Goal: Task Accomplishment & Management: Manage account settings

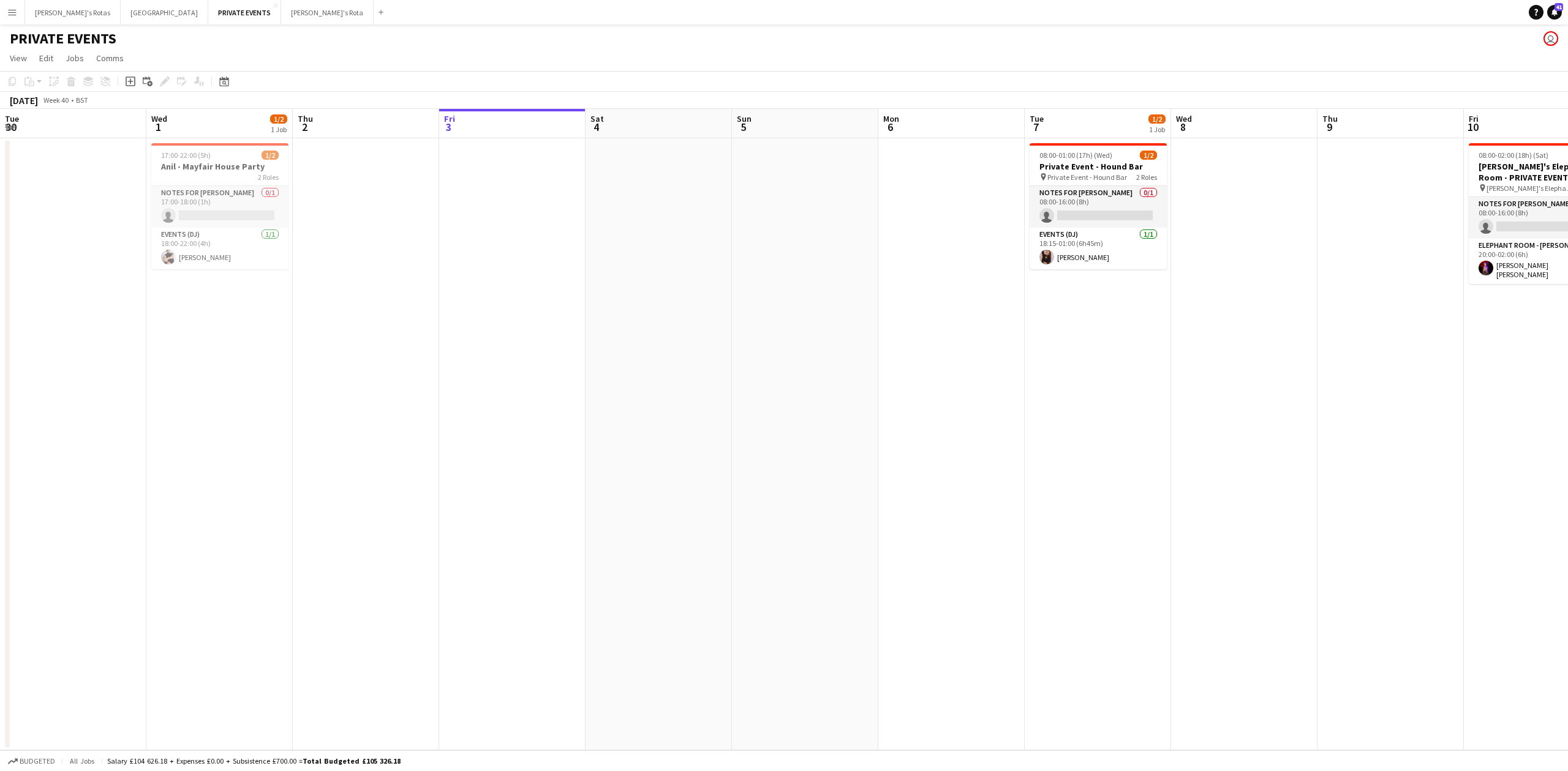
scroll to position [0, 469]
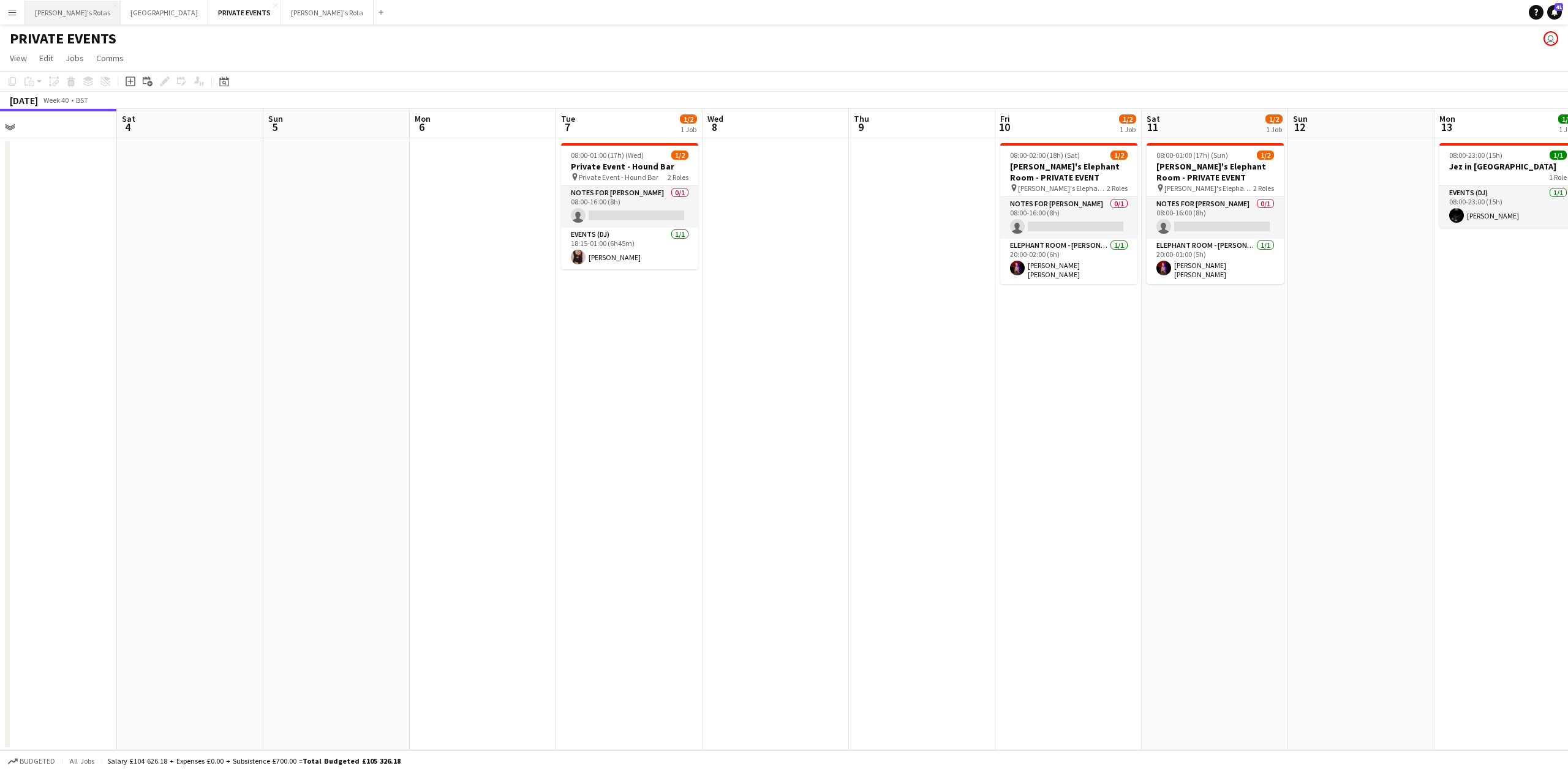
click at [54, 10] on button "[PERSON_NAME]'s Rotas Close" at bounding box center [73, 12] width 96 height 24
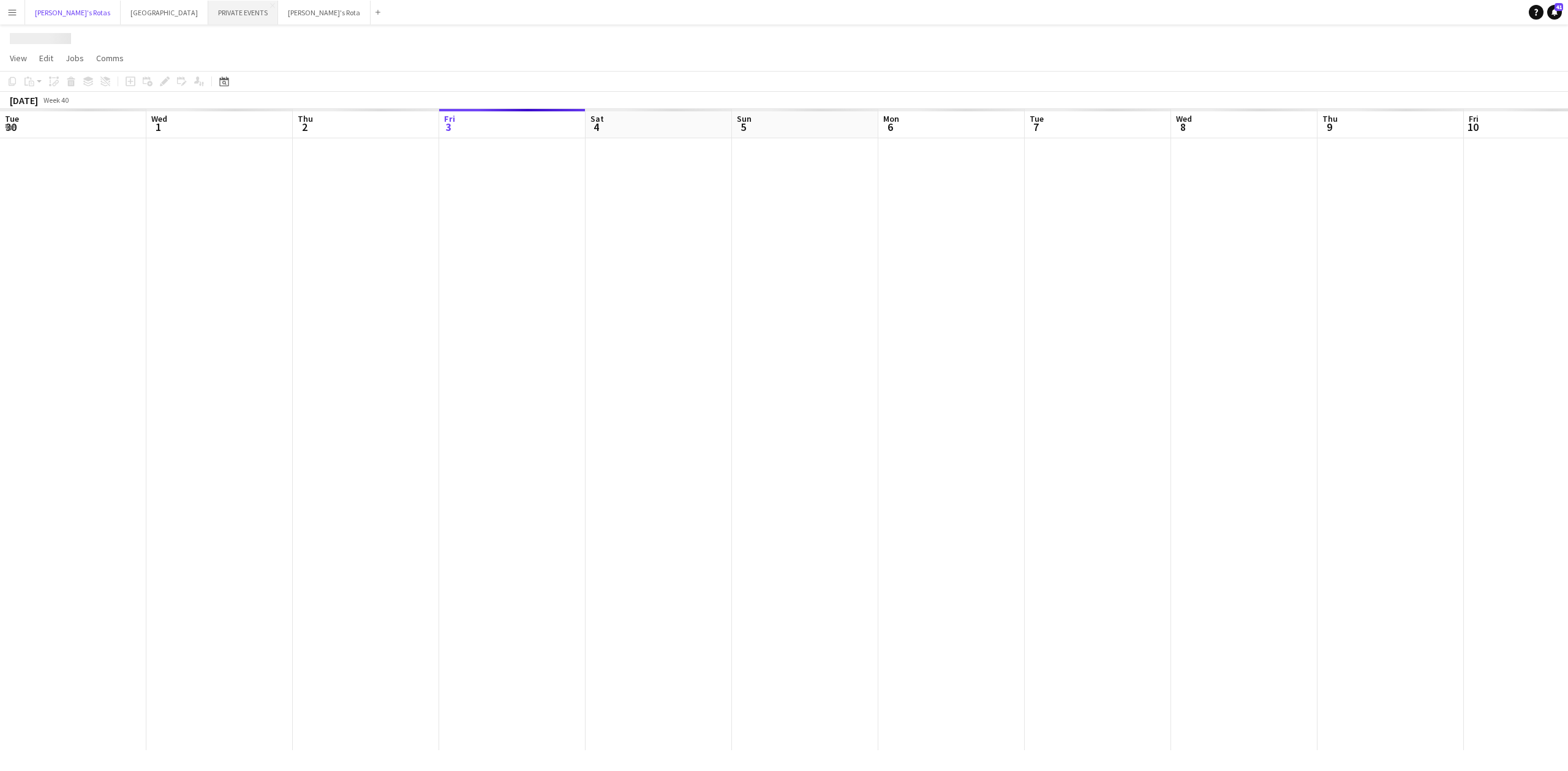
scroll to position [0, 293]
click at [208, 12] on button "PRIVATE EVENTS Close" at bounding box center [243, 12] width 70 height 24
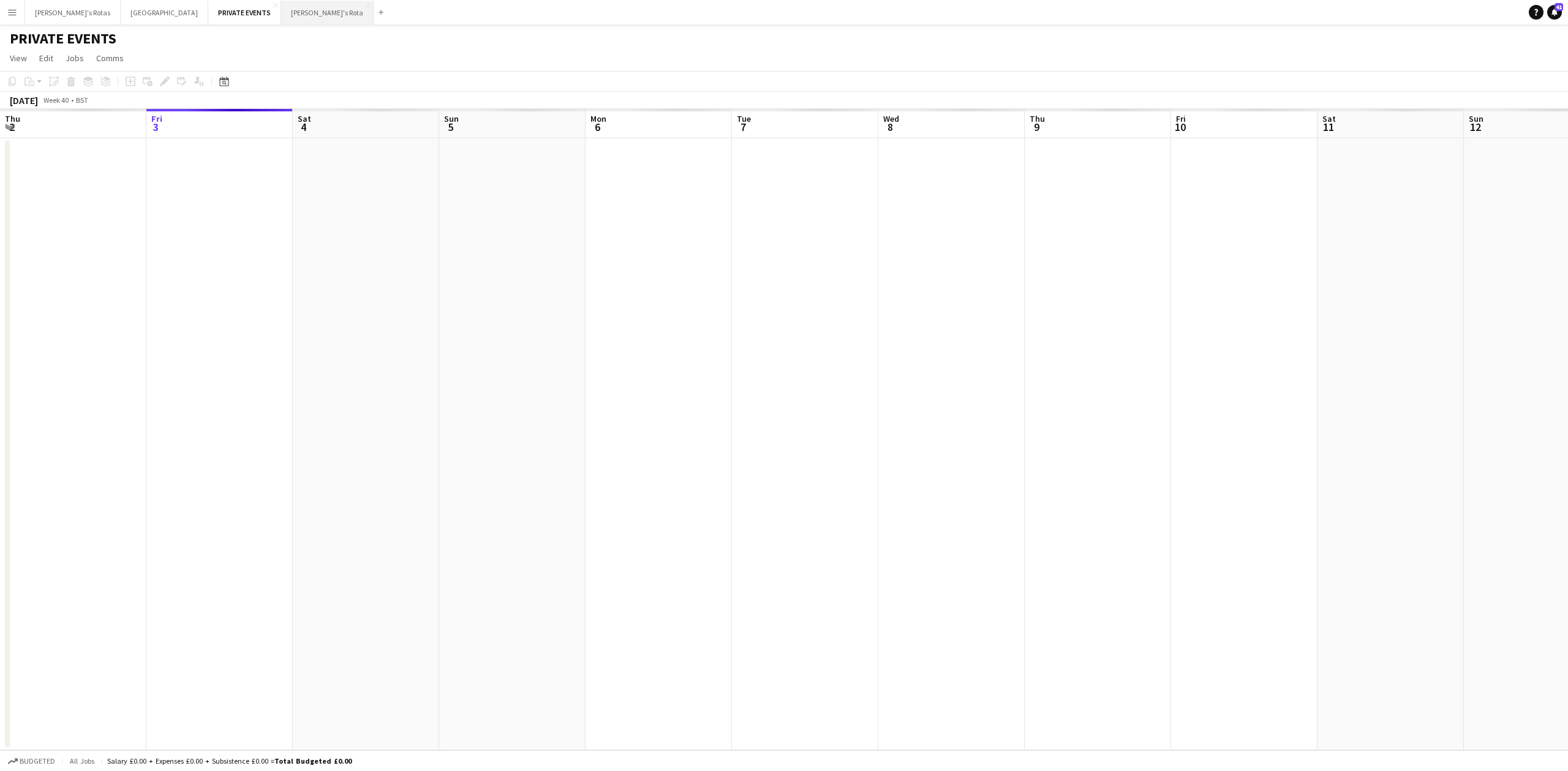
click at [281, 12] on button "[PERSON_NAME]'s Rota Close" at bounding box center [328, 12] width 93 height 24
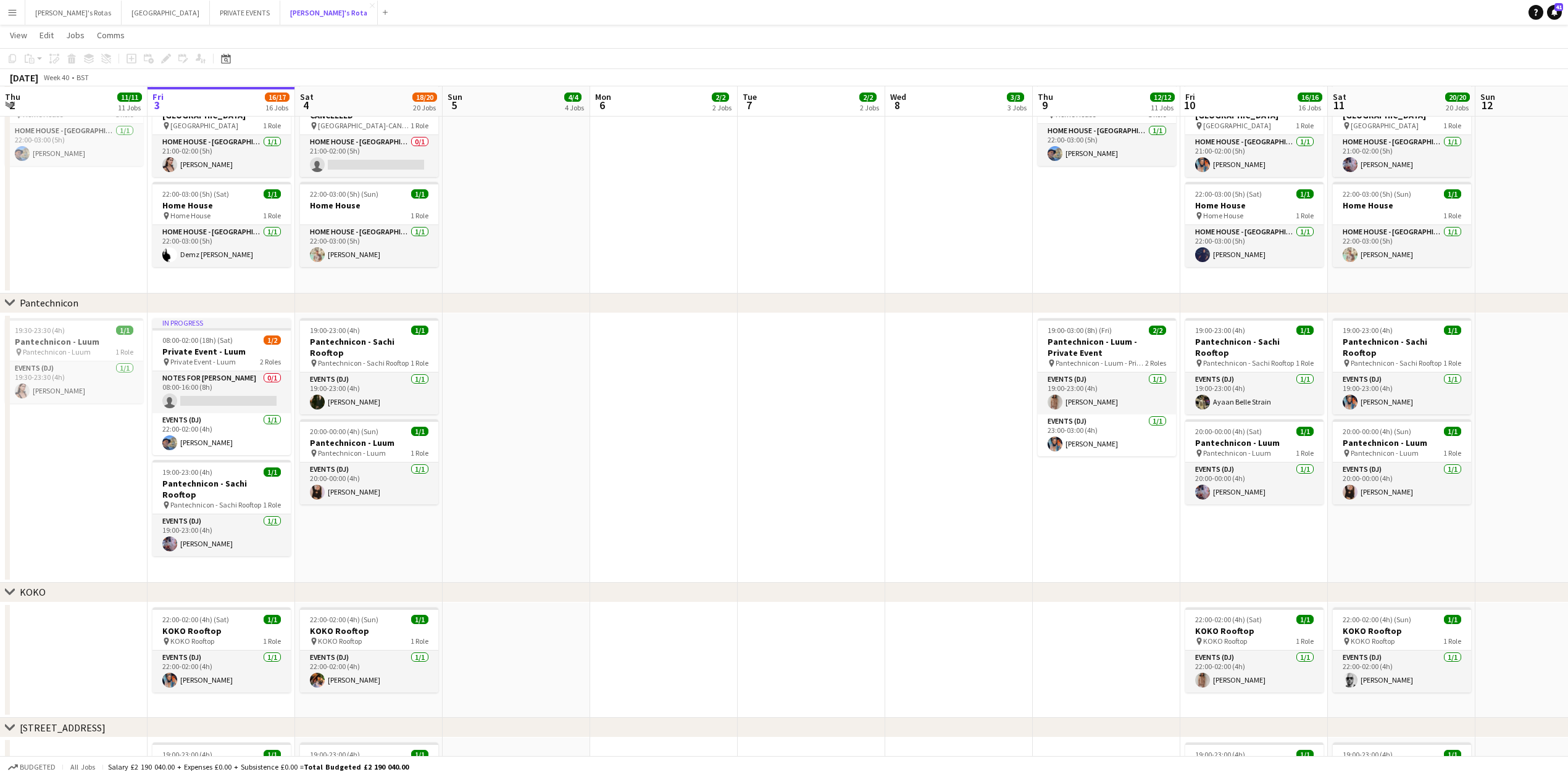
scroll to position [3046, 0]
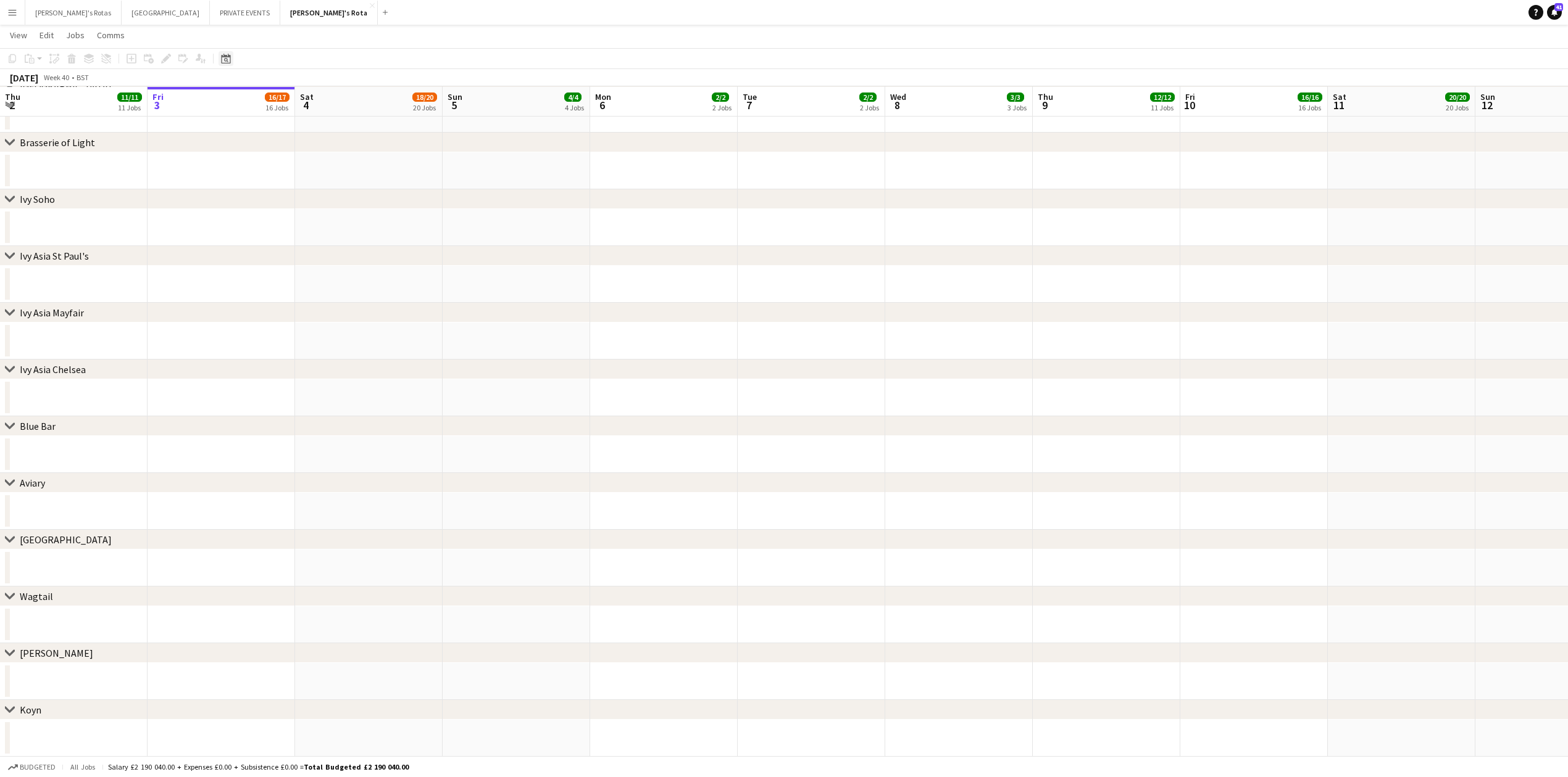
click at [229, 58] on icon "Date picker" at bounding box center [226, 59] width 10 height 10
click at [320, 164] on span "5" at bounding box center [326, 164] width 15 height 15
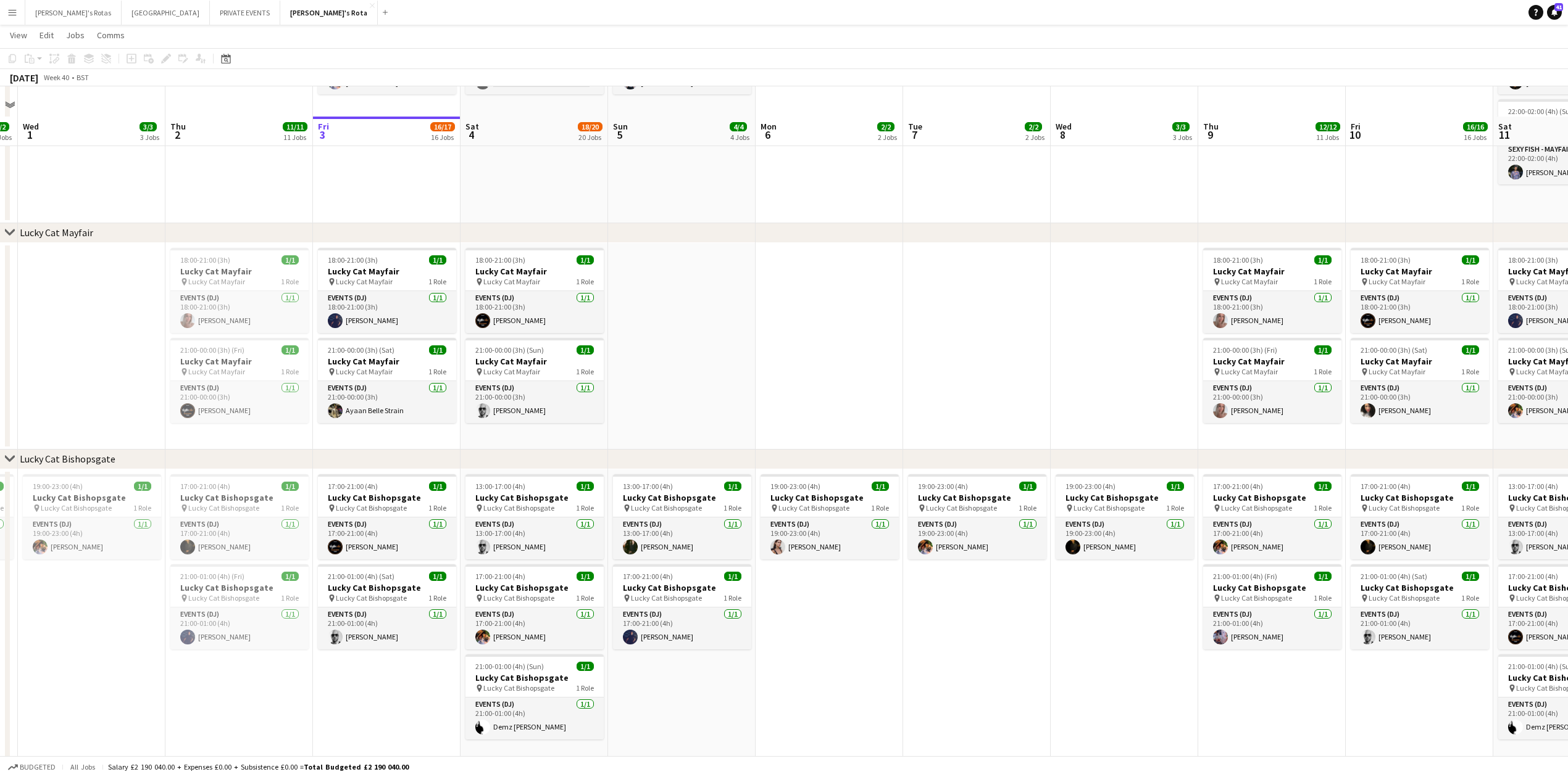
scroll to position [497, 0]
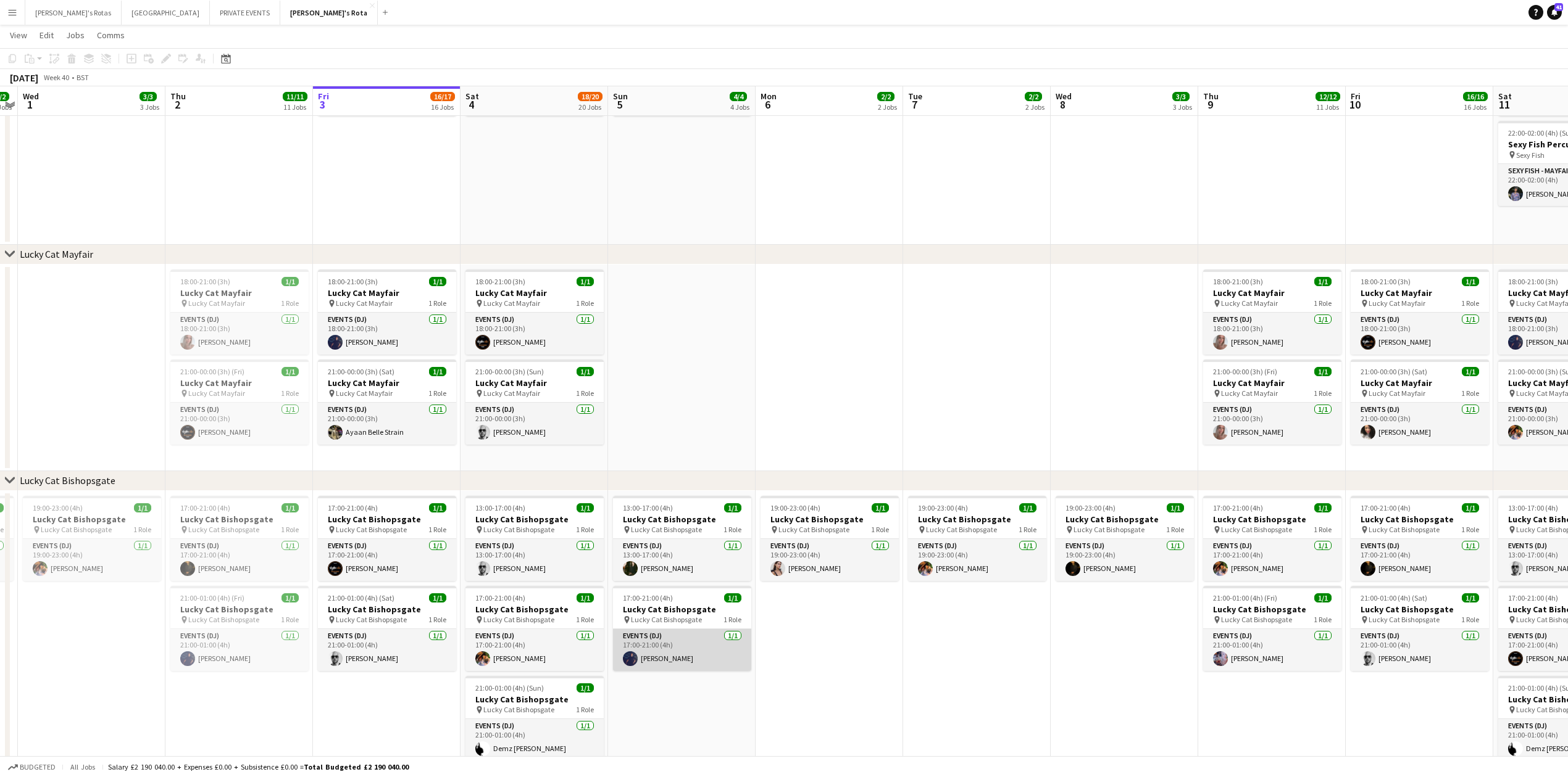
click at [692, 650] on app-card-role "Events (DJ) [DATE] 17:00-21:00 (4h) [PERSON_NAME]" at bounding box center [682, 650] width 138 height 42
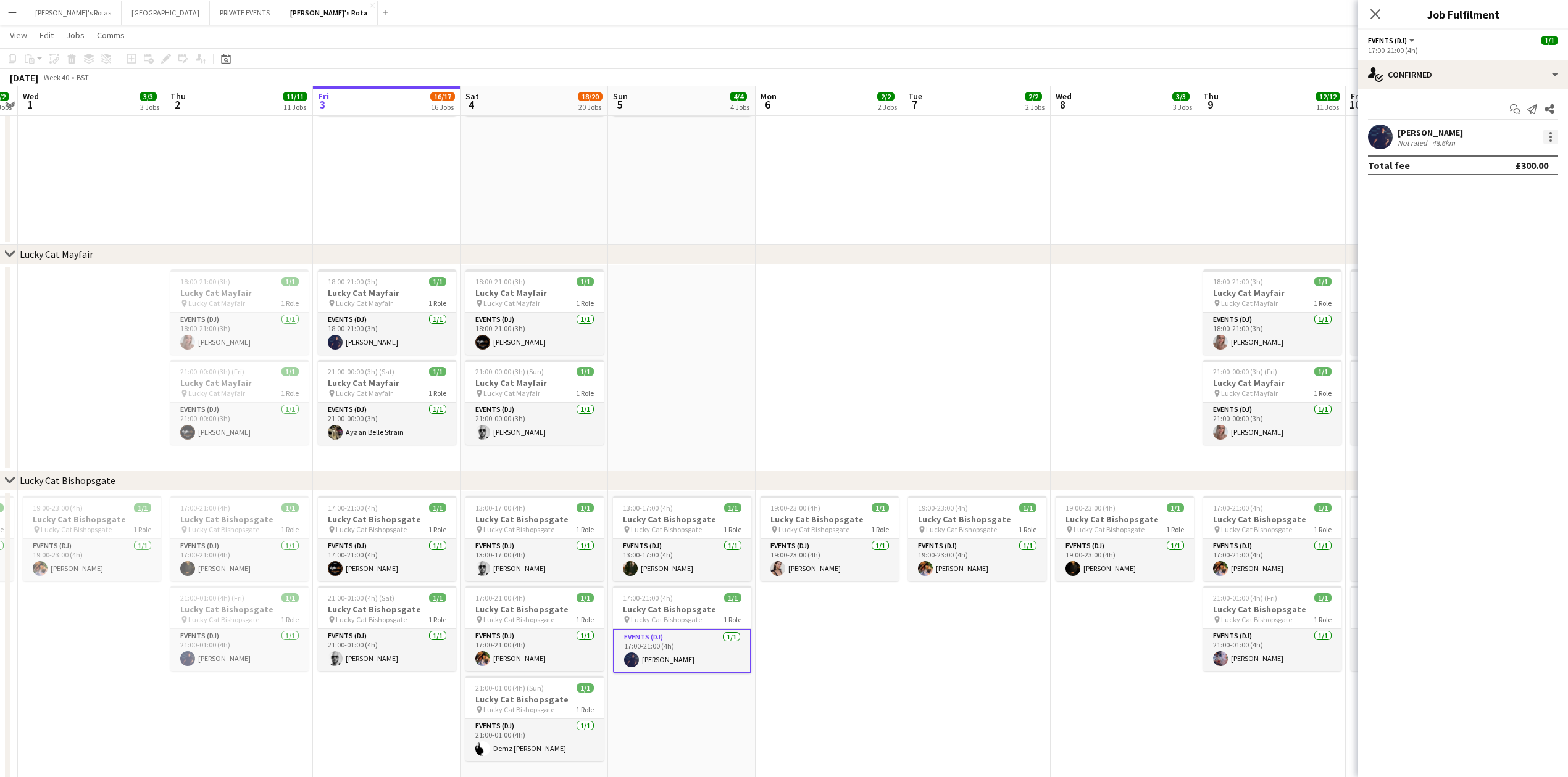
click at [1553, 139] on div at bounding box center [1550, 137] width 15 height 15
click at [1501, 280] on span "Remove" at bounding box center [1490, 278] width 37 height 11
click at [1375, 16] on icon "Close pop-in" at bounding box center [1375, 14] width 12 height 12
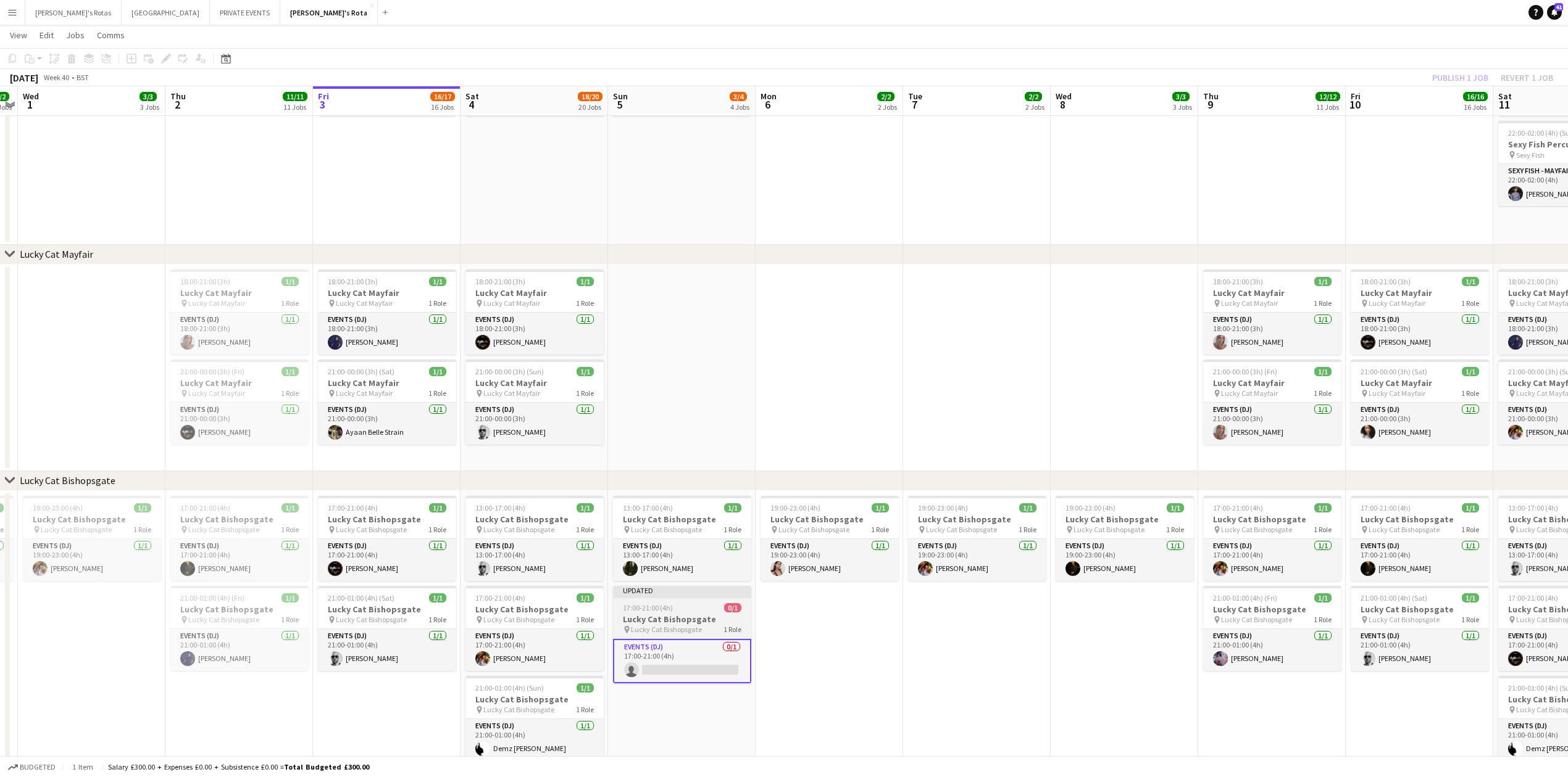
click at [682, 618] on h3 "Lucky Cat Bishopsgate" at bounding box center [682, 620] width 138 height 11
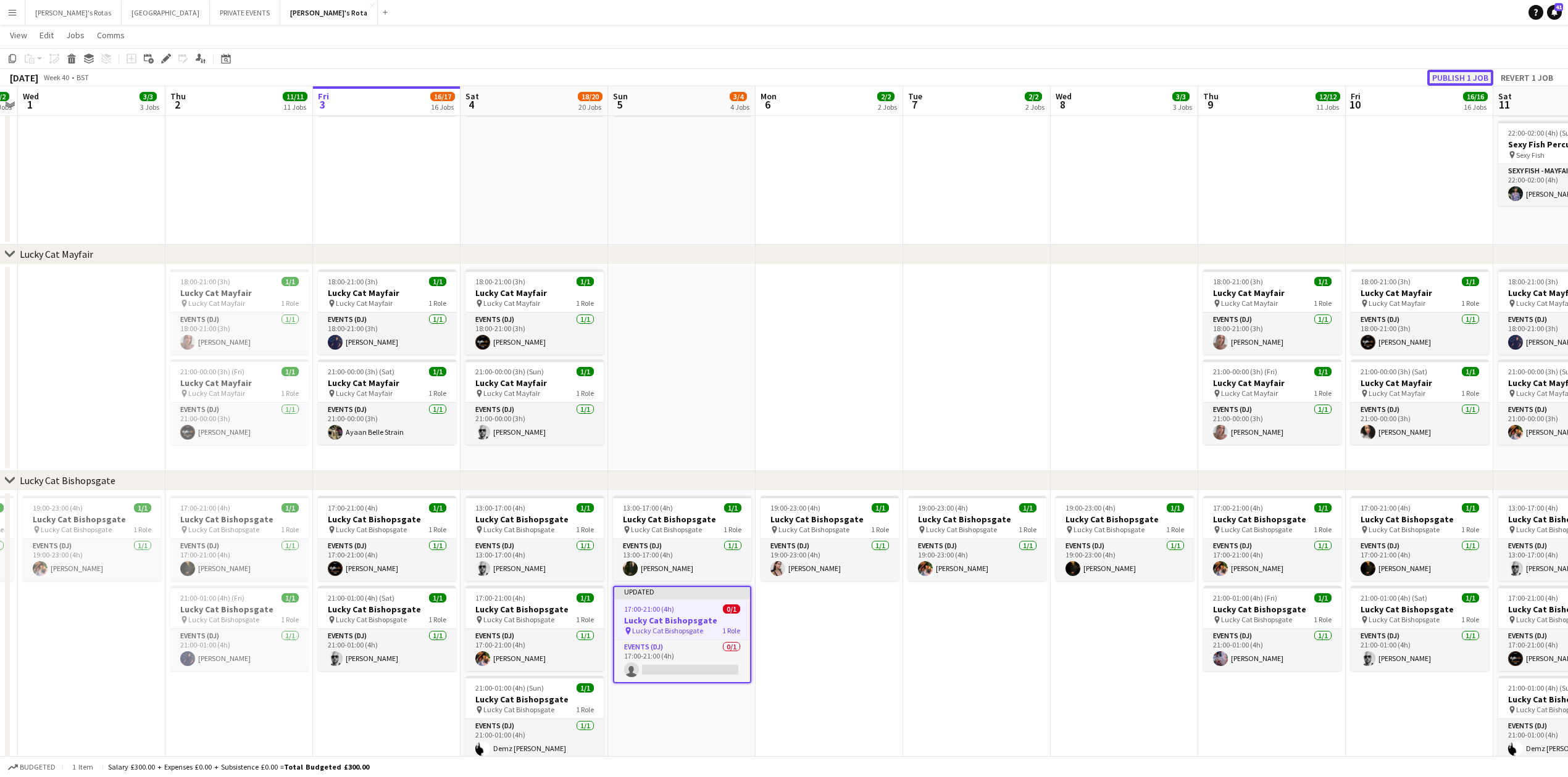
click at [1449, 72] on button "Publish 1 job" at bounding box center [1460, 77] width 66 height 16
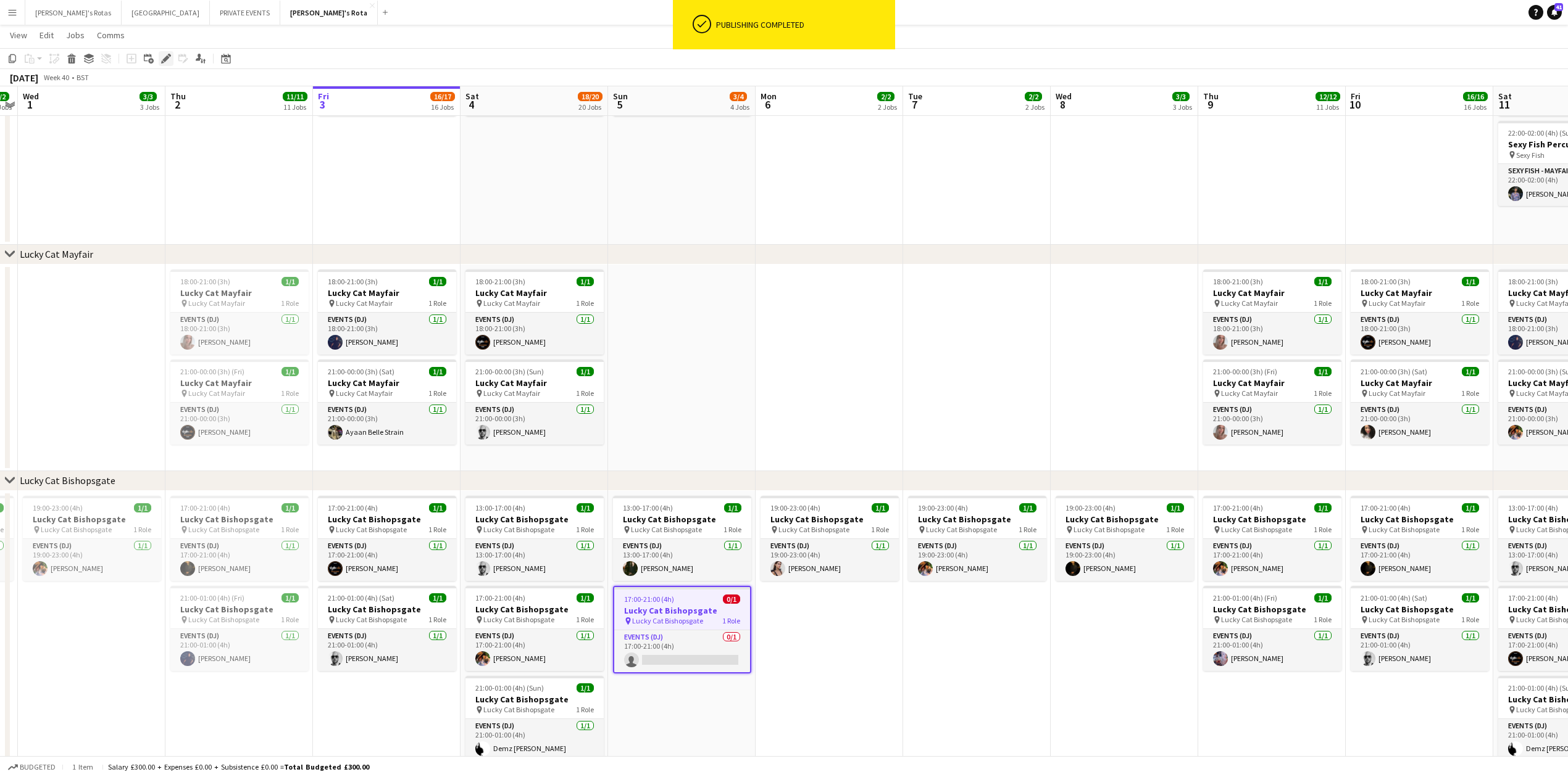
click at [168, 59] on icon "Edit" at bounding box center [166, 59] width 10 height 10
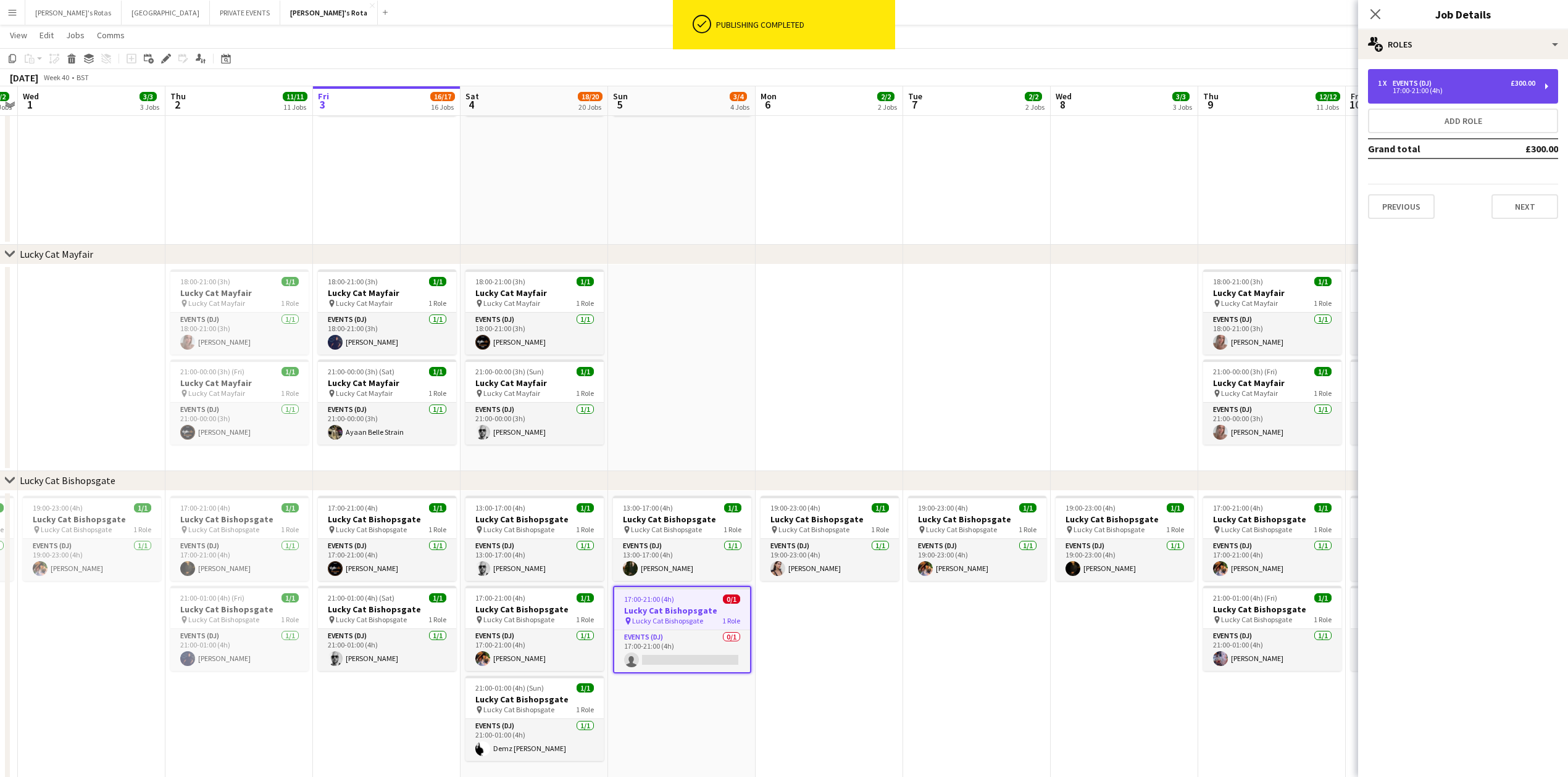
click at [1448, 88] on div "17:00-21:00 (4h)" at bounding box center [1456, 91] width 157 height 6
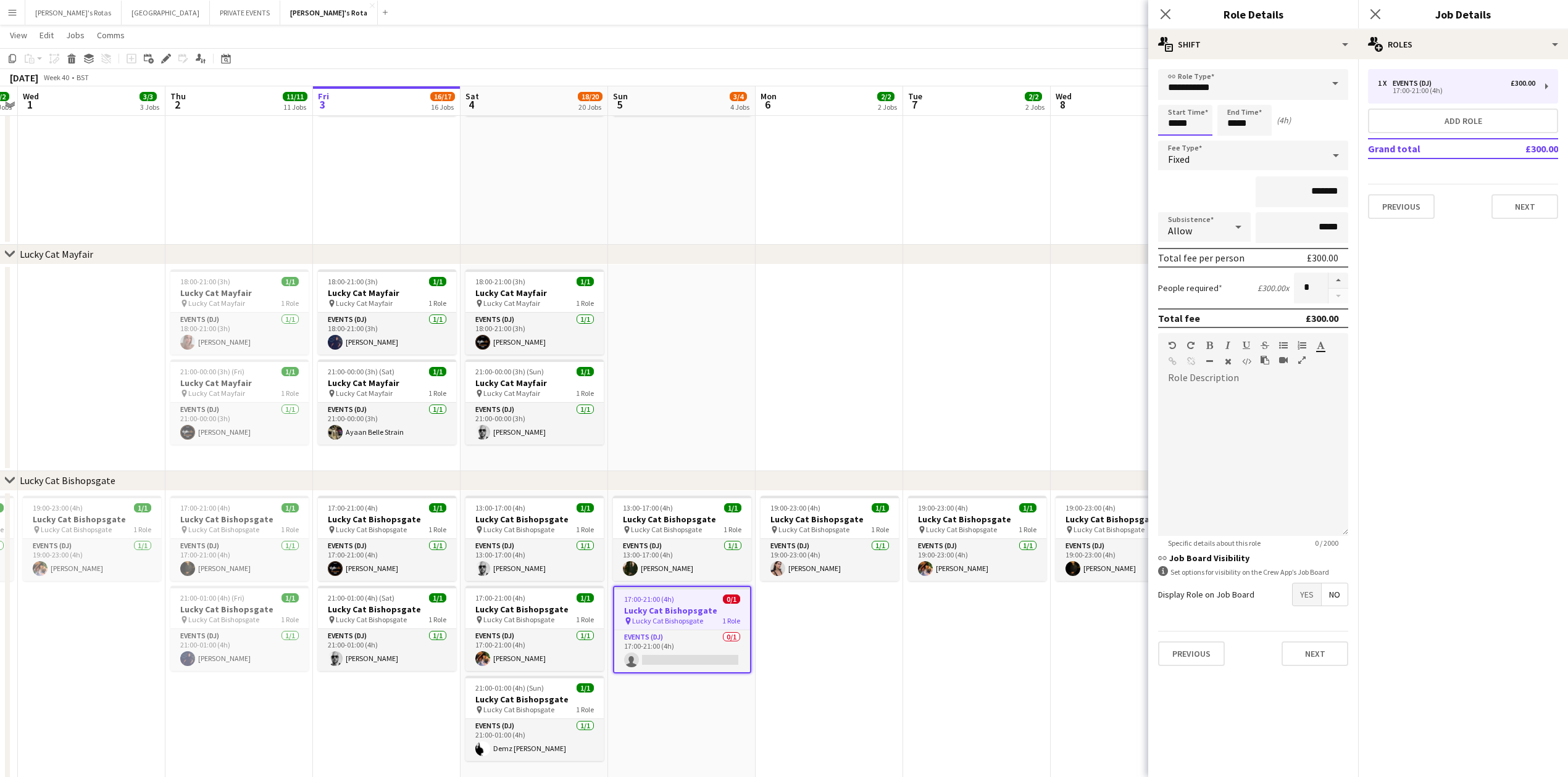
click at [1191, 122] on input "*****" at bounding box center [1185, 120] width 54 height 31
type input "*****"
click at [1176, 102] on div at bounding box center [1172, 99] width 25 height 13
click at [1237, 115] on input "*****" at bounding box center [1244, 120] width 54 height 31
click at [1238, 99] on div at bounding box center [1232, 99] width 25 height 13
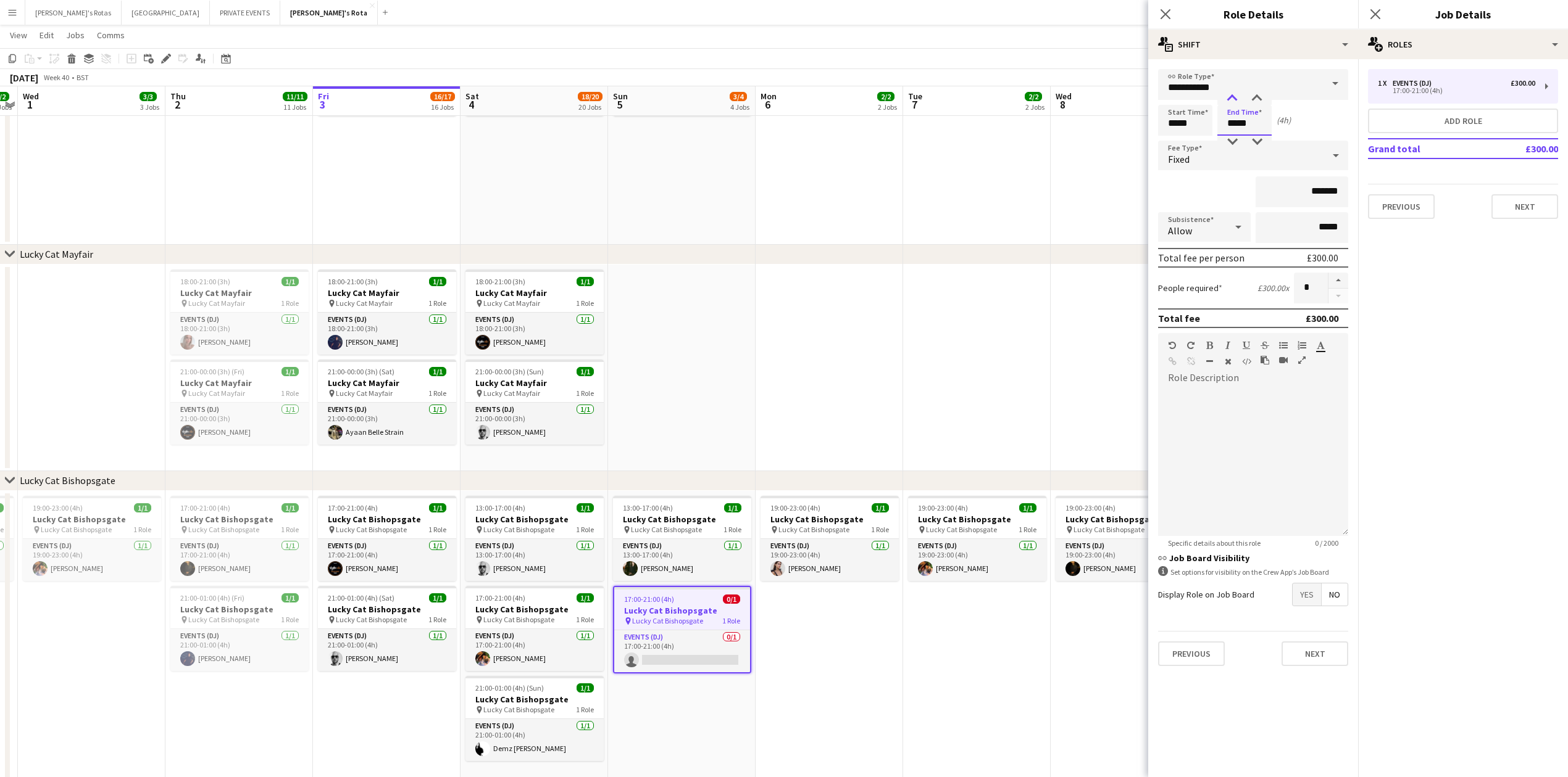
type input "*****"
click at [1235, 94] on div at bounding box center [1232, 99] width 25 height 13
click at [1509, 220] on div "1 x Events (DJ) £300.00 17:00-21:00 (4h) Add role Grand total £300.00 Previous …" at bounding box center [1462, 144] width 210 height 169
click at [1509, 200] on button "Next" at bounding box center [1525, 207] width 67 height 25
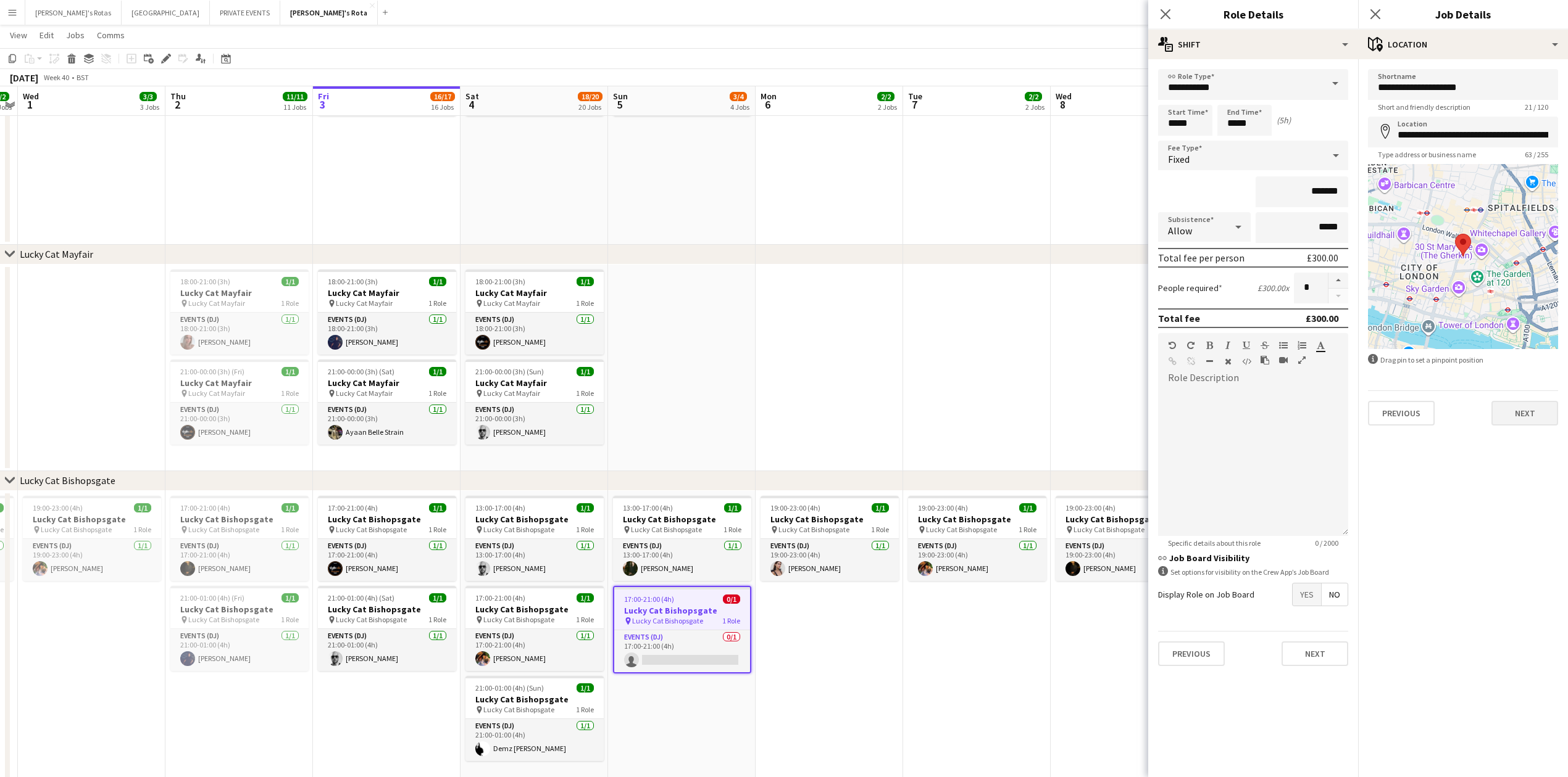
click at [1518, 425] on div "**********" at bounding box center [1462, 247] width 210 height 377
click at [1528, 406] on button "Next" at bounding box center [1525, 413] width 67 height 25
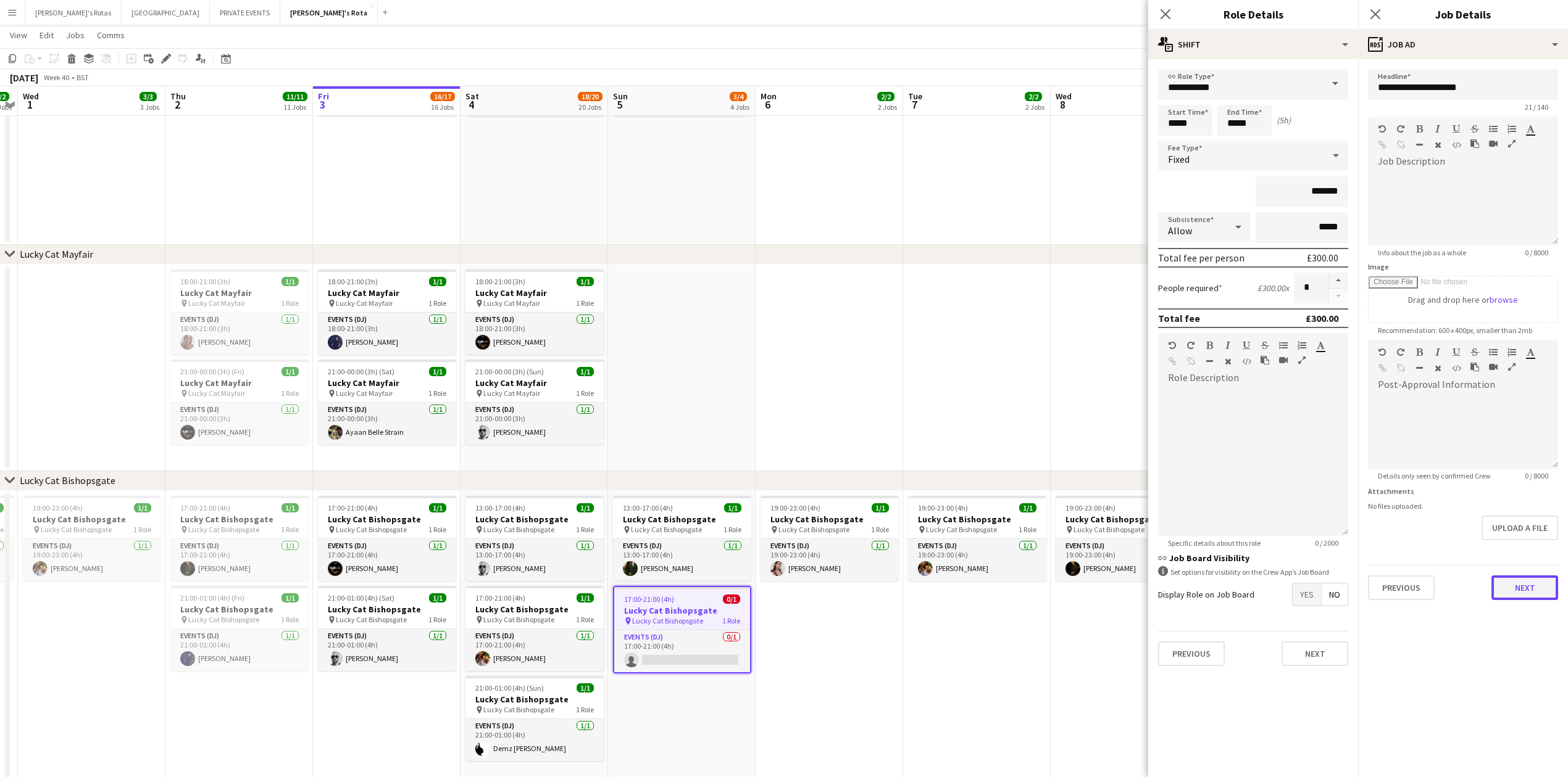
click at [1517, 578] on button "Next" at bounding box center [1525, 587] width 67 height 25
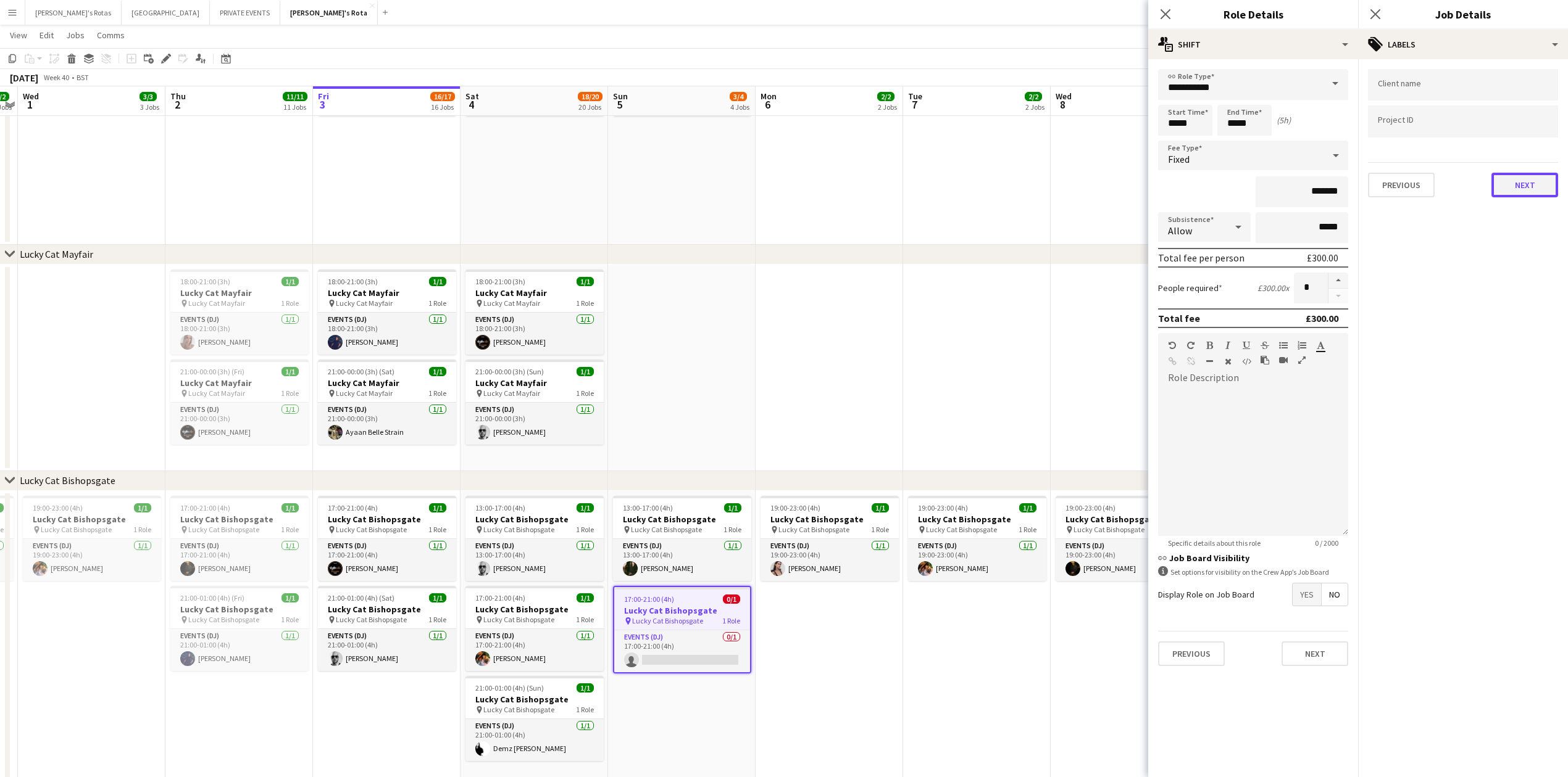
click at [1514, 188] on button "Next" at bounding box center [1525, 184] width 67 height 25
click at [1525, 228] on button "Next" at bounding box center [1525, 238] width 67 height 25
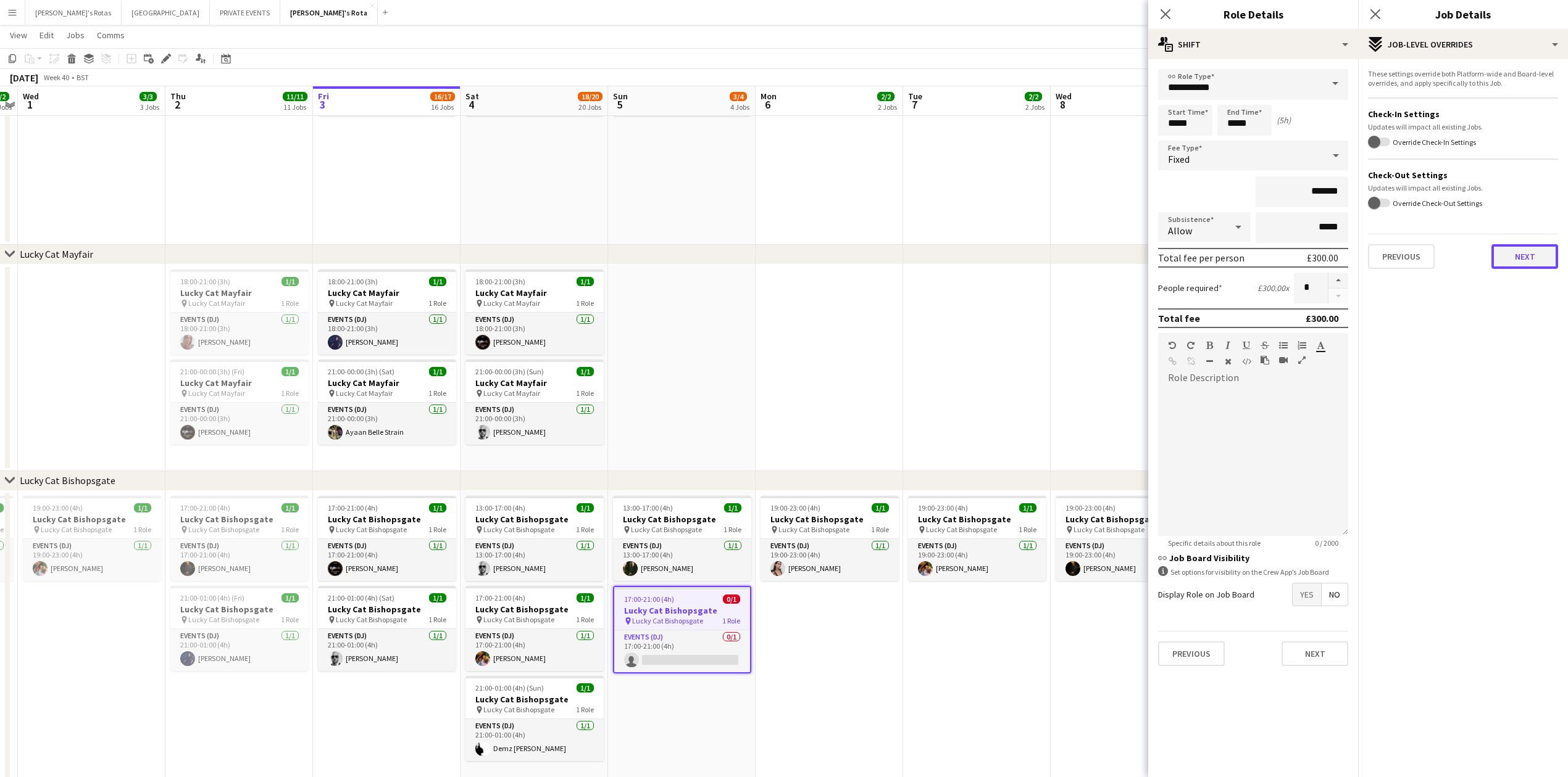
click at [1554, 254] on button "Next" at bounding box center [1525, 256] width 67 height 25
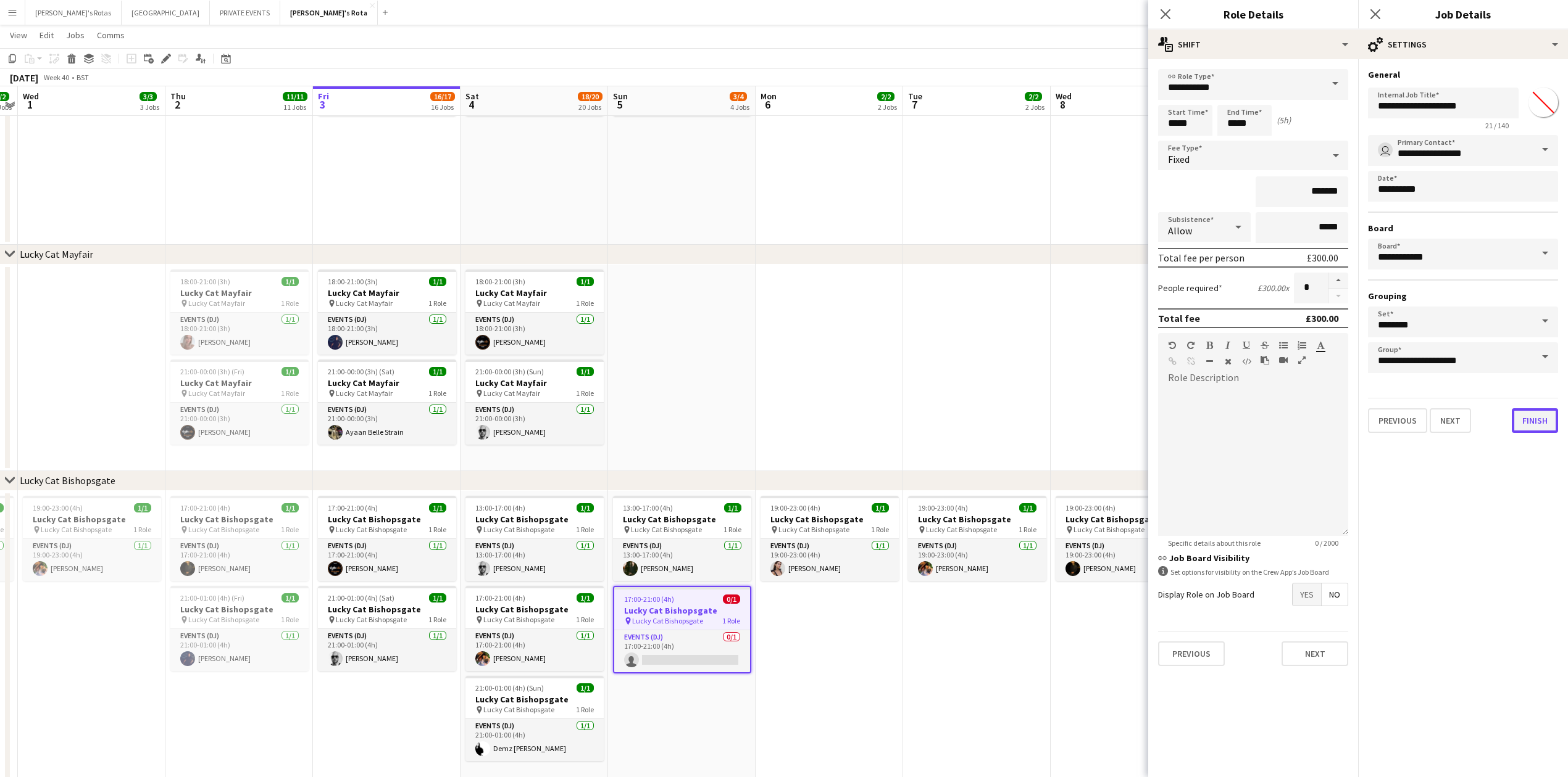
click at [1534, 417] on button "Finish" at bounding box center [1534, 421] width 46 height 25
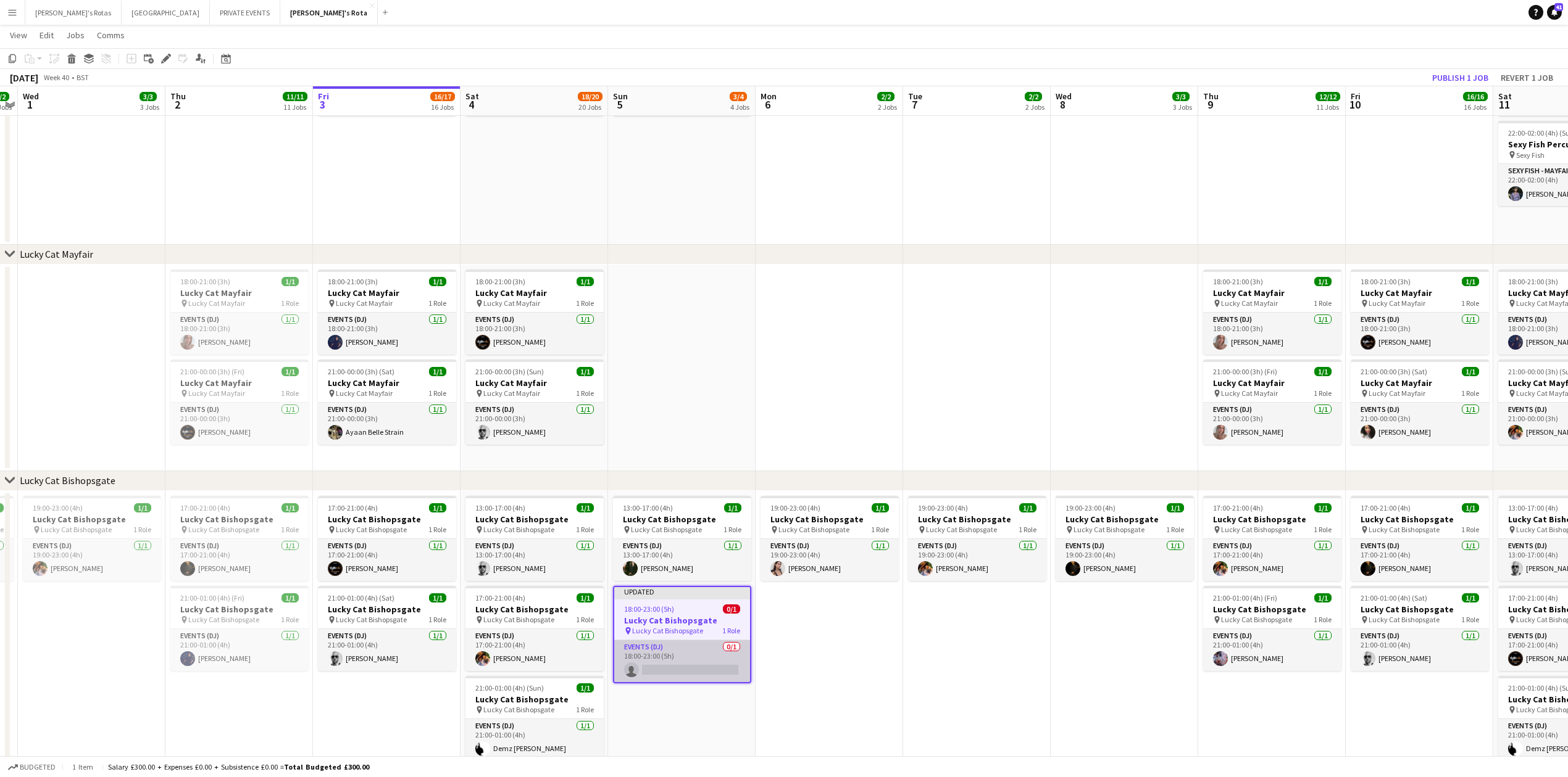
click at [704, 661] on app-card-role "Events (DJ) 0/1 18:00-23:00 (5h) single-neutral-actions" at bounding box center [682, 661] width 136 height 42
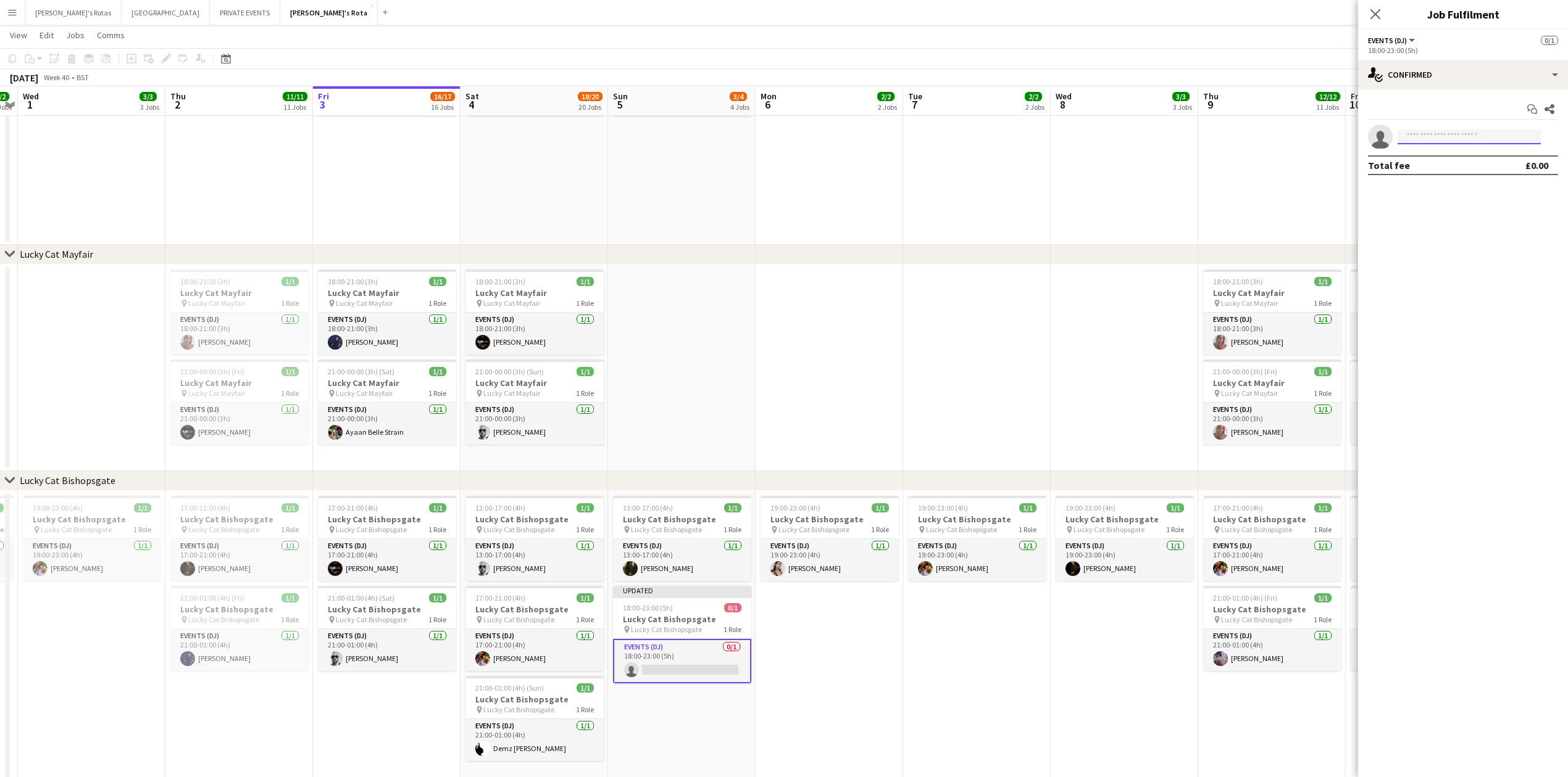
click at [1459, 132] on input at bounding box center [1468, 137] width 143 height 15
type input "******"
click at [1477, 159] on span "[PERSON_NAME] Active" at bounding box center [1469, 155] width 123 height 11
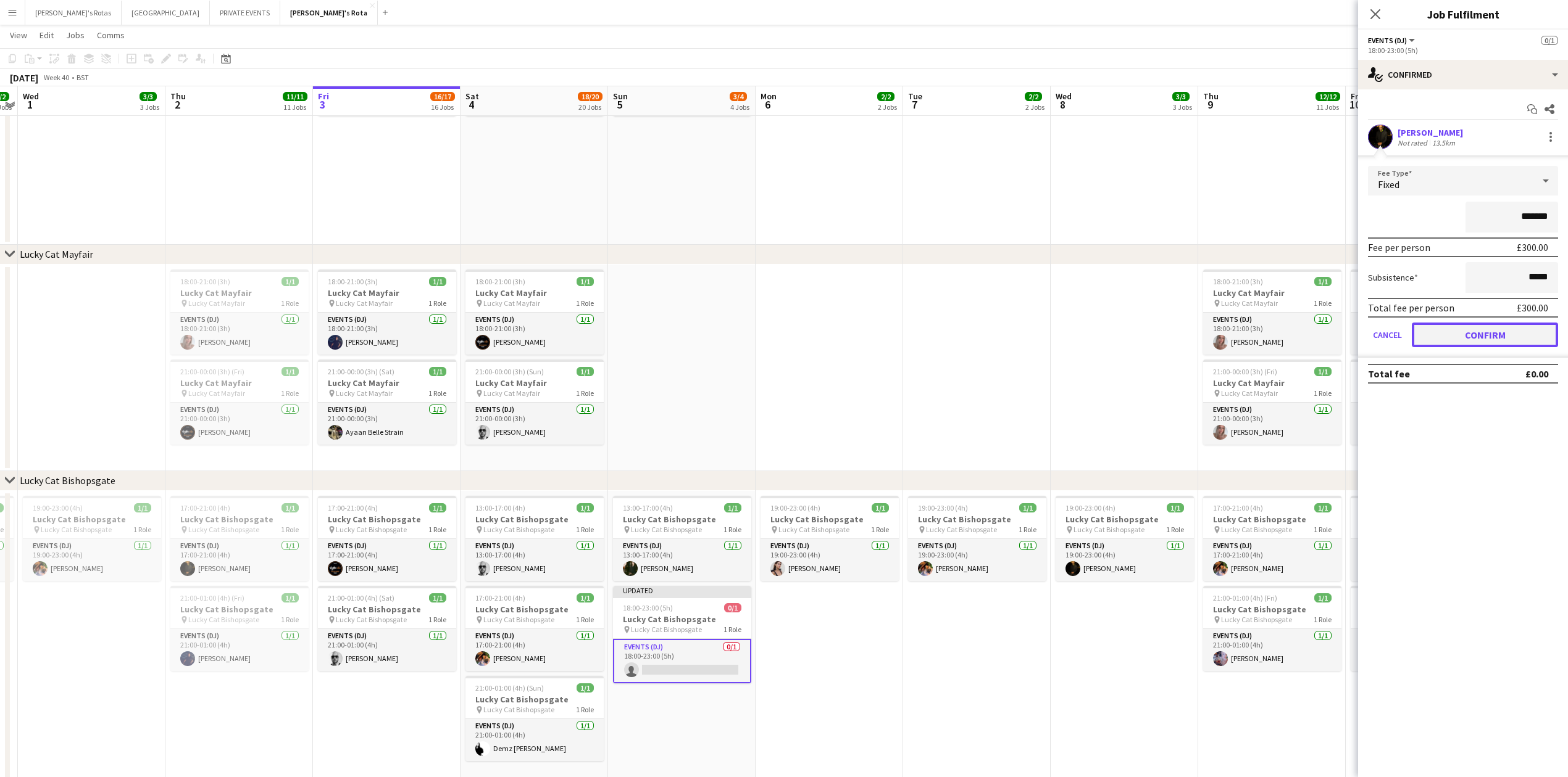
click at [1480, 334] on button "Confirm" at bounding box center [1485, 334] width 146 height 25
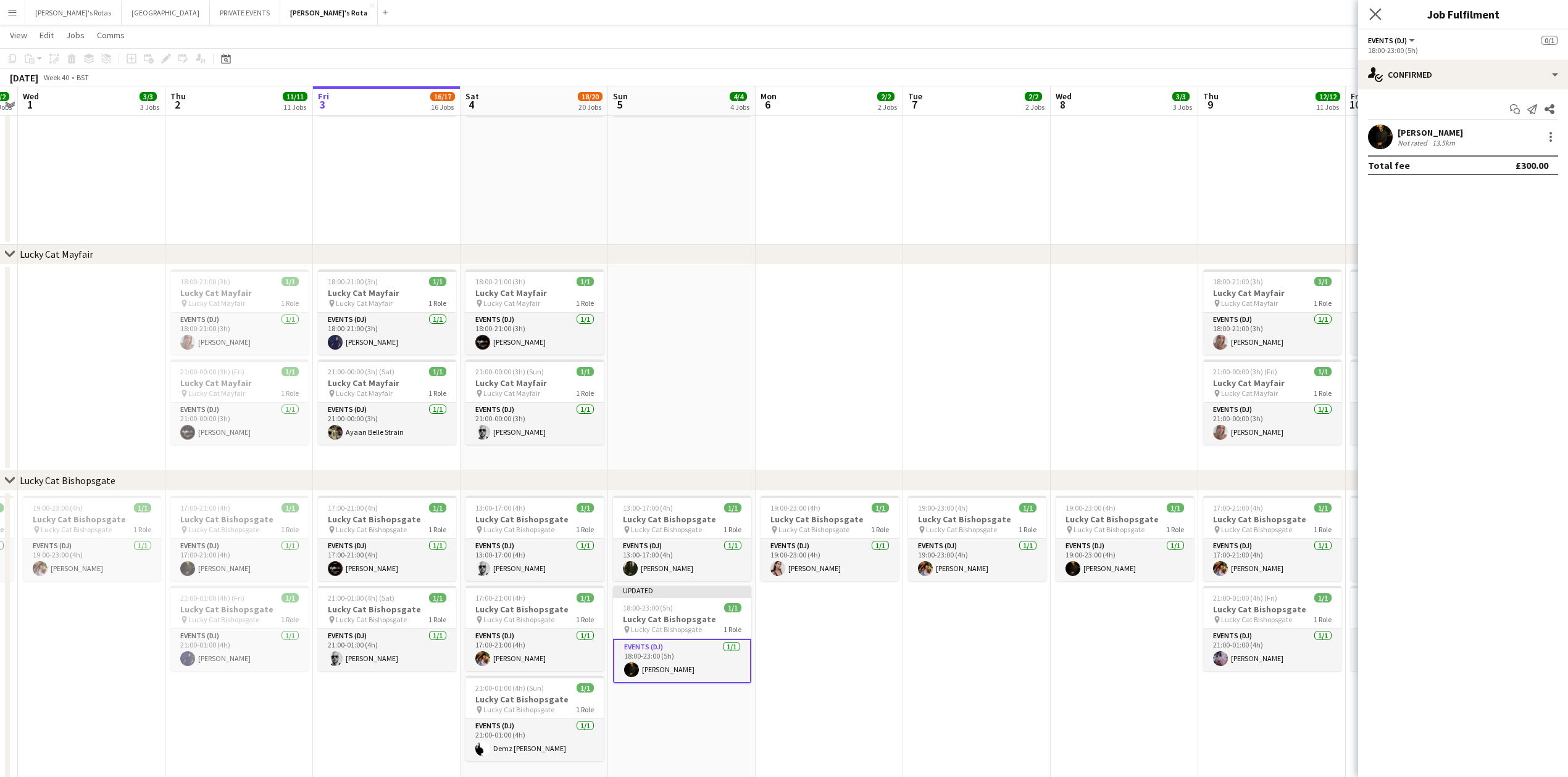
click at [1376, 8] on icon "Close pop-in" at bounding box center [1375, 14] width 12 height 12
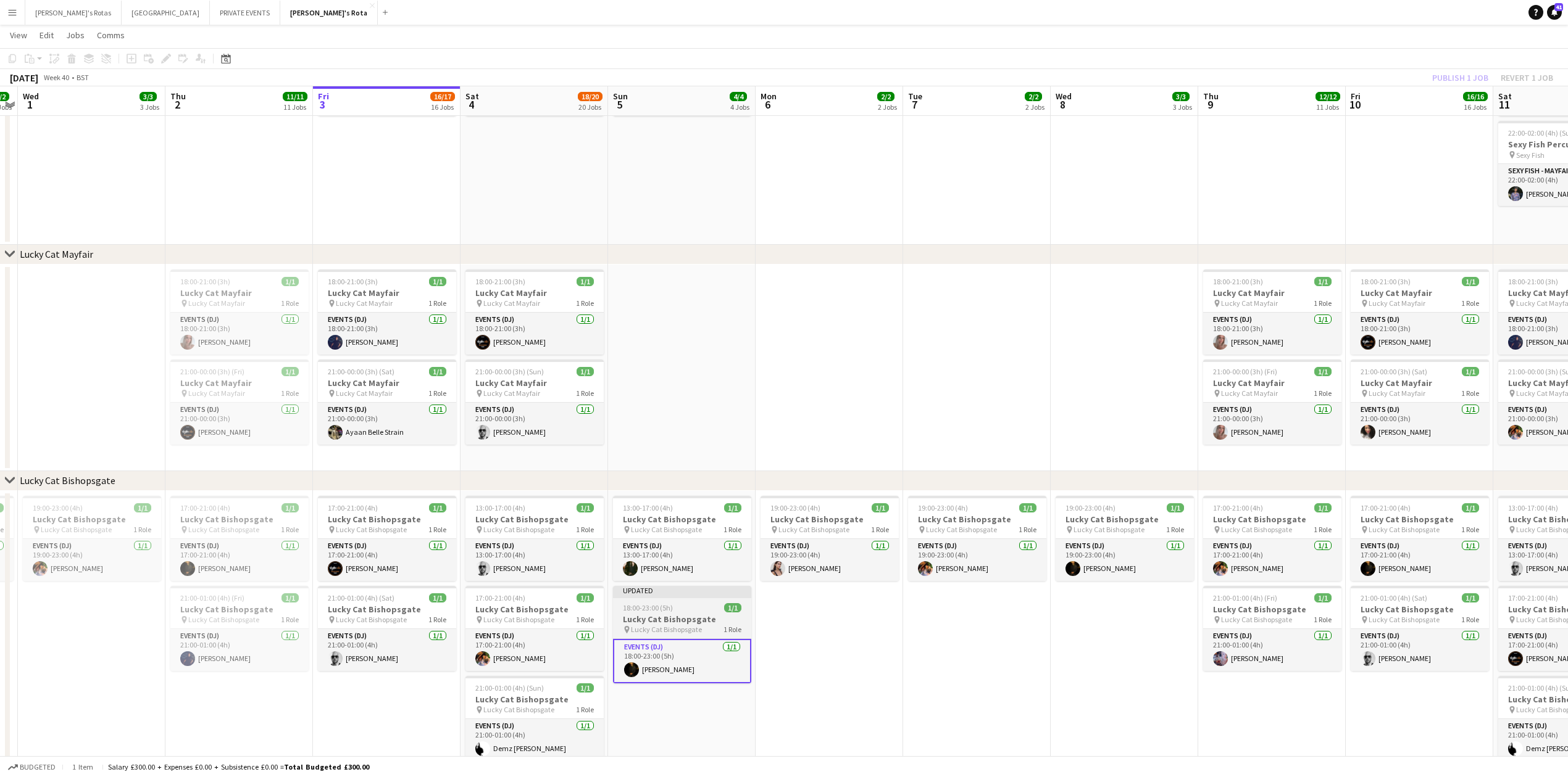
click at [631, 625] on span "Lucky Cat Bishopsgate" at bounding box center [666, 629] width 71 height 9
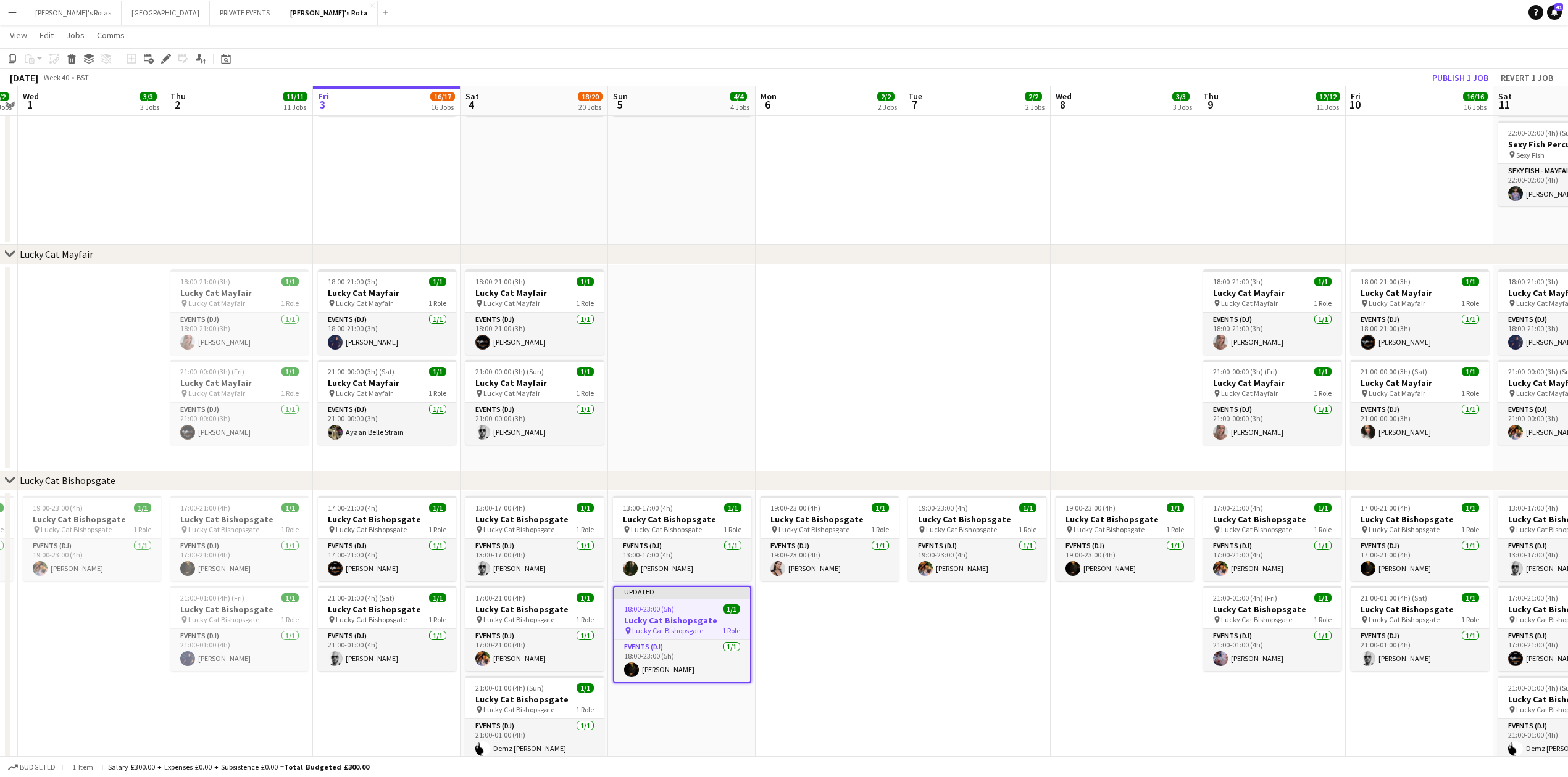
click at [1450, 60] on app-toolbar "Copy Paste Paste Ctrl+V Paste with crew Ctrl+Shift+V Paste linked Job [GEOGRAPH…" at bounding box center [784, 58] width 1568 height 21
click at [1450, 70] on button "Publish 1 job" at bounding box center [1460, 77] width 66 height 16
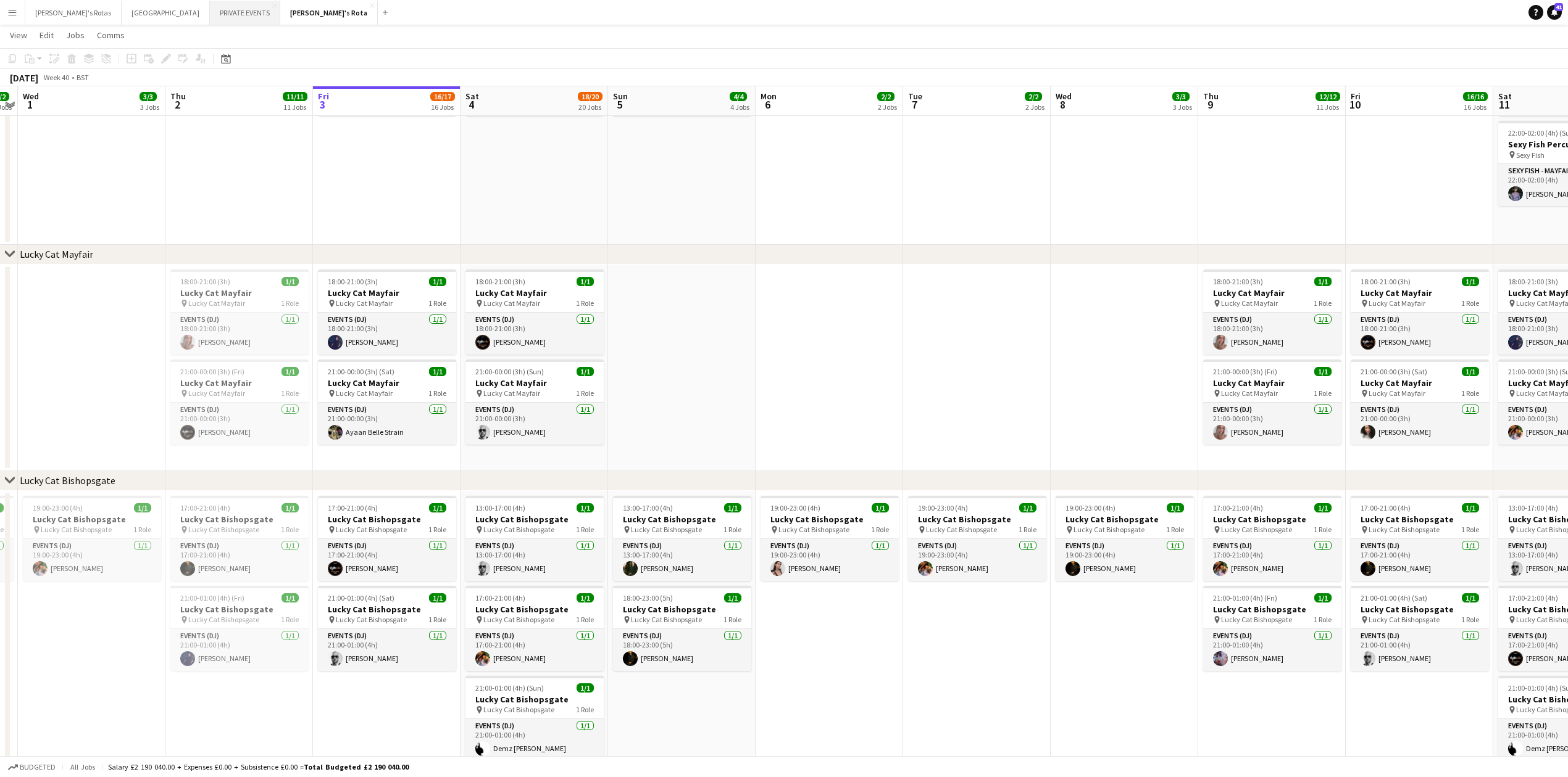
click at [210, 13] on button "PRIVATE EVENTS Close" at bounding box center [245, 13] width 71 height 24
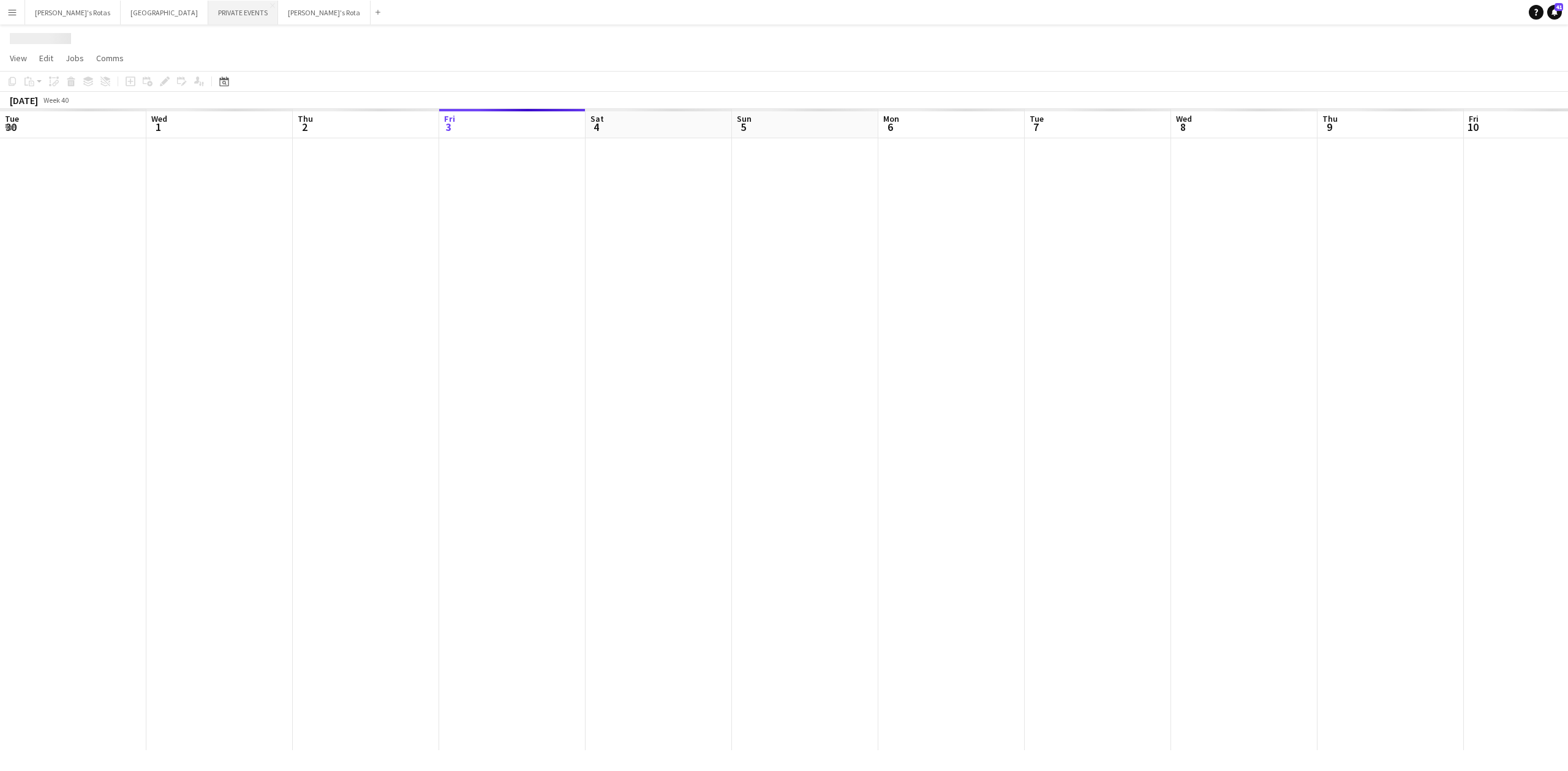
scroll to position [0, 293]
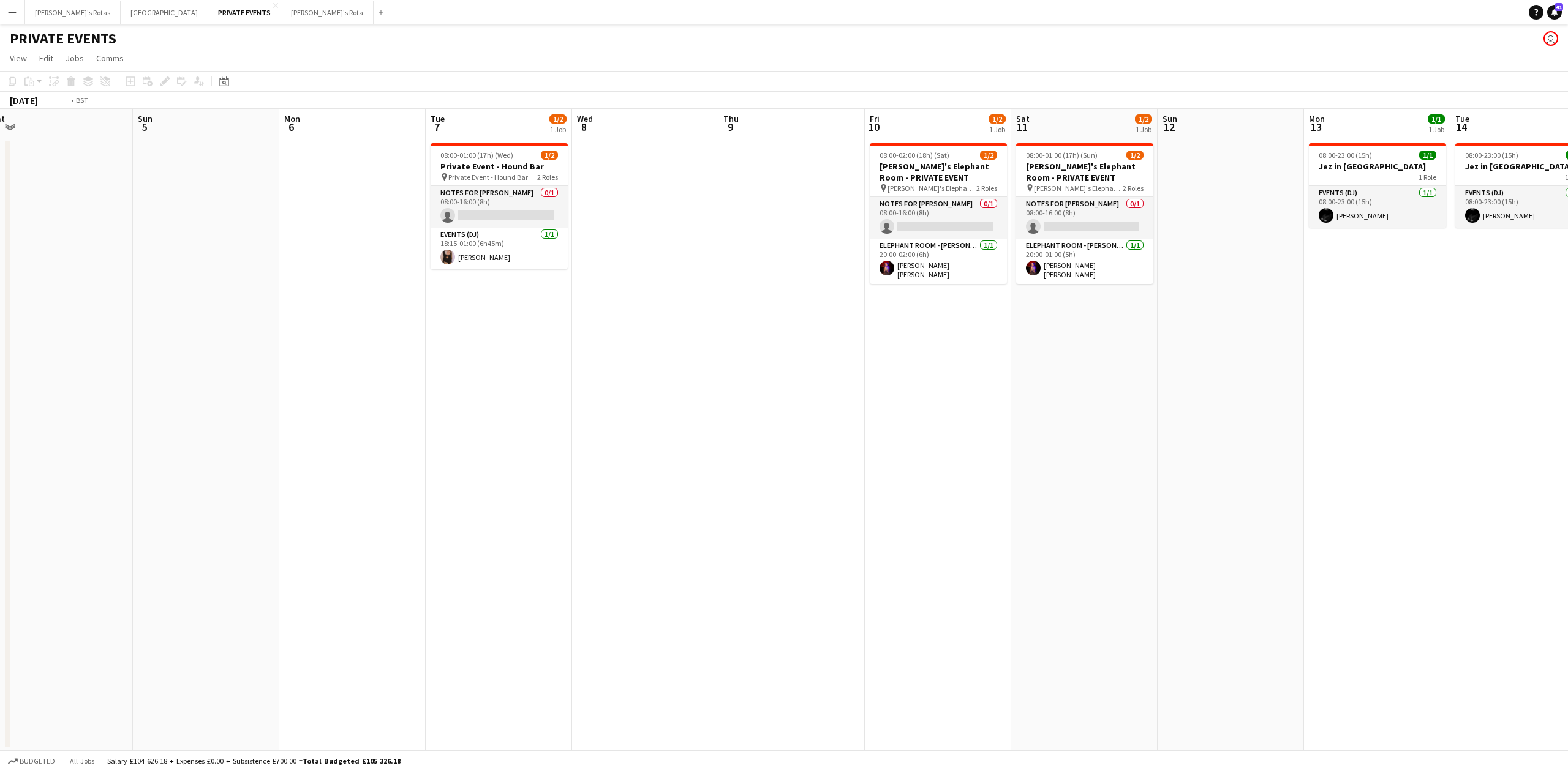
drag, startPoint x: 598, startPoint y: 222, endPoint x: 364, endPoint y: 286, distance: 242.6
click at [3, 237] on app-calendar-viewport "Thu 2 Fri 3 Sat 4 Sun 5 Mon 6 Tue 7 1/2 1 Job Wed 8 Thu 9 Fri 10 1/2 1 Job Sat …" at bounding box center [784, 429] width 1568 height 642
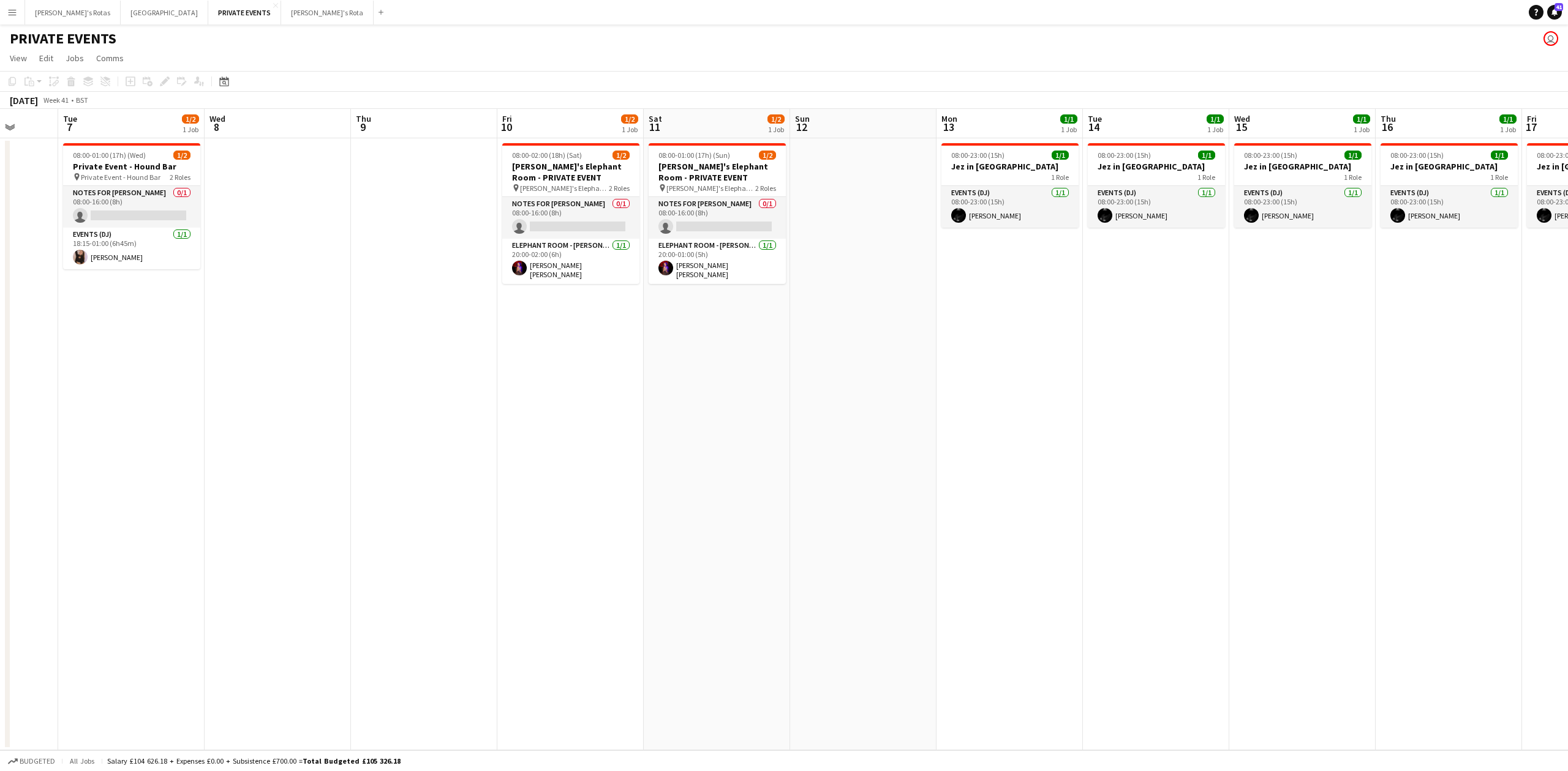
drag, startPoint x: 922, startPoint y: 367, endPoint x: 354, endPoint y: 381, distance: 568.2
click at [313, 387] on app-calendar-viewport "Sat 4 Sun 5 Mon 6 Tue 7 1/2 1 Job Wed 8 Thu 9 Fri 10 1/2 1 Job Sat 11 1/2 1 Job…" at bounding box center [784, 429] width 1568 height 642
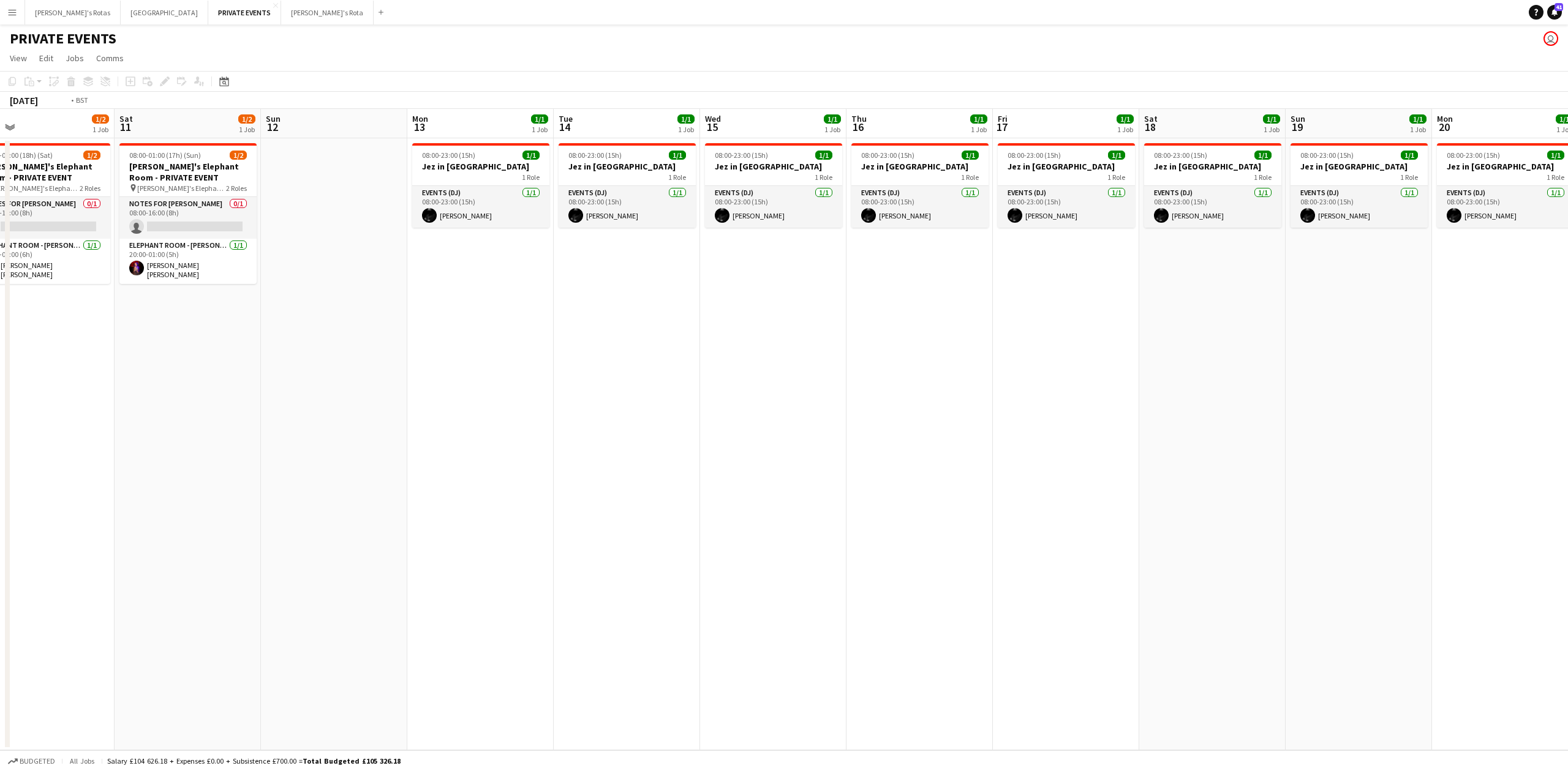
drag, startPoint x: 947, startPoint y: 409, endPoint x: 177, endPoint y: 400, distance: 770.1
click at [174, 400] on app-calendar-viewport "Wed 8 Thu 9 Fri 10 1/2 1 Job Sat 11 1/2 1 Job Sun 12 Mon 13 1/1 1 Job Tue 14 1/…" at bounding box center [784, 429] width 1568 height 642
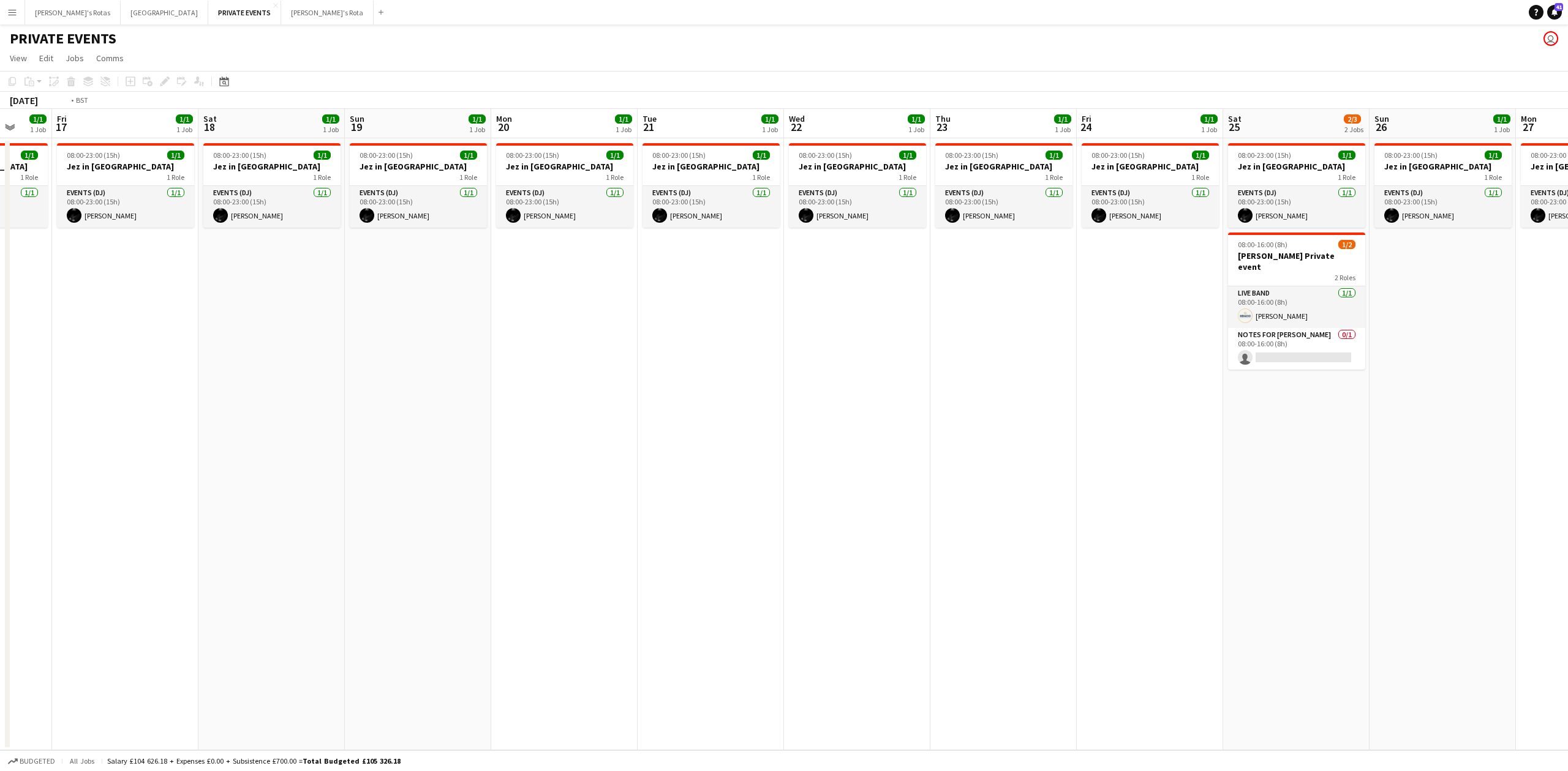
drag, startPoint x: 950, startPoint y: 415, endPoint x: 53, endPoint y: 408, distance: 897.0
click at [53, 408] on app-calendar-viewport "Tue 14 1/1 1 Job Wed 15 1/1 1 Job Thu 16 1/1 1 Job Fri 17 1/1 1 Job Sat 18 1/1 …" at bounding box center [784, 429] width 1568 height 642
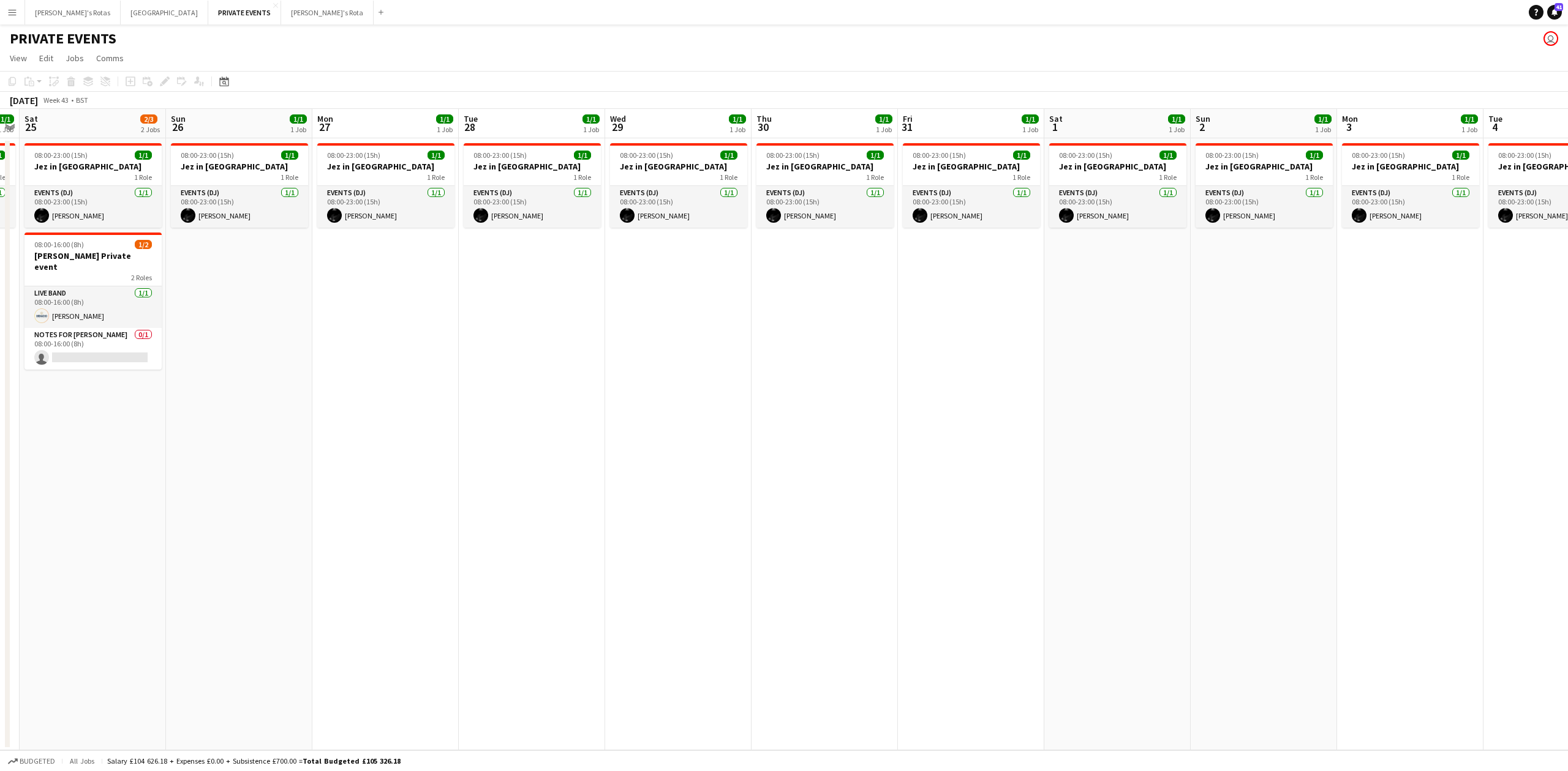
scroll to position [0, 513]
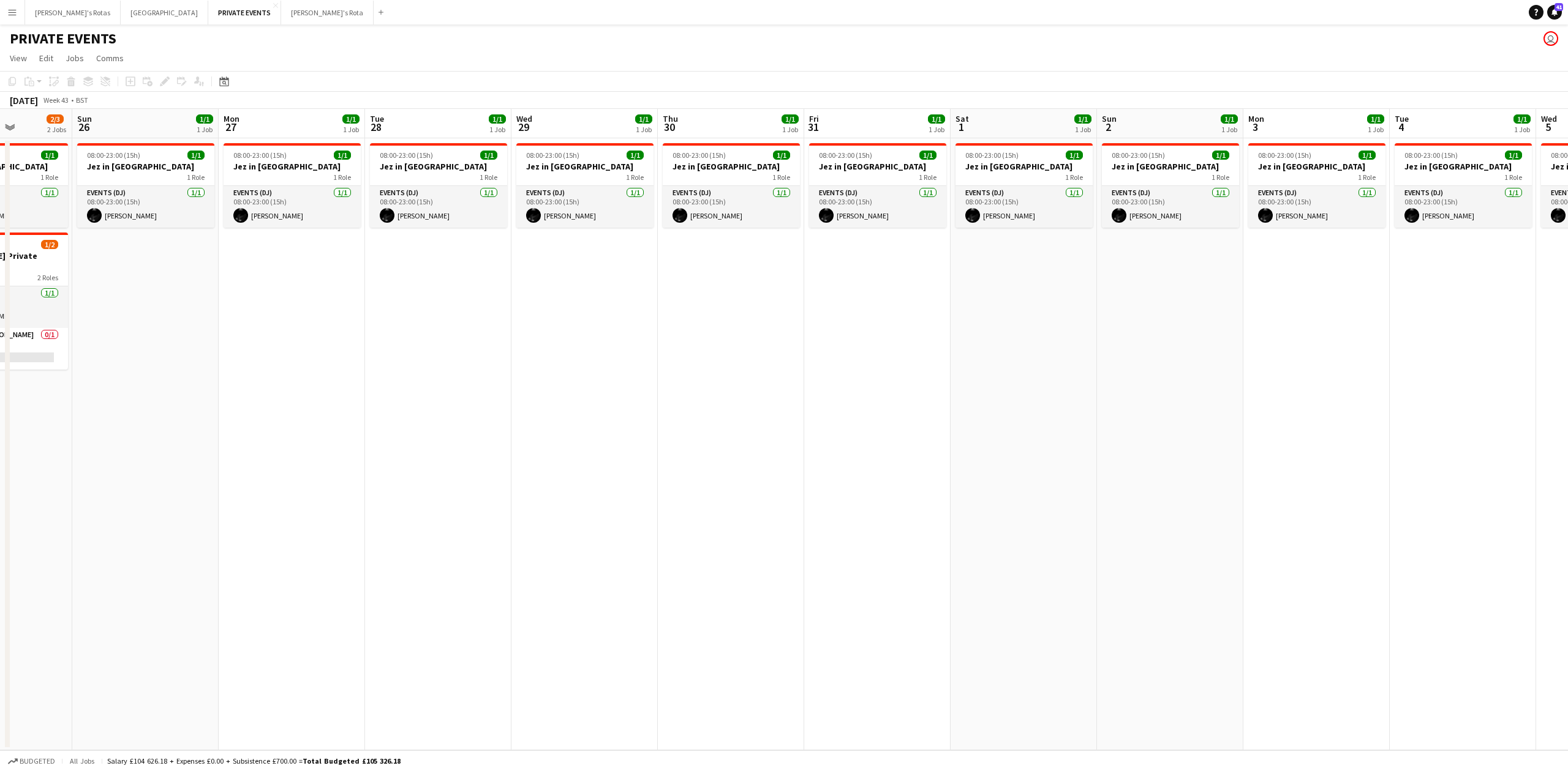
drag, startPoint x: 898, startPoint y: 424, endPoint x: 556, endPoint y: 403, distance: 342.6
click at [566, 440] on app-calendar-viewport "Wed 22 1/1 1 Job Thu 23 1/1 1 Job Fri 24 1/1 1 Job Sat 25 2/3 2 Jobs Sun 26 1/1…" at bounding box center [784, 429] width 1568 height 642
click at [443, 258] on app-date-cell "08:00-23:00 (15h) 1/1 Jez in Saudi 1 Role Events (DJ) [DATE] 08:00-23:00 (15h) …" at bounding box center [438, 444] width 146 height 612
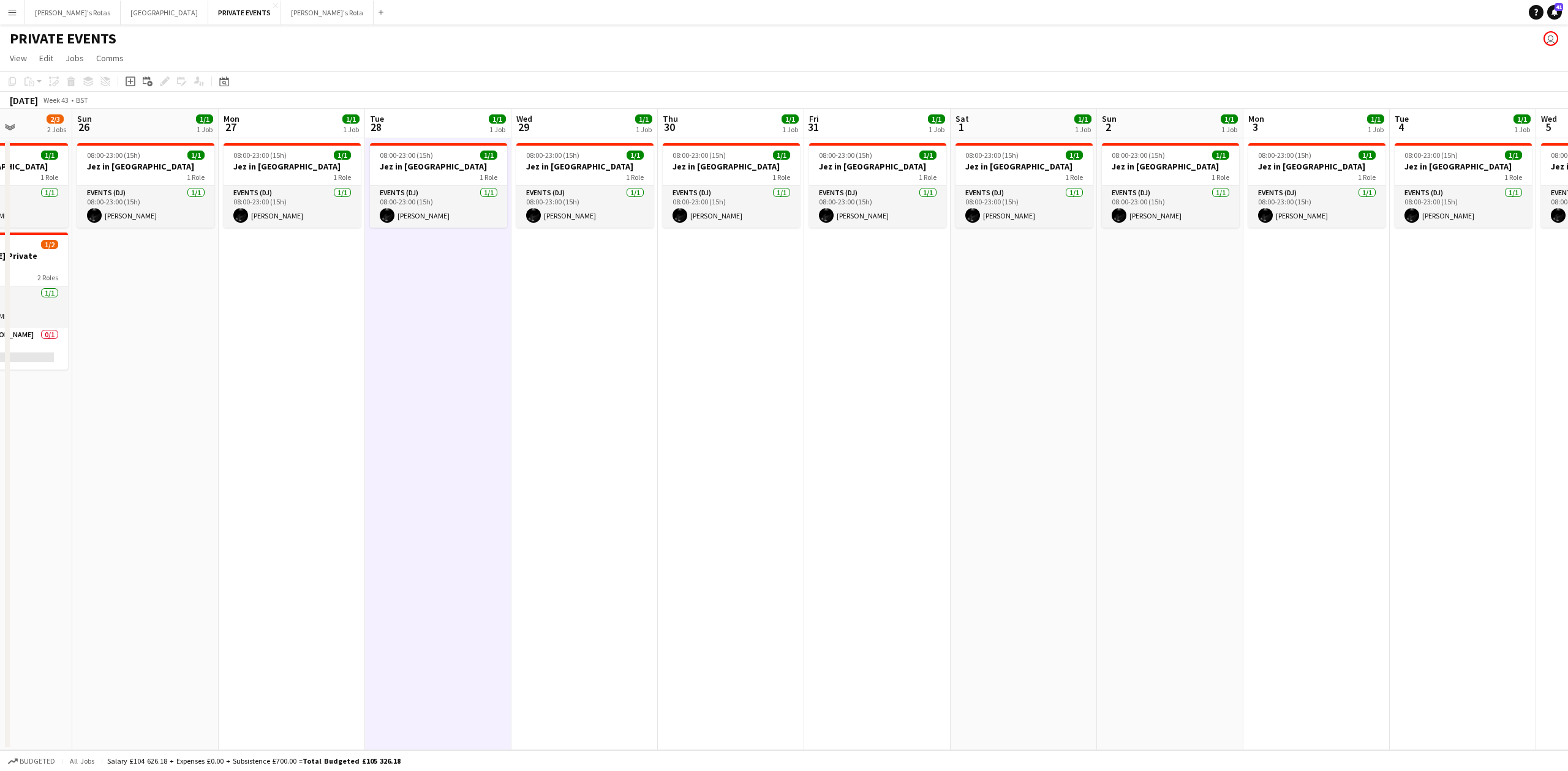
click at [590, 324] on app-date-cell "08:00-23:00 (15h) 1/1 Jez in Saudi 1 Role Events (DJ) [DATE] 08:00-23:00 (15h) …" at bounding box center [585, 444] width 146 height 612
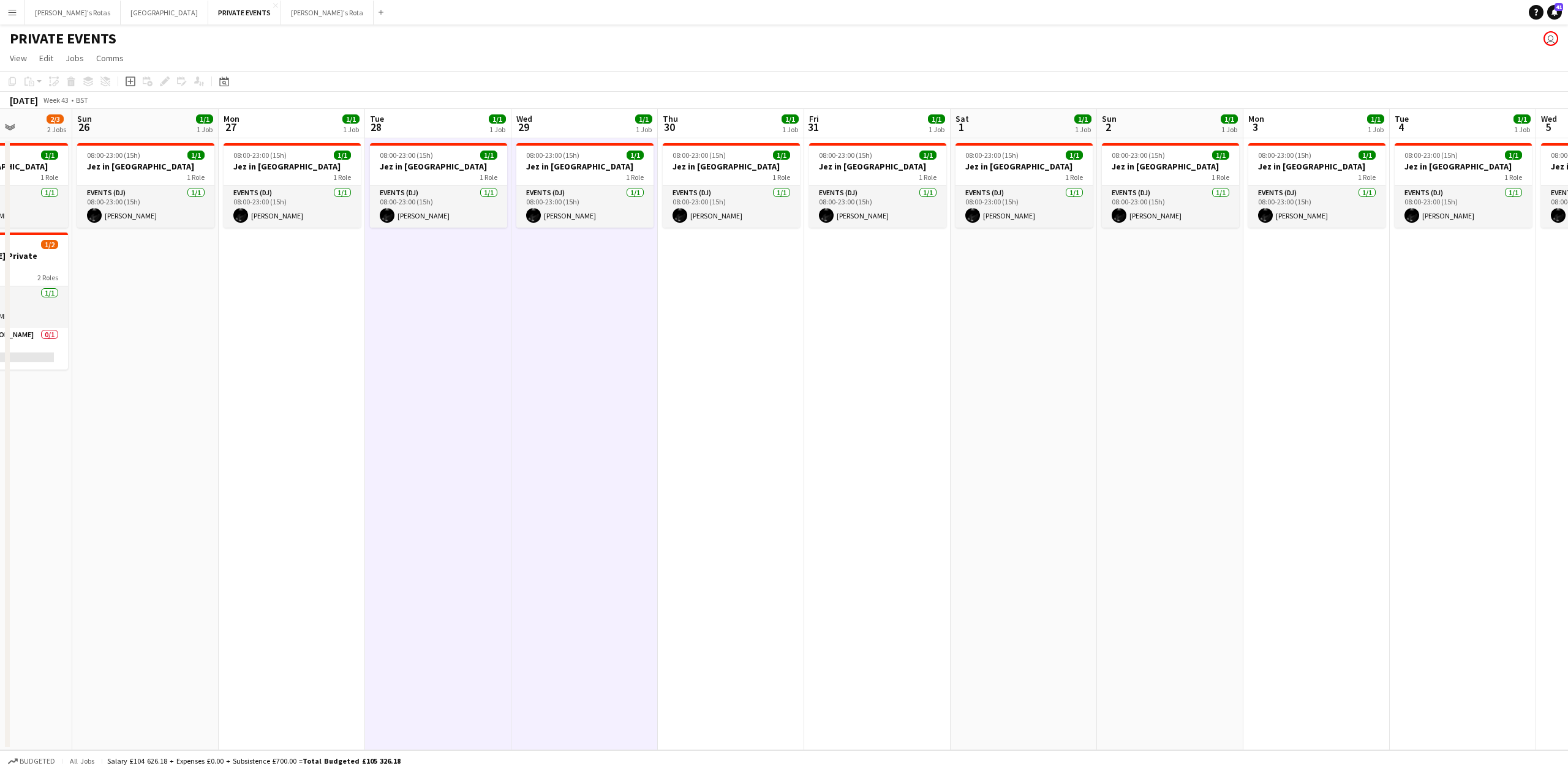
click at [741, 322] on app-date-cell "08:00-23:00 (15h) 1/1 Jez in Saudi 1 Role Events (DJ) [DATE] 08:00-23:00 (15h) …" at bounding box center [731, 444] width 146 height 612
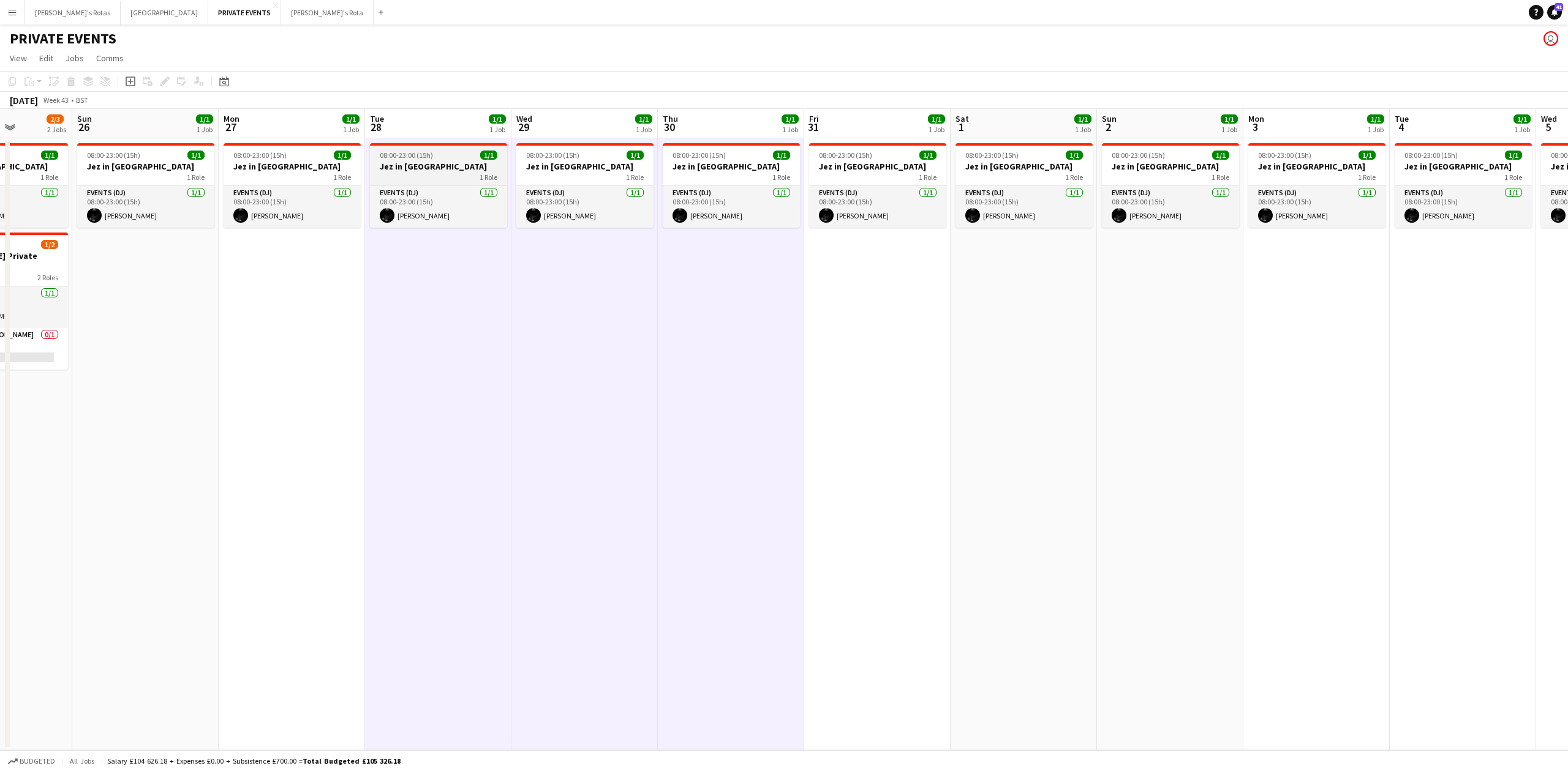
click at [430, 159] on span "08:00-23:00 (15h)" at bounding box center [406, 155] width 53 height 9
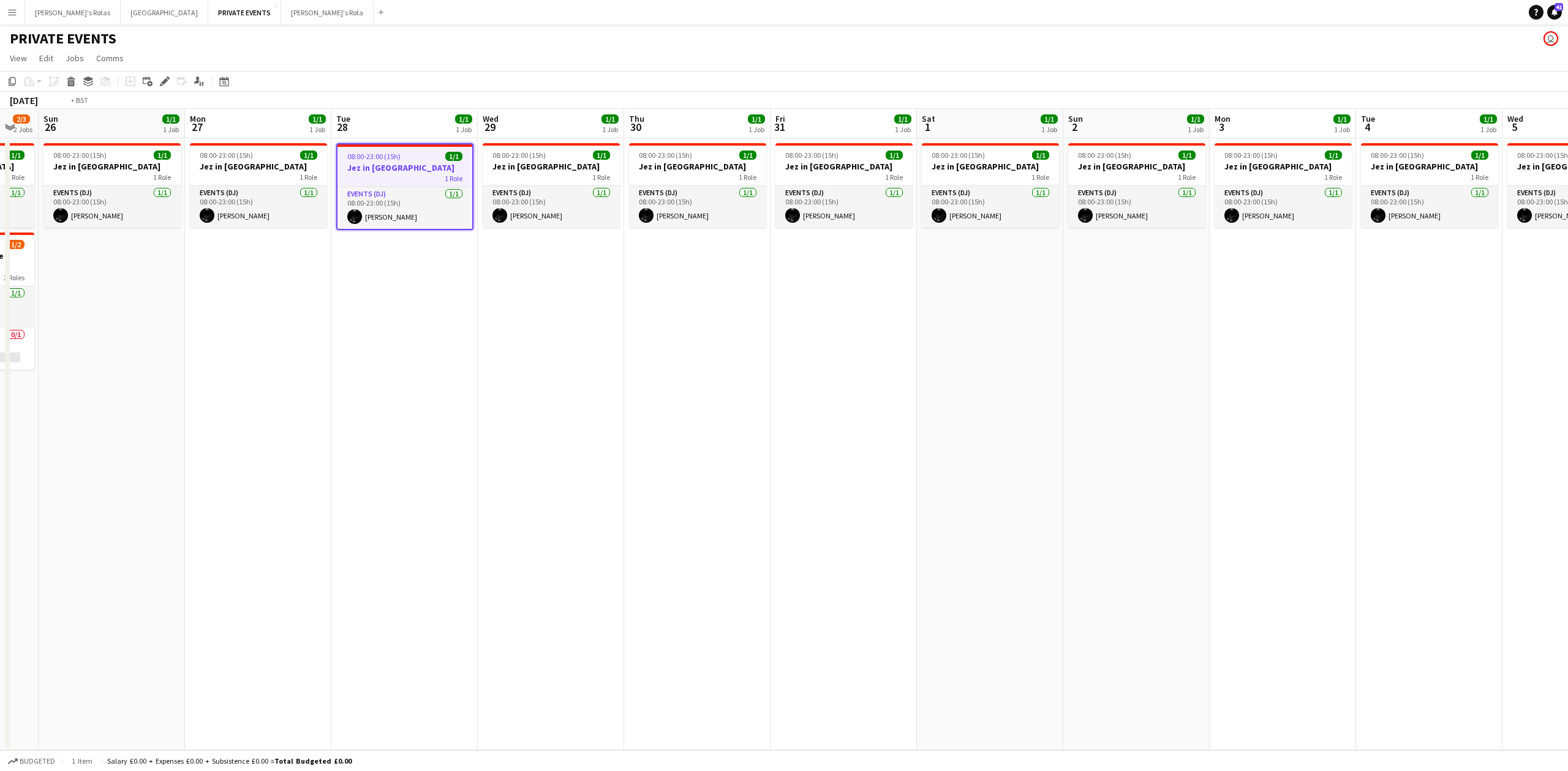
drag, startPoint x: 671, startPoint y: 334, endPoint x: 197, endPoint y: 337, distance: 474.0
click at [197, 337] on app-calendar-viewport "Wed 22 1/1 1 Job Thu 23 1/1 1 Job Fri 24 1/1 1 Job Sat 25 2/3 2 Jobs Sun 26 1/1…" at bounding box center [784, 429] width 1568 height 642
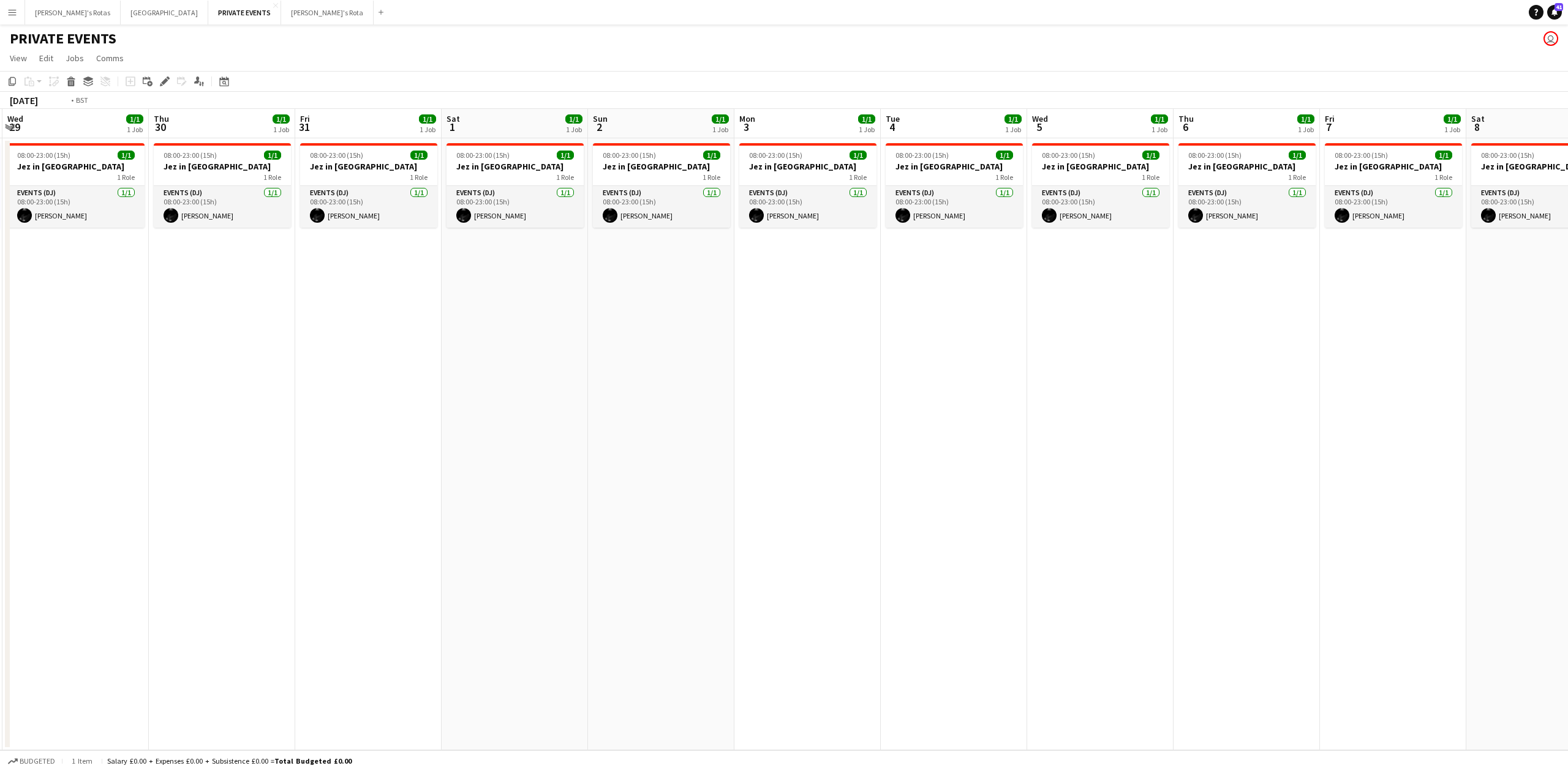
drag, startPoint x: 1076, startPoint y: 459, endPoint x: 33, endPoint y: 462, distance: 1043.0
click at [33, 462] on app-calendar-viewport "Sun 26 1/1 1 Job Mon 27 1/1 1 Job Tue 28 1/1 1 Job Wed 29 1/1 1 Job Thu 30 1/1 …" at bounding box center [784, 429] width 1568 height 642
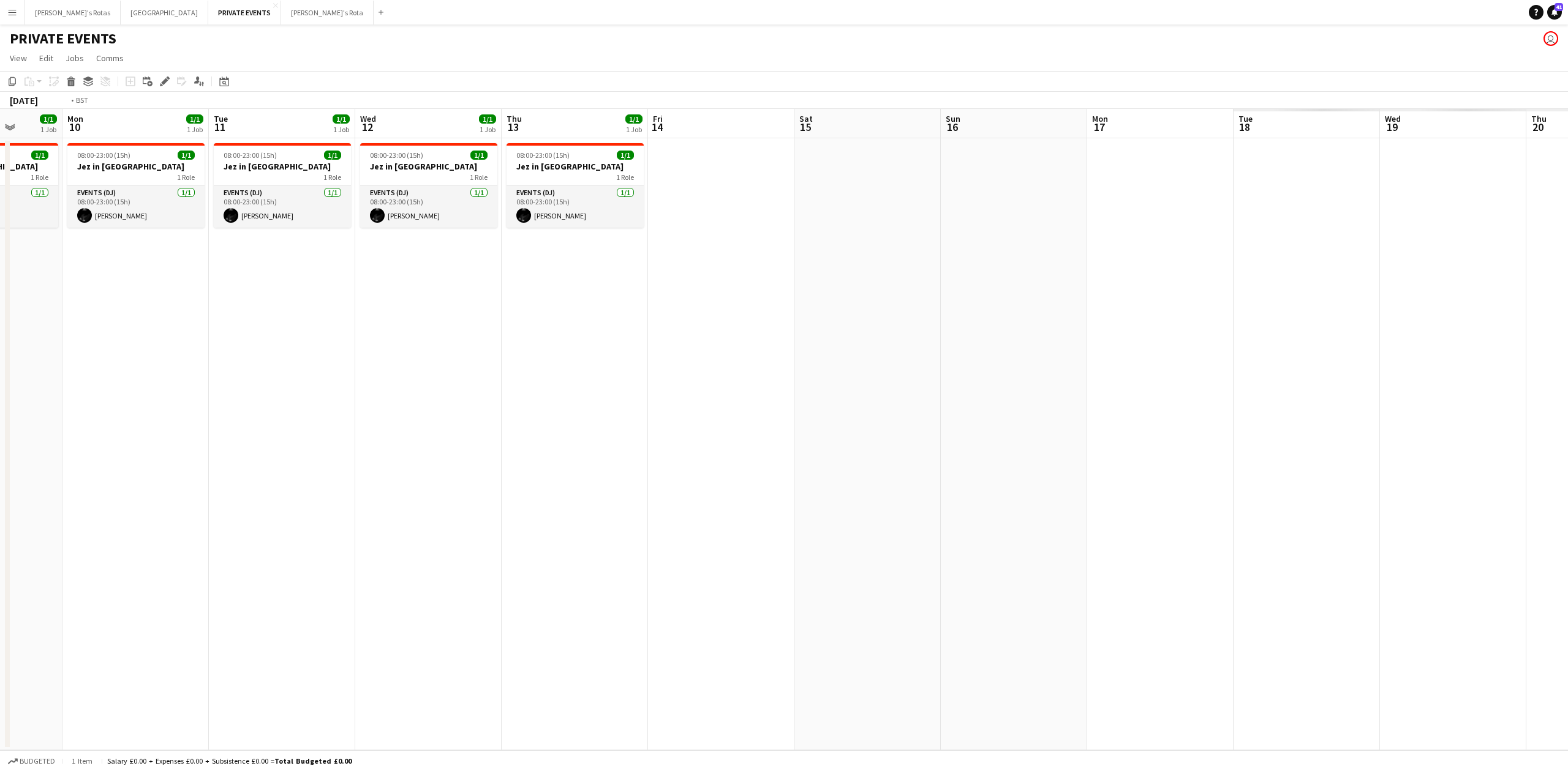
drag, startPoint x: 1040, startPoint y: 513, endPoint x: 716, endPoint y: 499, distance: 324.3
click at [143, 510] on app-calendar-viewport "Thu 6 1/1 1 Job Fri 7 1/1 1 Job Sat 8 1/1 1 Job Sun 9 1/1 1 Job Mon 10 1/1 1 Jo…" at bounding box center [784, 429] width 1568 height 642
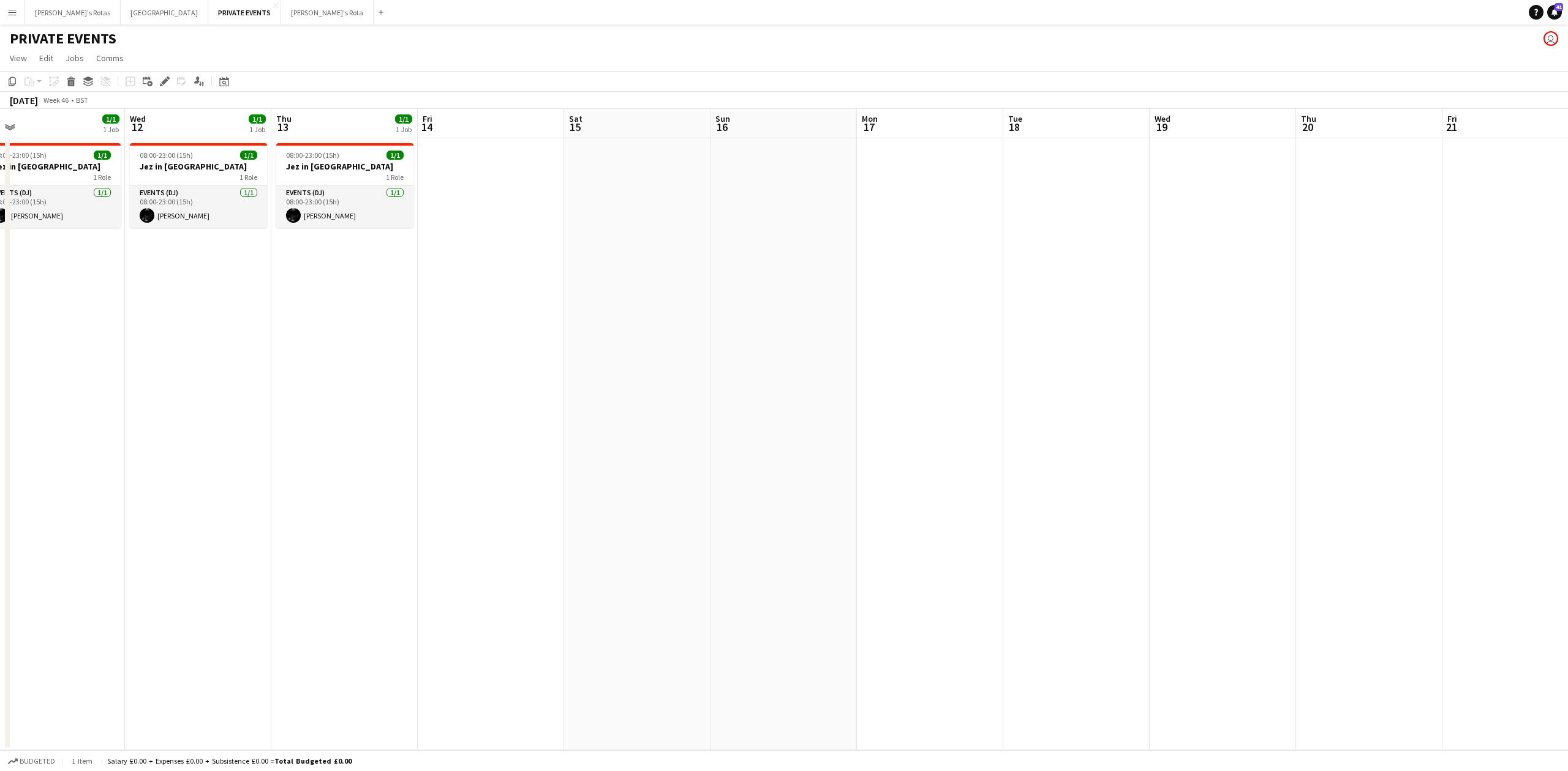
scroll to position [0, 483]
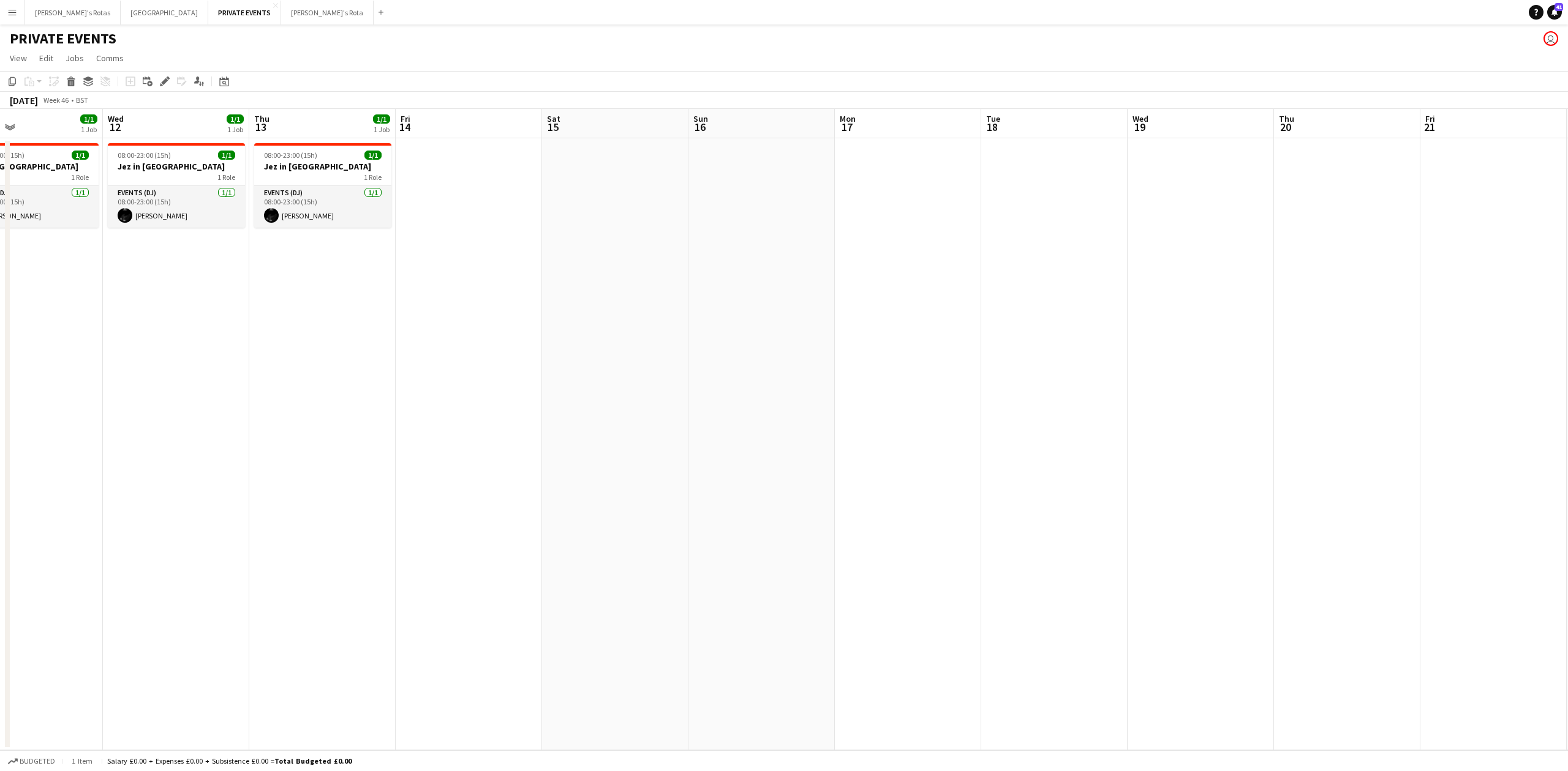
drag, startPoint x: 1224, startPoint y: 497, endPoint x: 1205, endPoint y: 499, distance: 19.1
click at [1205, 499] on app-calendar-viewport "Sat 8 1/1 1 Job Sun 9 1/1 1 Job Mon 10 1/1 1 Job Tue 11 1/1 1 Job Wed 12 1/1 1 …" at bounding box center [784, 429] width 1568 height 642
click at [311, 172] on div "1 Role" at bounding box center [323, 177] width 137 height 10
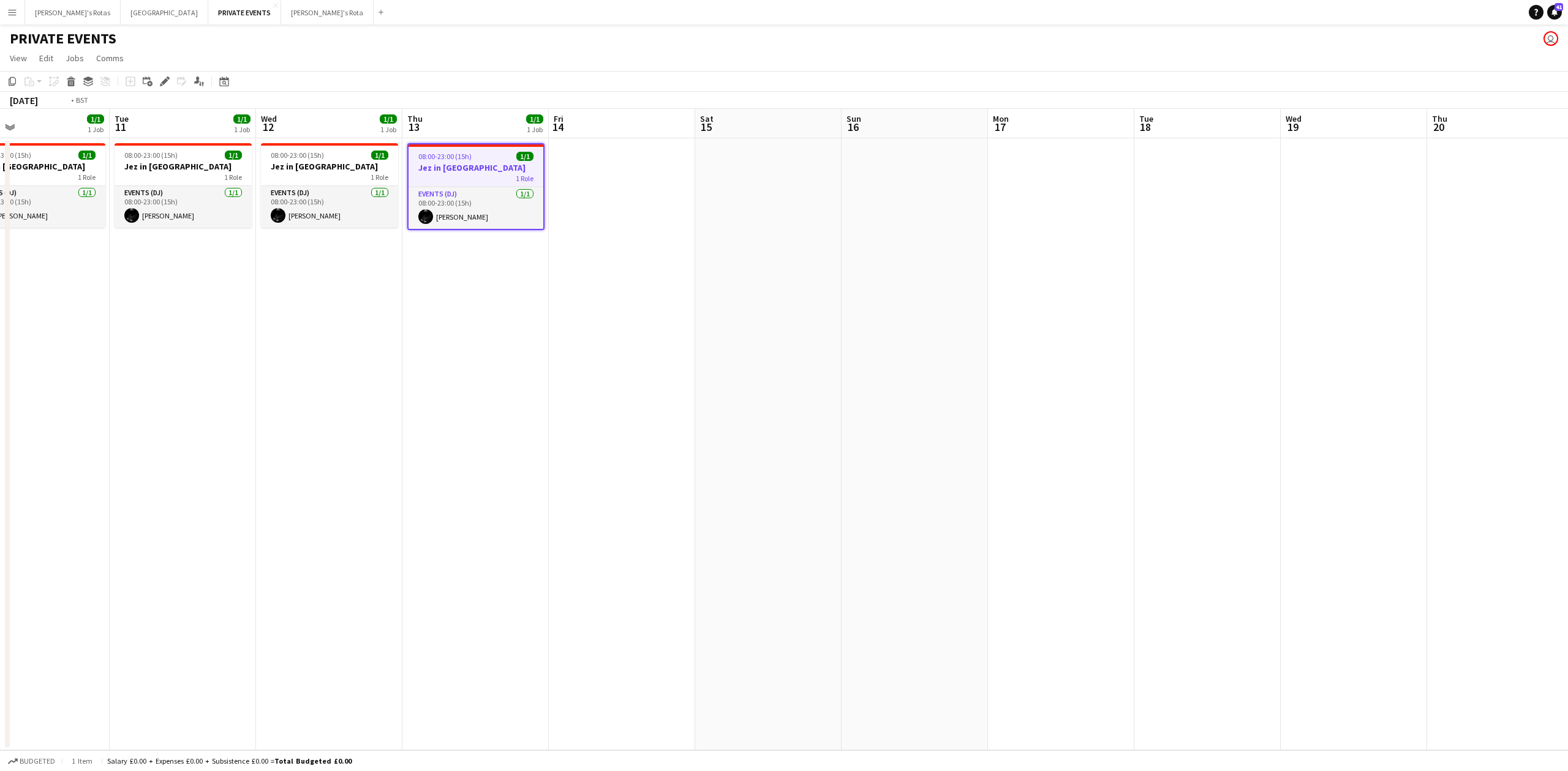
drag, startPoint x: 1091, startPoint y: 285, endPoint x: 3, endPoint y: 383, distance: 1092.4
click at [3, 383] on app-calendar-viewport "Sat 8 1/1 1 Job Sun 9 1/1 1 Job Mon 10 1/1 1 Job Tue 11 1/1 1 Job Wed 12 1/1 1 …" at bounding box center [784, 429] width 1568 height 642
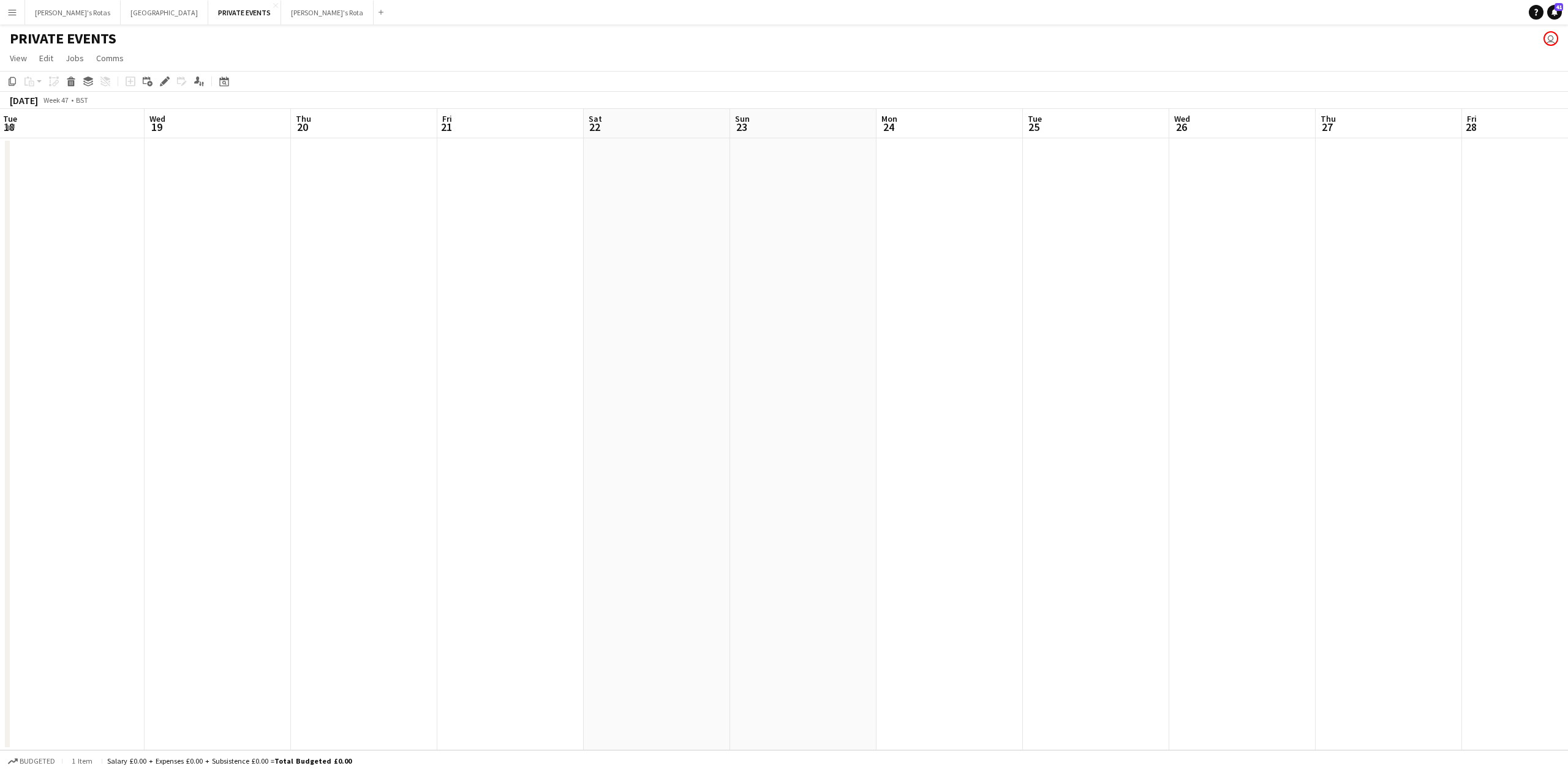
drag, startPoint x: 615, startPoint y: 318, endPoint x: 0, endPoint y: 339, distance: 615.4
click at [0, 339] on app-calendar-viewport "Sun 16 Mon 17 Tue 18 Wed 19 Thu 20 Fri 21 Sat 22 Sun 23 Mon 24 Tue 25 Wed 26 Th…" at bounding box center [784, 429] width 1568 height 642
click at [710, 179] on app-date-cell at bounding box center [726, 444] width 146 height 612
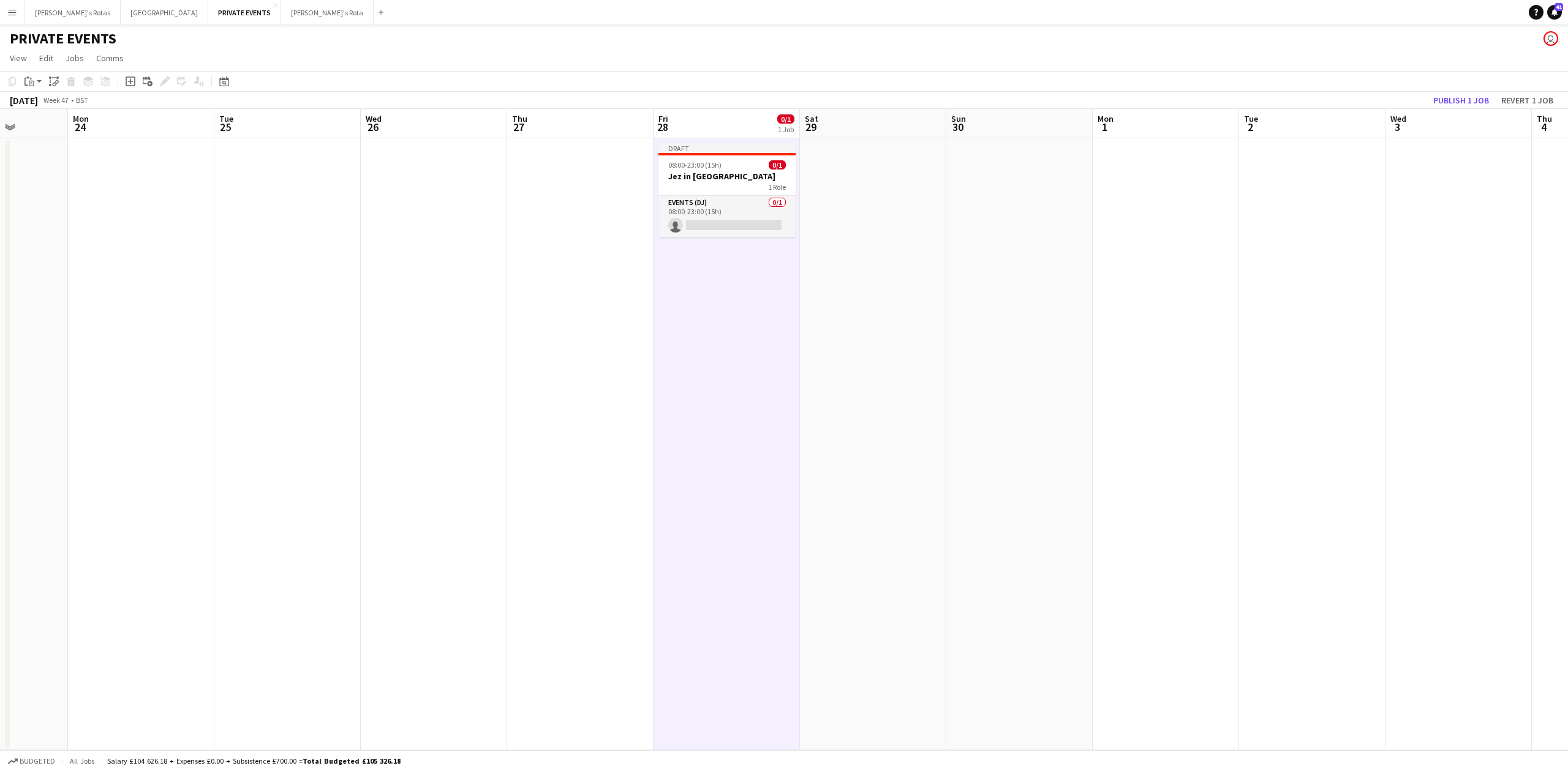
click at [710, 179] on h3 "Jez in [GEOGRAPHIC_DATA]" at bounding box center [726, 176] width 137 height 11
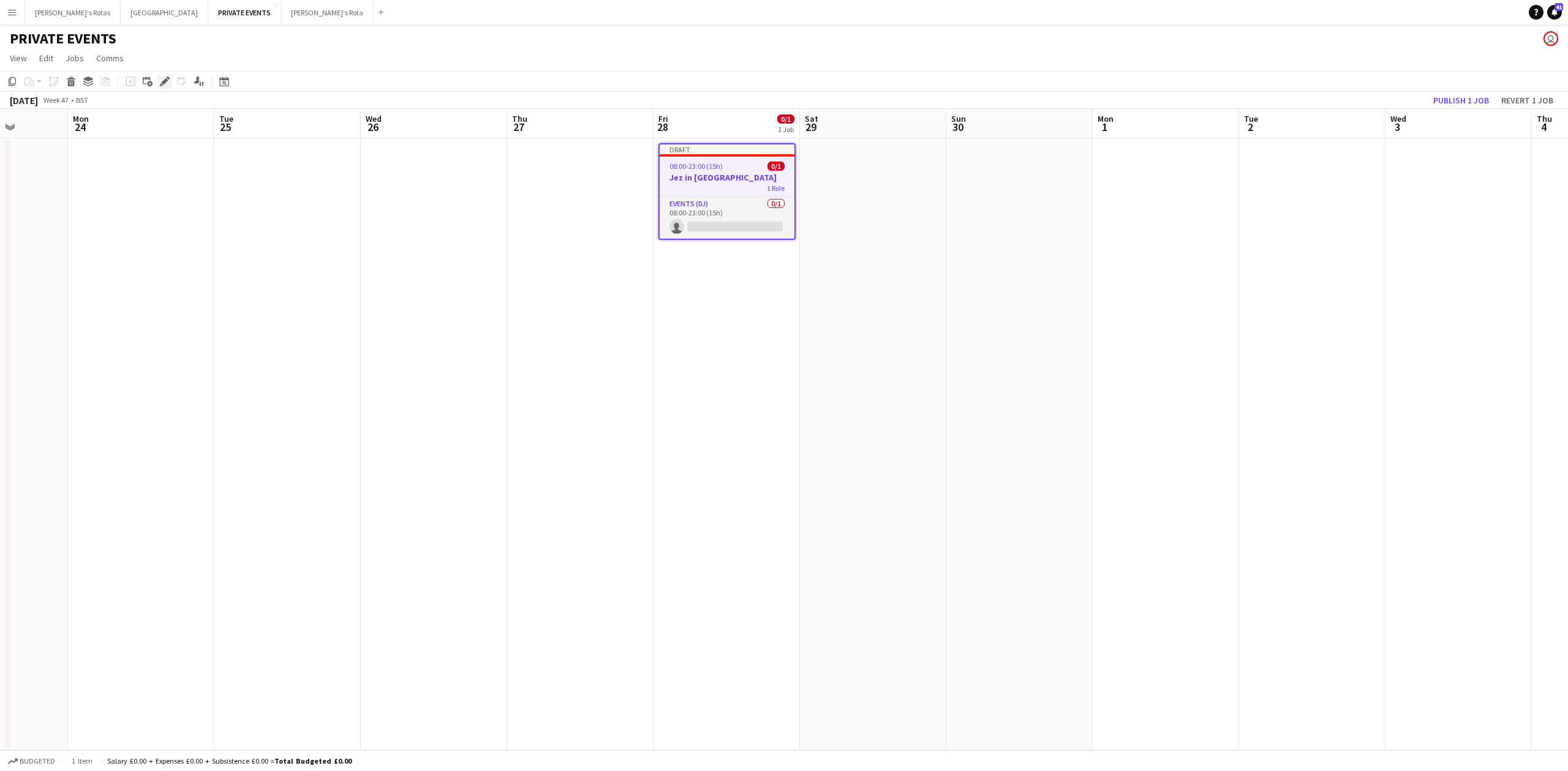
click at [166, 84] on icon "Edit" at bounding box center [165, 81] width 10 height 10
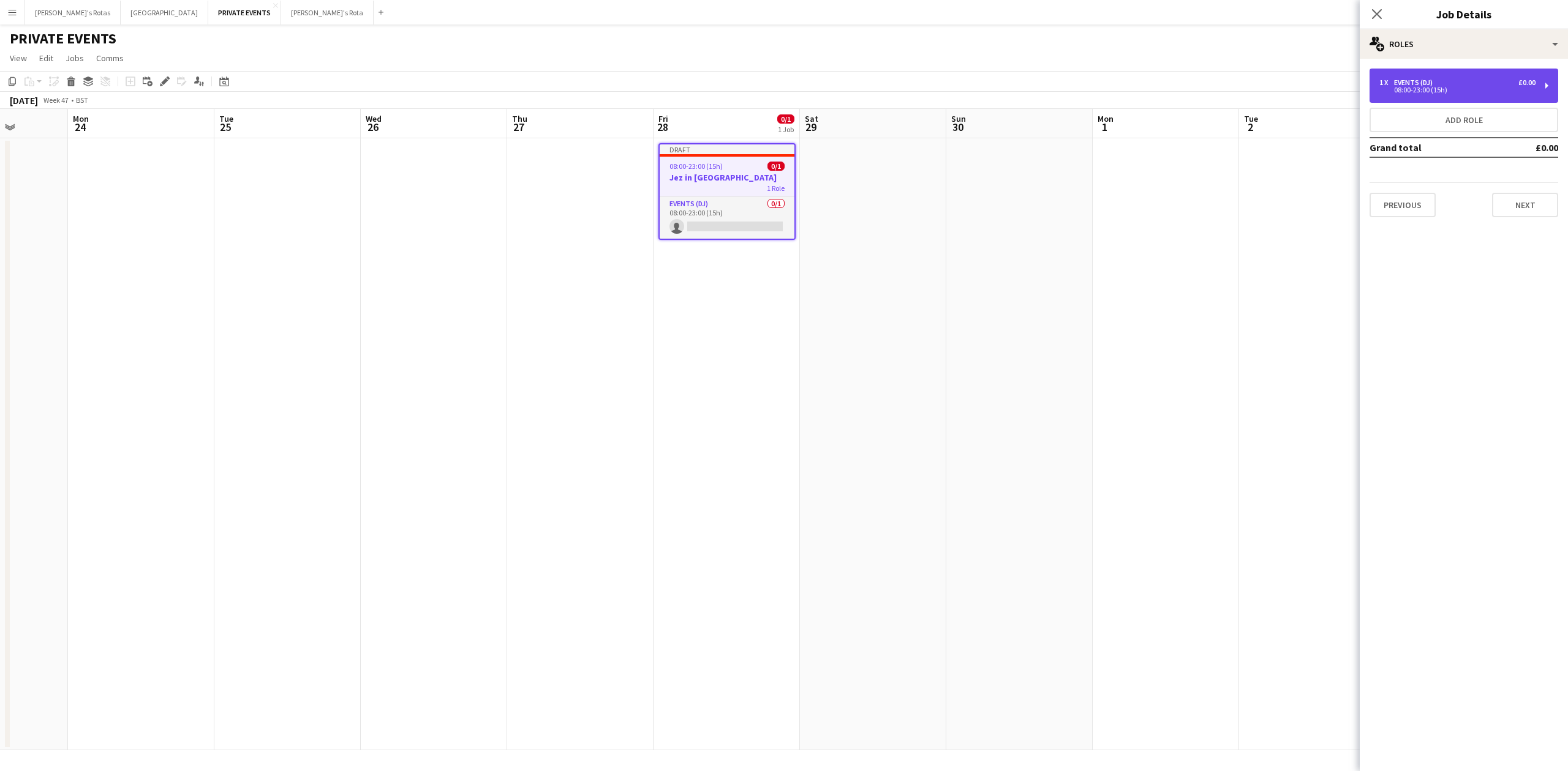
click at [1462, 83] on div "1 x Events (DJ) £0.00" at bounding box center [1457, 82] width 156 height 9
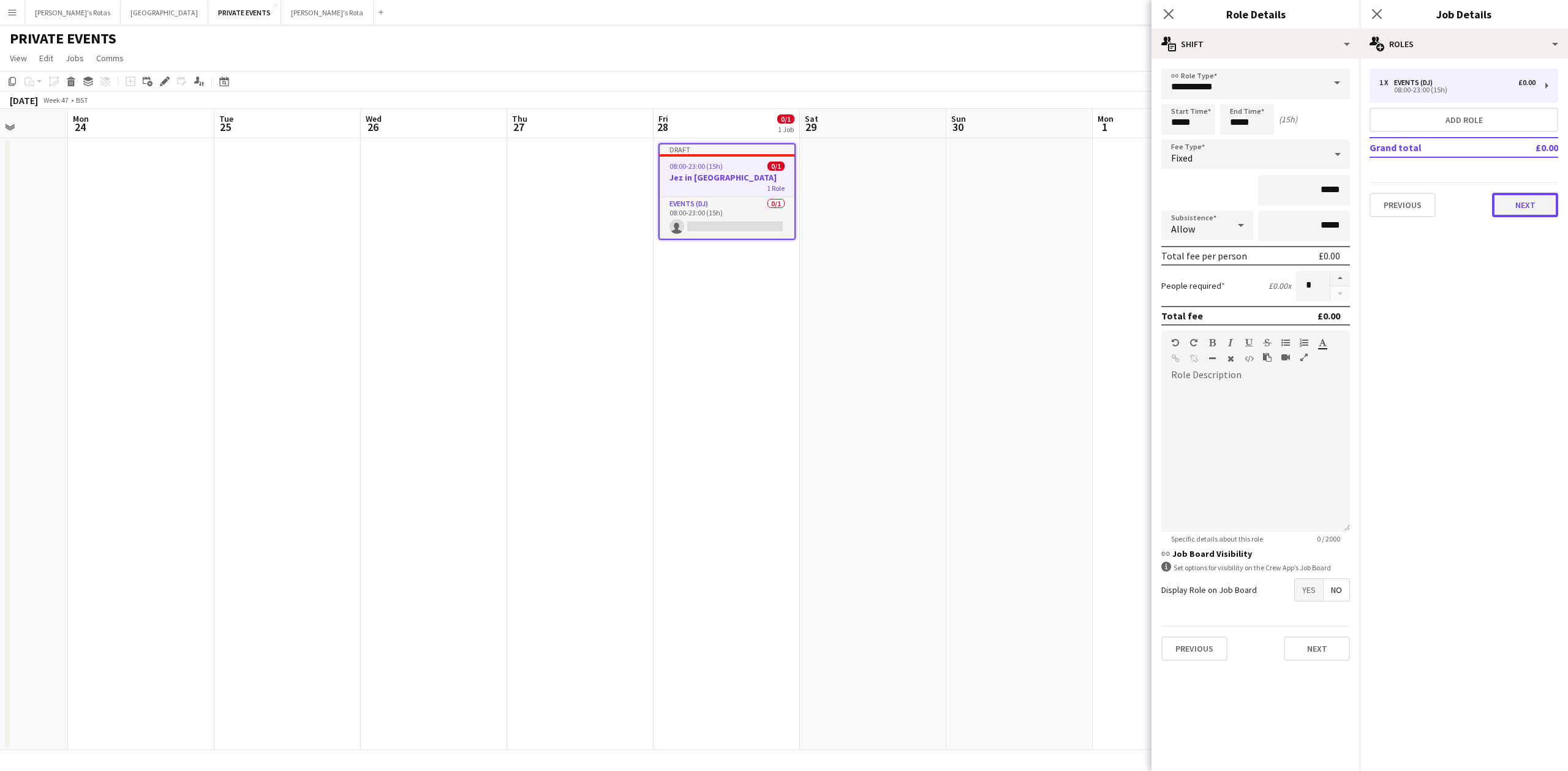
click at [1525, 201] on button "Next" at bounding box center [1525, 205] width 66 height 24
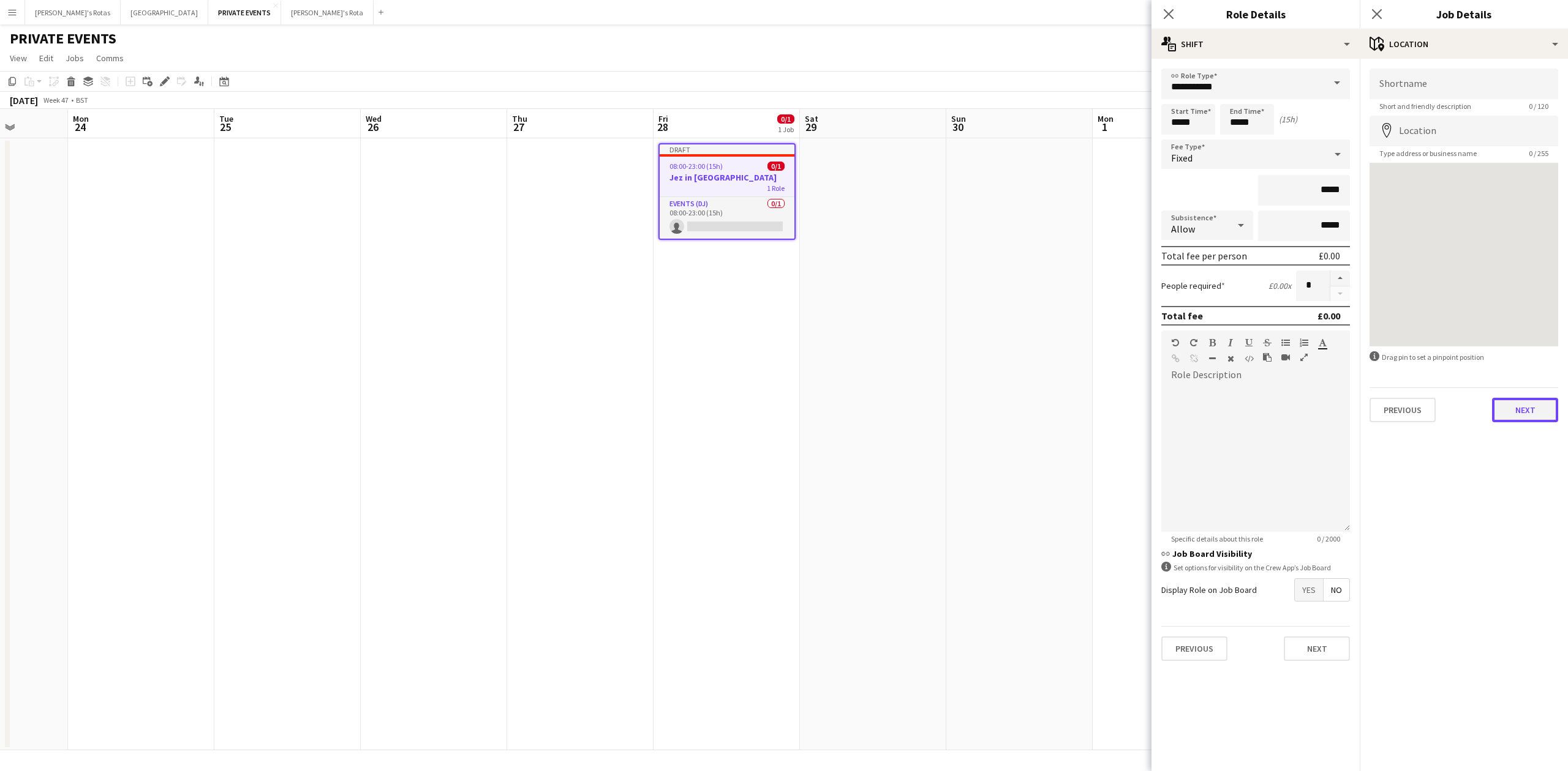
click at [1527, 408] on button "Next" at bounding box center [1525, 410] width 66 height 24
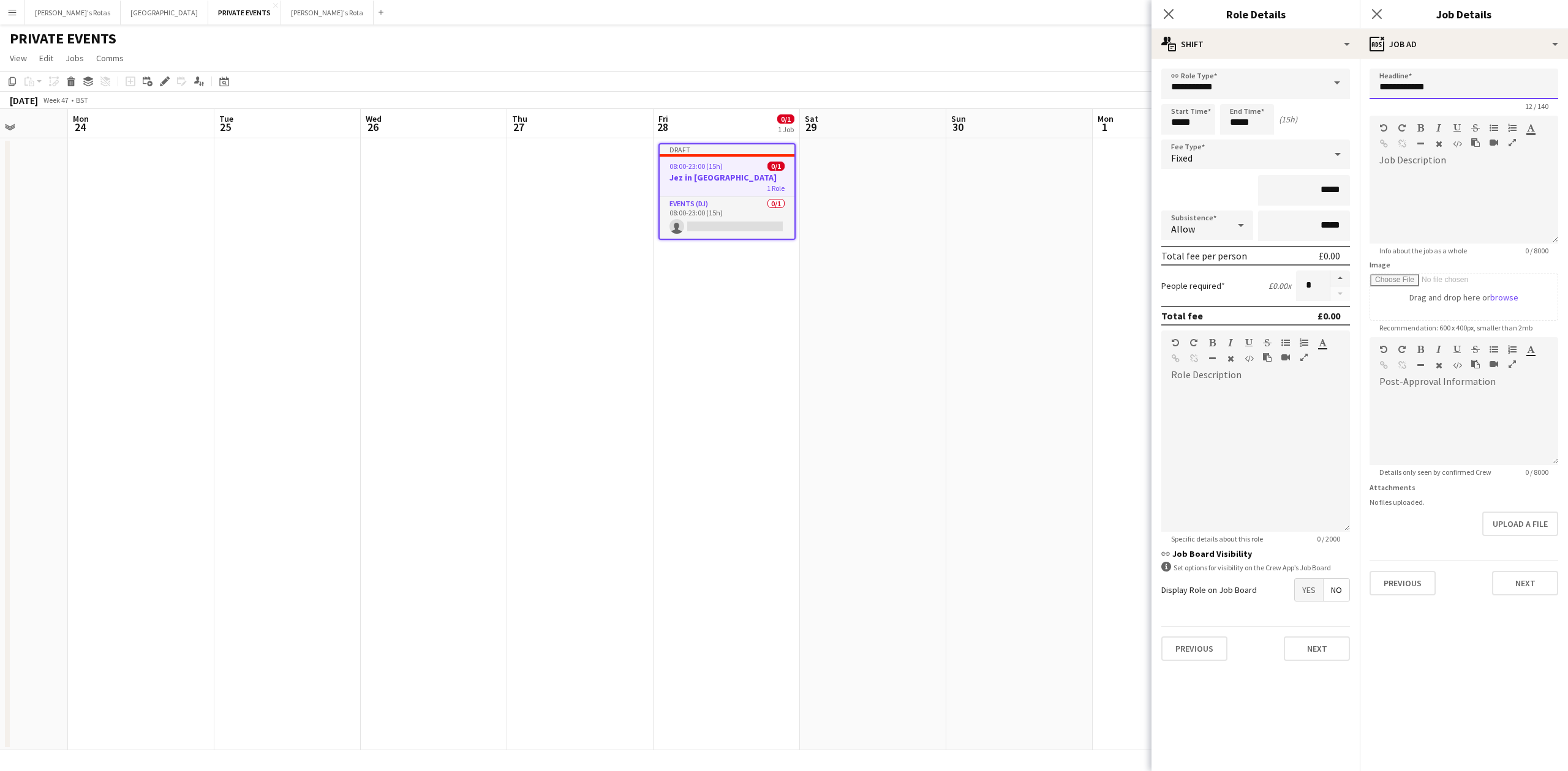
click at [1416, 86] on input "**********" at bounding box center [1464, 84] width 189 height 31
click at [1414, 86] on input "**********" at bounding box center [1464, 84] width 189 height 31
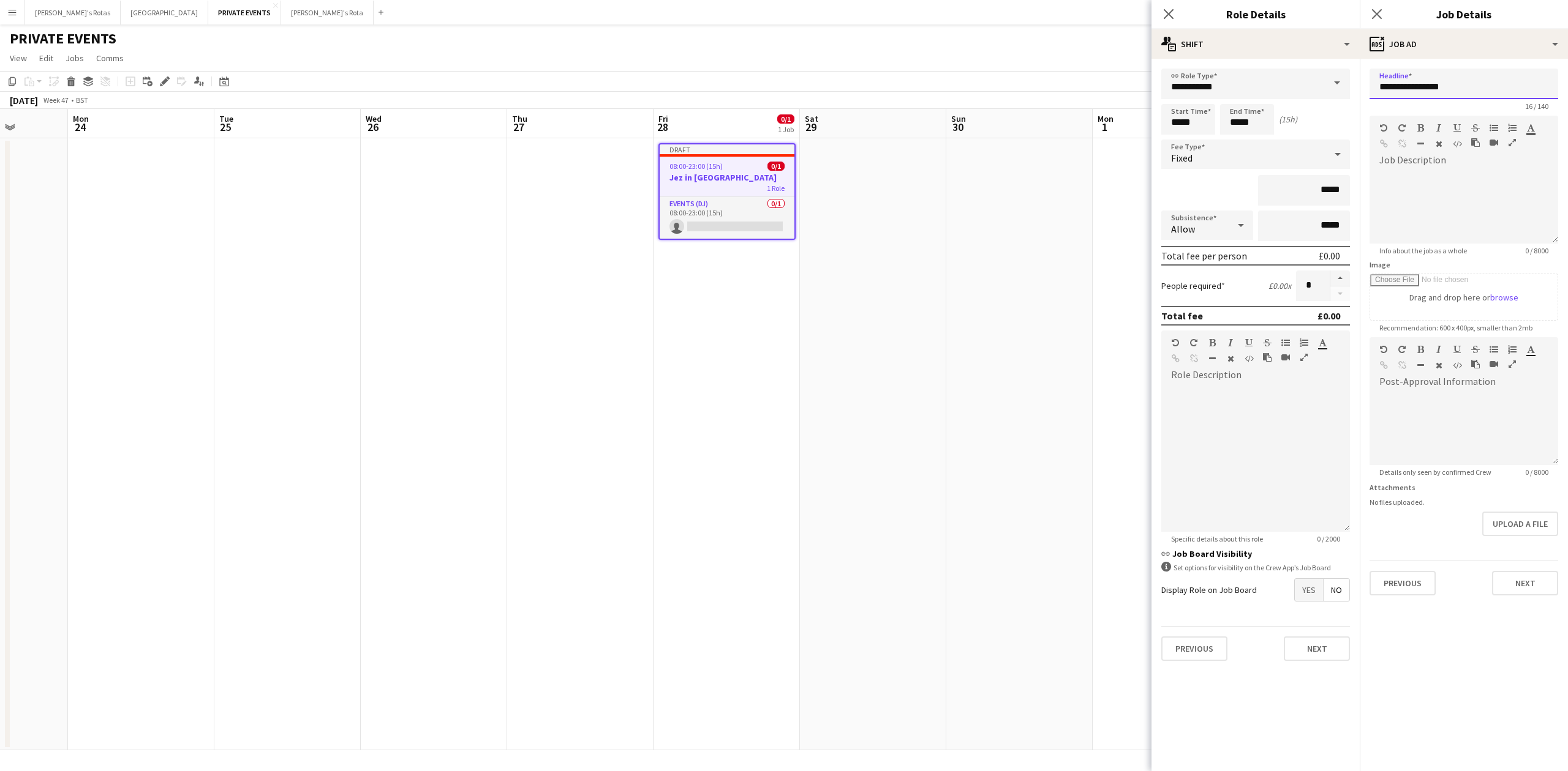
click at [1414, 86] on input "**********" at bounding box center [1464, 84] width 189 height 31
type input "**********"
drag, startPoint x: 1537, startPoint y: 569, endPoint x: 1539, endPoint y: 579, distance: 10.2
click at [1539, 575] on div "Previous Next" at bounding box center [1464, 578] width 189 height 35
click at [1539, 579] on button "Next" at bounding box center [1525, 583] width 66 height 24
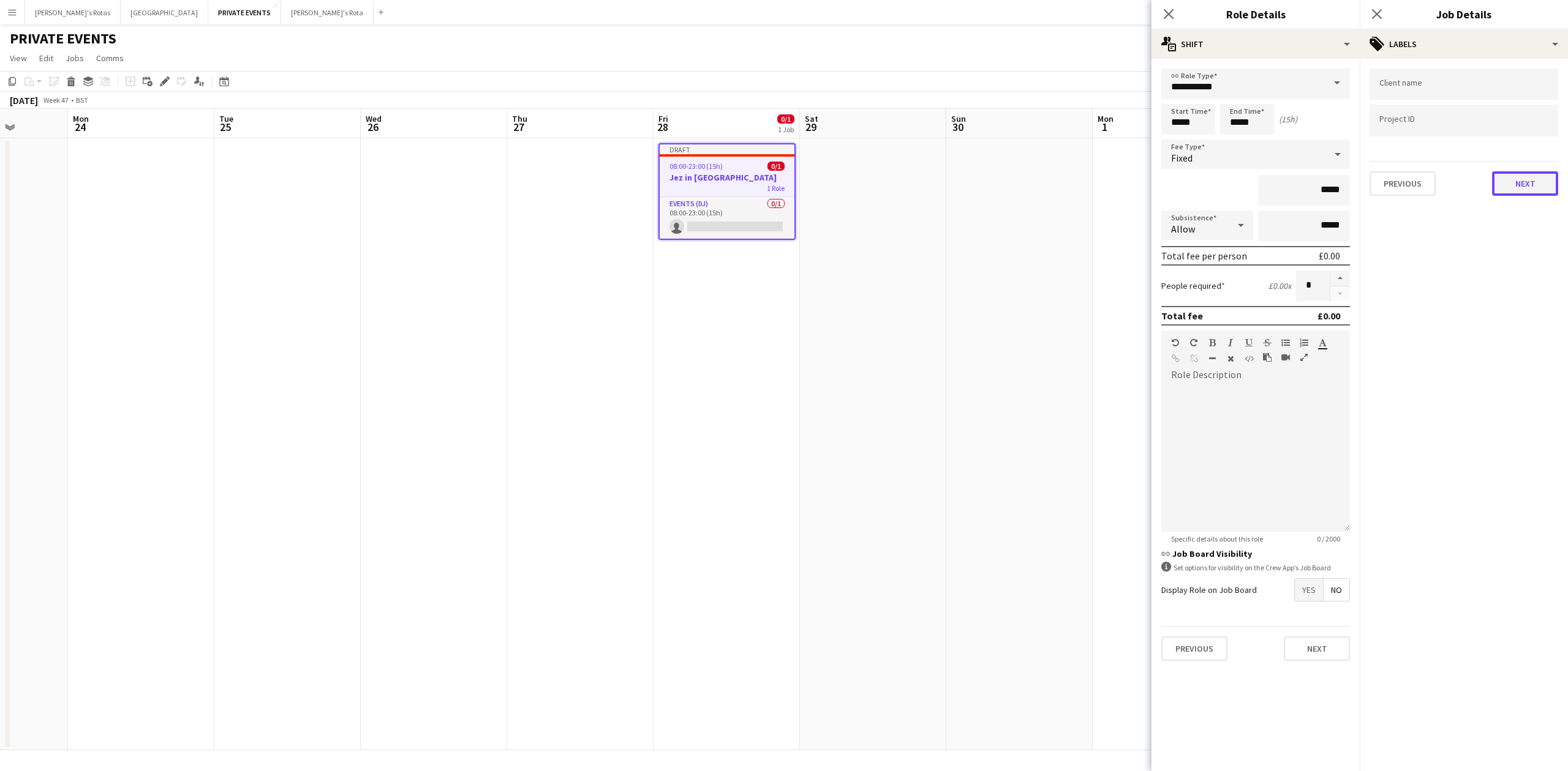
click at [1520, 187] on button "Next" at bounding box center [1525, 183] width 66 height 24
click at [1530, 117] on button "Next" at bounding box center [1525, 126] width 66 height 24
click at [1525, 241] on div "Previous Next" at bounding box center [1464, 249] width 189 height 35
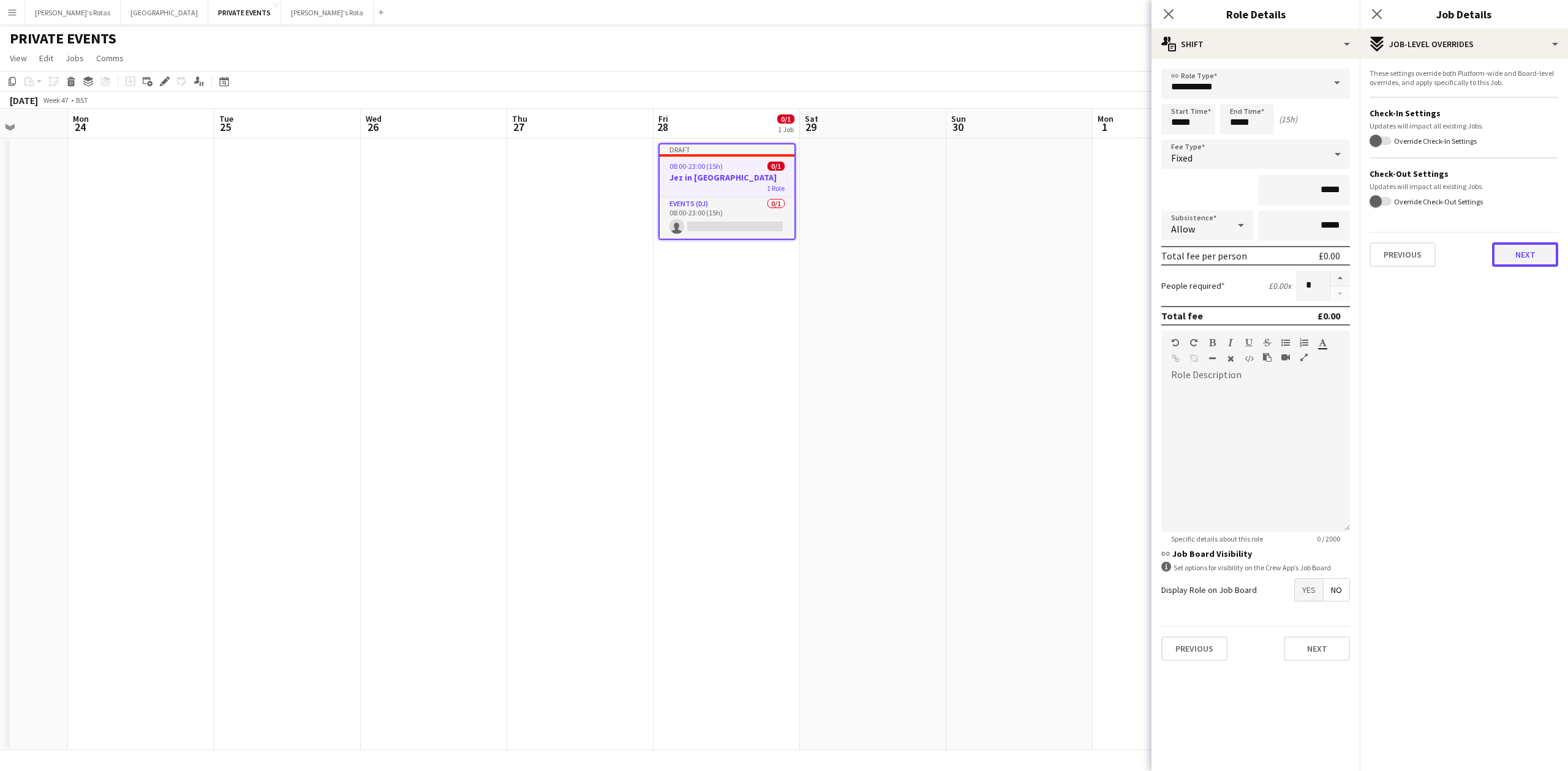
click at [1525, 257] on button "Next" at bounding box center [1525, 254] width 66 height 24
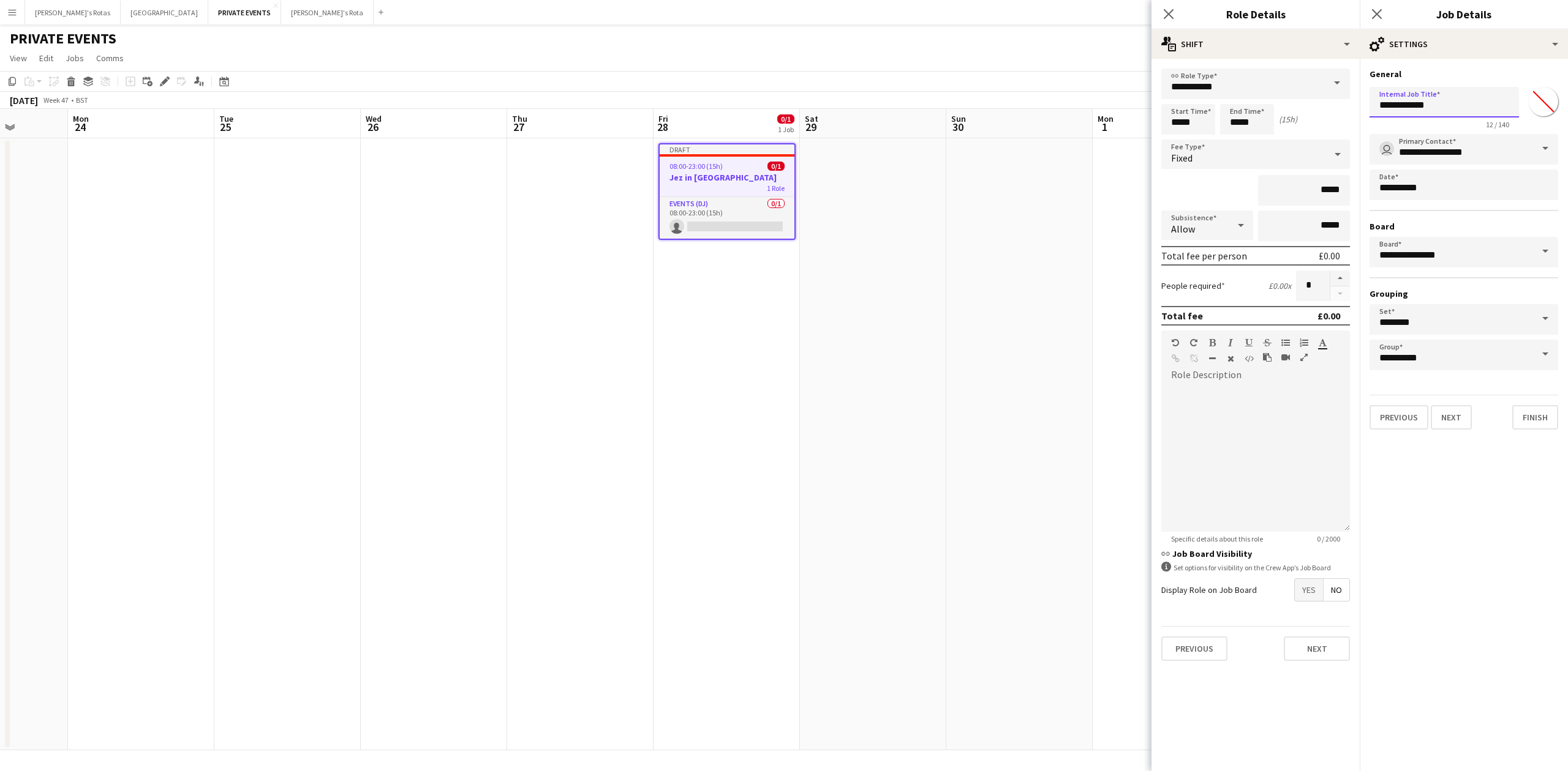
click at [1407, 106] on input "**********" at bounding box center [1444, 102] width 149 height 31
paste input "****"
type input "**********"
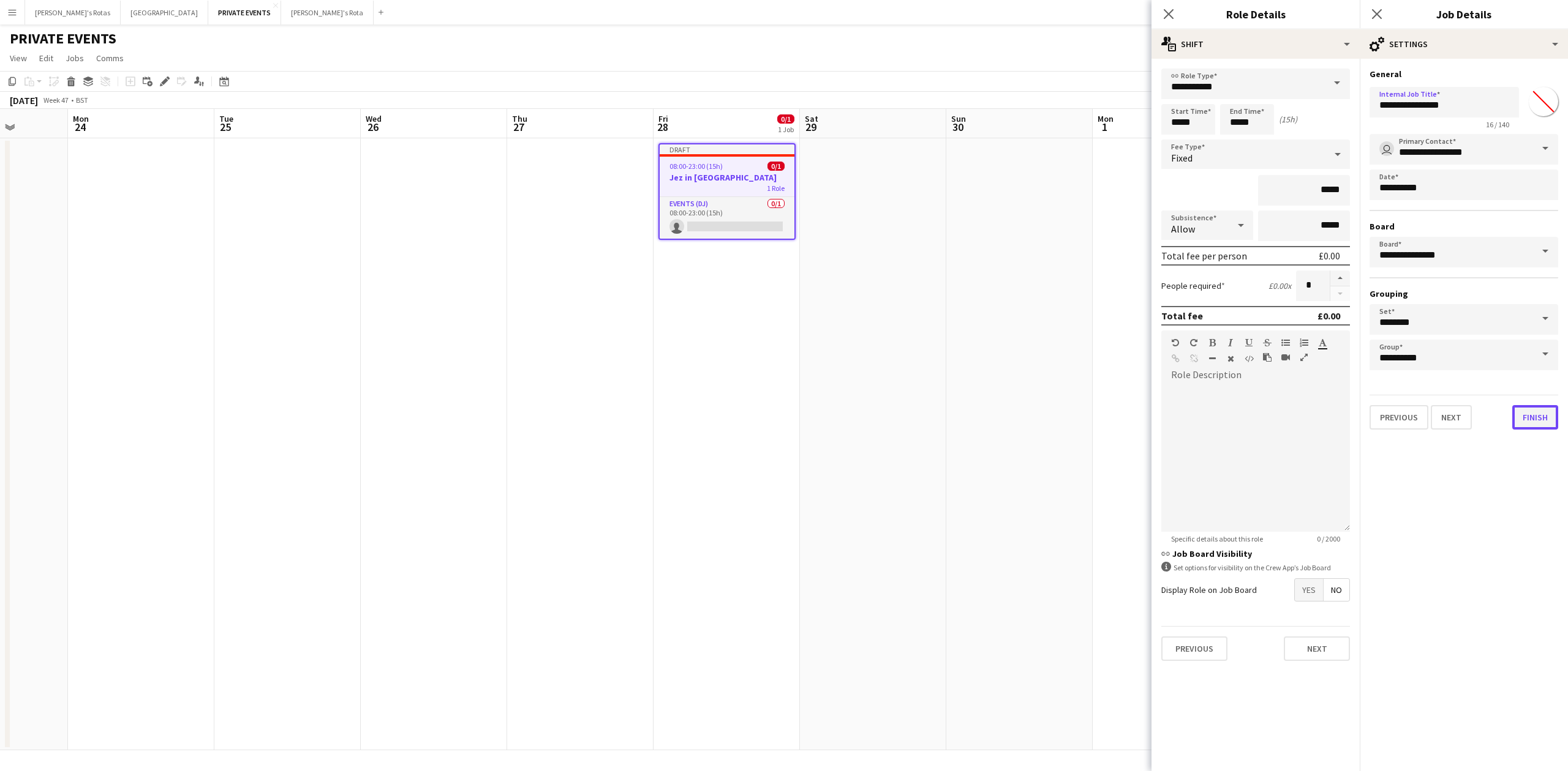
click at [1539, 407] on button "Finish" at bounding box center [1535, 417] width 46 height 24
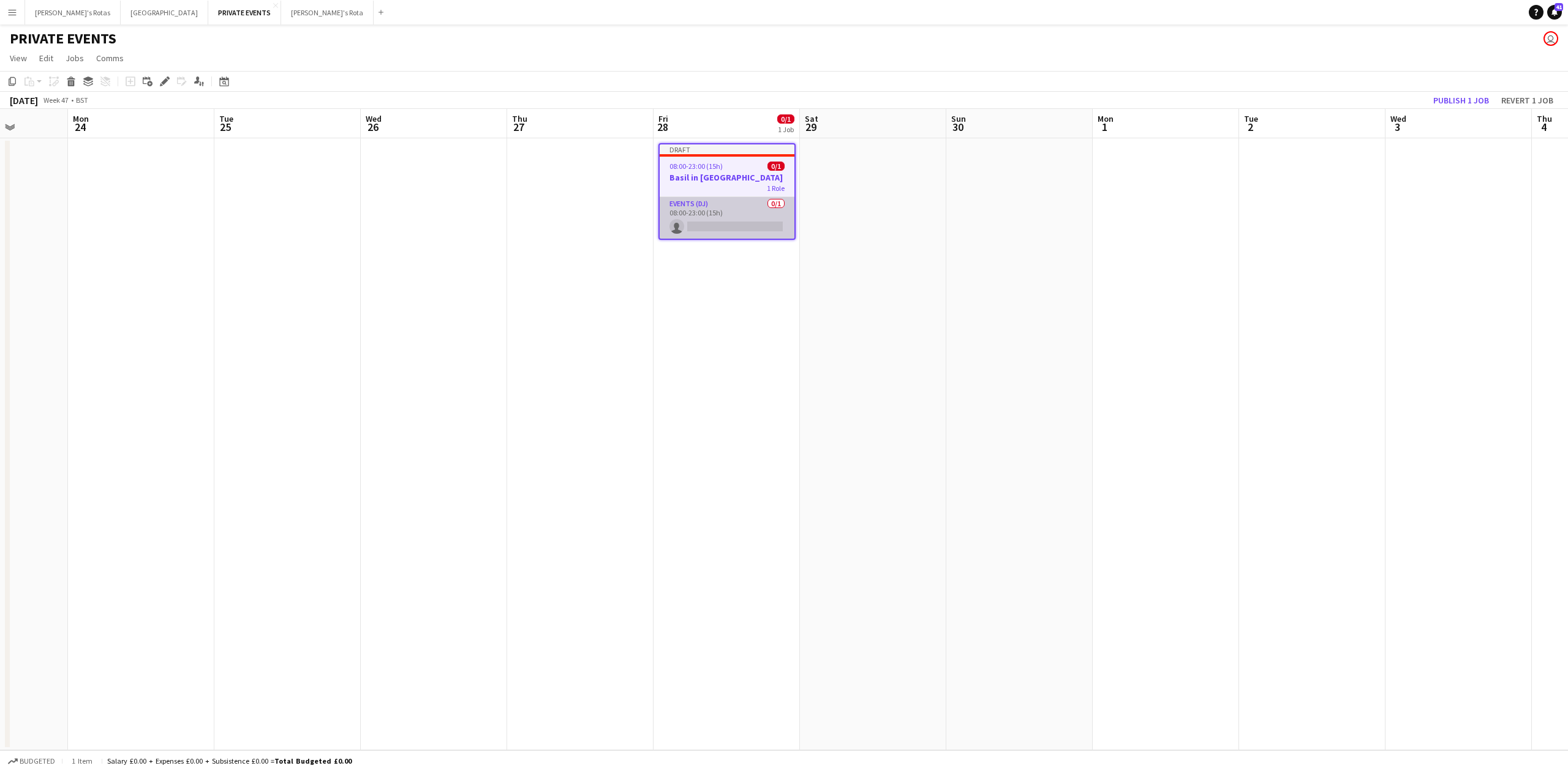
click at [665, 227] on app-card-role "Events (DJ) 0/1 08:00-23:00 (15h) single-neutral-actions" at bounding box center [727, 217] width 135 height 42
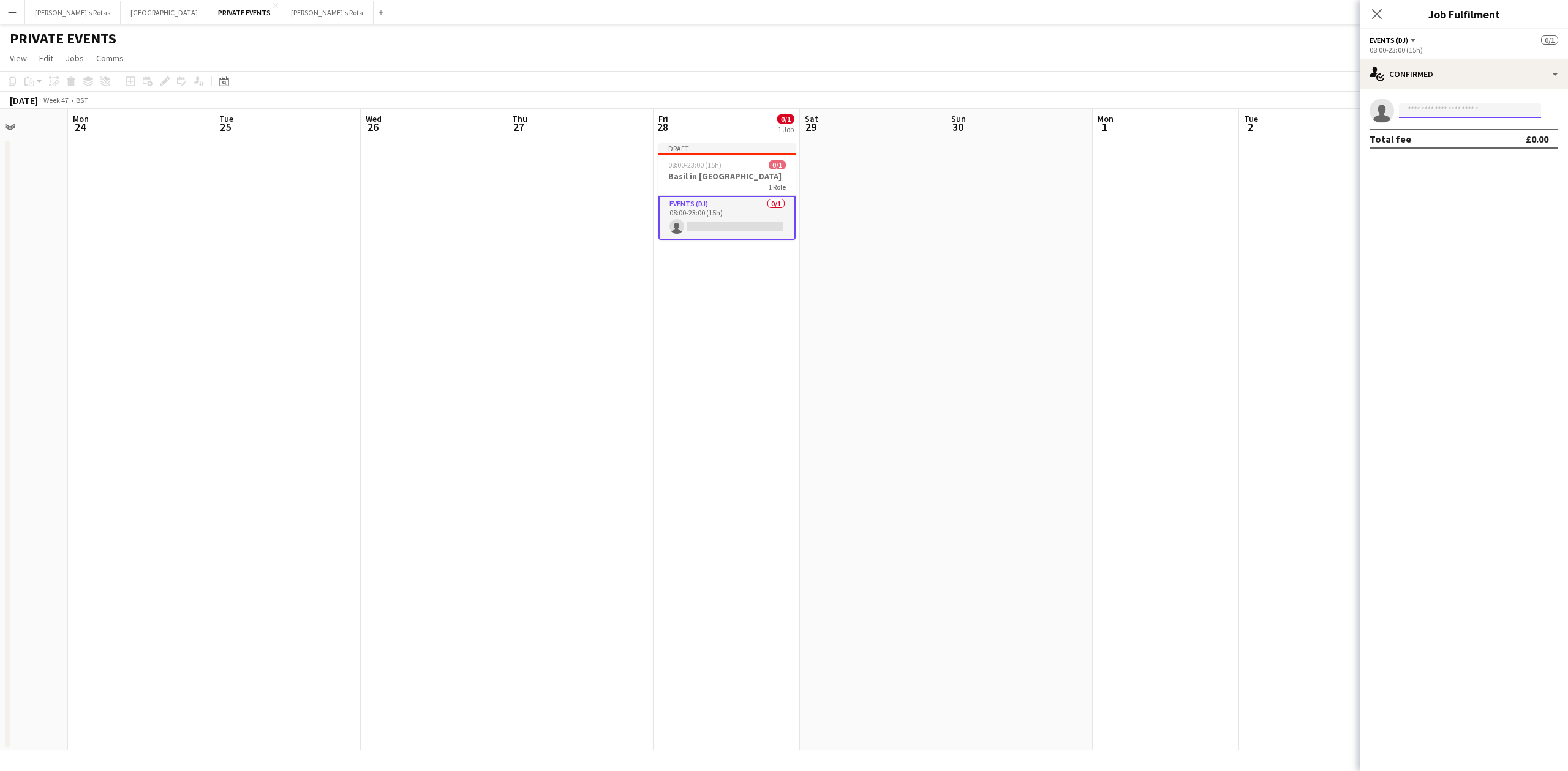
click at [1459, 111] on input at bounding box center [1470, 111] width 142 height 15
type input "*****"
drag, startPoint x: 1305, startPoint y: 322, endPoint x: 883, endPoint y: 366, distance: 424.3
click at [1304, 321] on app-date-cell at bounding box center [1312, 444] width 146 height 612
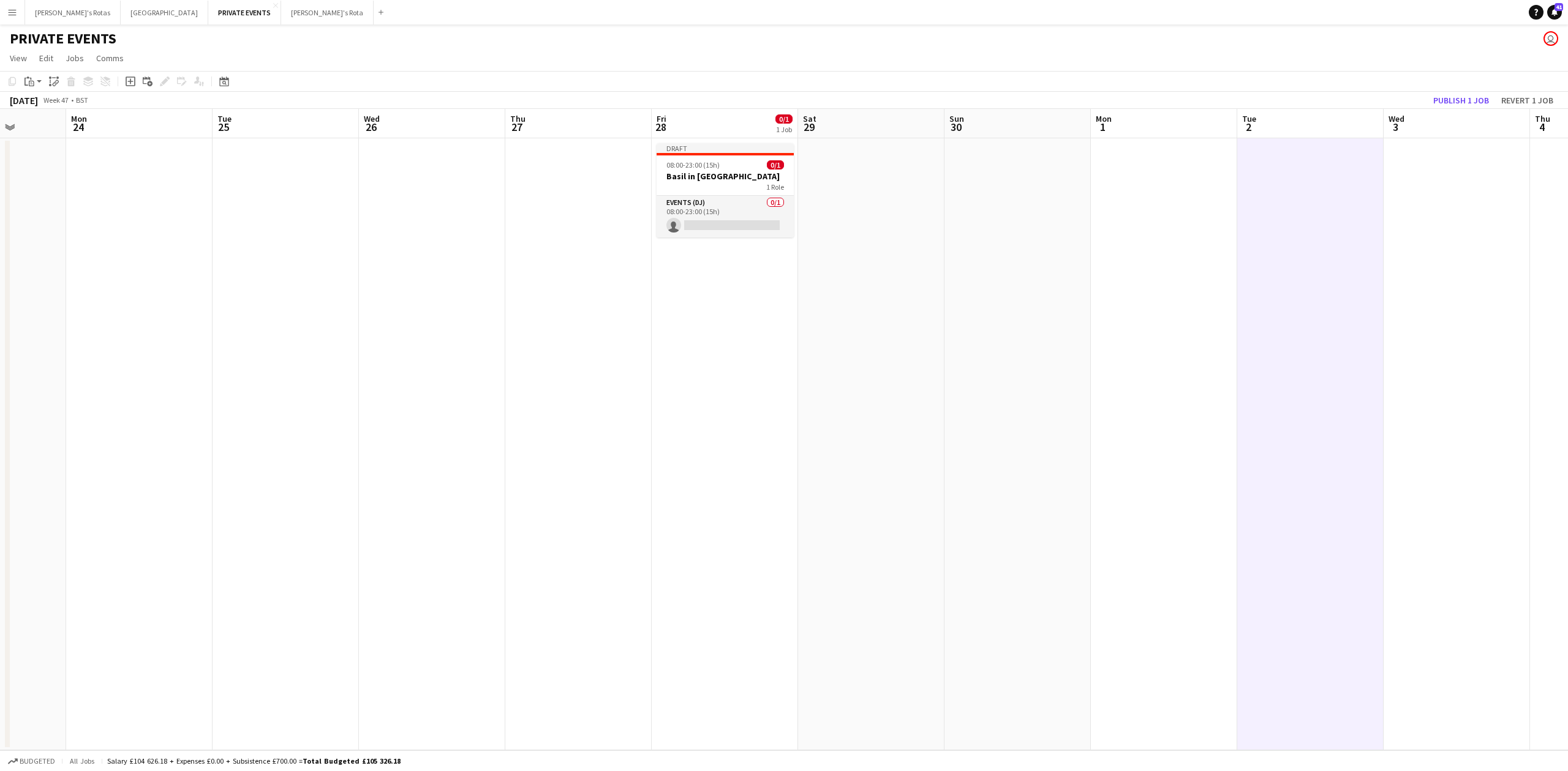
click at [716, 297] on app-date-cell "Draft 08:00-23:00 (15h) 0/1 Basil in [GEOGRAPHIC_DATA] 1 Role Events (DJ) 0/1 0…" at bounding box center [725, 444] width 146 height 612
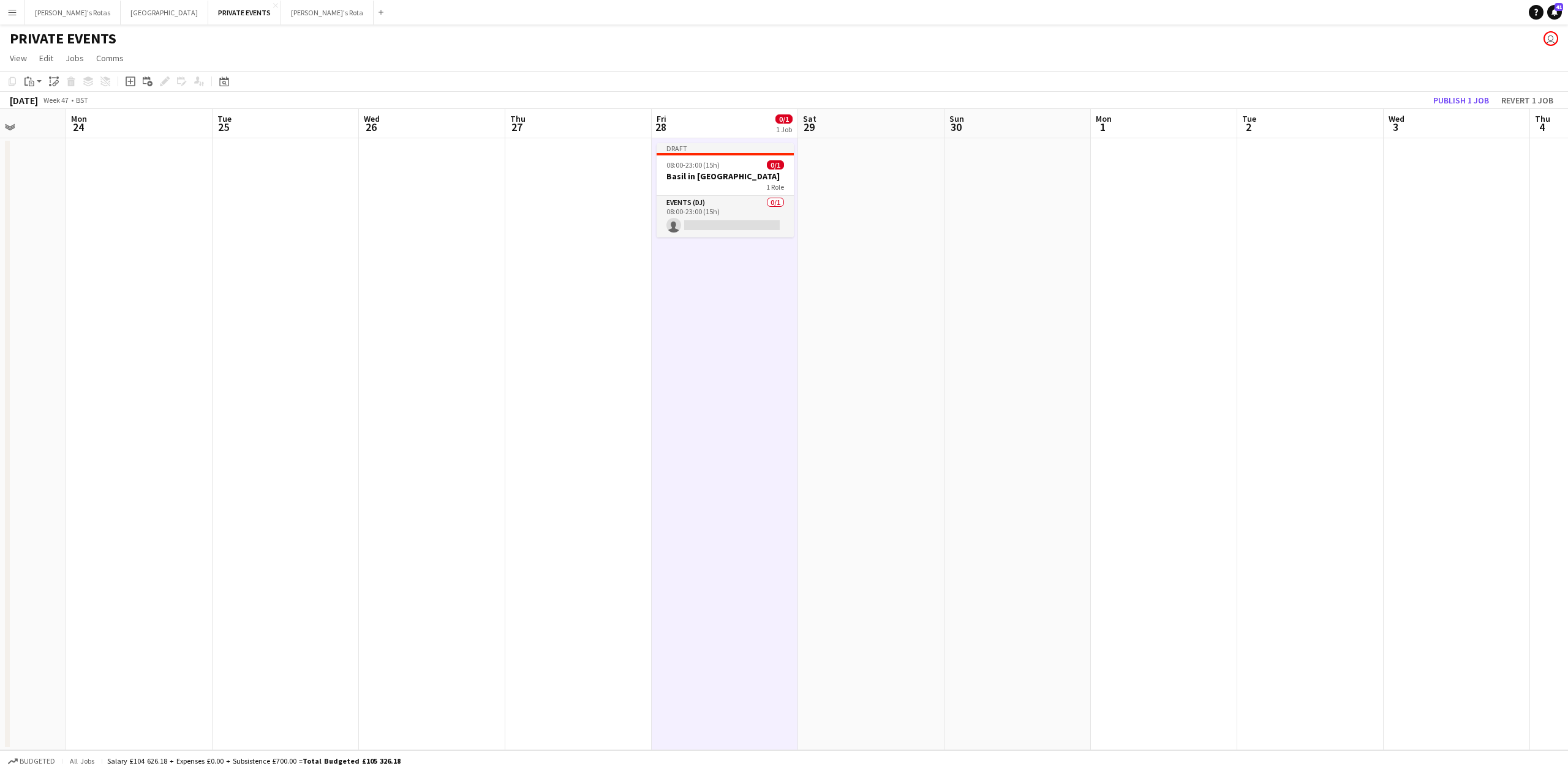
scroll to position [0, 375]
click at [281, 9] on button "[PERSON_NAME]'s Rota Close" at bounding box center [328, 12] width 93 height 24
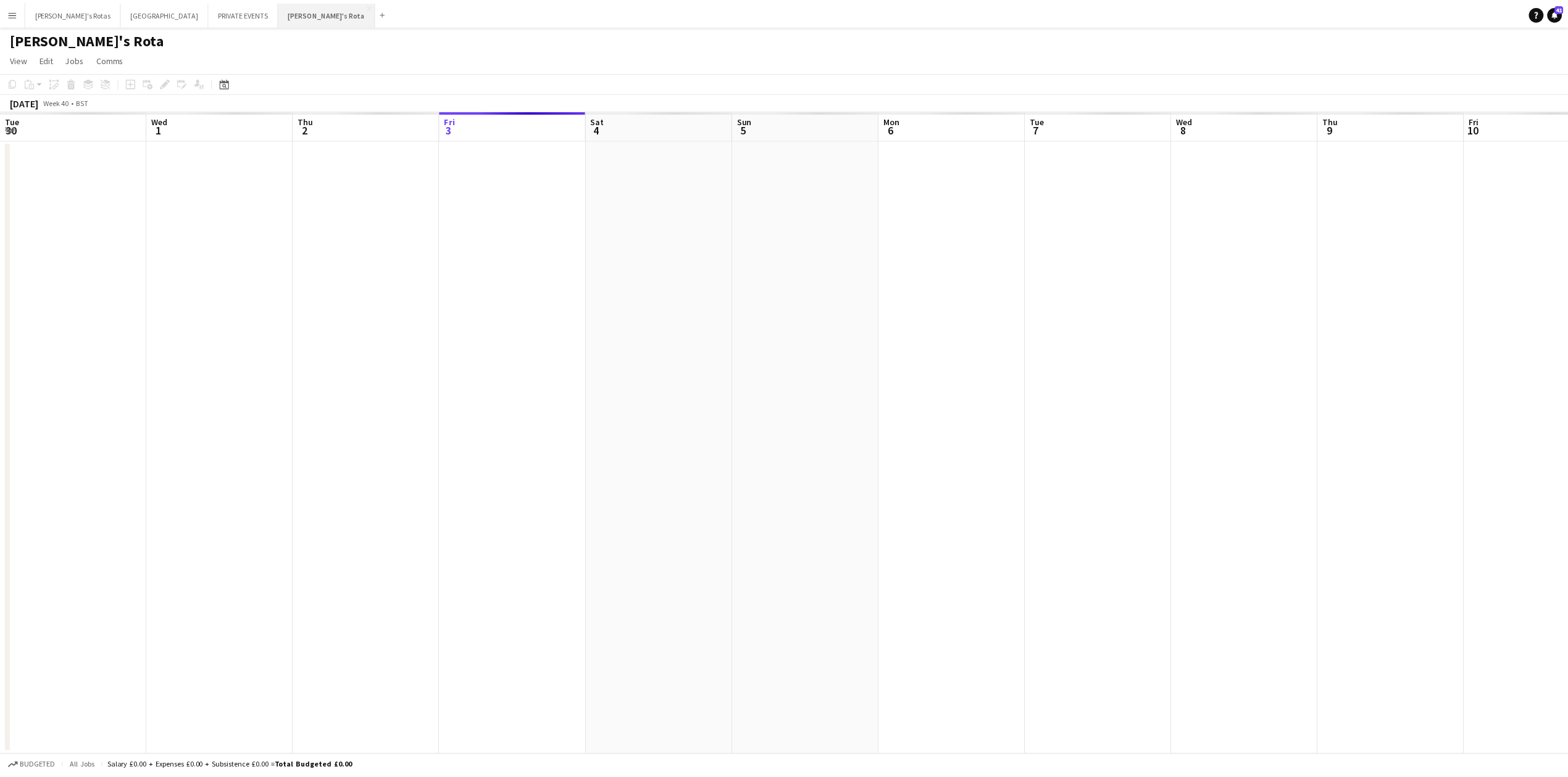
scroll to position [0, 295]
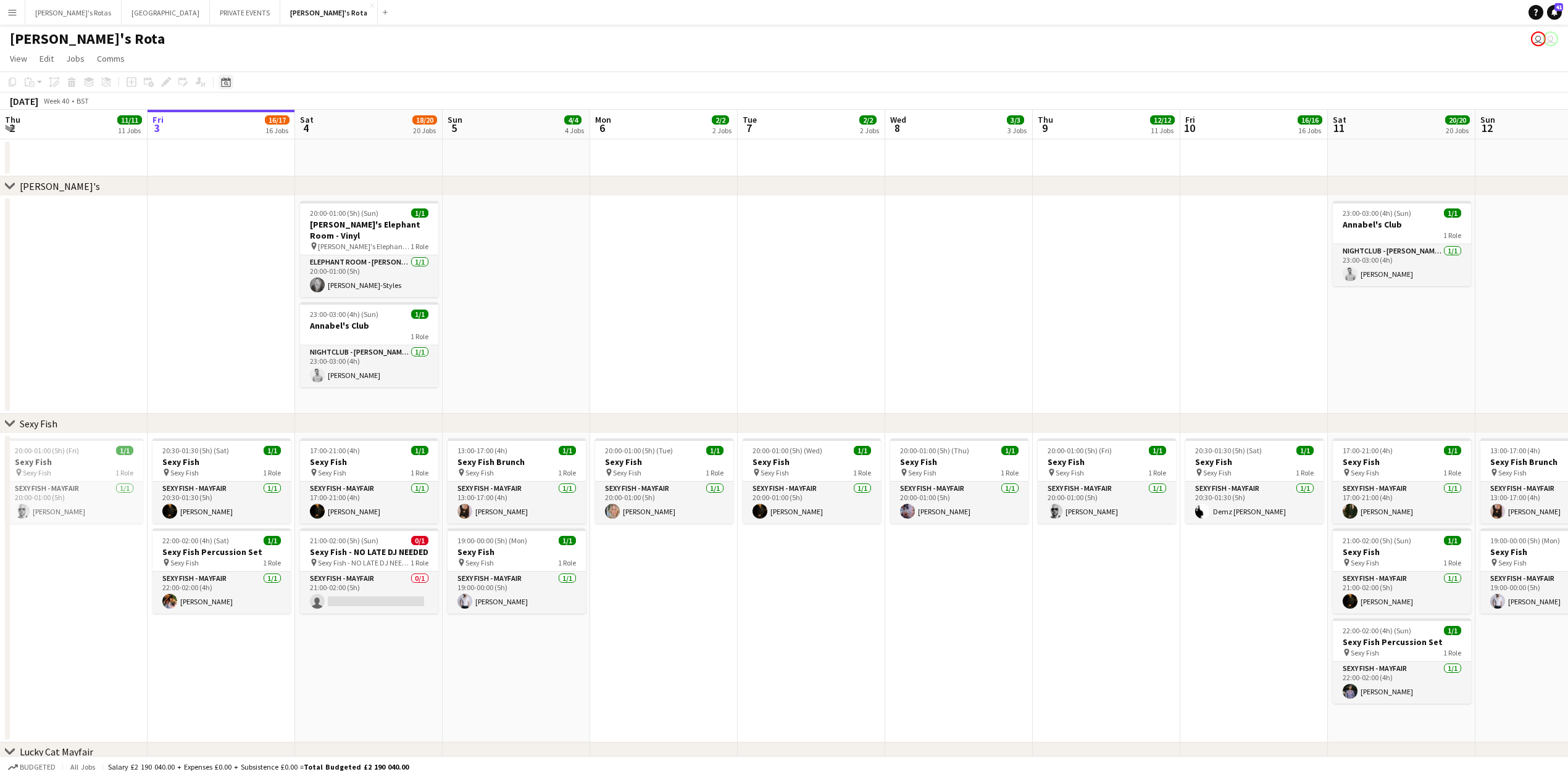
click at [223, 84] on icon "Date picker" at bounding box center [226, 82] width 10 height 10
click at [324, 127] on span "Next month" at bounding box center [326, 124] width 25 height 25
click at [292, 237] on span "28" at bounding box center [294, 239] width 15 height 15
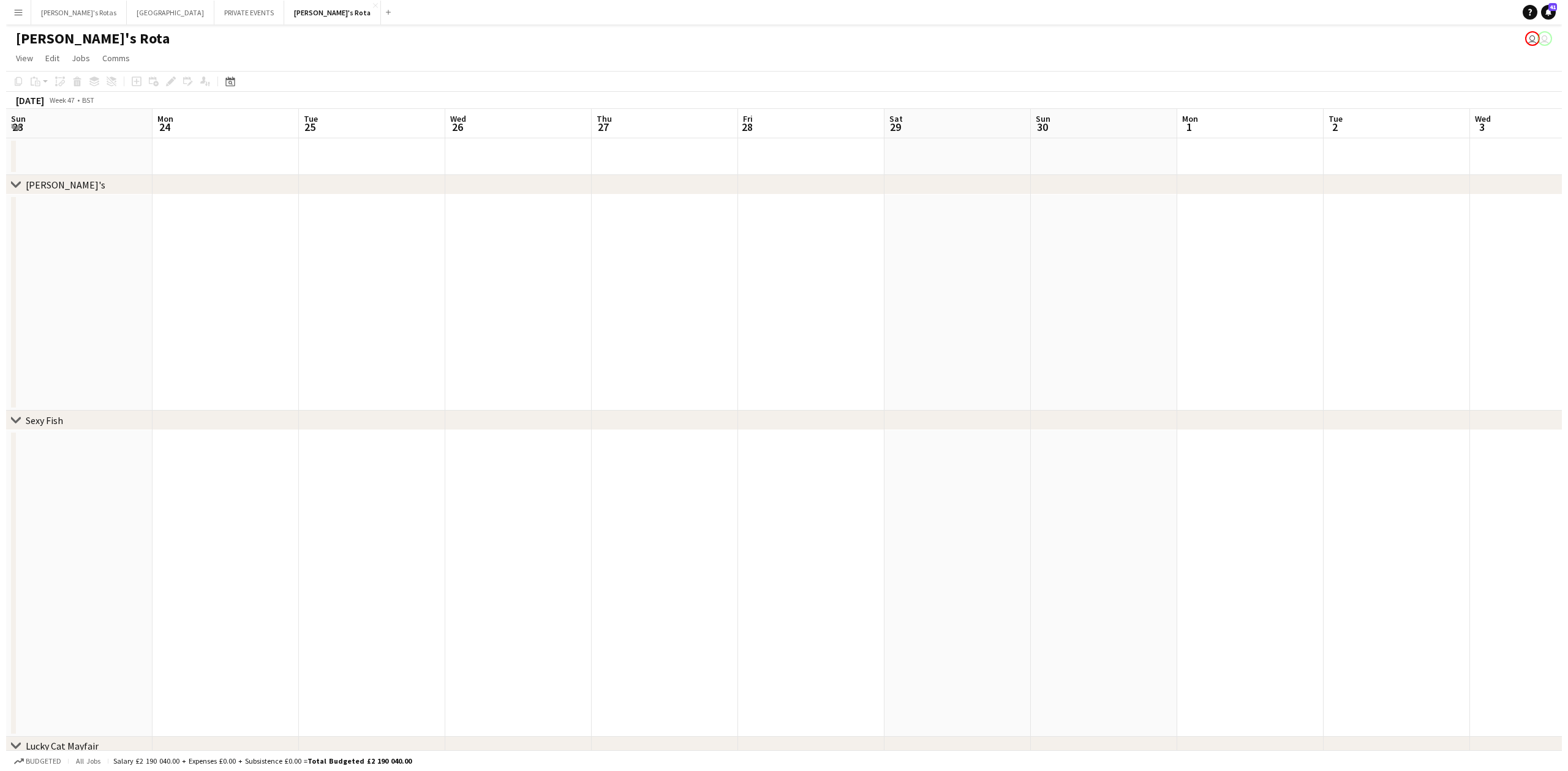
scroll to position [0, 421]
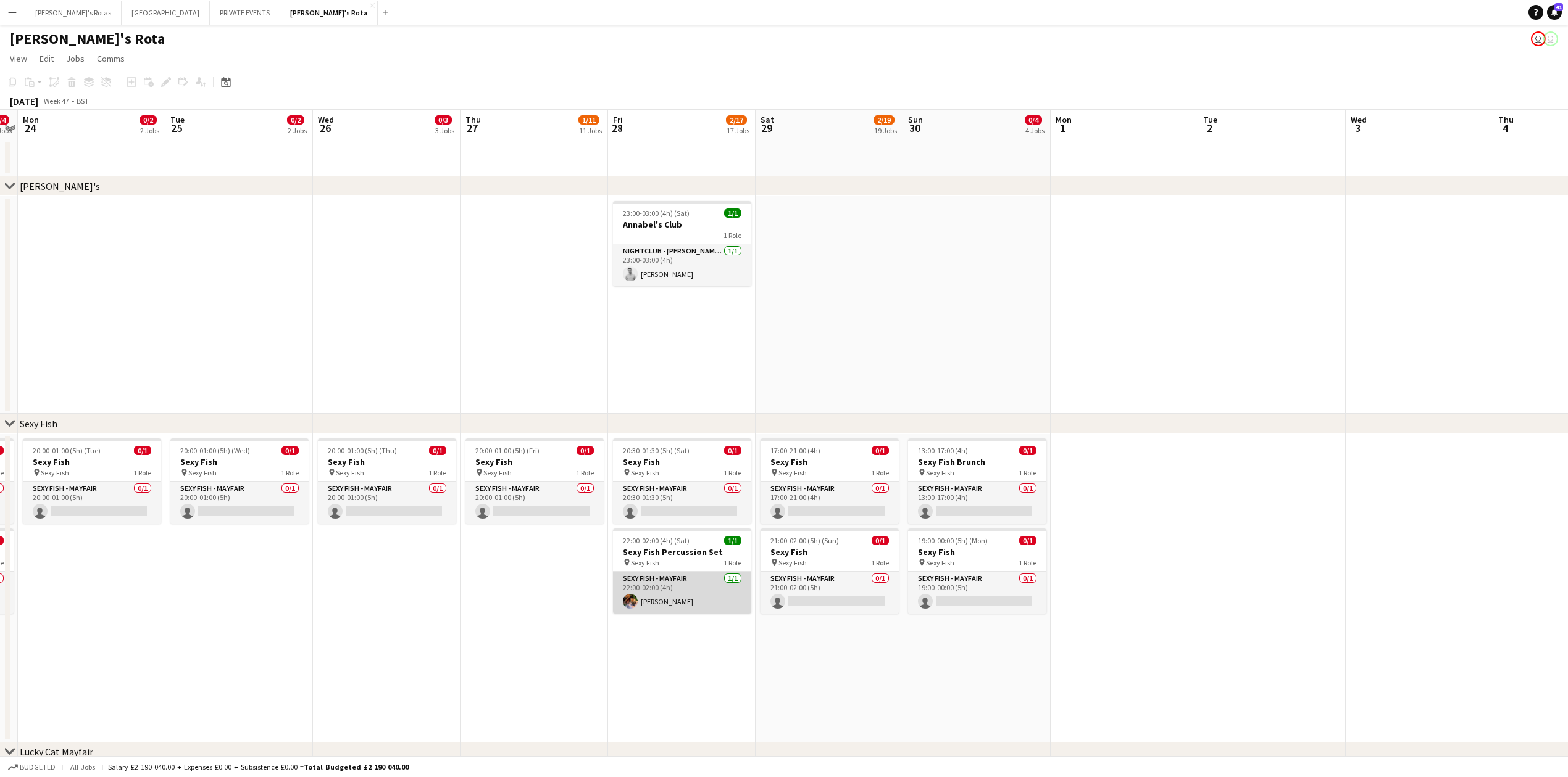
click at [637, 591] on app-card-role "SEXY FISH - MAYFAIR [DATE] 22:00-02:00 (4h) [PERSON_NAME]" at bounding box center [682, 593] width 138 height 42
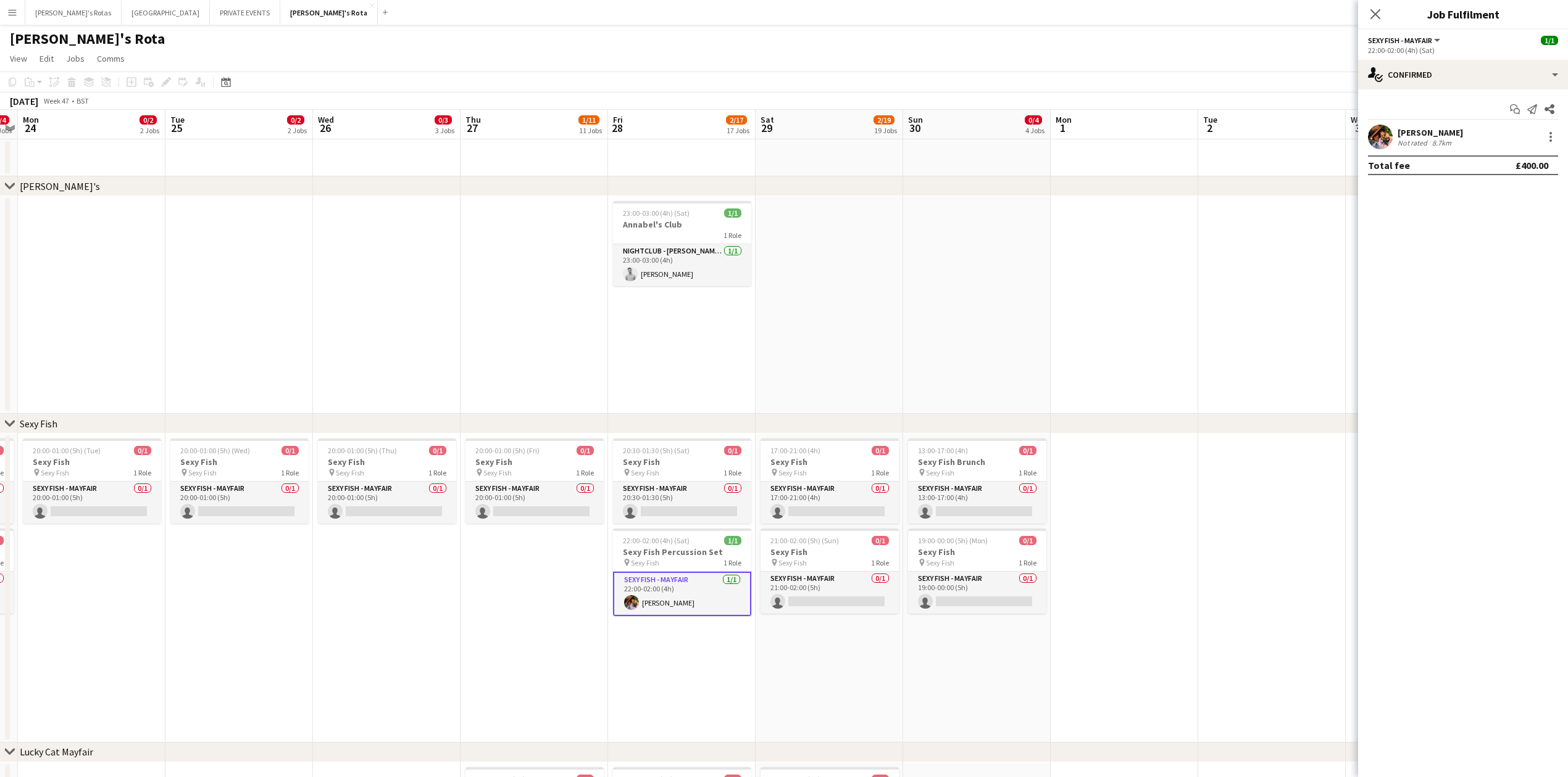
click at [1559, 116] on div "Start chat Send notification Share [PERSON_NAME] Not rated 8.7km Total fee £400…" at bounding box center [1462, 137] width 210 height 96
click at [1550, 132] on div at bounding box center [1550, 133] width 3 height 3
click at [1533, 281] on span "Remove" at bounding box center [1509, 278] width 76 height 11
click at [1375, 18] on icon "Close pop-in" at bounding box center [1375, 14] width 12 height 12
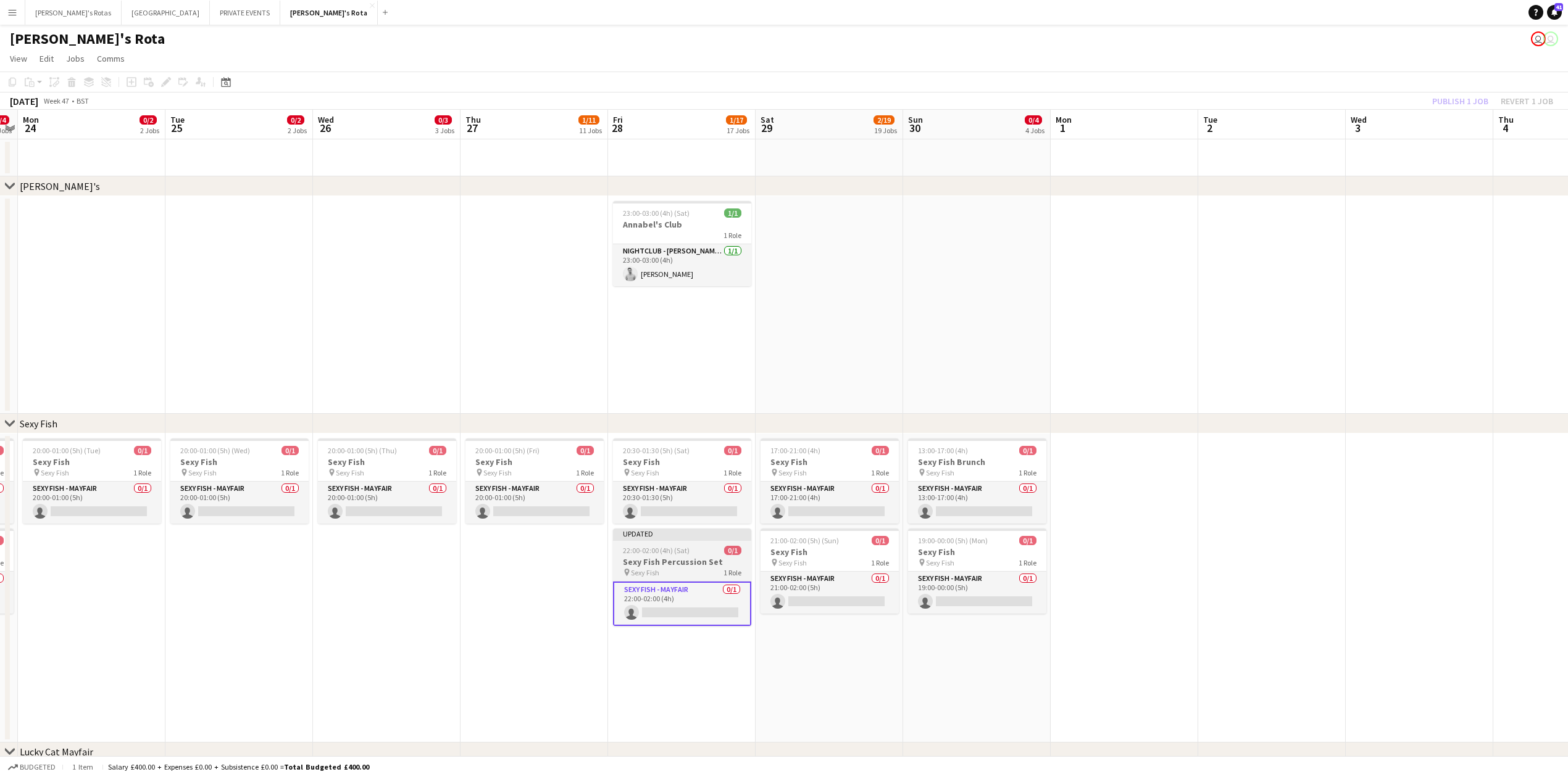
click at [672, 569] on div "pin Sexy Fish 1 Role" at bounding box center [682, 572] width 138 height 10
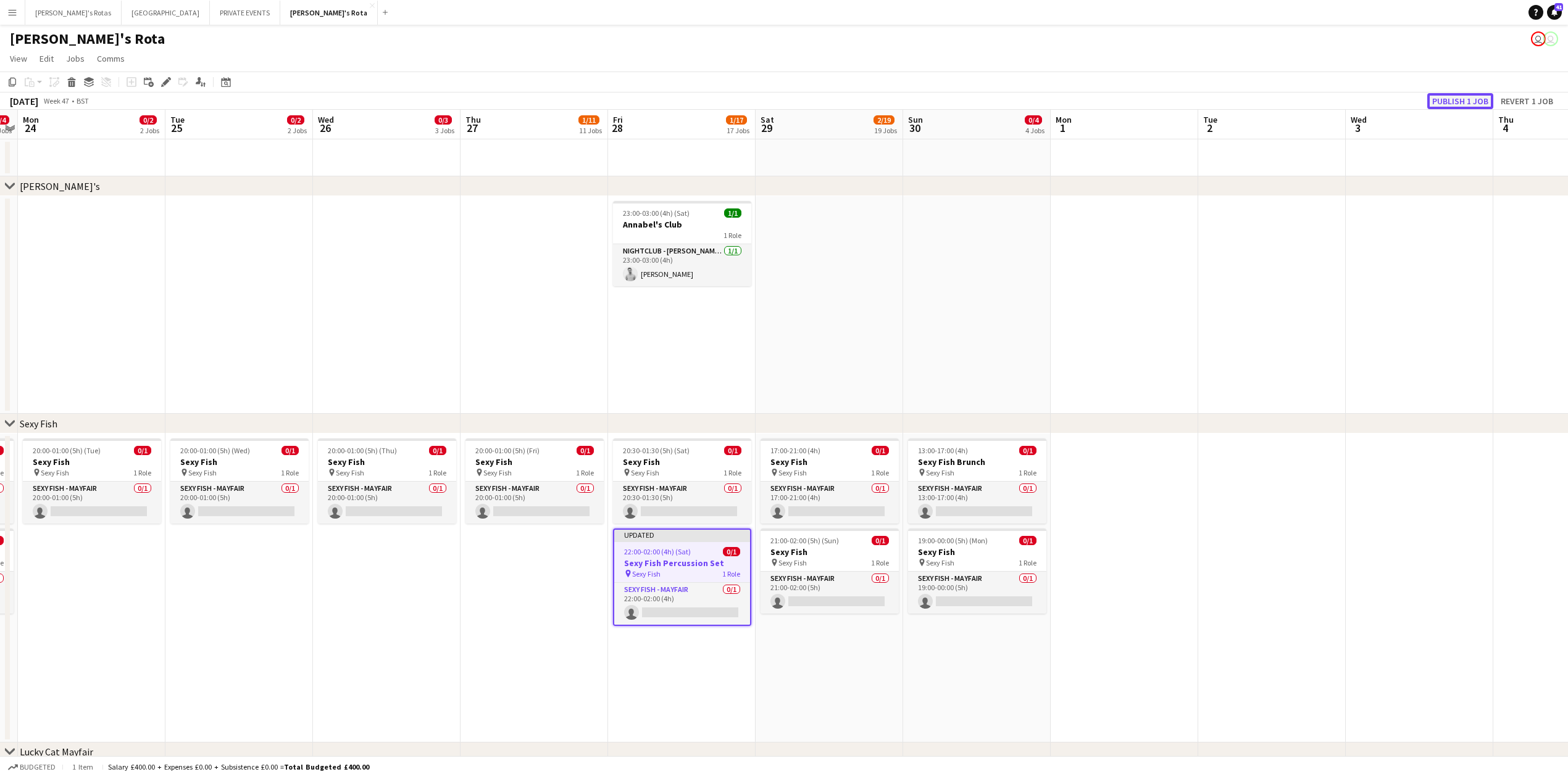
click at [1459, 97] on button "Publish 1 job" at bounding box center [1460, 101] width 66 height 16
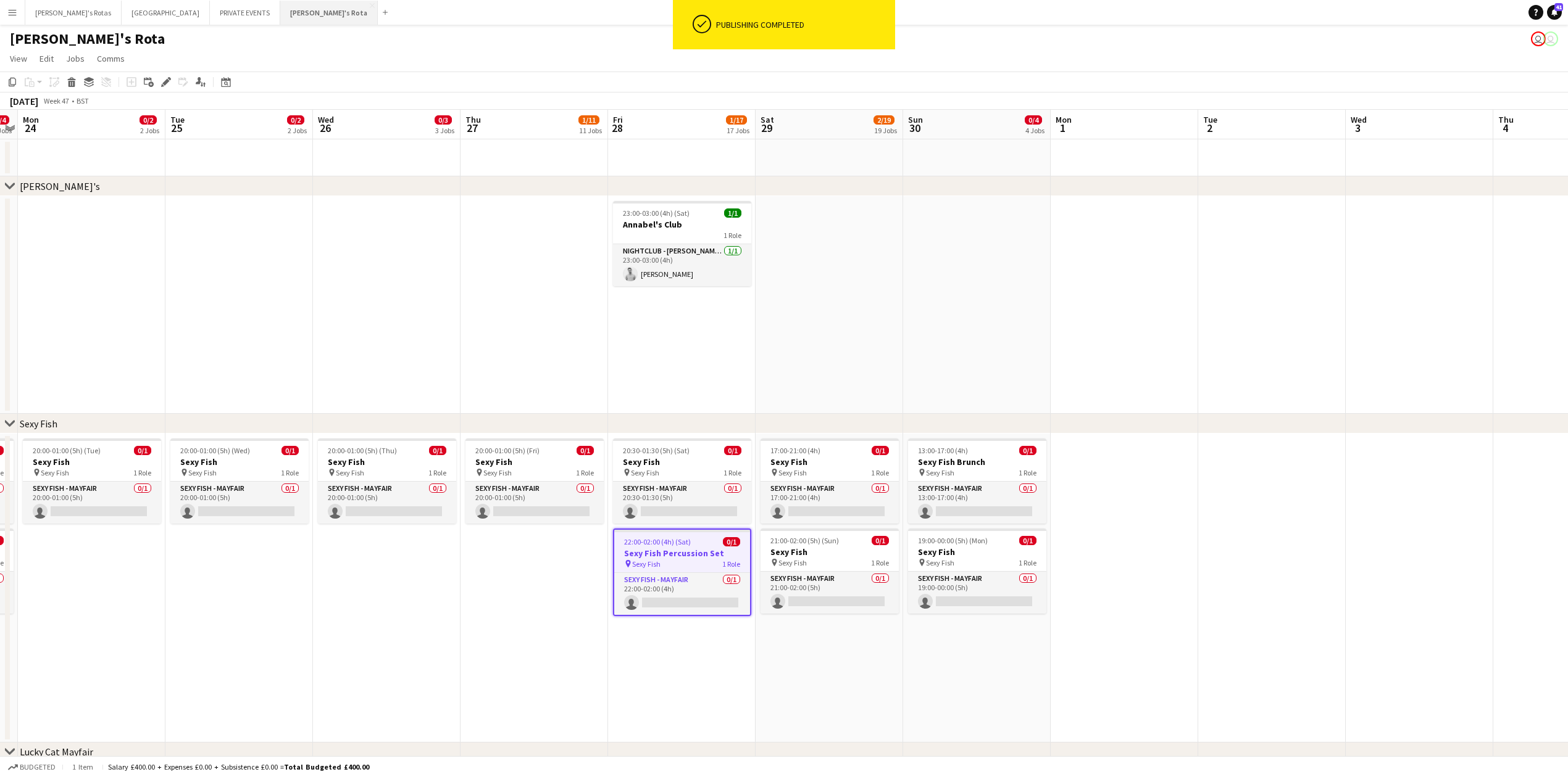
click at [280, 11] on button "[PERSON_NAME]'s Rota Close" at bounding box center [329, 13] width 98 height 24
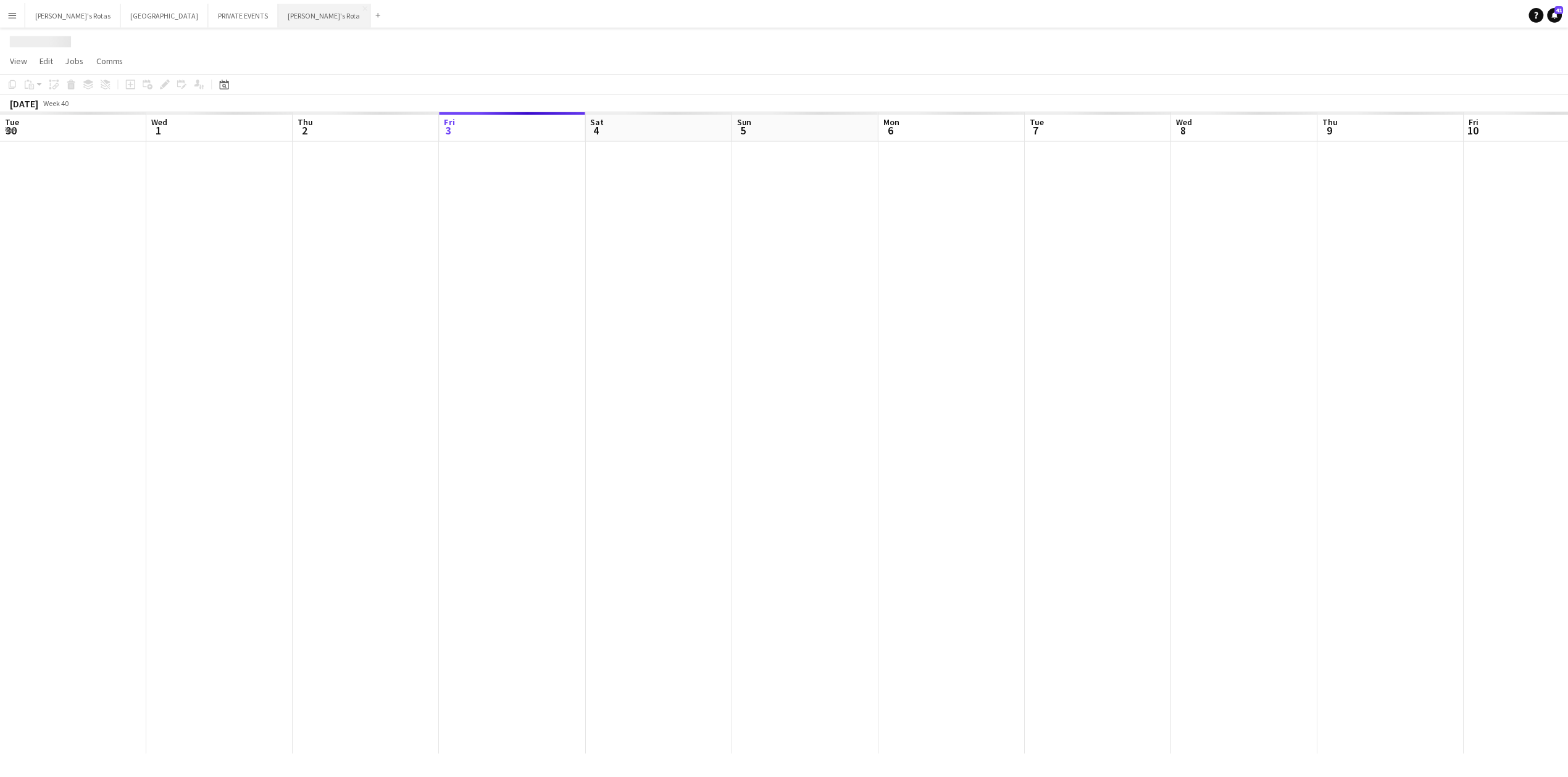
scroll to position [0, 295]
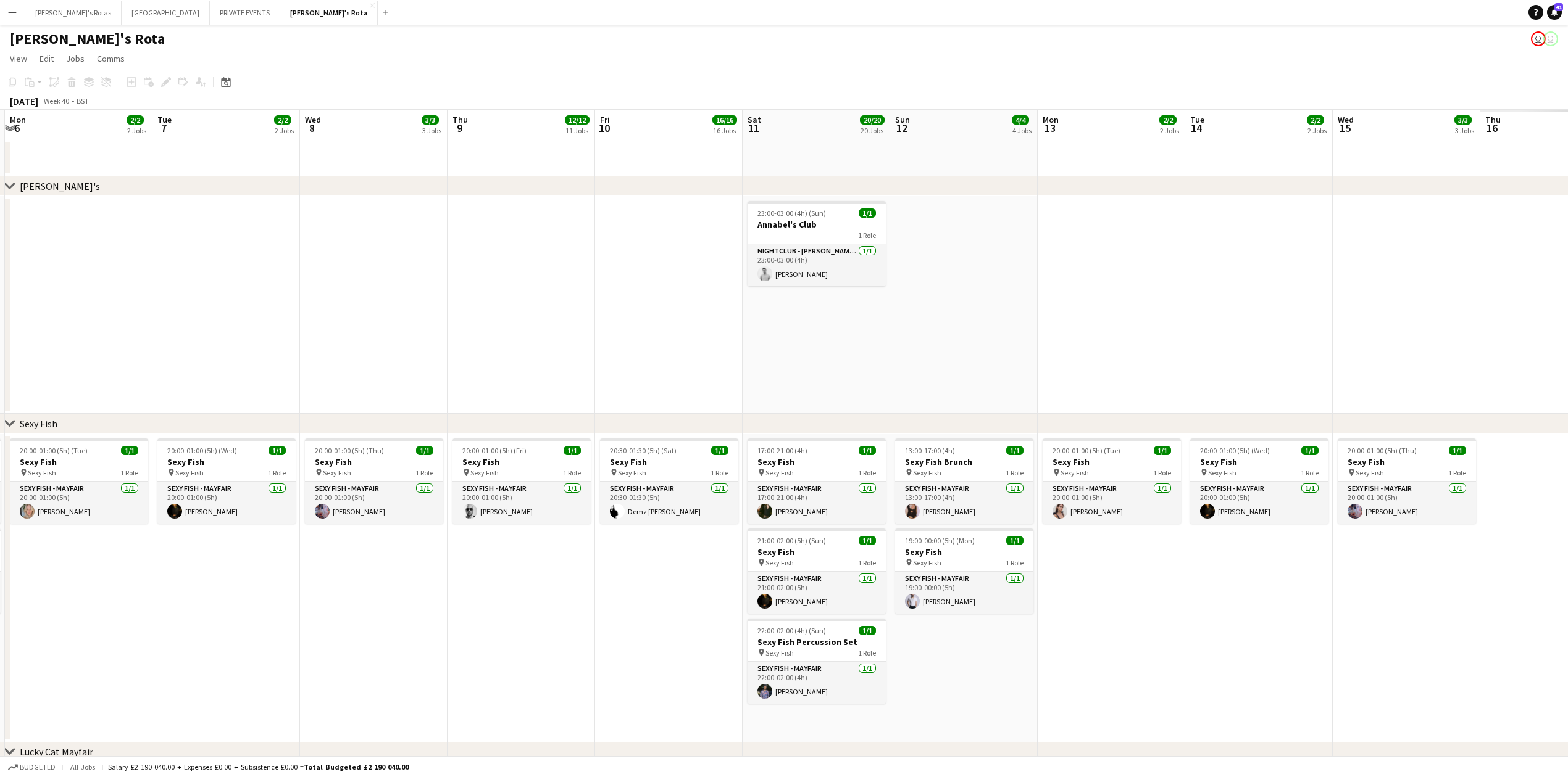
drag, startPoint x: 961, startPoint y: 283, endPoint x: 491, endPoint y: 273, distance: 470.1
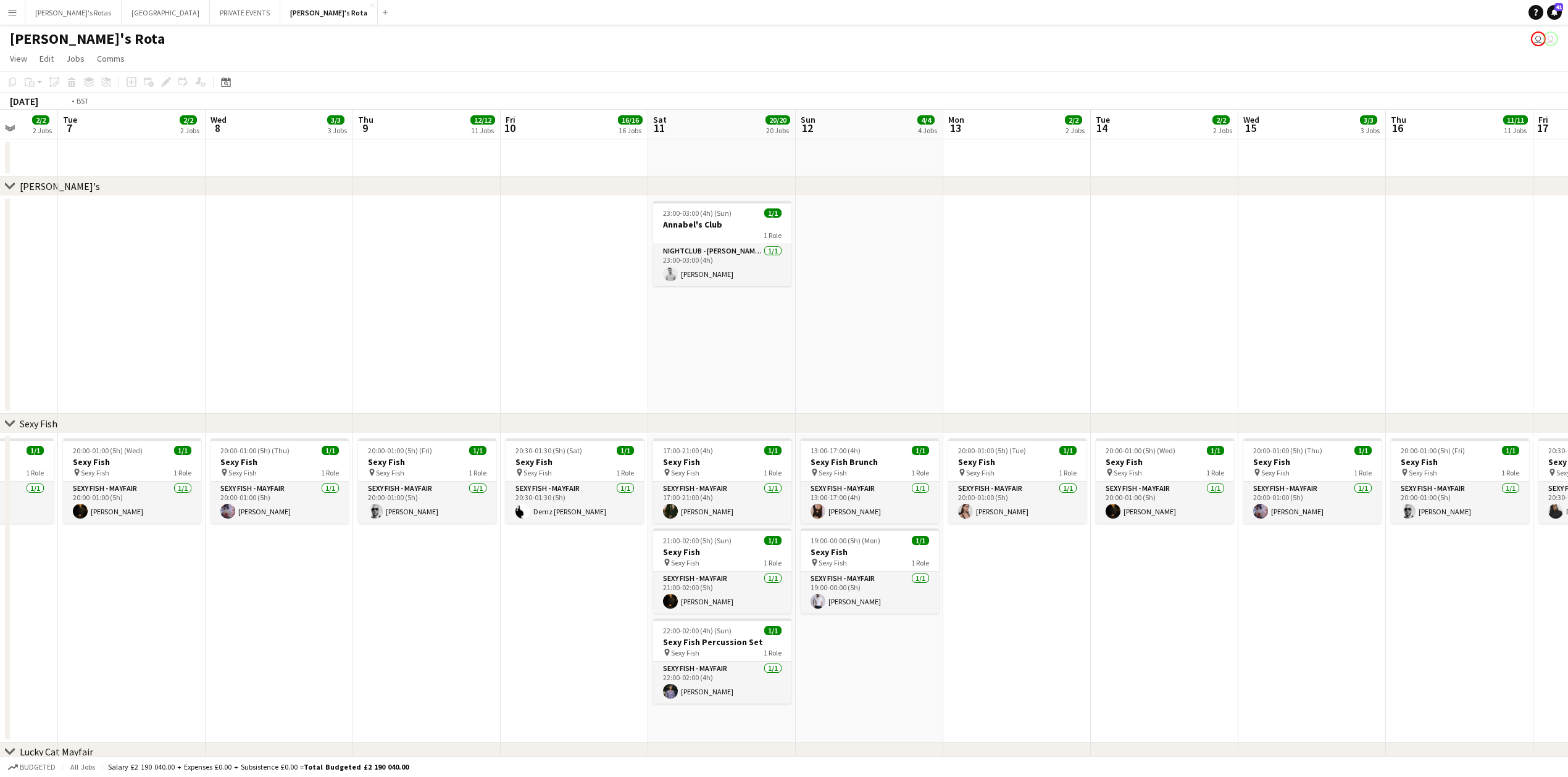
drag, startPoint x: 648, startPoint y: 310, endPoint x: 338, endPoint y: 341, distance: 311.5
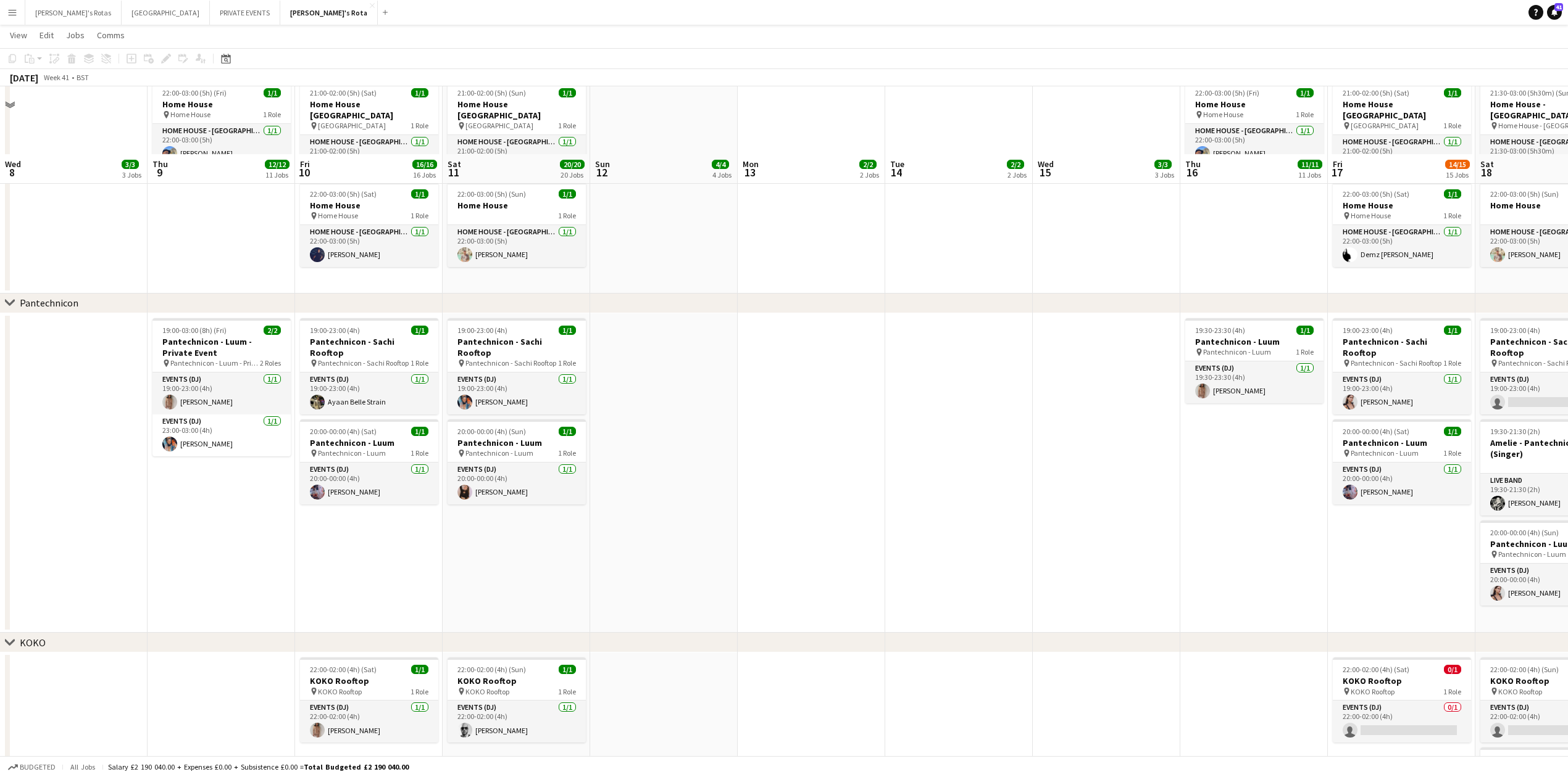
scroll to position [1645, 0]
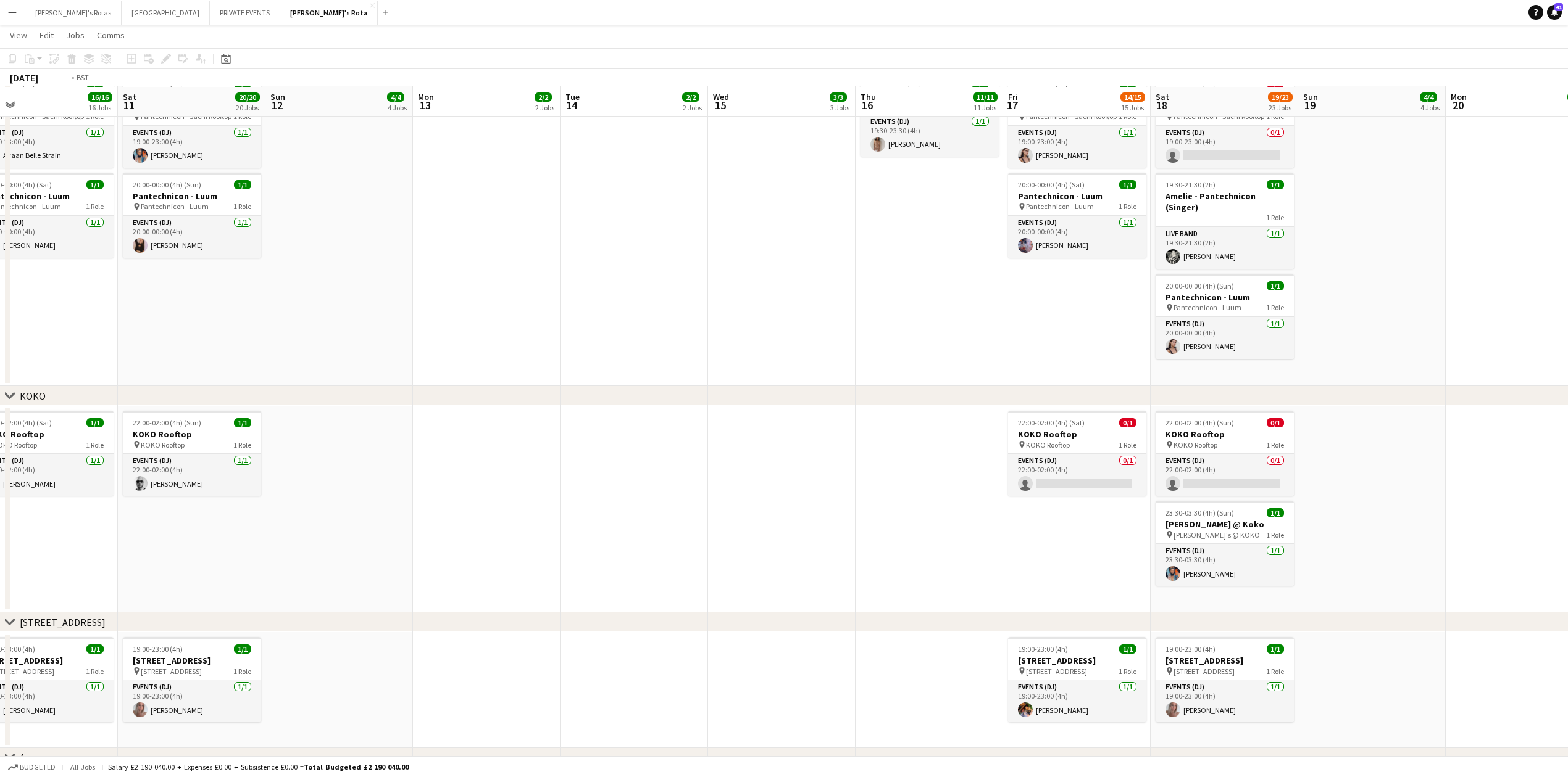
drag, startPoint x: 1007, startPoint y: 517, endPoint x: 262, endPoint y: 474, distance: 746.2
click at [262, 474] on app-calendar-viewport "Tue 7 2/2 2 Jobs Wed 8 3/3 3 Jobs Thu 9 12/12 11 Jobs Fri 10 16/16 16 Jobs Sat …" at bounding box center [784, 351] width 1568 height 3896
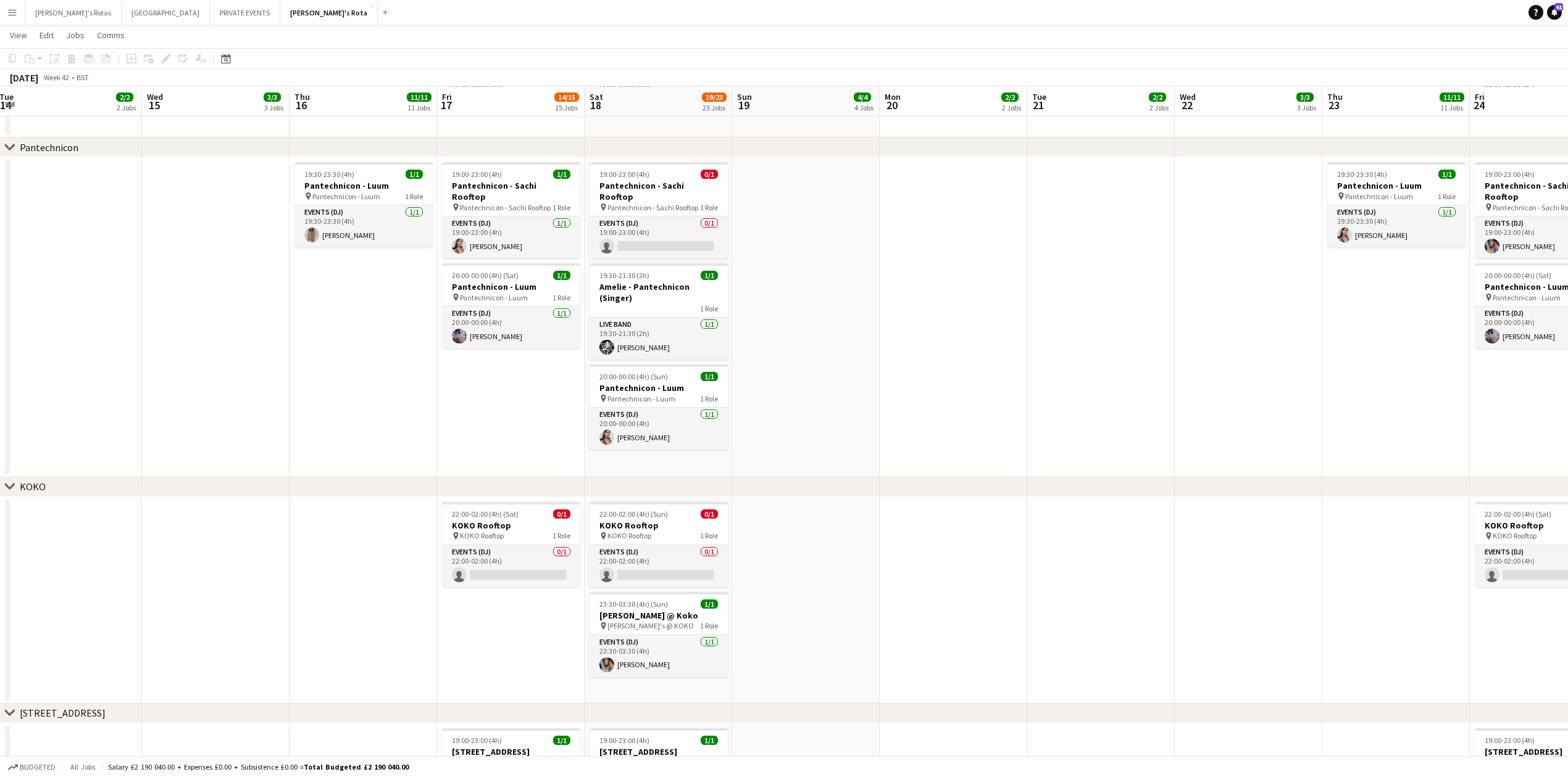
scroll to position [0, 520]
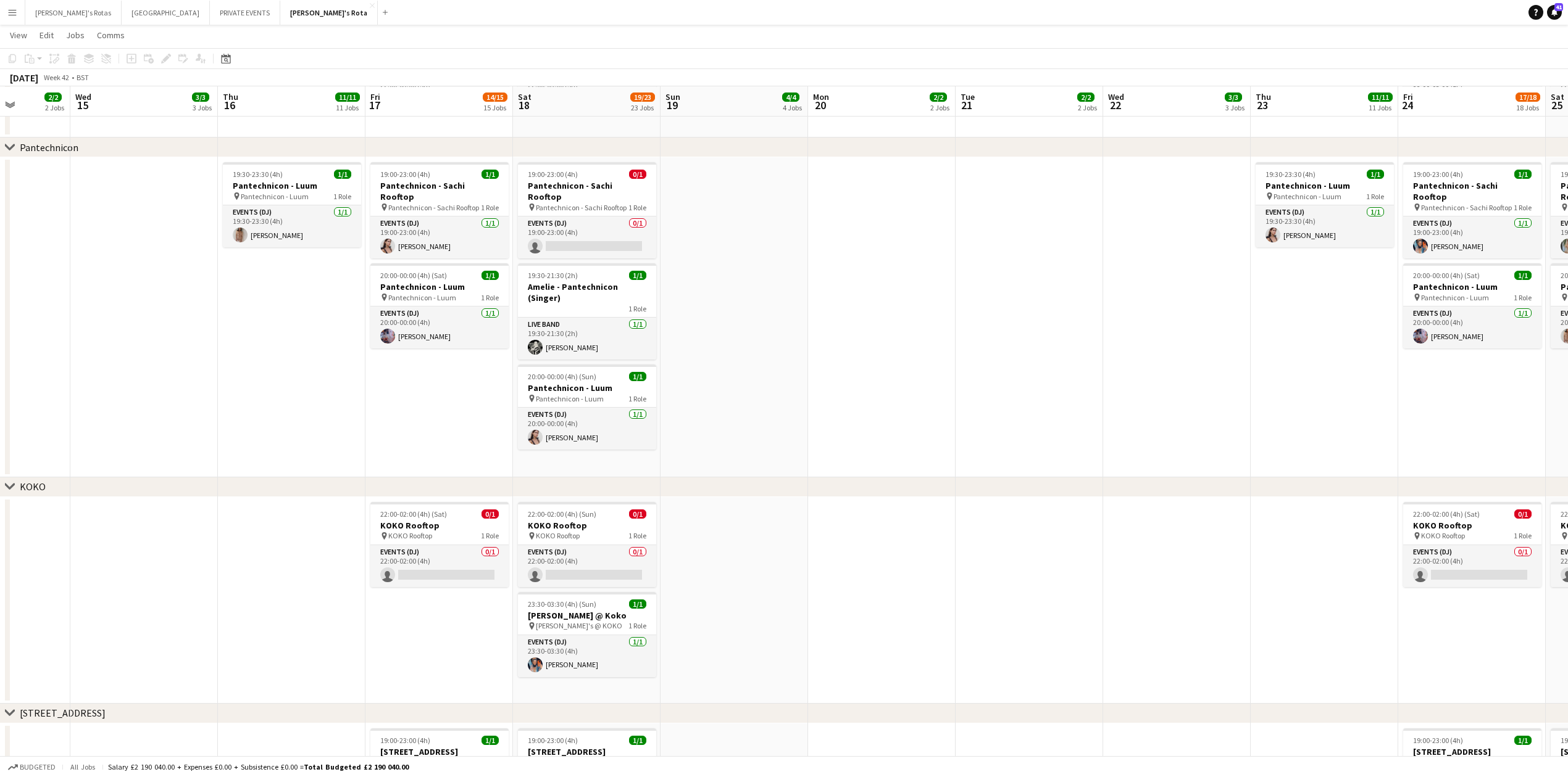
drag, startPoint x: 604, startPoint y: 417, endPoint x: 386, endPoint y: 428, distance: 218.3
click at [386, 428] on app-calendar-viewport "Sat 11 20/20 20 Jobs Sun 12 4/4 4 Jobs Mon 13 2/2 2 Jobs Tue 14 2/2 2 Jobs Wed …" at bounding box center [784, 397] width 1568 height 3988
click at [885, 395] on app-date-cell at bounding box center [881, 317] width 147 height 320
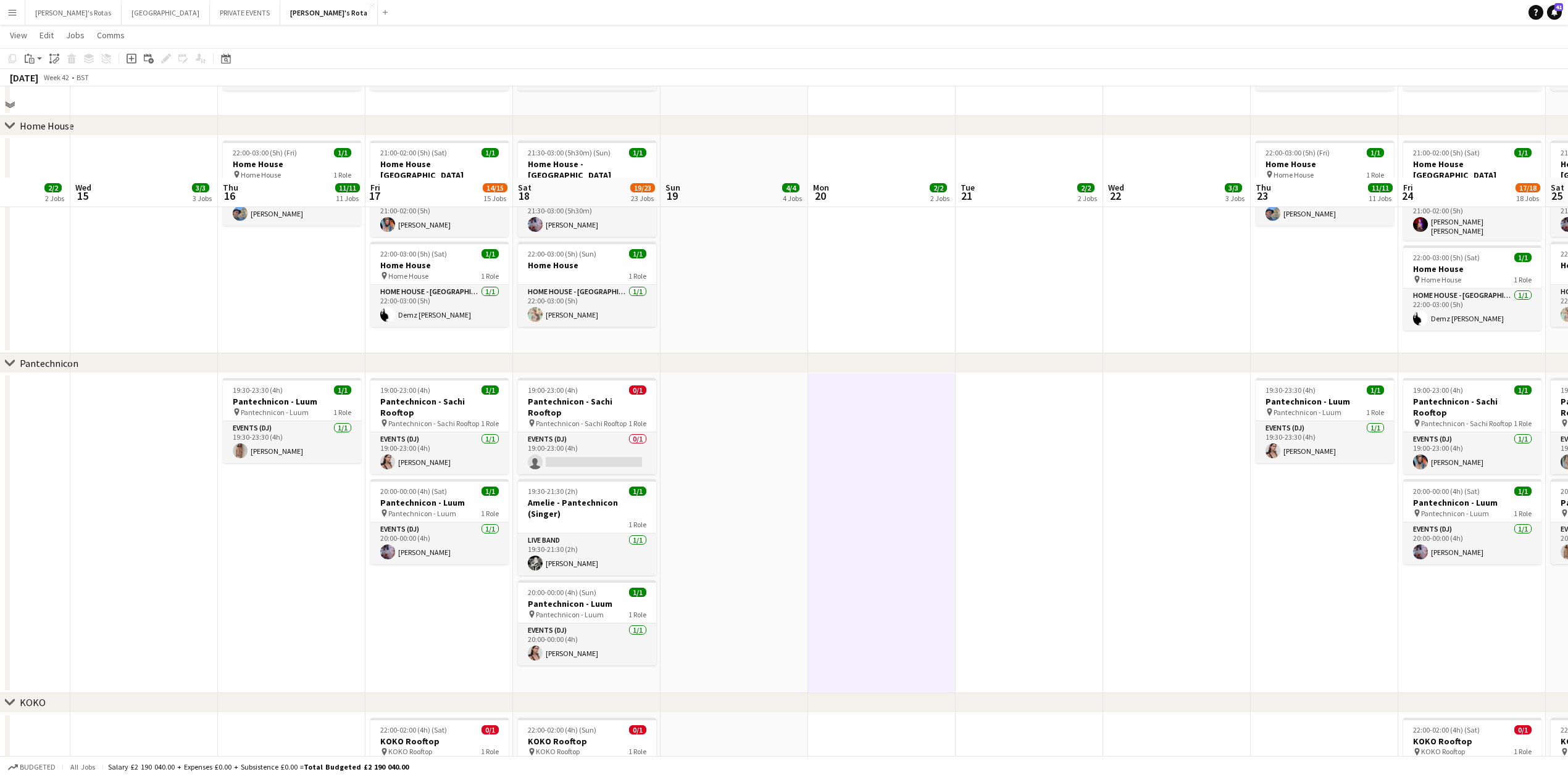
scroll to position [1398, 0]
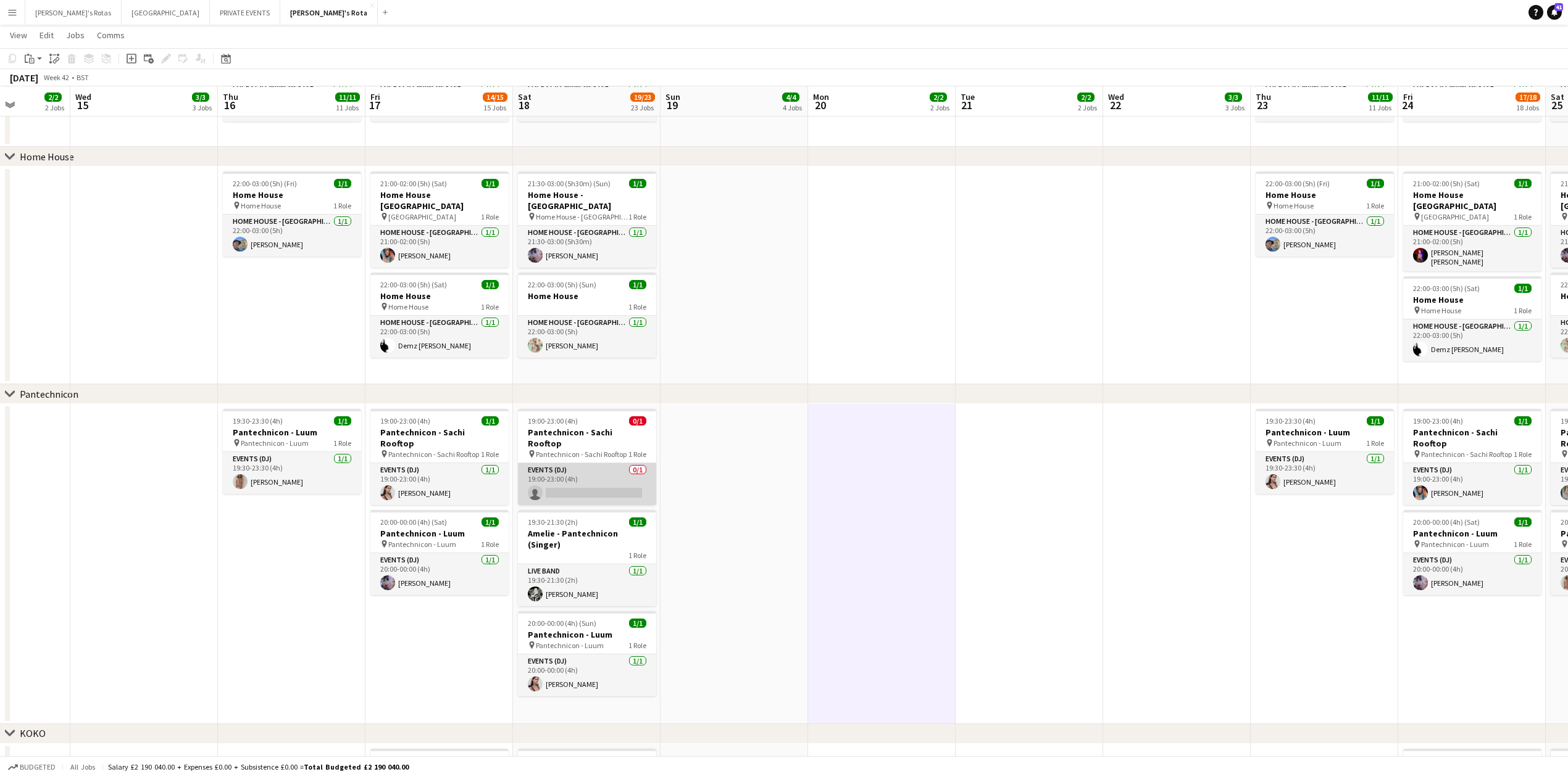
click at [607, 465] on app-card-role "Events (DJ) 0/1 19:00-23:00 (4h) single-neutral-actions" at bounding box center [587, 484] width 138 height 42
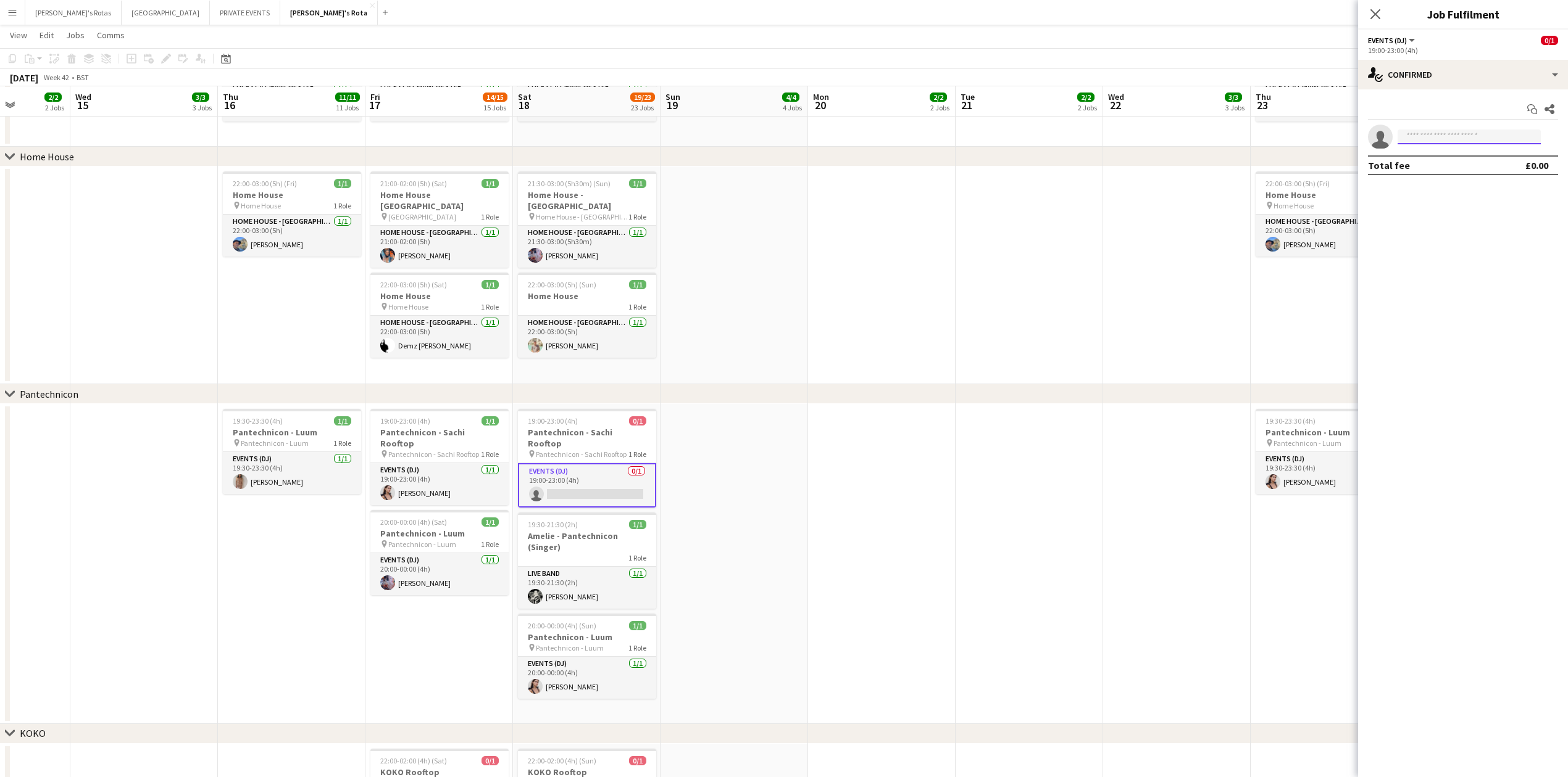
click at [1448, 139] on input at bounding box center [1468, 137] width 143 height 15
type input "****"
click at [1452, 163] on span "[EMAIL_ADDRESS][DOMAIN_NAME]" at bounding box center [1469, 166] width 123 height 10
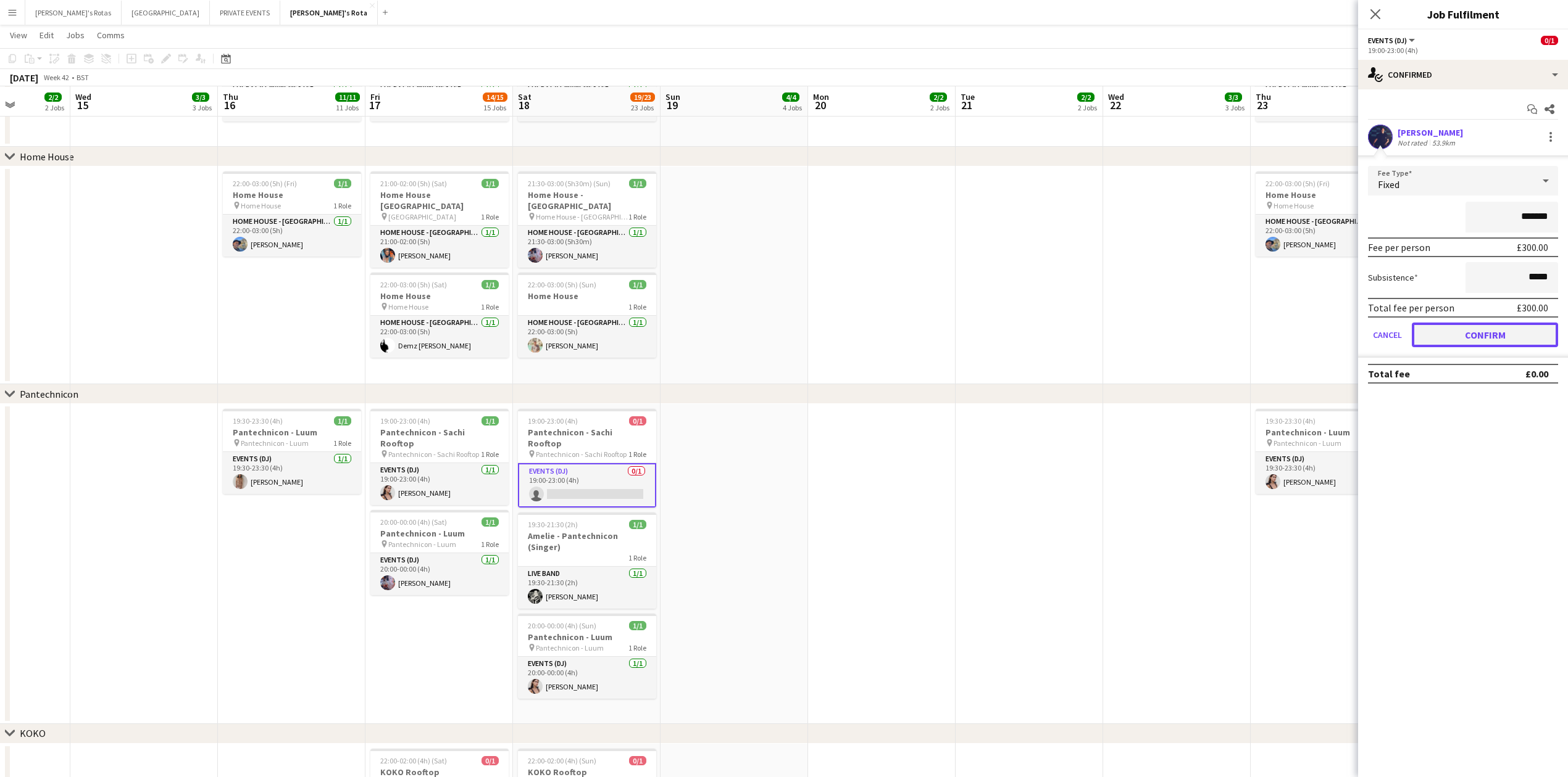
click at [1496, 327] on button "Confirm" at bounding box center [1485, 334] width 146 height 25
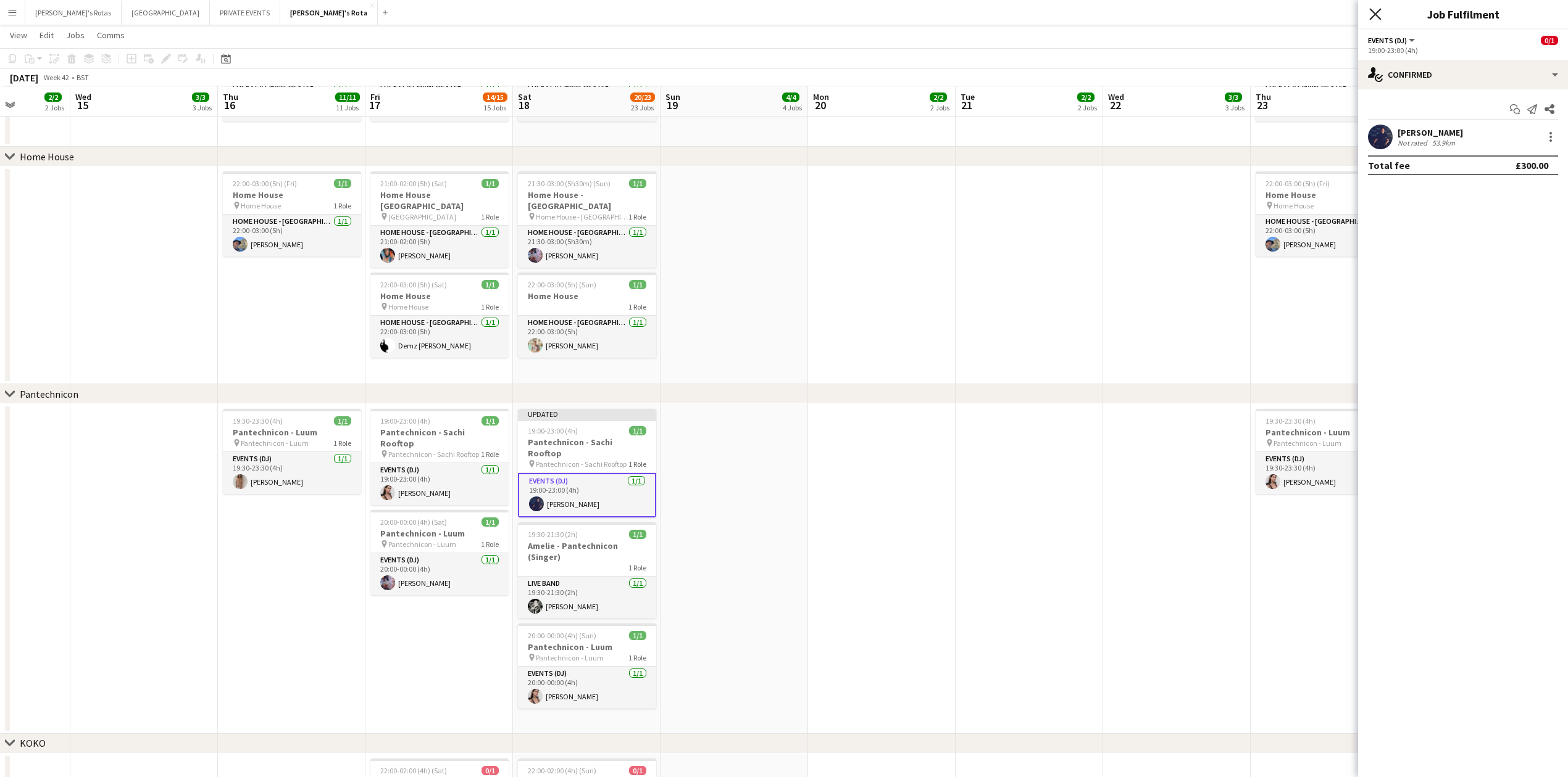
click at [1378, 13] on icon at bounding box center [1375, 14] width 12 height 12
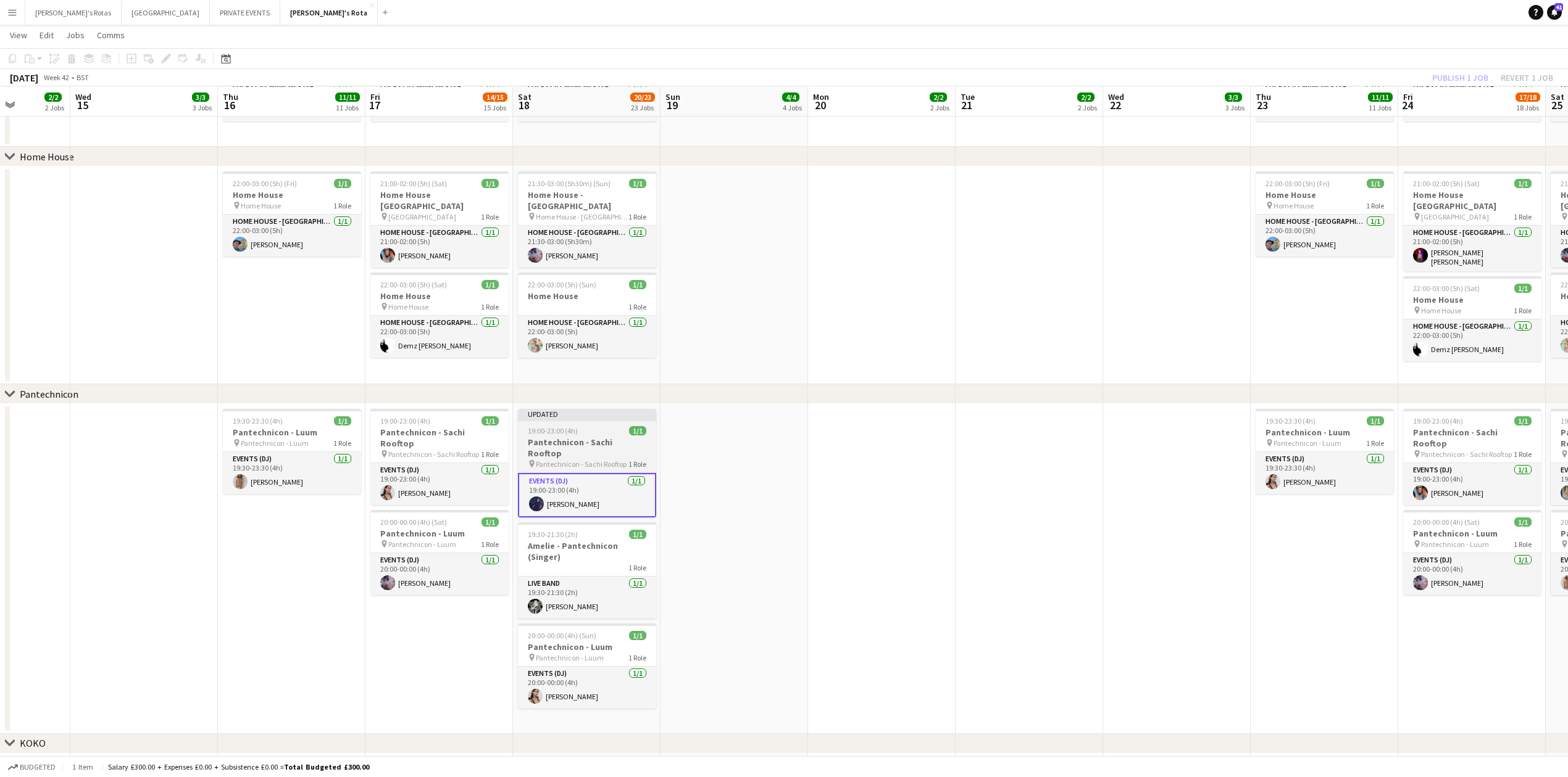
click at [638, 437] on h3 "Pantechnicon - Sachi Rooftop" at bounding box center [587, 448] width 138 height 22
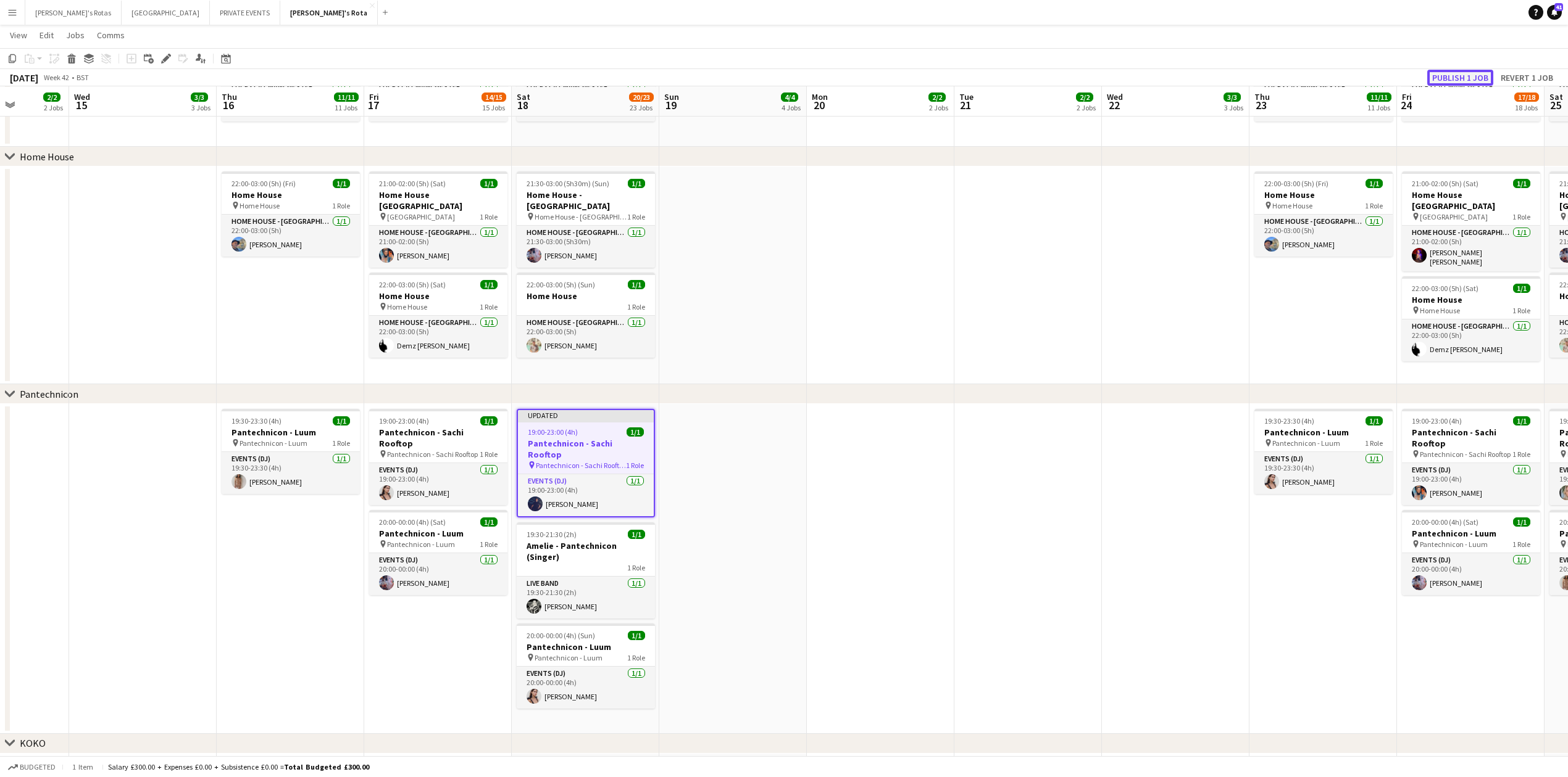
click at [1445, 74] on button "Publish 1 job" at bounding box center [1460, 77] width 66 height 16
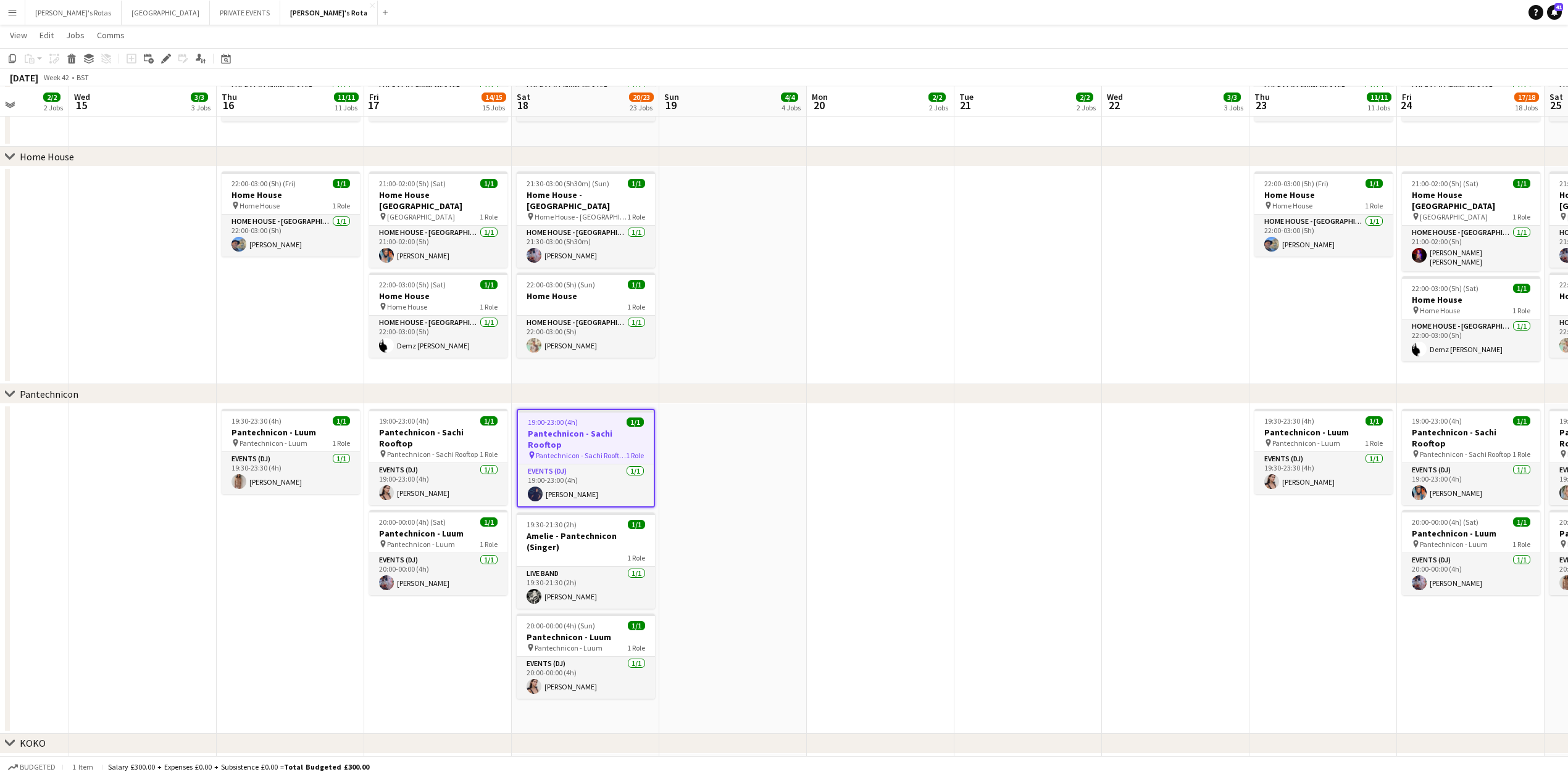
click at [835, 245] on app-date-cell at bounding box center [881, 276] width 147 height 218
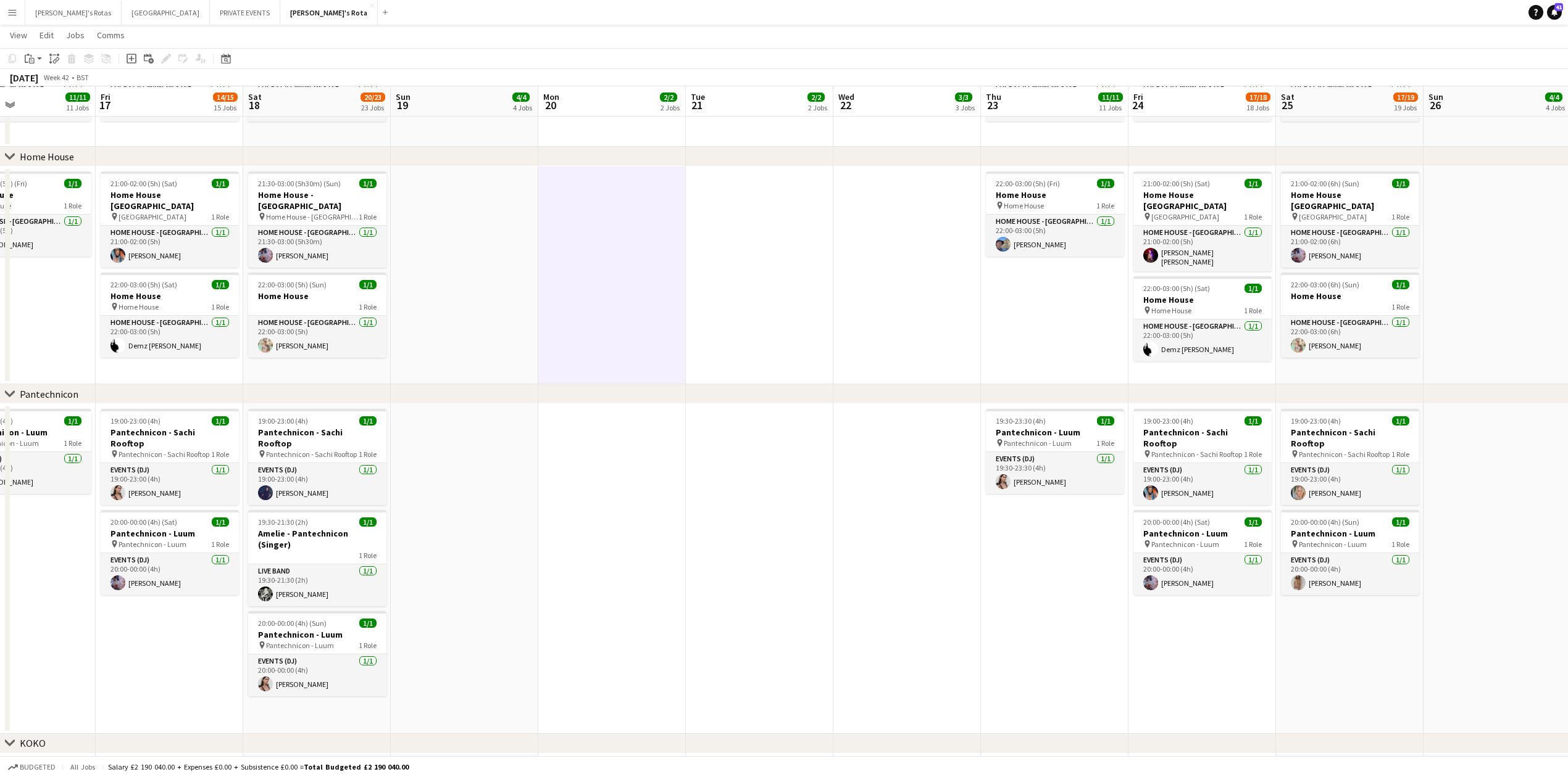
drag, startPoint x: 998, startPoint y: 250, endPoint x: 462, endPoint y: 298, distance: 538.1
click at [452, 298] on app-calendar-viewport "Mon 13 2/2 2 Jobs Tue 14 2/2 2 Jobs Wed 15 3/3 3 Jobs Thu 16 11/11 11 Jobs Fri …" at bounding box center [784, 649] width 1568 height 3998
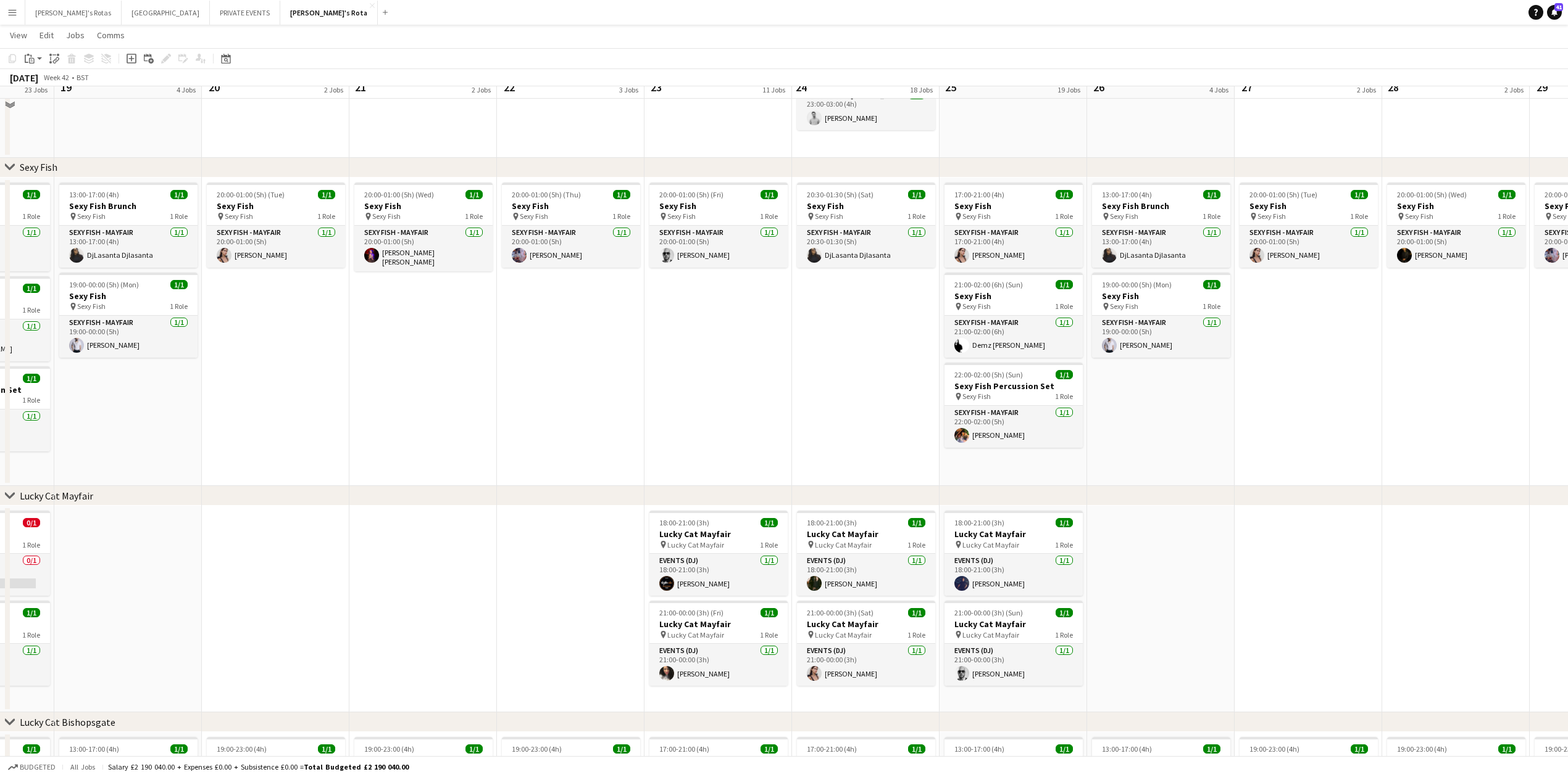
scroll to position [329, 0]
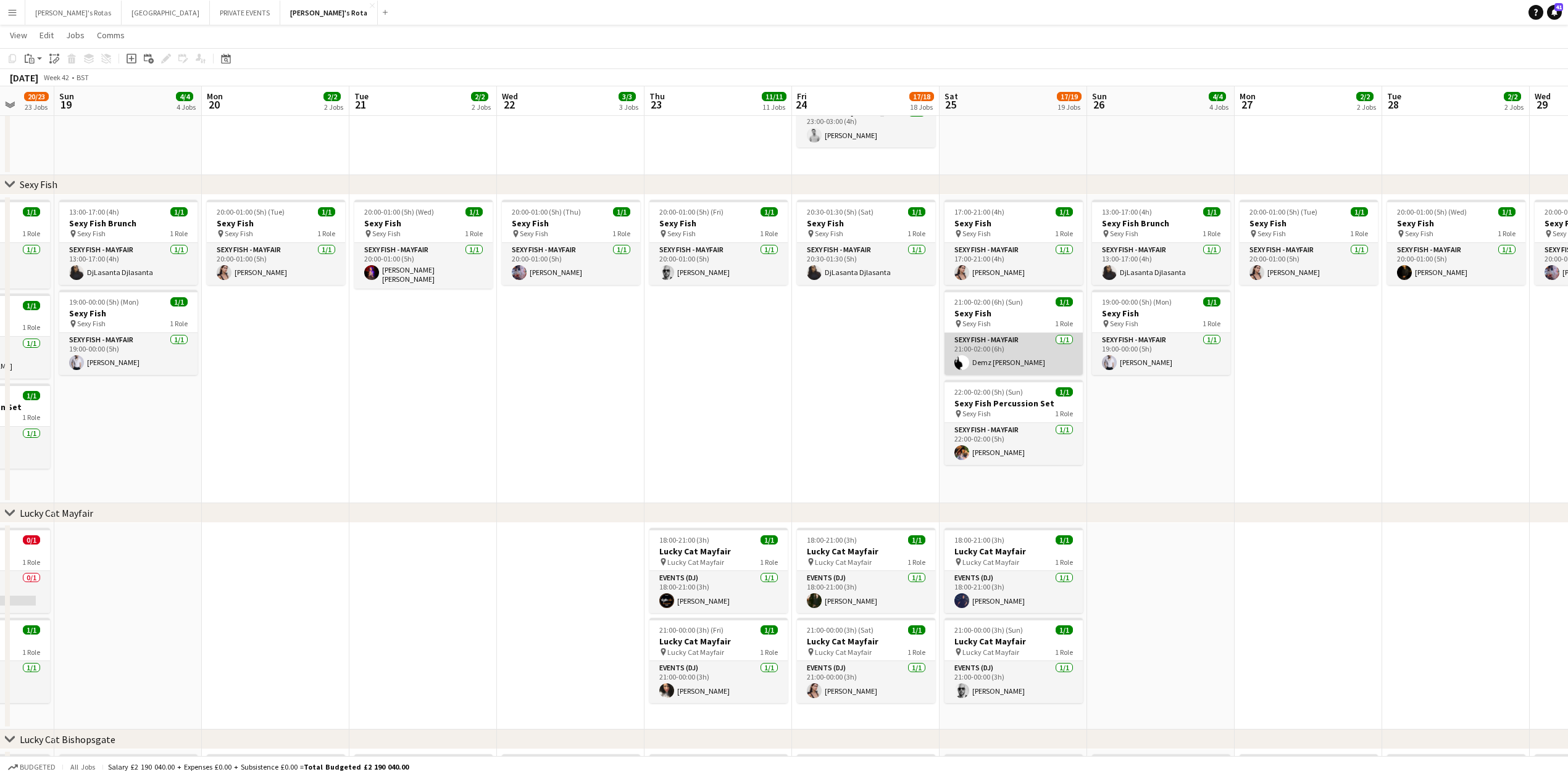
click at [1000, 341] on app-card-role "SEXY FISH - MAYFAIR [DATE] 21:00-02:00 (6h) Demz [PERSON_NAME]" at bounding box center [1013, 354] width 138 height 42
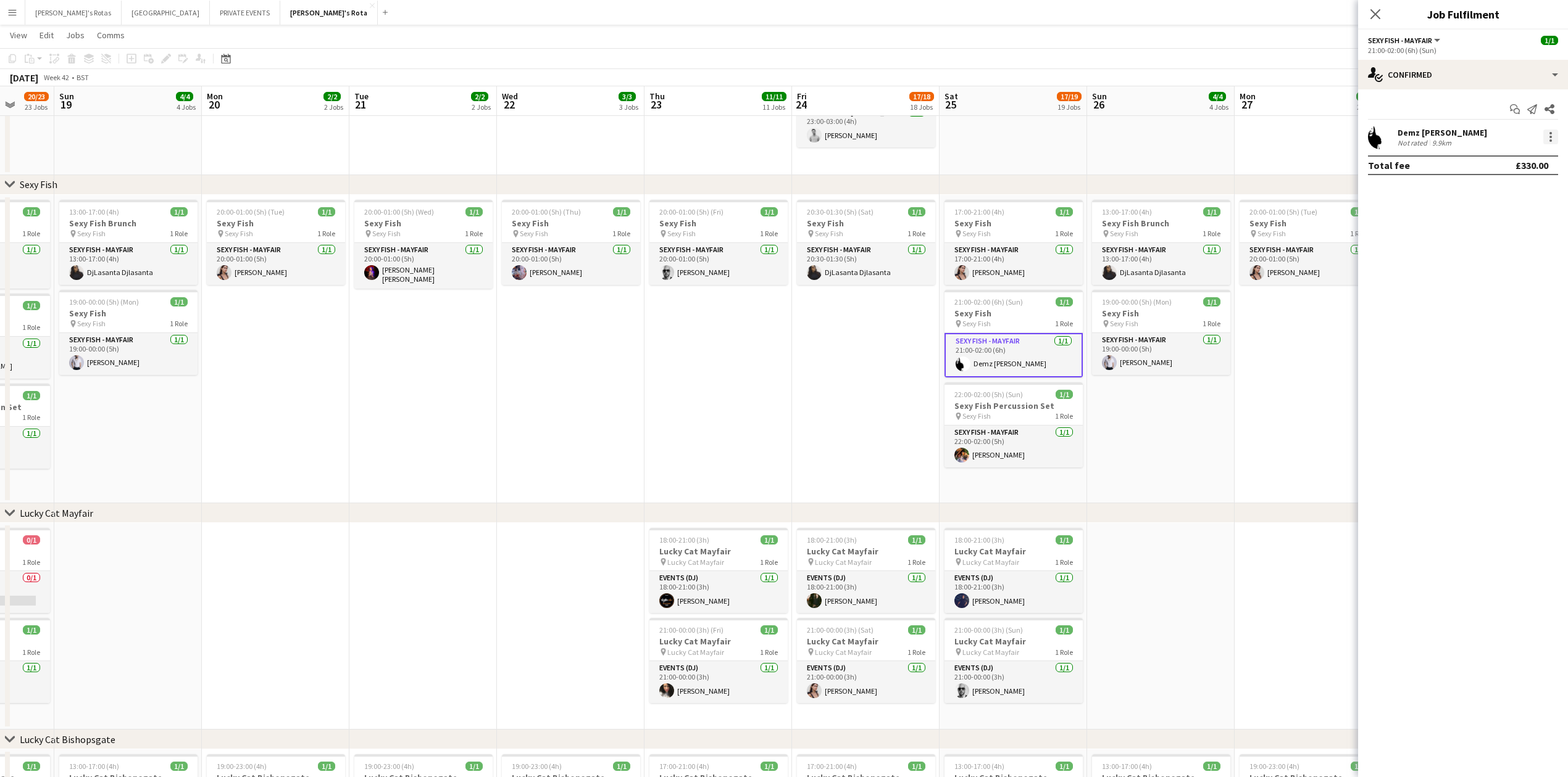
click at [1557, 131] on div at bounding box center [1550, 137] width 15 height 15
click at [1502, 288] on button "Remove" at bounding box center [1509, 278] width 96 height 30
click at [1447, 136] on input at bounding box center [1468, 137] width 143 height 15
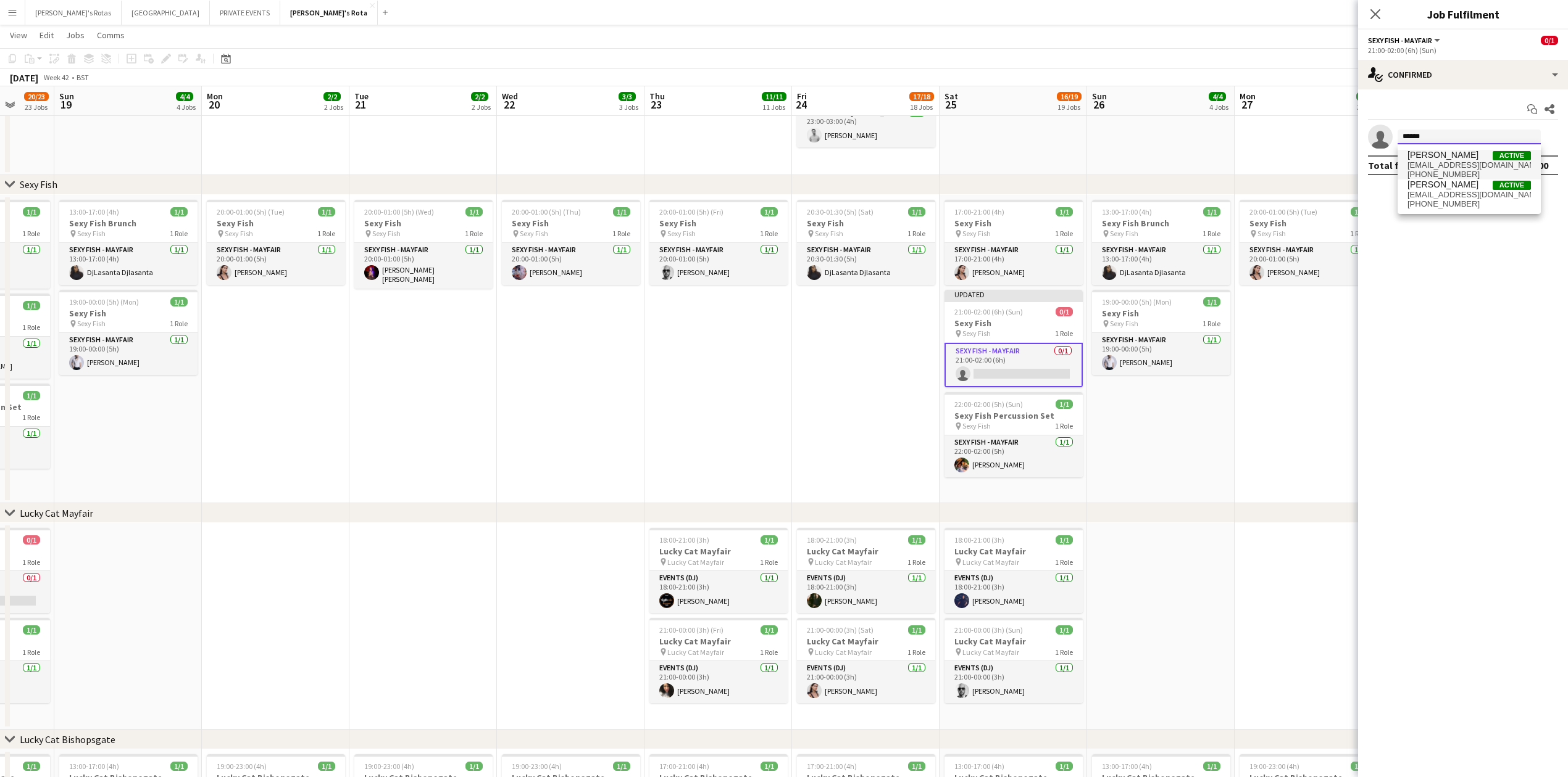
type input "******"
click at [1453, 164] on span "[EMAIL_ADDRESS][DOMAIN_NAME]" at bounding box center [1469, 166] width 123 height 10
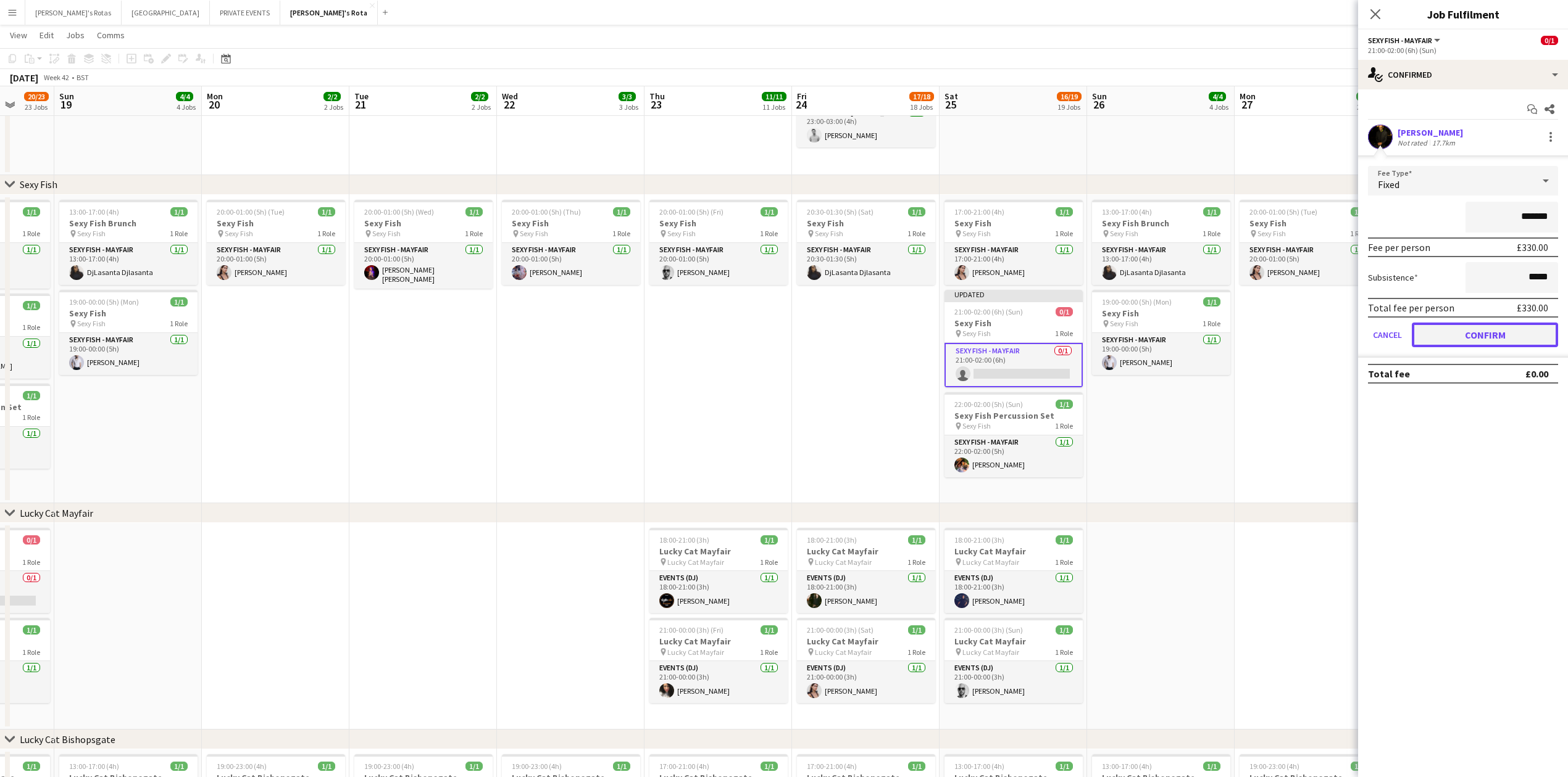
click at [1490, 336] on button "Confirm" at bounding box center [1485, 334] width 146 height 25
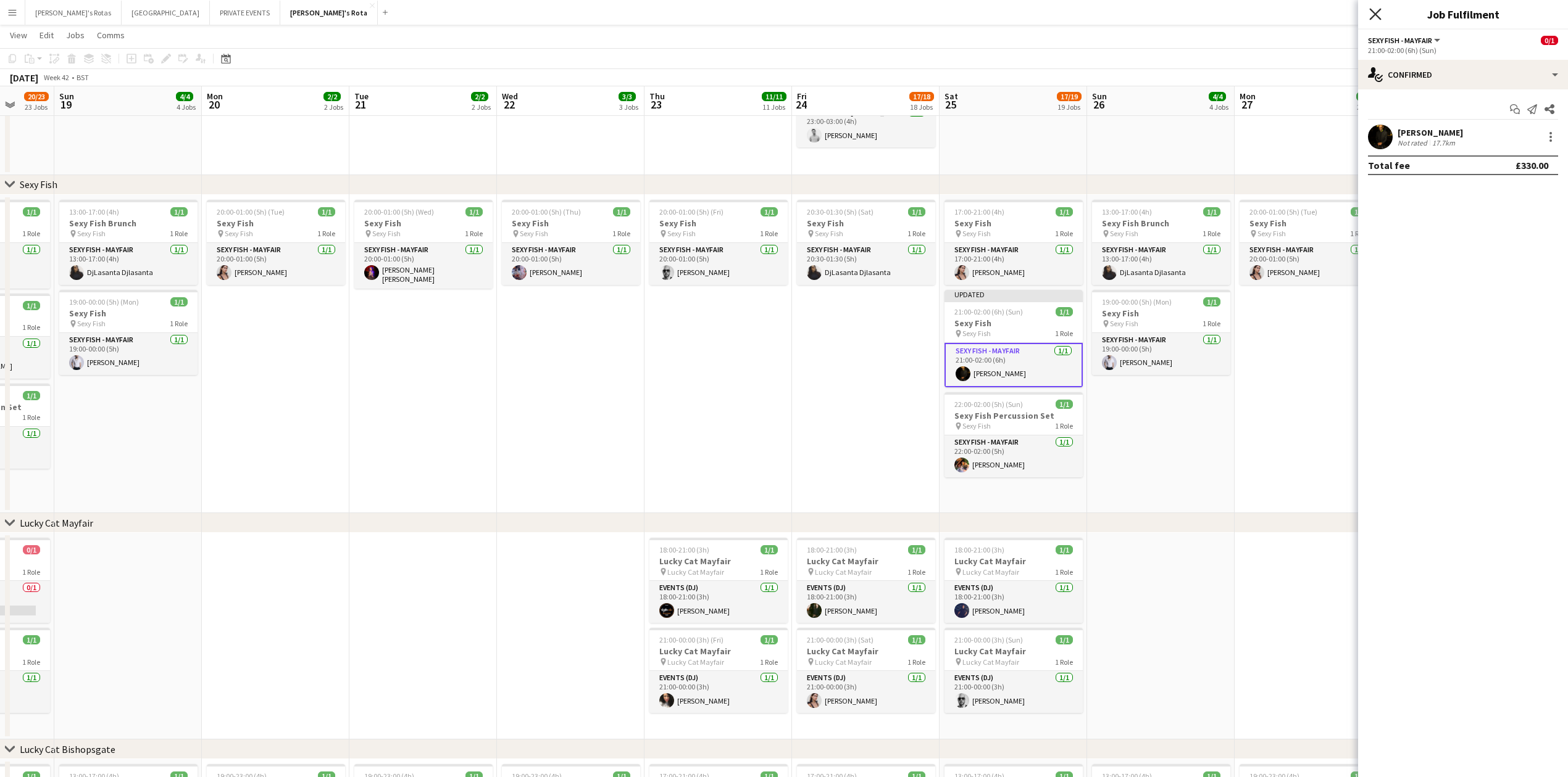
click at [1374, 15] on icon at bounding box center [1375, 14] width 12 height 12
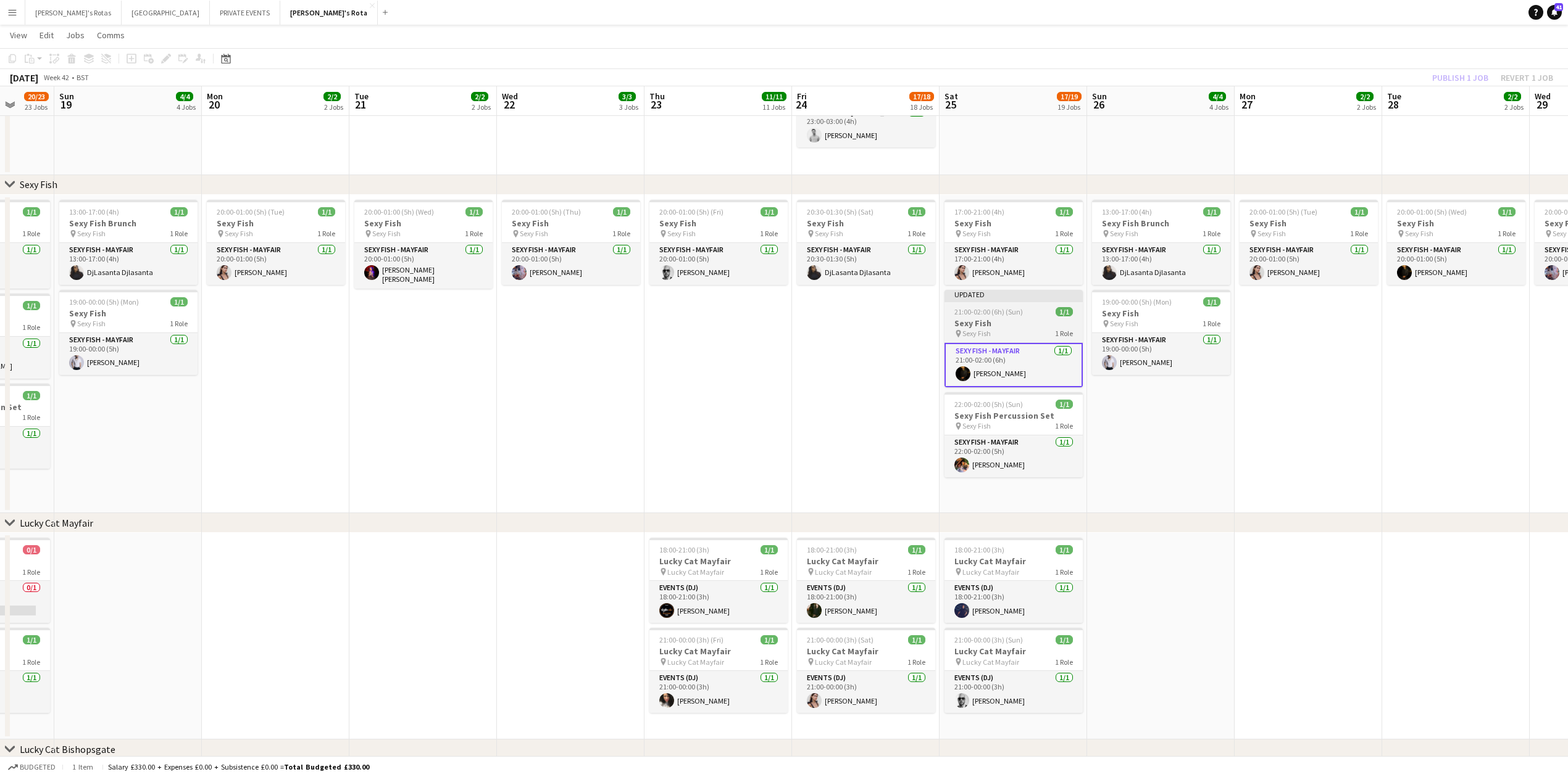
click at [1000, 317] on span "21:00-02:00 (6h) (Sun)" at bounding box center [988, 312] width 69 height 9
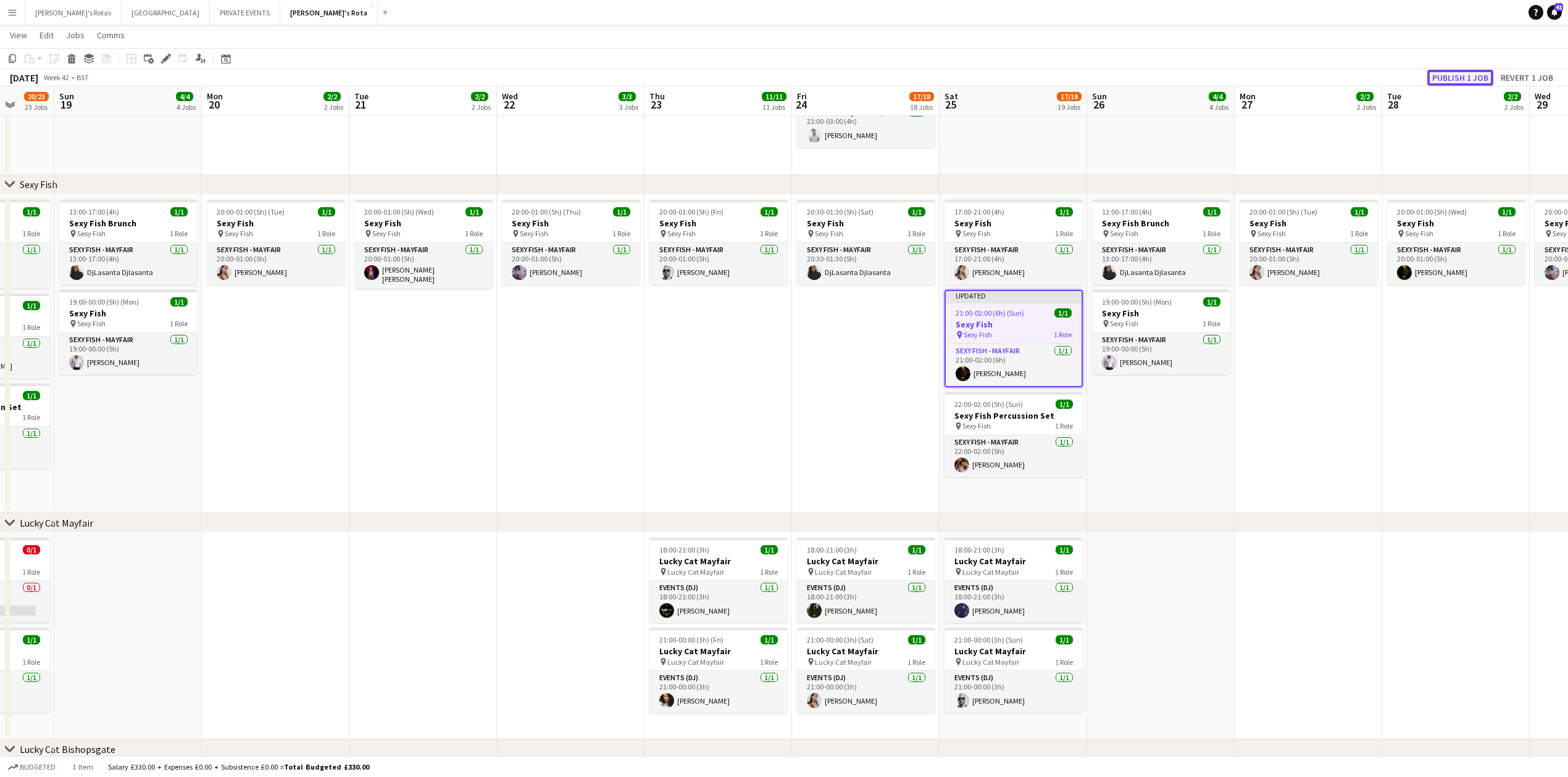
click at [1455, 72] on button "Publish 1 job" at bounding box center [1460, 77] width 66 height 16
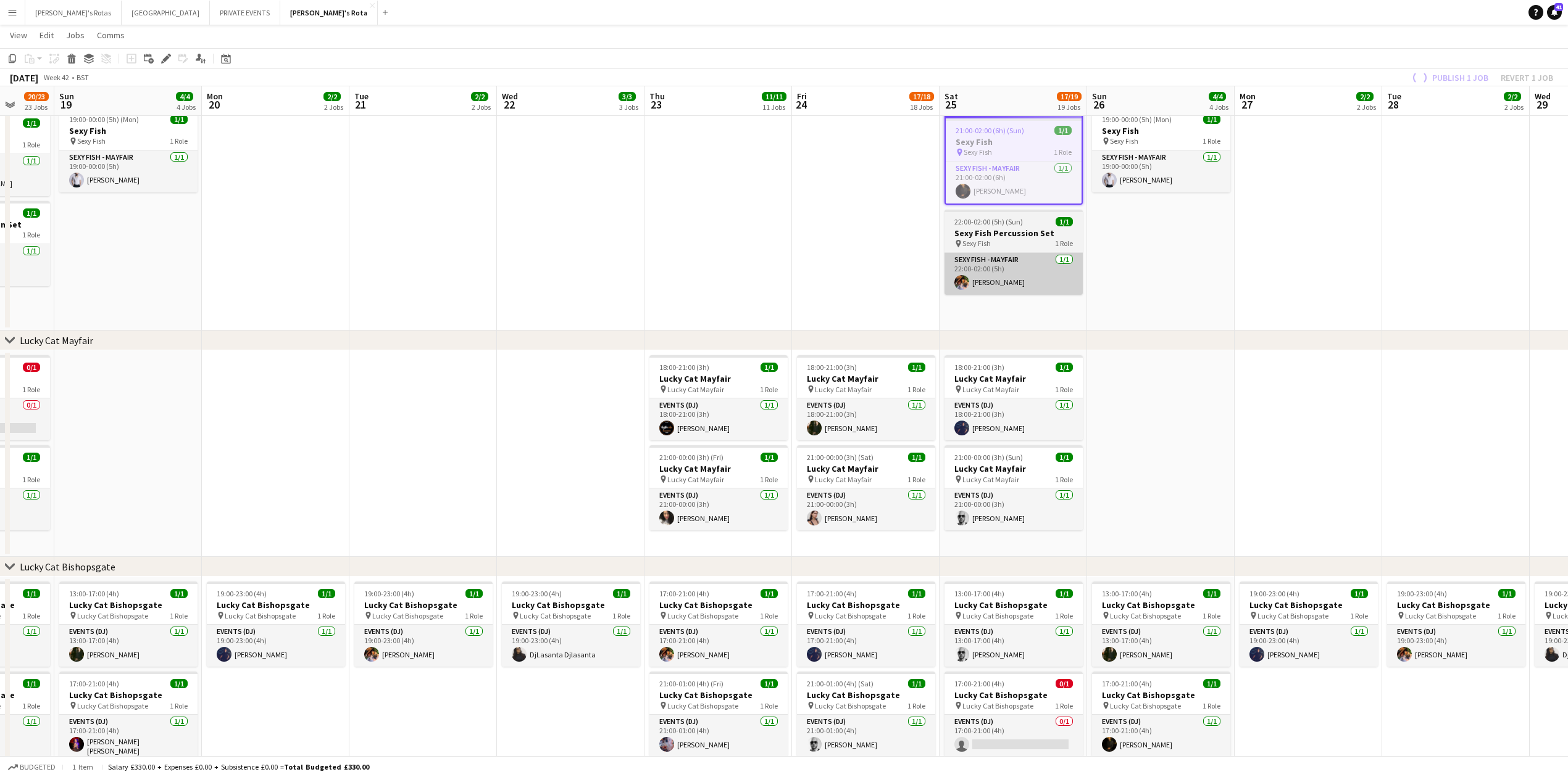
scroll to position [657, 0]
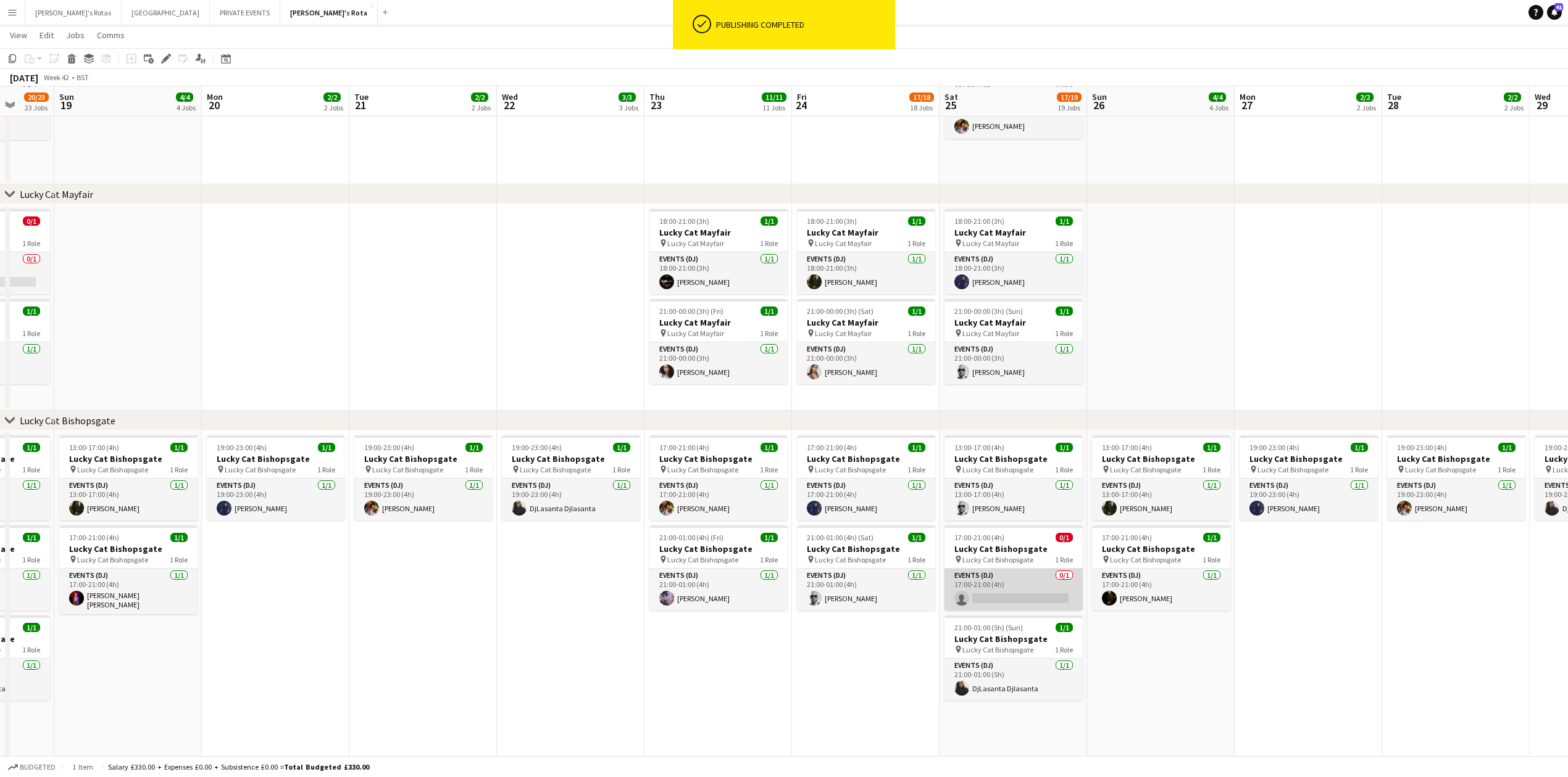
click at [1005, 580] on app-card-role "Events (DJ) 0/1 17:00-21:00 (4h) single-neutral-actions" at bounding box center [1013, 589] width 138 height 42
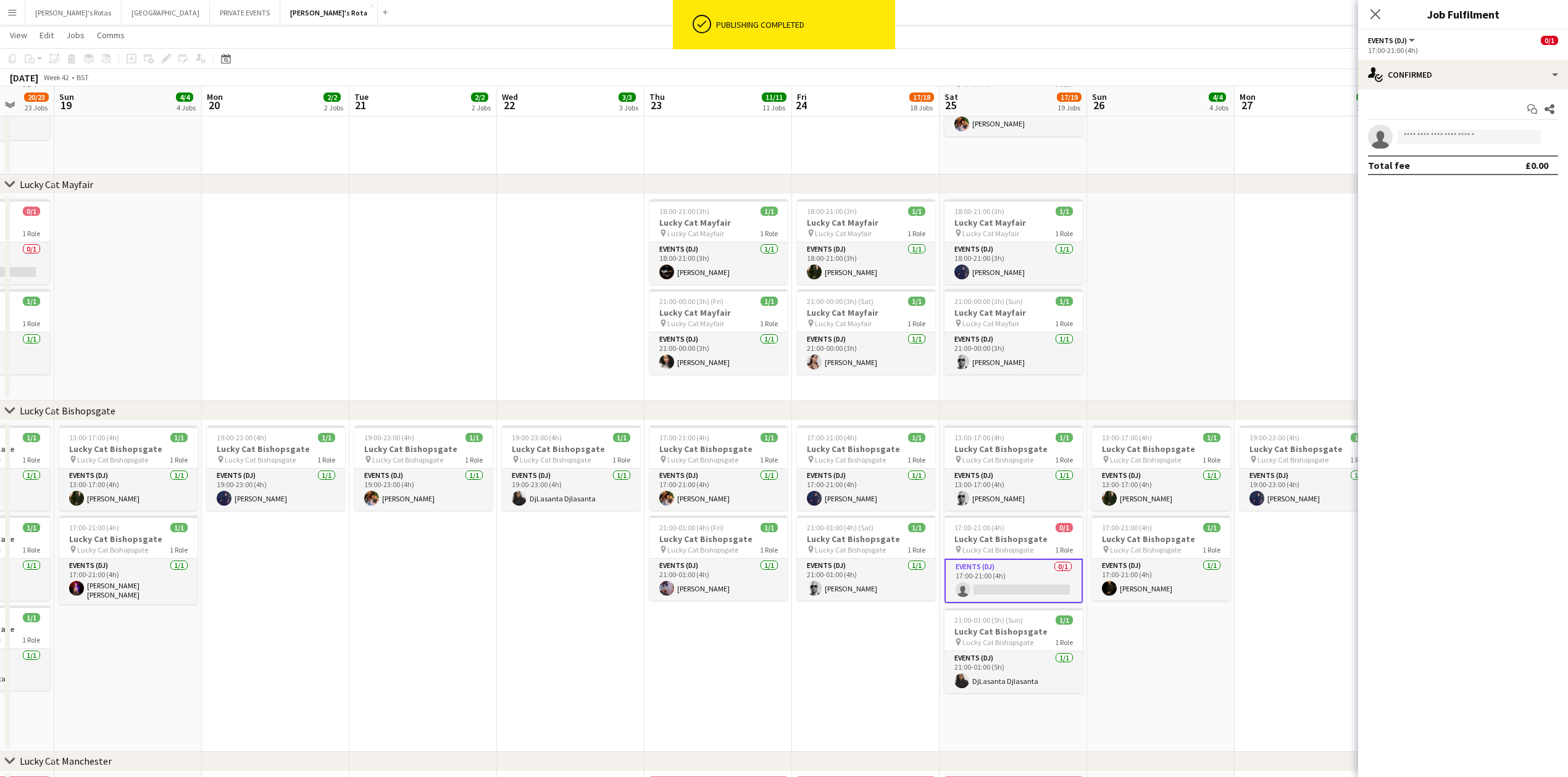
click at [1419, 126] on div "Start chat Share single-neutral-actions Total fee £0.00" at bounding box center [1462, 137] width 210 height 96
drag, startPoint x: 1419, startPoint y: 127, endPoint x: 1428, endPoint y: 136, distance: 12.7
click at [1419, 130] on app-invite-slot "single-neutral-actions" at bounding box center [1462, 137] width 210 height 25
click at [1428, 136] on input at bounding box center [1468, 137] width 143 height 15
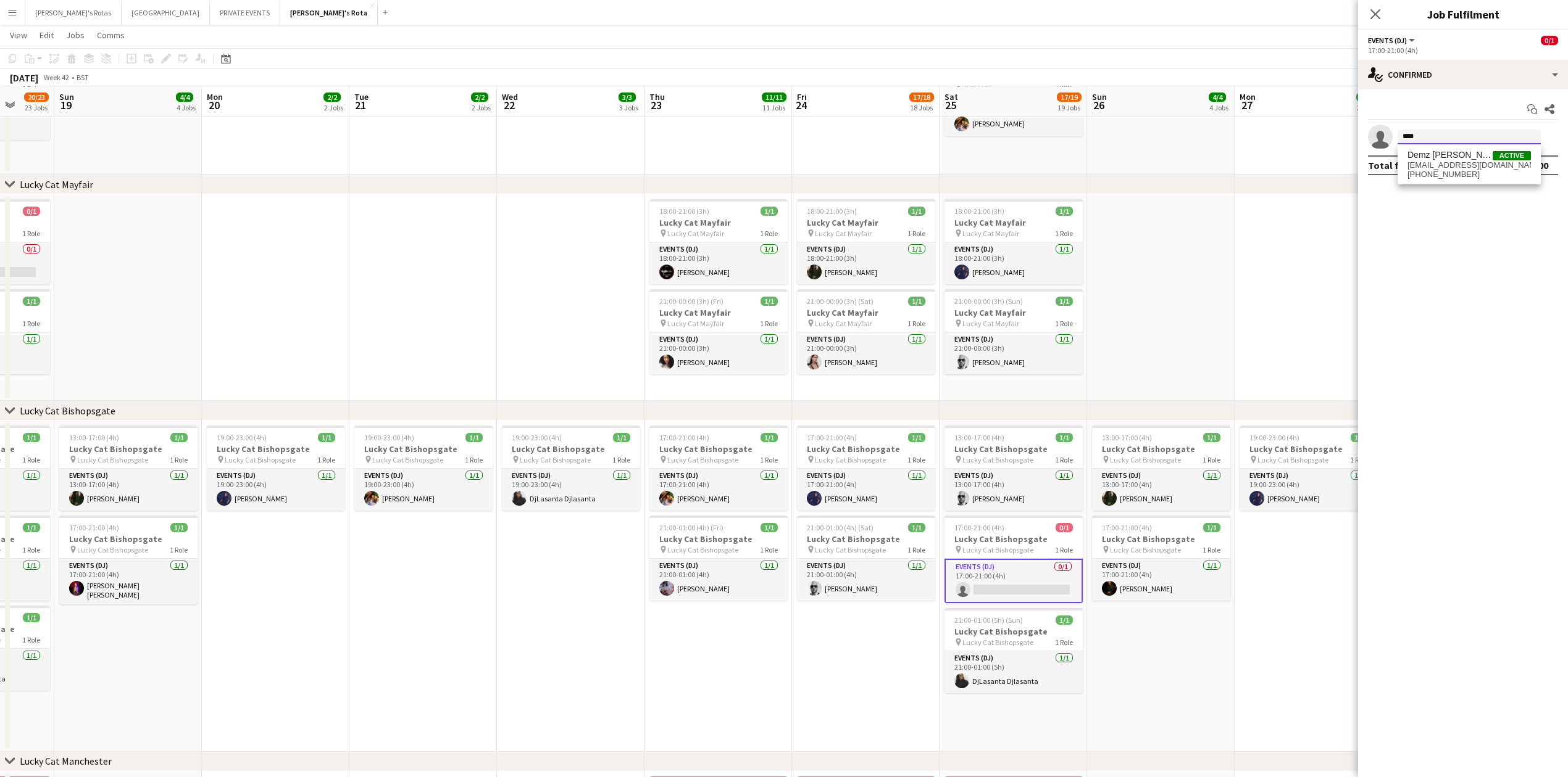
type input "****"
click at [1443, 191] on mat-expansion-panel "check Confirmed Start chat Share single-neutral-actions **** Total fee £0.00" at bounding box center [1462, 433] width 210 height 688
click at [1434, 134] on input "****" at bounding box center [1468, 137] width 143 height 15
click at [1449, 167] on span "[EMAIL_ADDRESS][DOMAIN_NAME]" at bounding box center [1469, 166] width 123 height 10
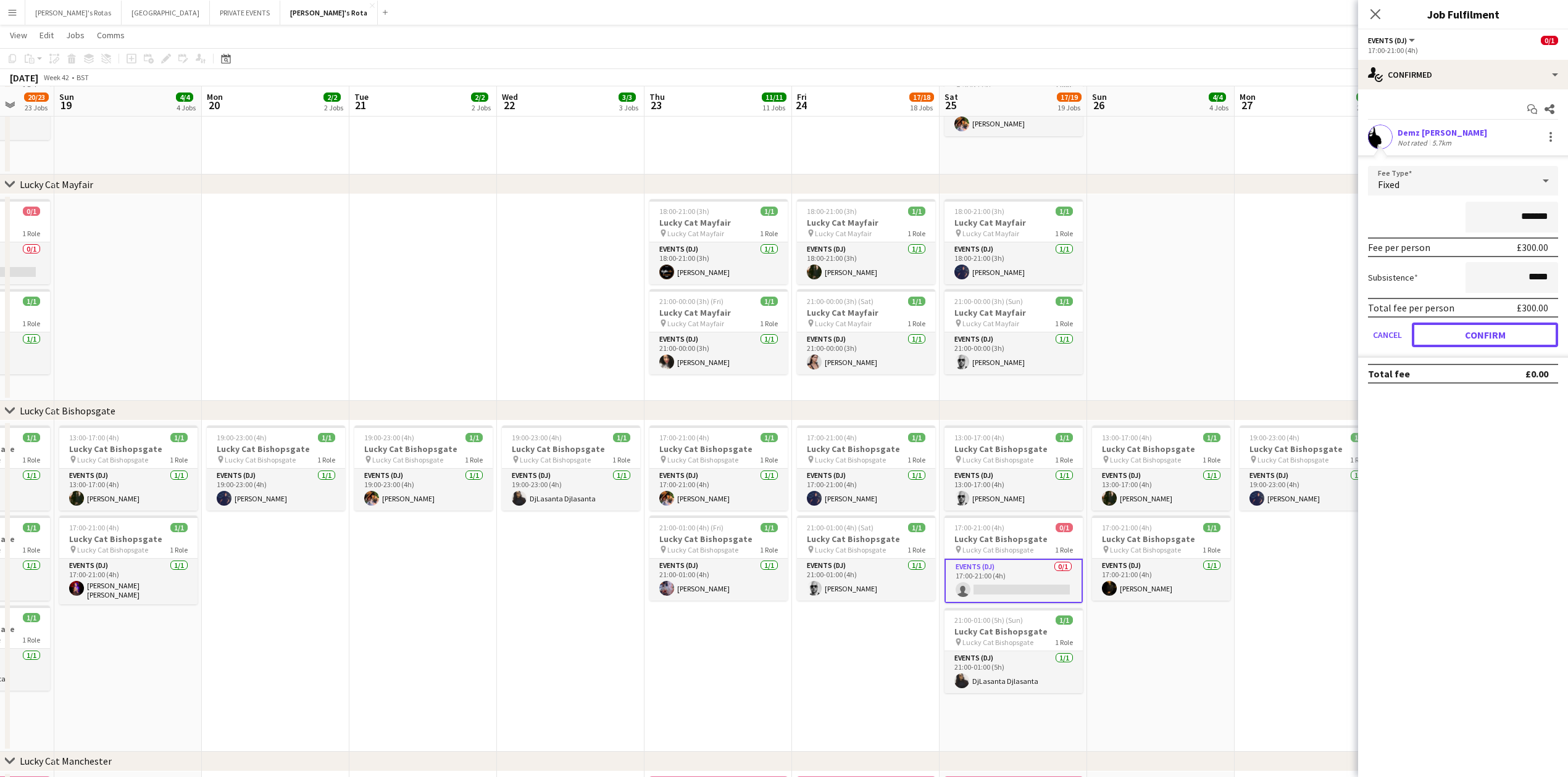
drag, startPoint x: 1502, startPoint y: 322, endPoint x: 1499, endPoint y: 329, distance: 7.6
click at [1500, 326] on button "Confirm" at bounding box center [1485, 334] width 146 height 25
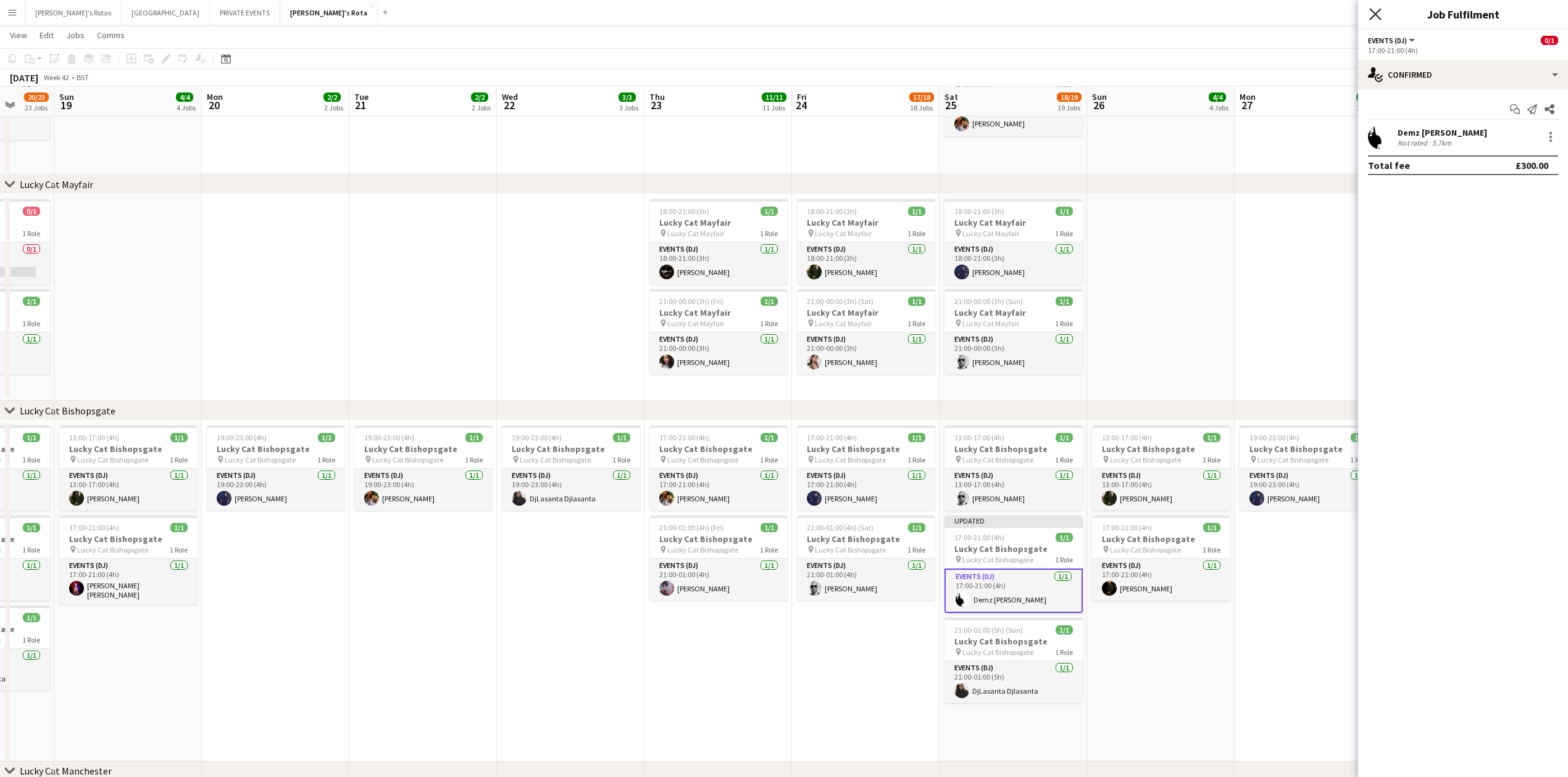
click at [1376, 16] on icon at bounding box center [1375, 14] width 12 height 12
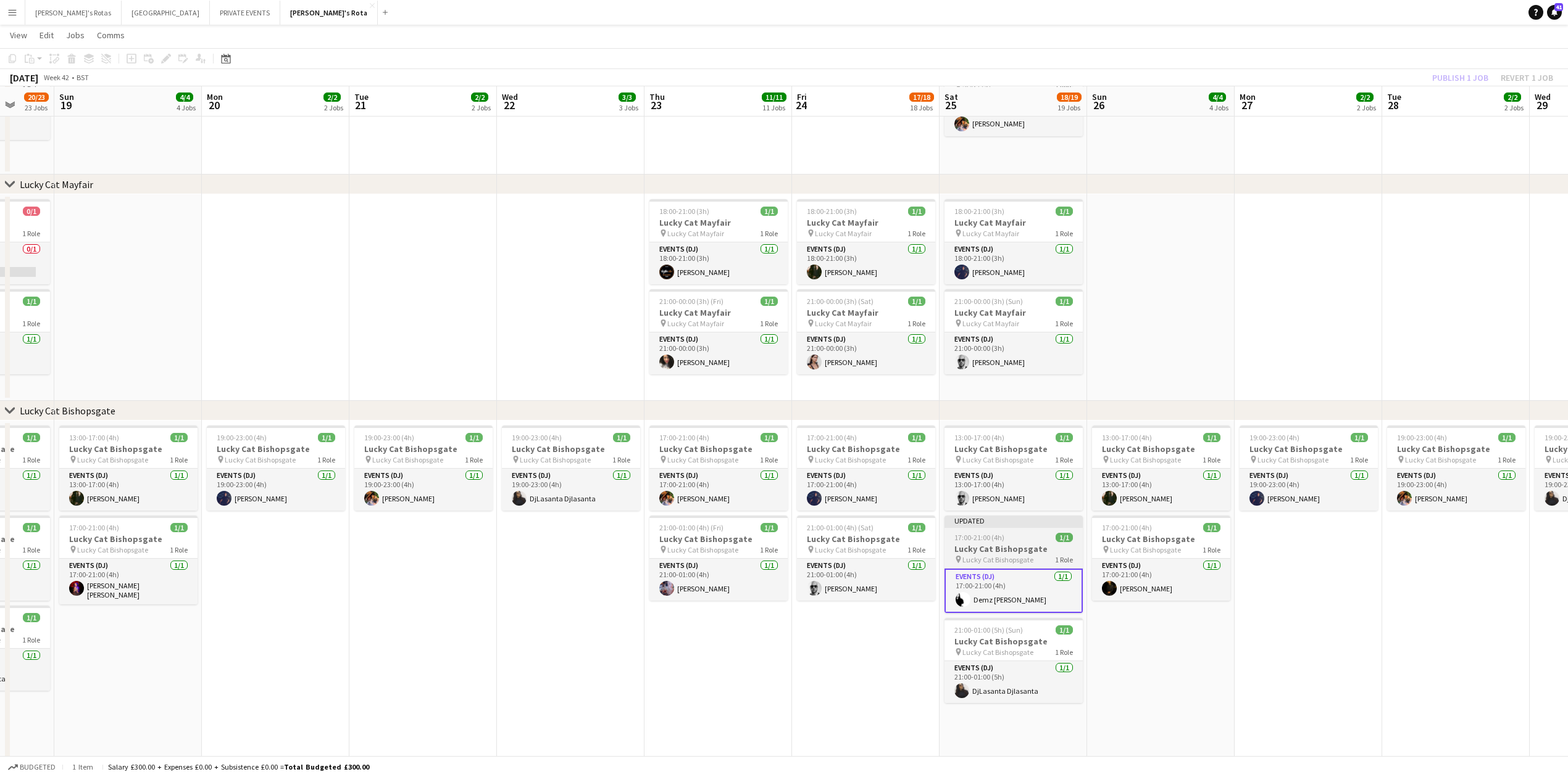
click at [997, 560] on span "Lucky Cat Bishopsgate" at bounding box center [997, 560] width 71 height 9
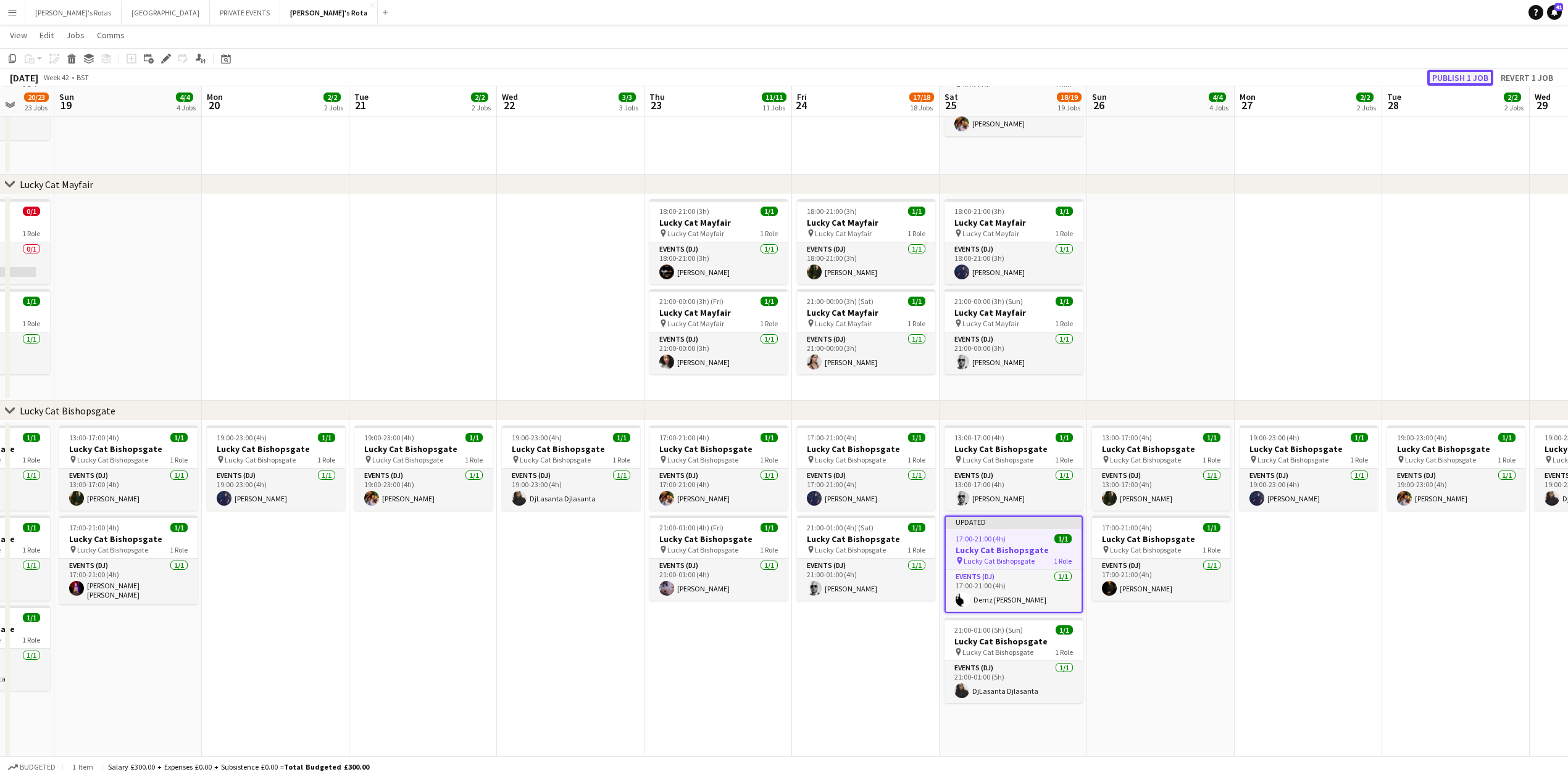
click at [1455, 72] on button "Publish 1 job" at bounding box center [1460, 77] width 66 height 16
click at [210, 9] on button "PRIVATE EVENTS Close" at bounding box center [245, 13] width 71 height 24
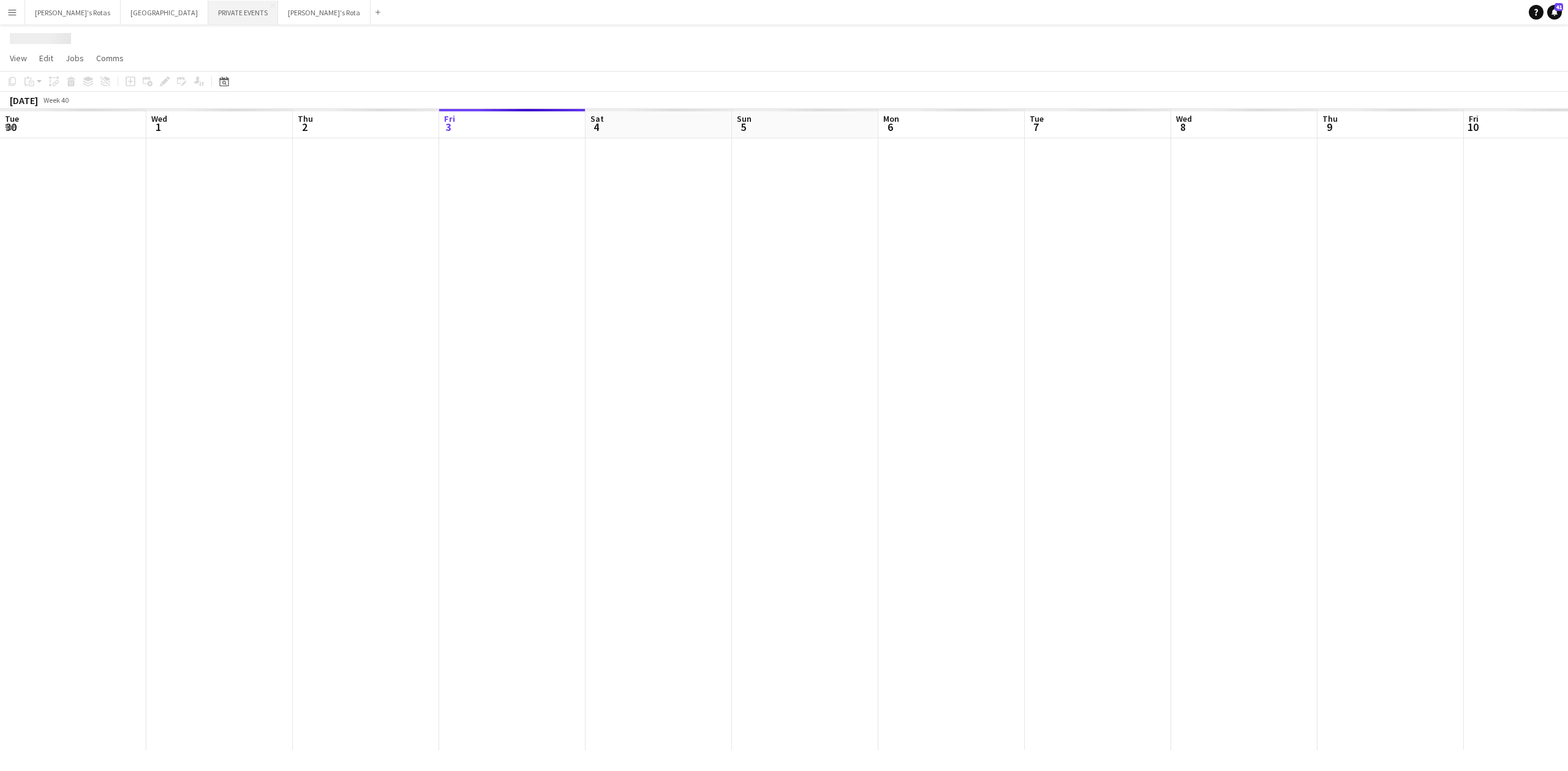
scroll to position [0, 293]
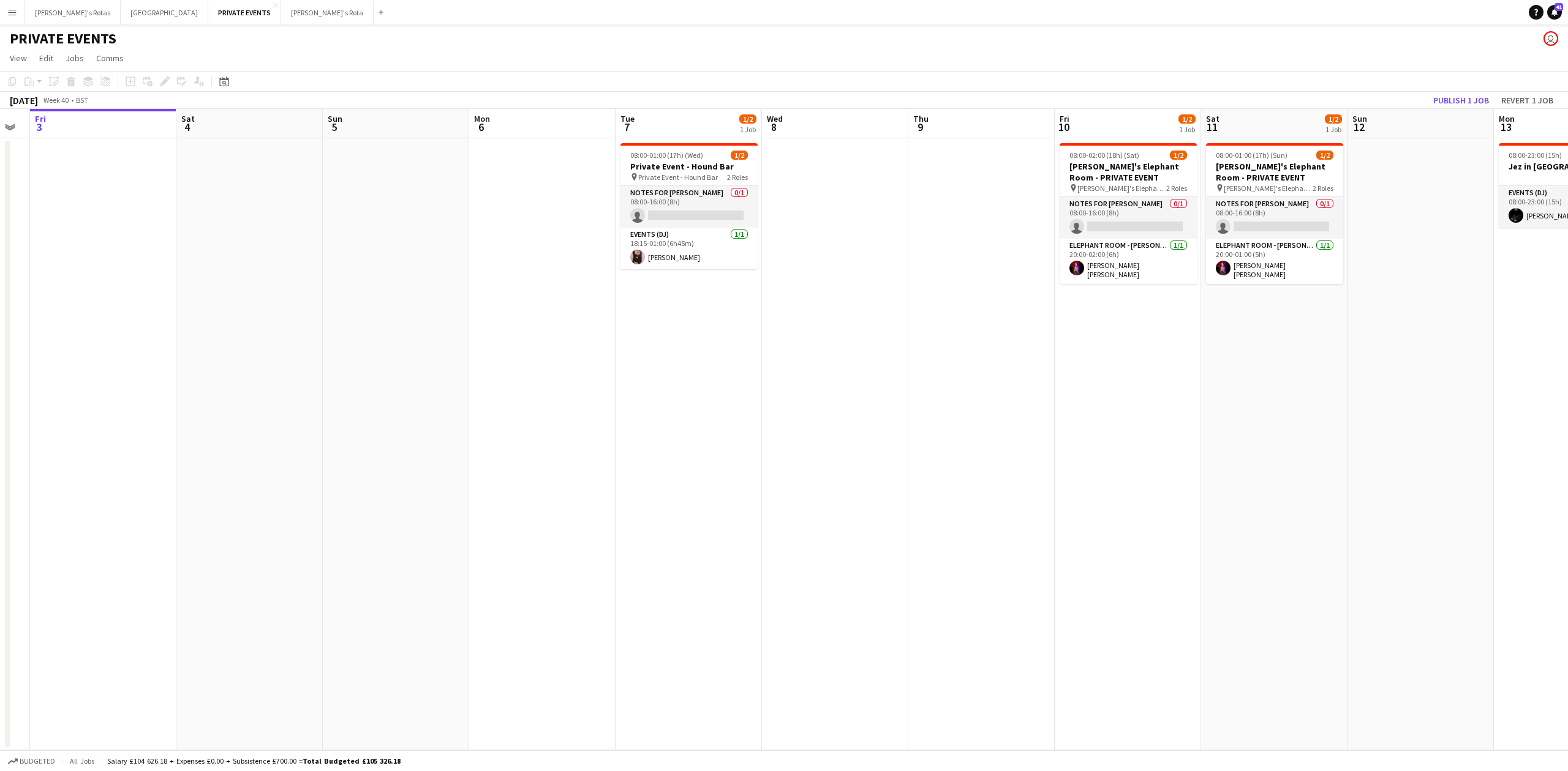
drag, startPoint x: 824, startPoint y: 334, endPoint x: 474, endPoint y: 334, distance: 350.0
click at [480, 334] on app-calendar-viewport "Tue 30 Wed 1 1/2 1 Job Thu 2 Fri 3 Sat 4 Sun 5 Mon 6 Tue 7 1/2 1 Job Wed 8 Thu …" at bounding box center [784, 429] width 1568 height 642
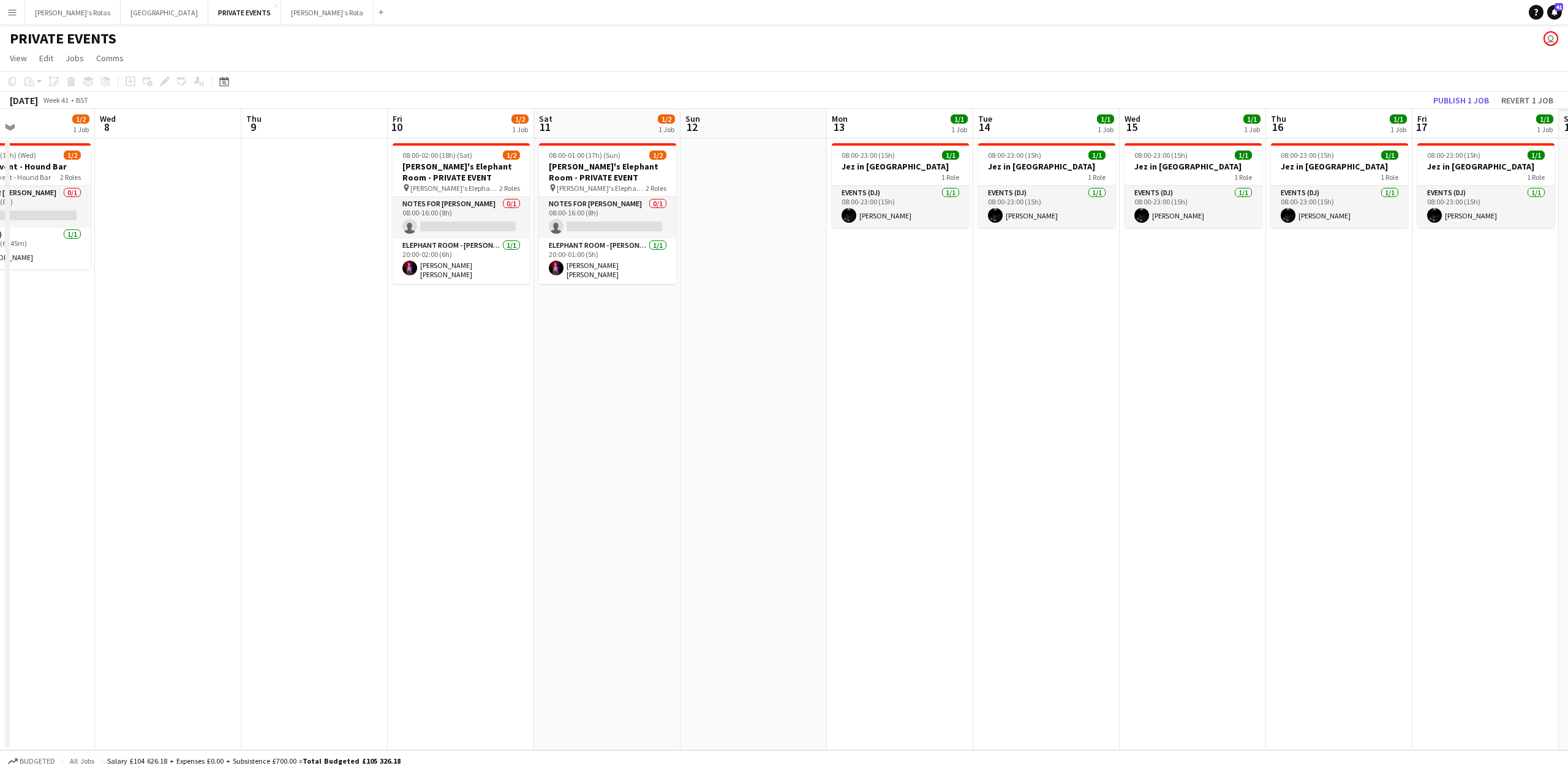
scroll to position [0, 405]
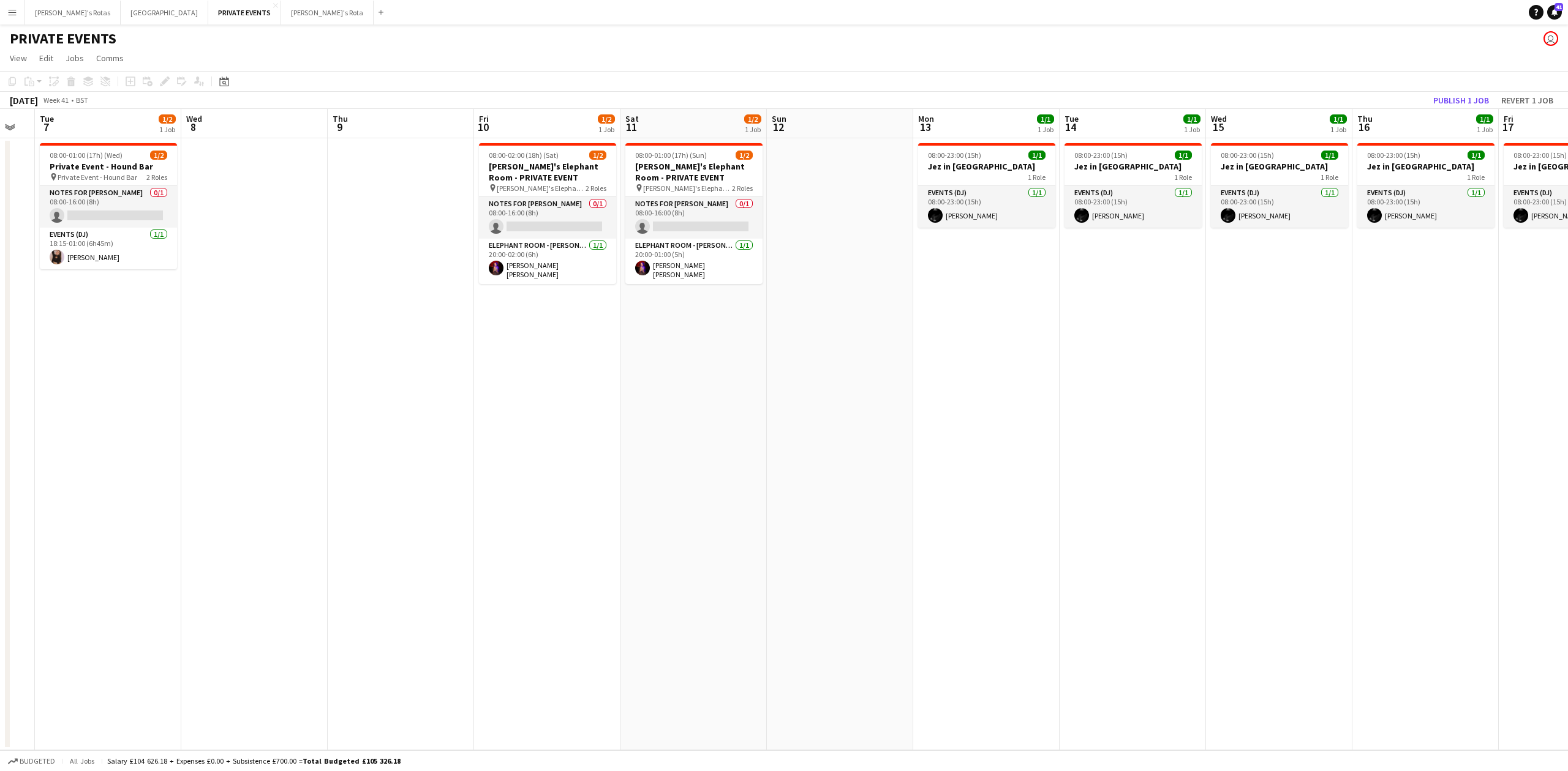
drag, startPoint x: 571, startPoint y: 397, endPoint x: 410, endPoint y: 392, distance: 161.1
click at [410, 392] on app-calendar-viewport "Sat 4 Sun 5 Mon 6 Tue 7 1/2 1 Job Wed 8 Thu 9 Fri 10 1/2 1 Job Sat 11 1/2 1 Job…" at bounding box center [784, 429] width 1568 height 642
click at [129, 162] on h3 "Private Event - Hound Bar" at bounding box center [108, 167] width 137 height 11
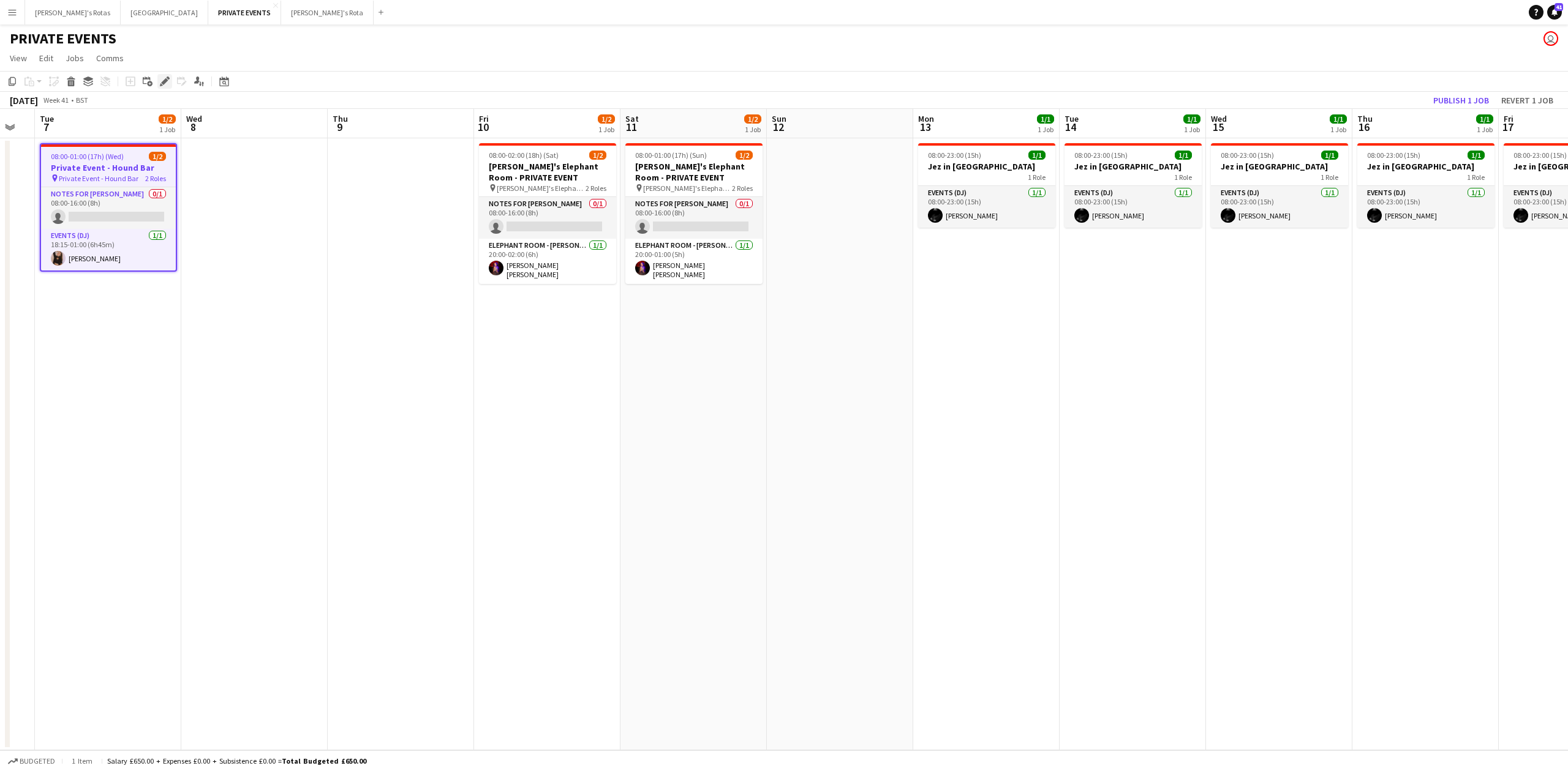
click at [162, 83] on icon at bounding box center [164, 81] width 7 height 7
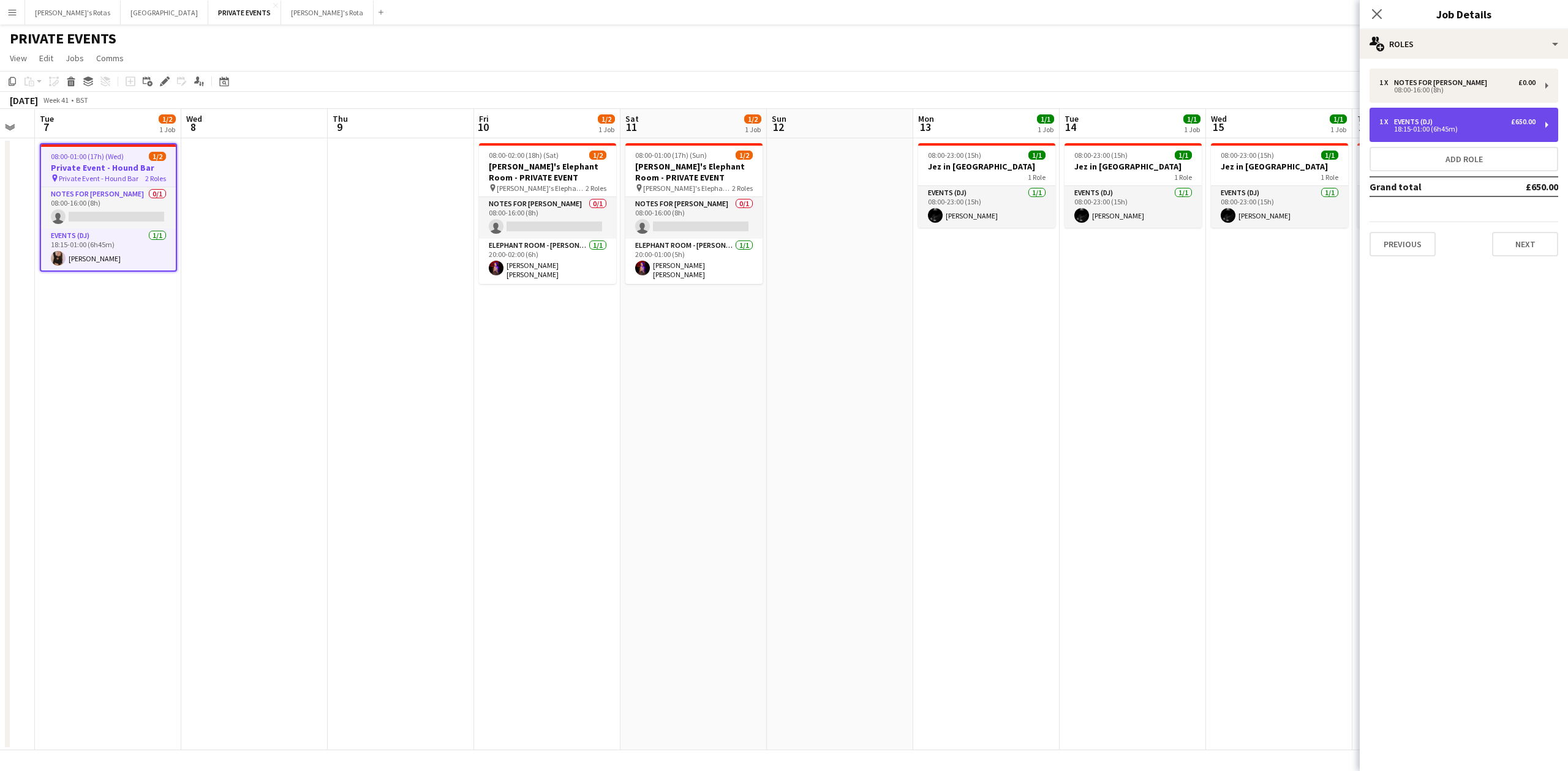
click at [1427, 121] on div "Events (DJ)" at bounding box center [1416, 122] width 44 height 9
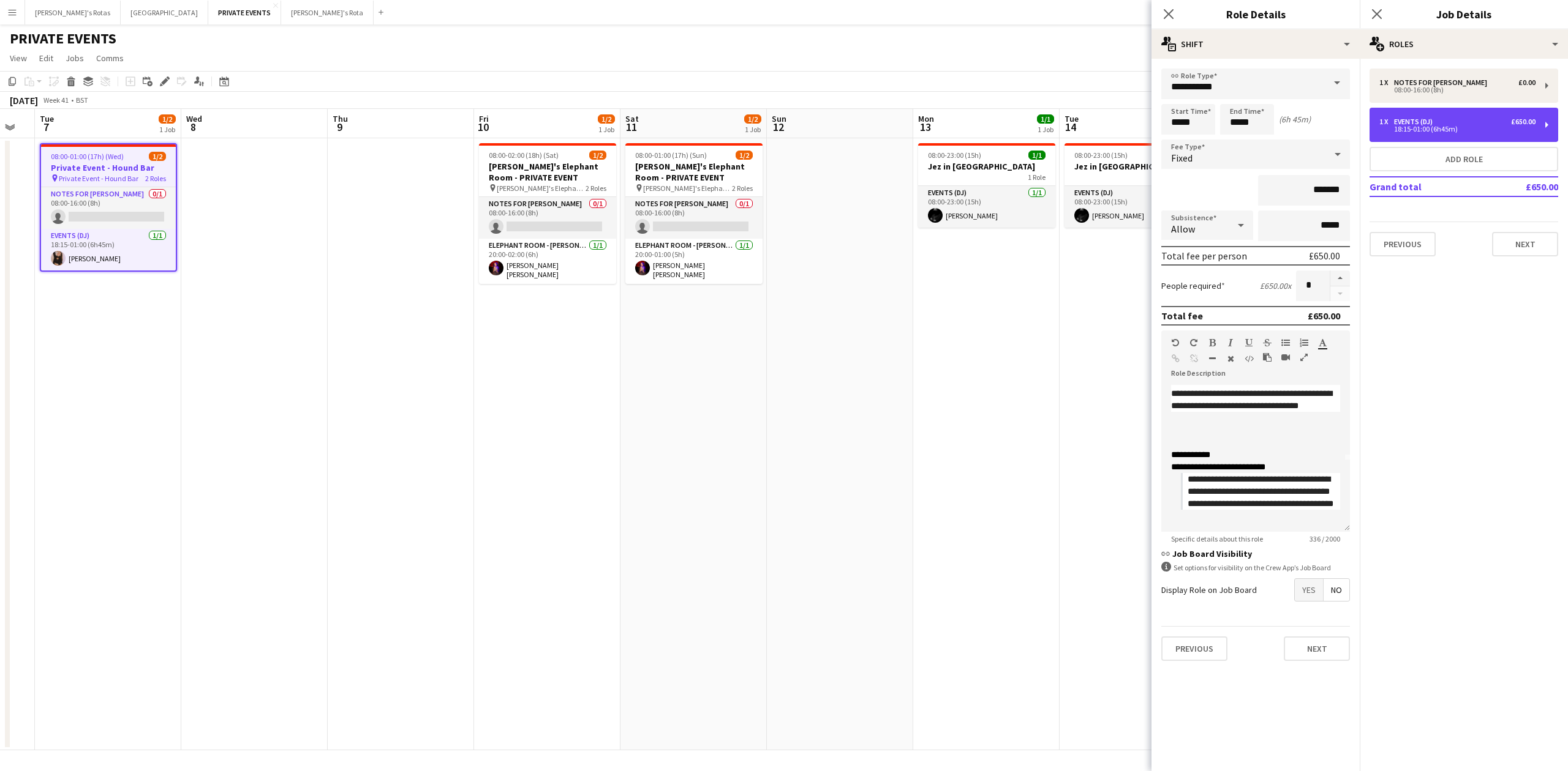
scroll to position [0, 0]
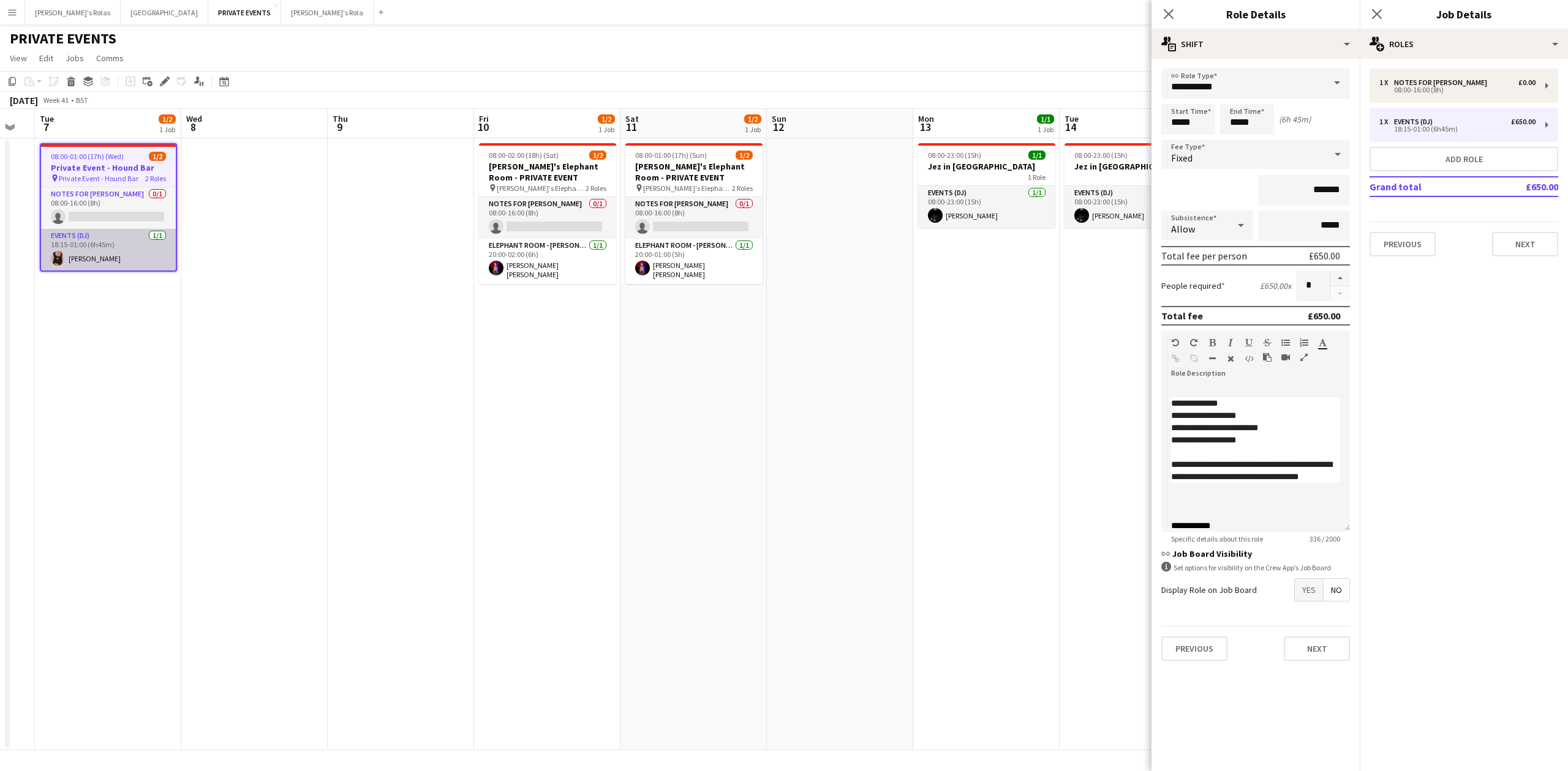
click at [82, 249] on app-card-role "Events (DJ) [DATE] 18:15-01:00 (6h45m) [PERSON_NAME]" at bounding box center [109, 249] width 135 height 42
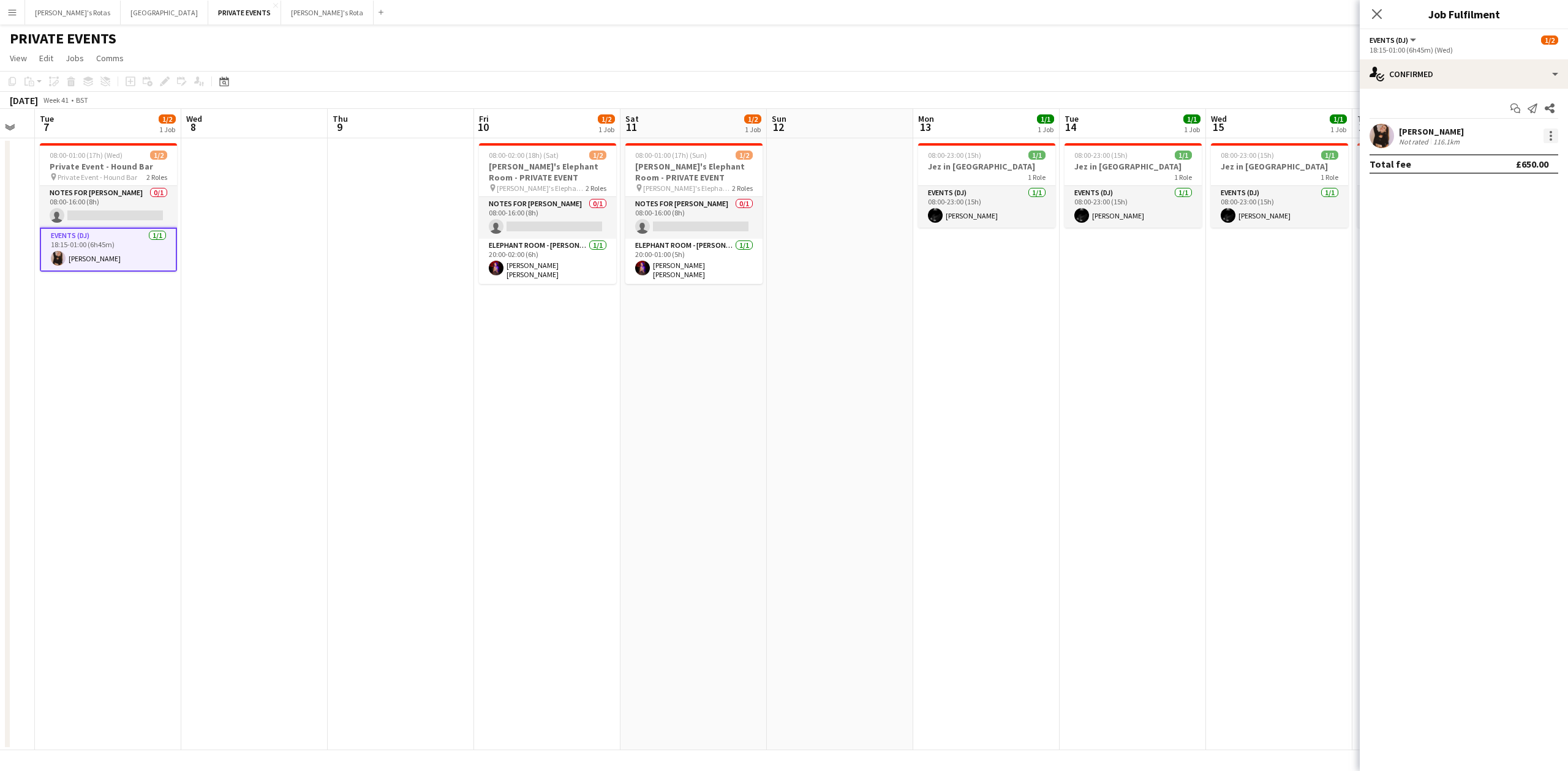
click at [1555, 141] on div at bounding box center [1551, 136] width 15 height 15
click at [1517, 276] on span "Remove" at bounding box center [1510, 276] width 76 height 11
drag, startPoint x: 1450, startPoint y: 126, endPoint x: 1444, endPoint y: 130, distance: 7.2
click at [1449, 126] on app-invite-slot "single-neutral-actions" at bounding box center [1464, 136] width 208 height 24
click at [1444, 130] on input at bounding box center [1470, 136] width 142 height 15
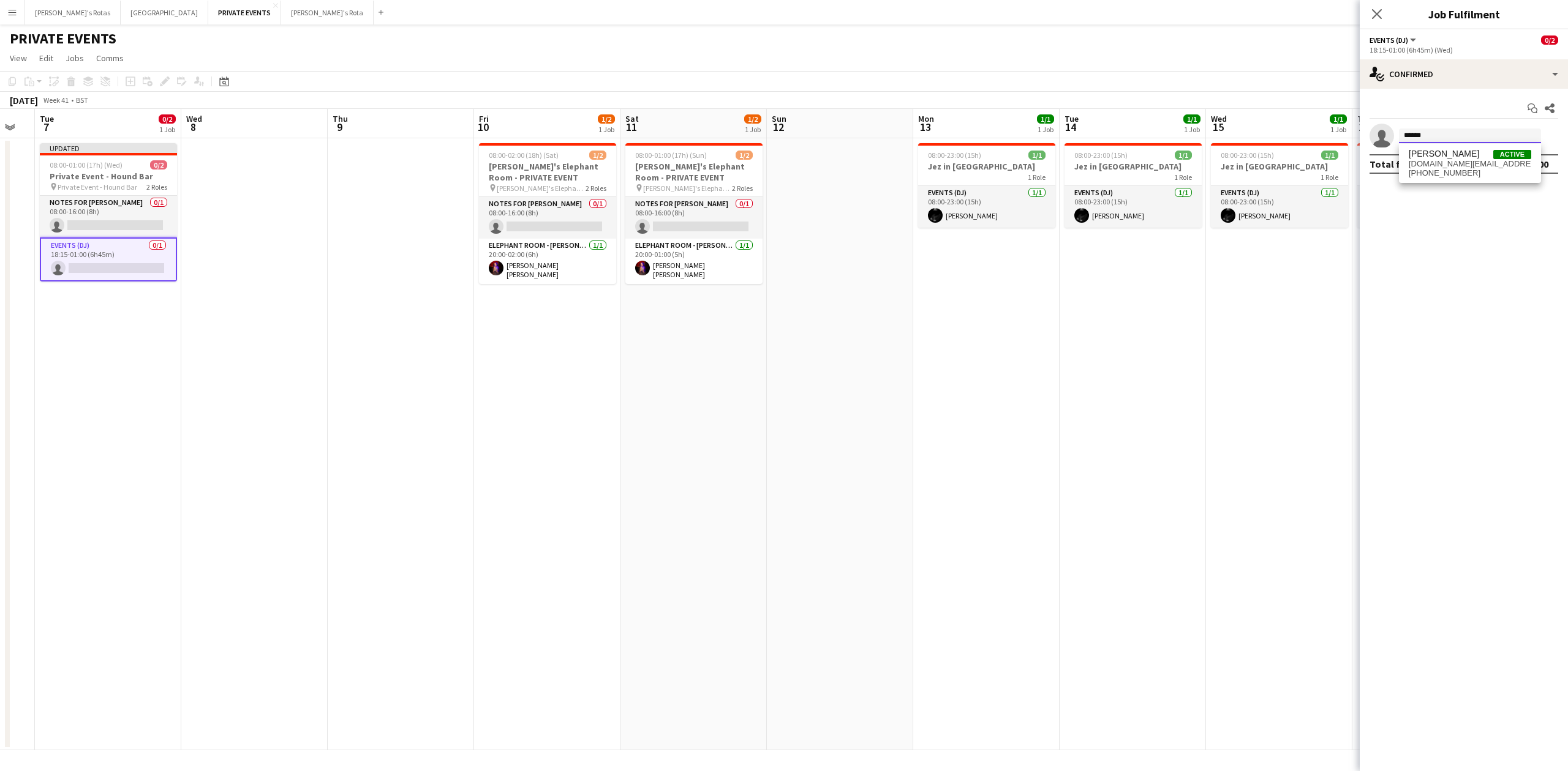
type input "******"
click at [1454, 157] on span "[PERSON_NAME]" at bounding box center [1444, 154] width 71 height 11
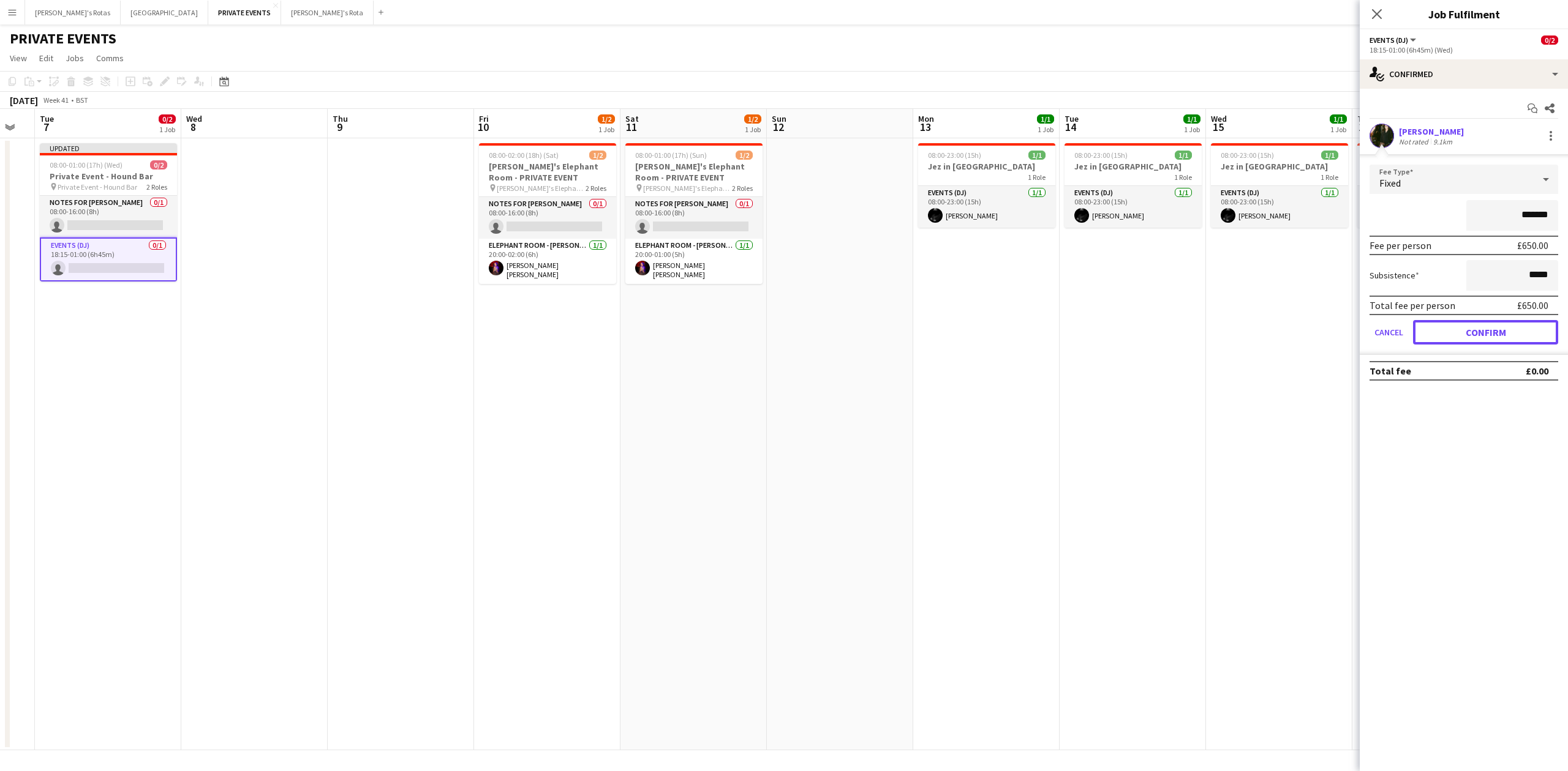
click at [1475, 333] on button "Confirm" at bounding box center [1485, 332] width 145 height 24
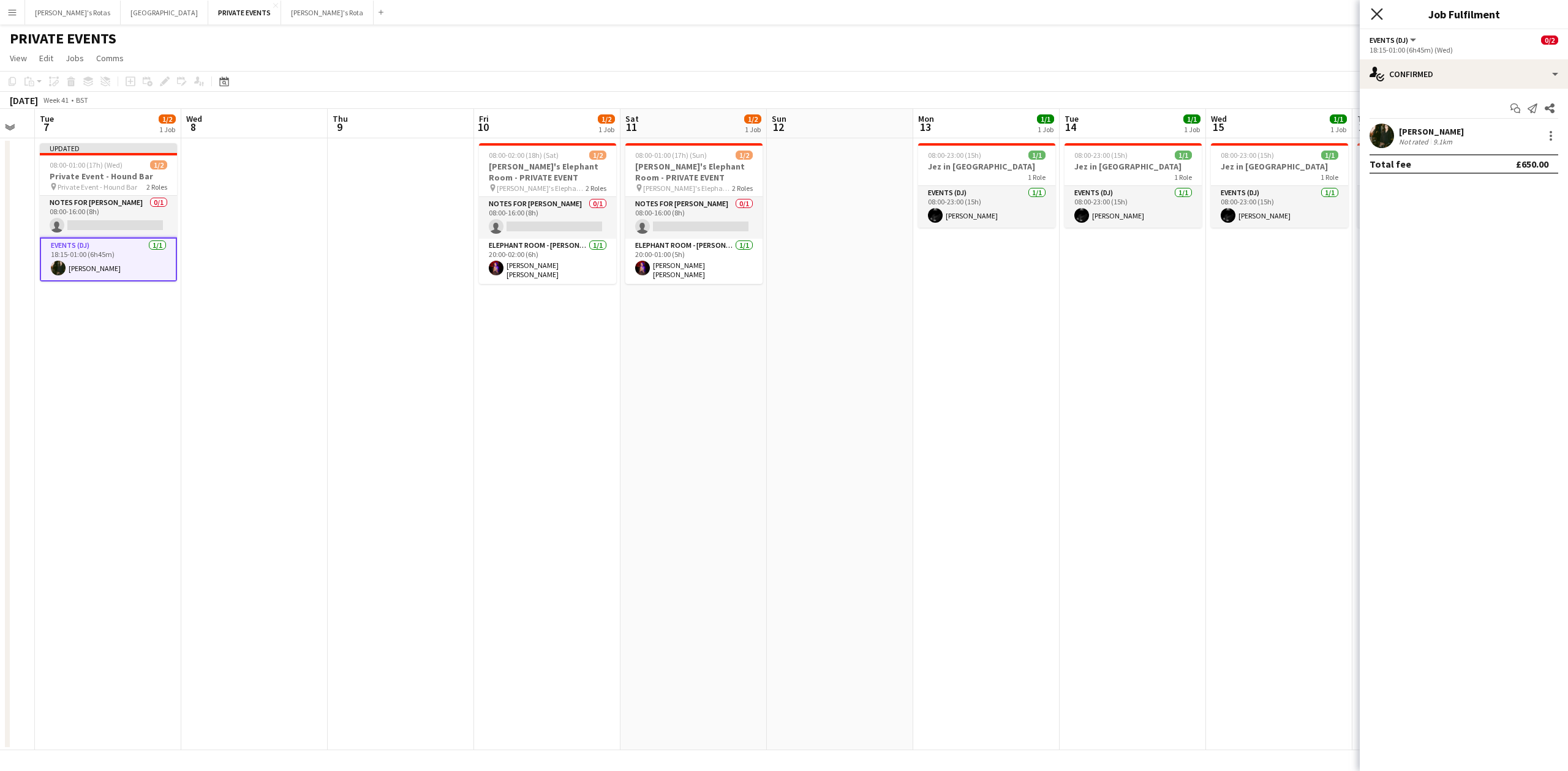
click at [1375, 15] on icon "Close pop-in" at bounding box center [1377, 14] width 12 height 12
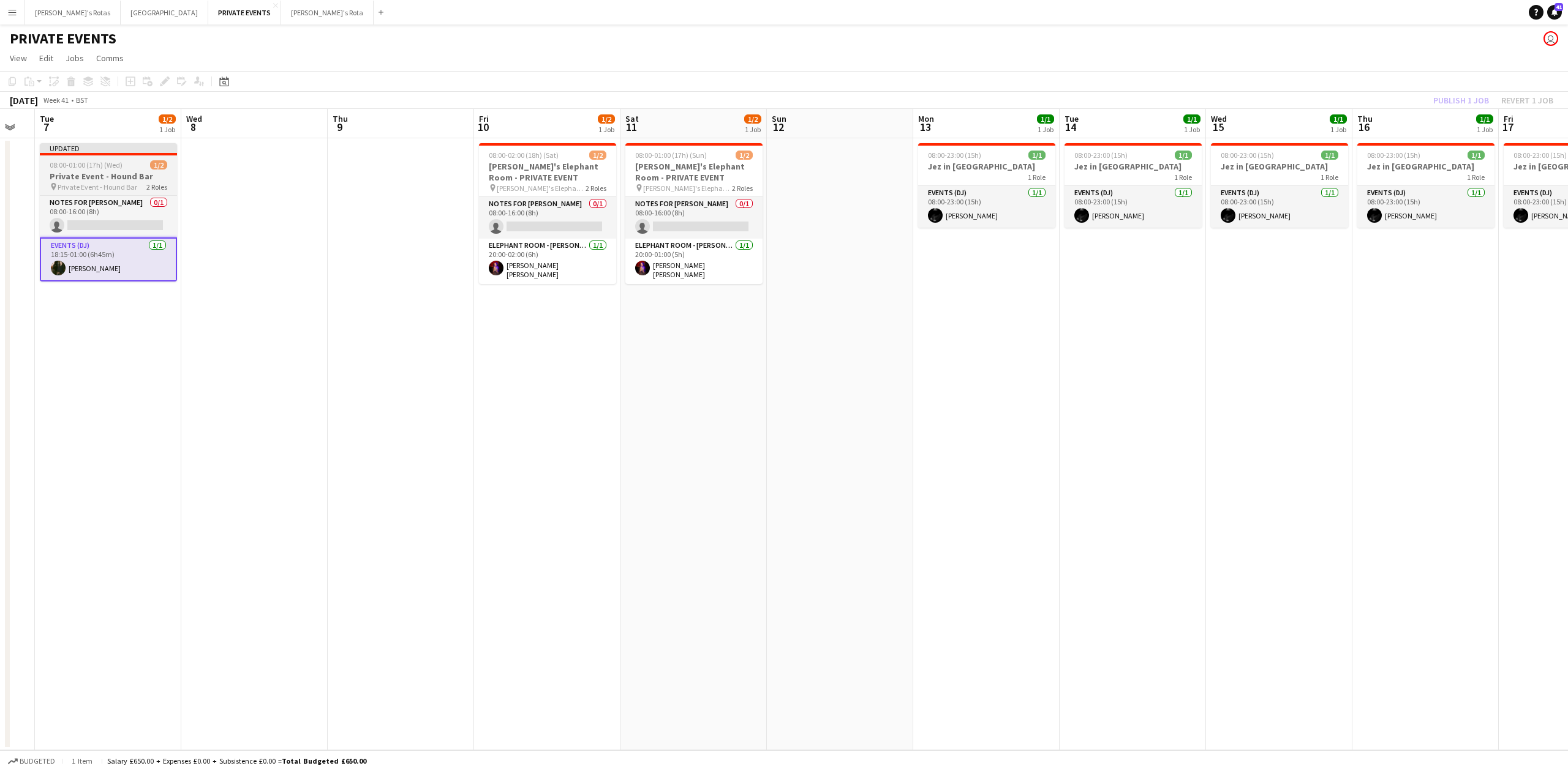
click at [91, 161] on span "08:00-01:00 (17h) (Wed)" at bounding box center [86, 165] width 73 height 9
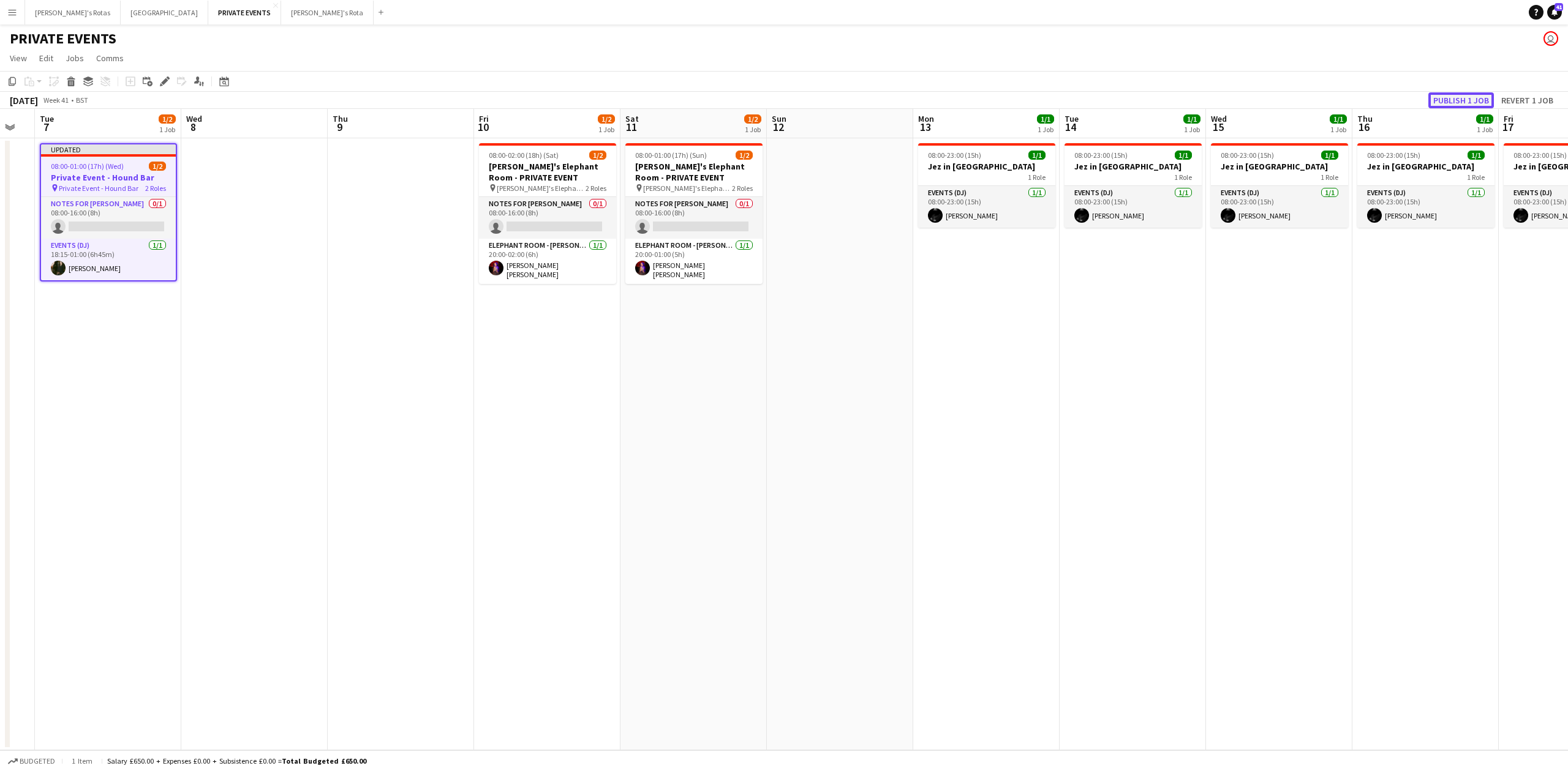
click at [1465, 102] on button "Publish 1 job" at bounding box center [1461, 100] width 66 height 16
click at [334, 365] on app-date-cell at bounding box center [401, 444] width 146 height 612
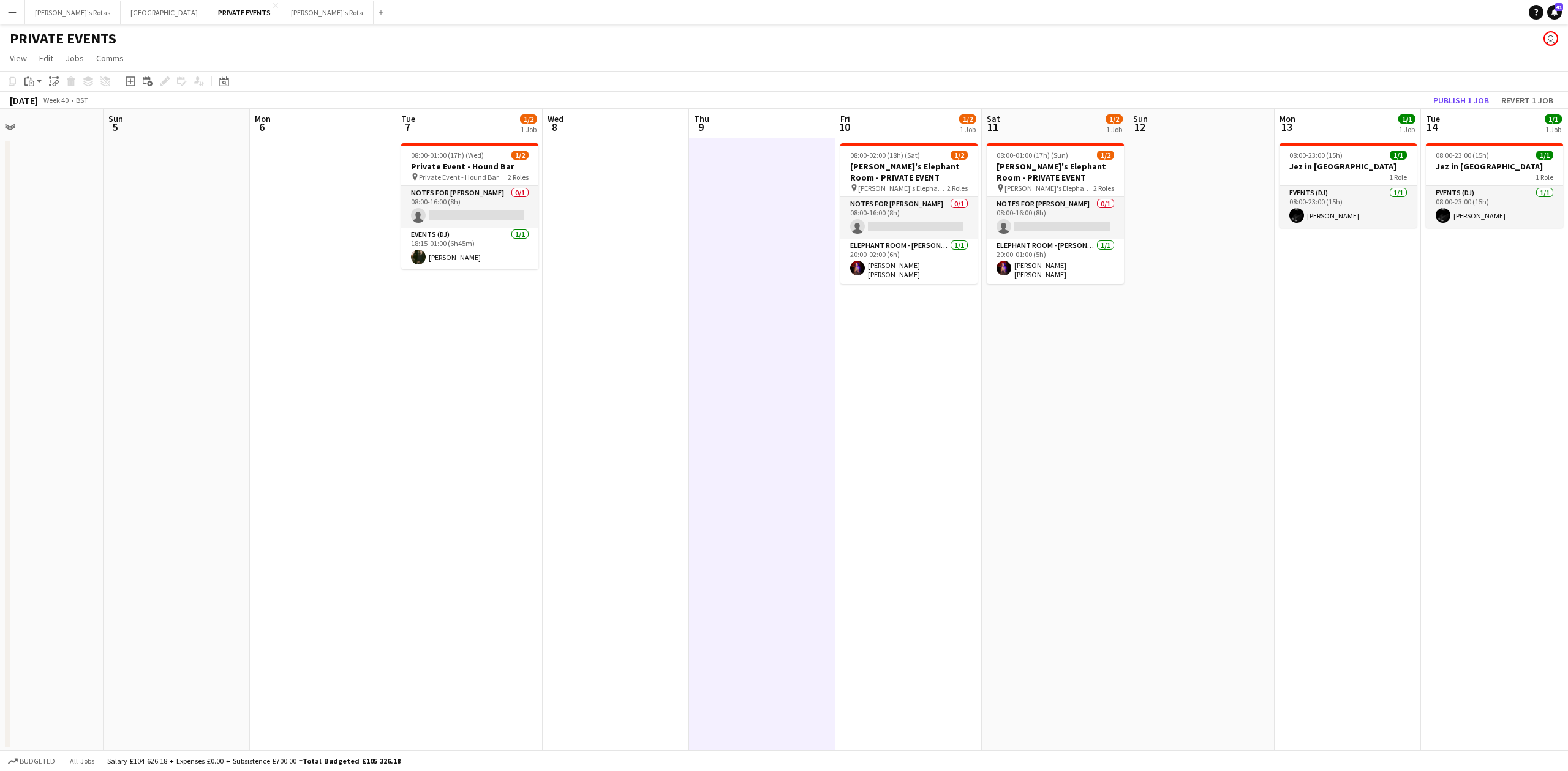
scroll to position [0, 287]
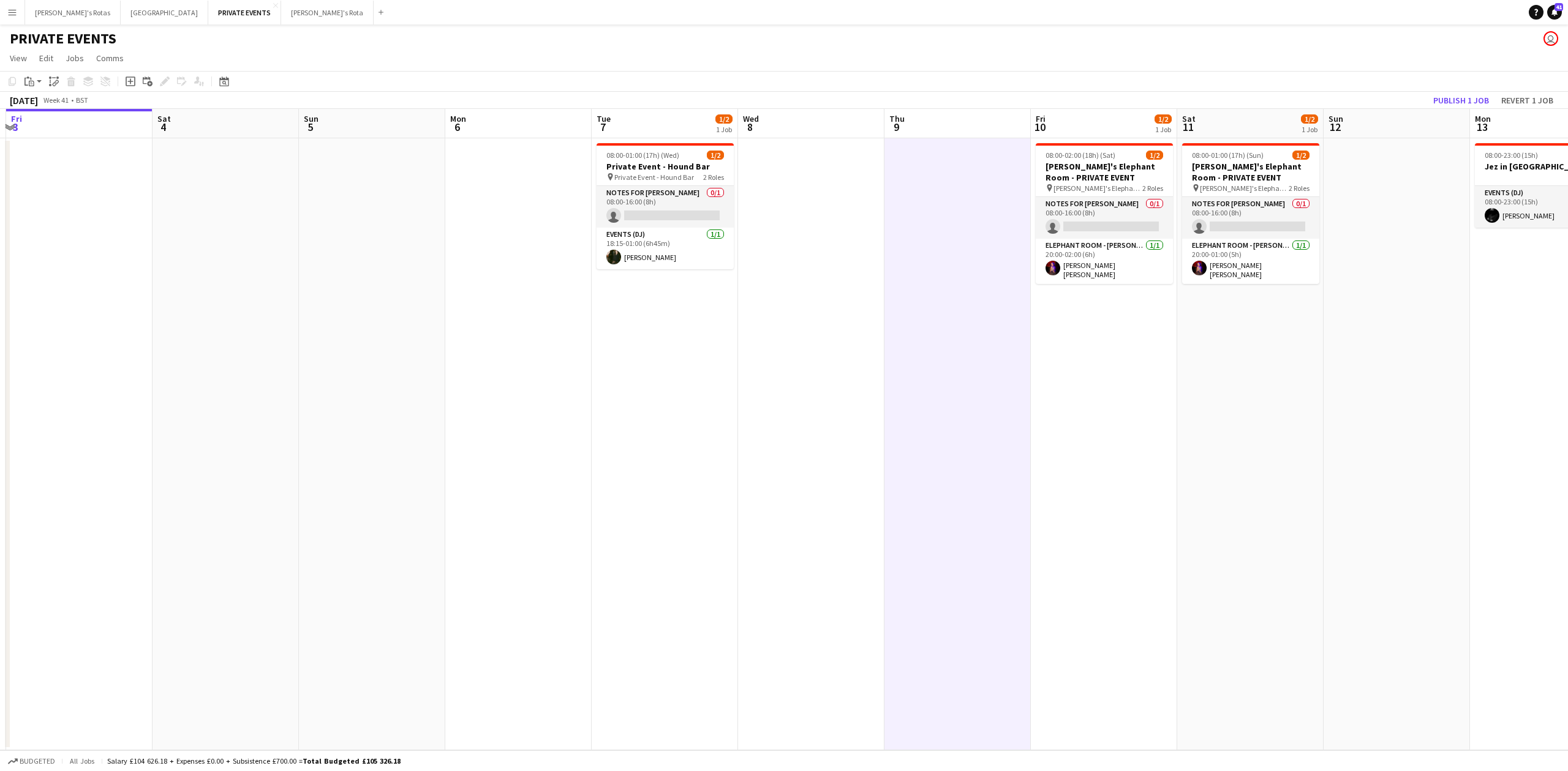
drag, startPoint x: 187, startPoint y: 410, endPoint x: 743, endPoint y: 439, distance: 556.8
click at [743, 439] on app-calendar-viewport "Wed 1 1/2 1 Job Thu 2 Fri 3 Sat 4 Sun 5 Mon 6 Tue 7 1/2 1 Job Wed 8 Thu 9 Fri 1…" at bounding box center [784, 429] width 1568 height 642
click at [281, 17] on button "[PERSON_NAME]'s Rota Close" at bounding box center [328, 12] width 93 height 24
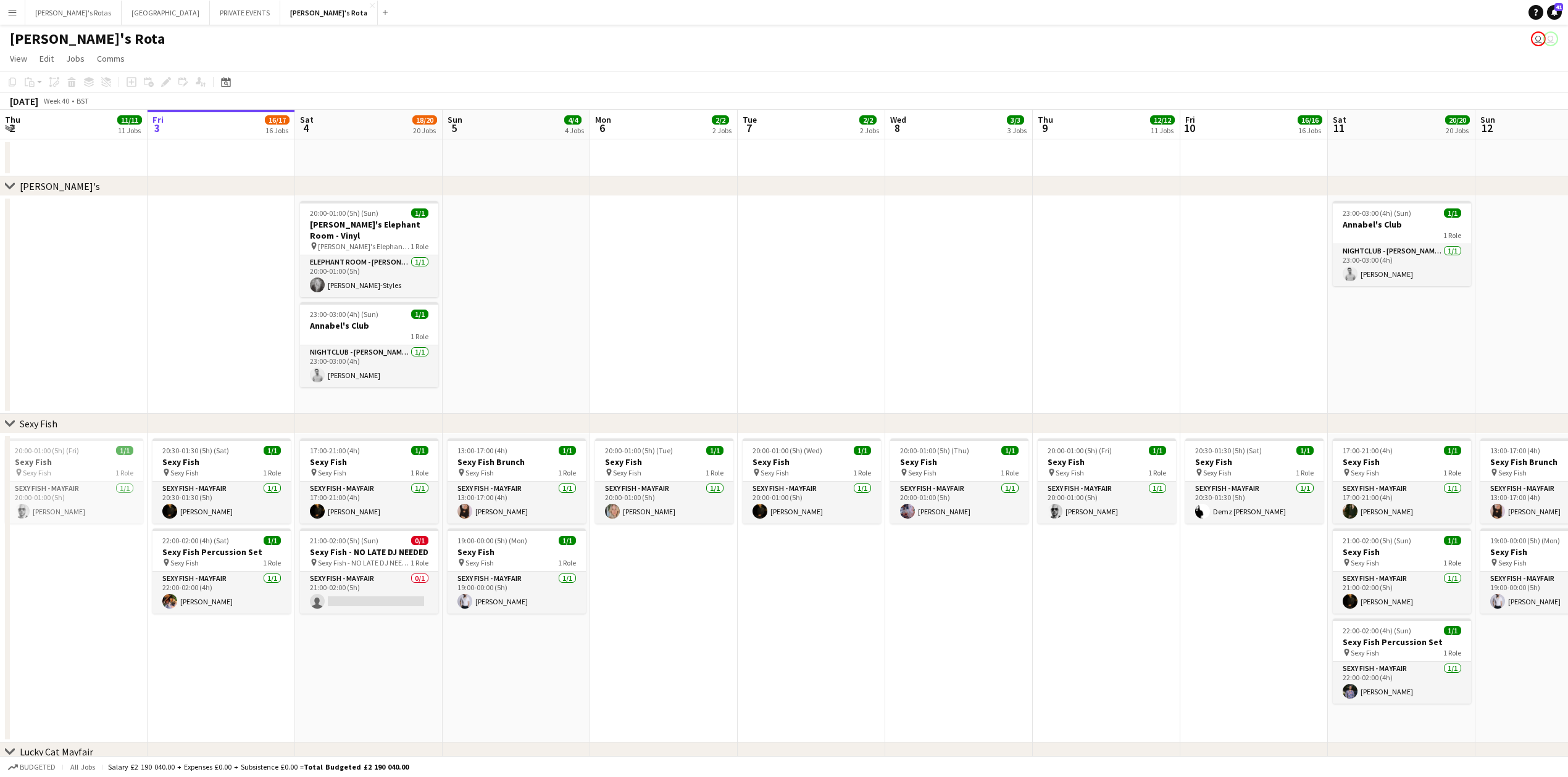
click at [784, 613] on app-date-cell "20:00-01:00 (5h) (Wed) 1/1 Sexy Fish pin Sexy Fish 1 Role SEXY FISH - MAYFAIR […" at bounding box center [811, 588] width 147 height 309
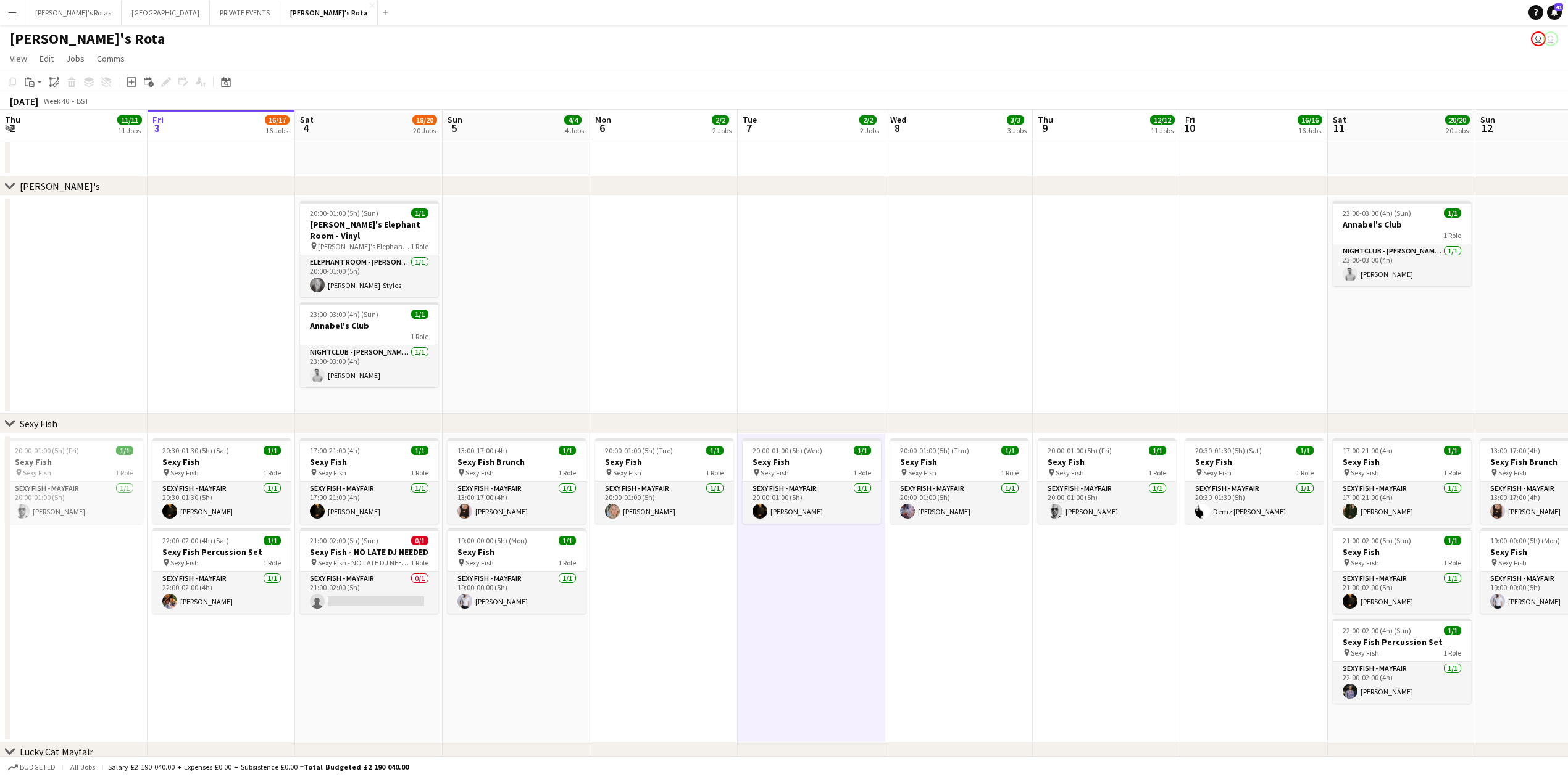
click at [952, 571] on app-date-cell "20:00-01:00 (5h) (Thu) 1/1 Sexy Fish pin Sexy Fish 1 Role SEXY FISH - MAYFAIR […" at bounding box center [959, 588] width 147 height 309
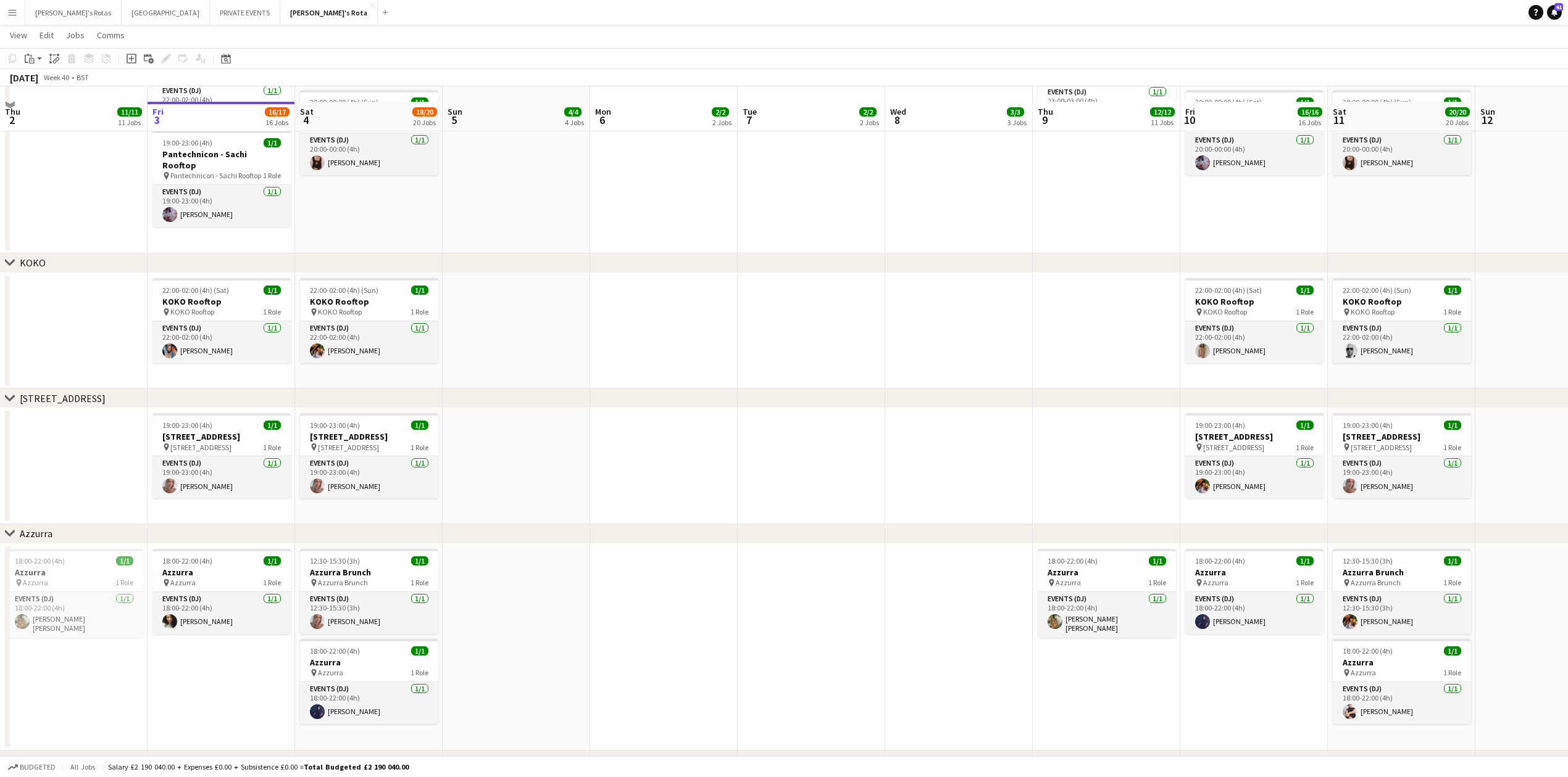
scroll to position [2056, 0]
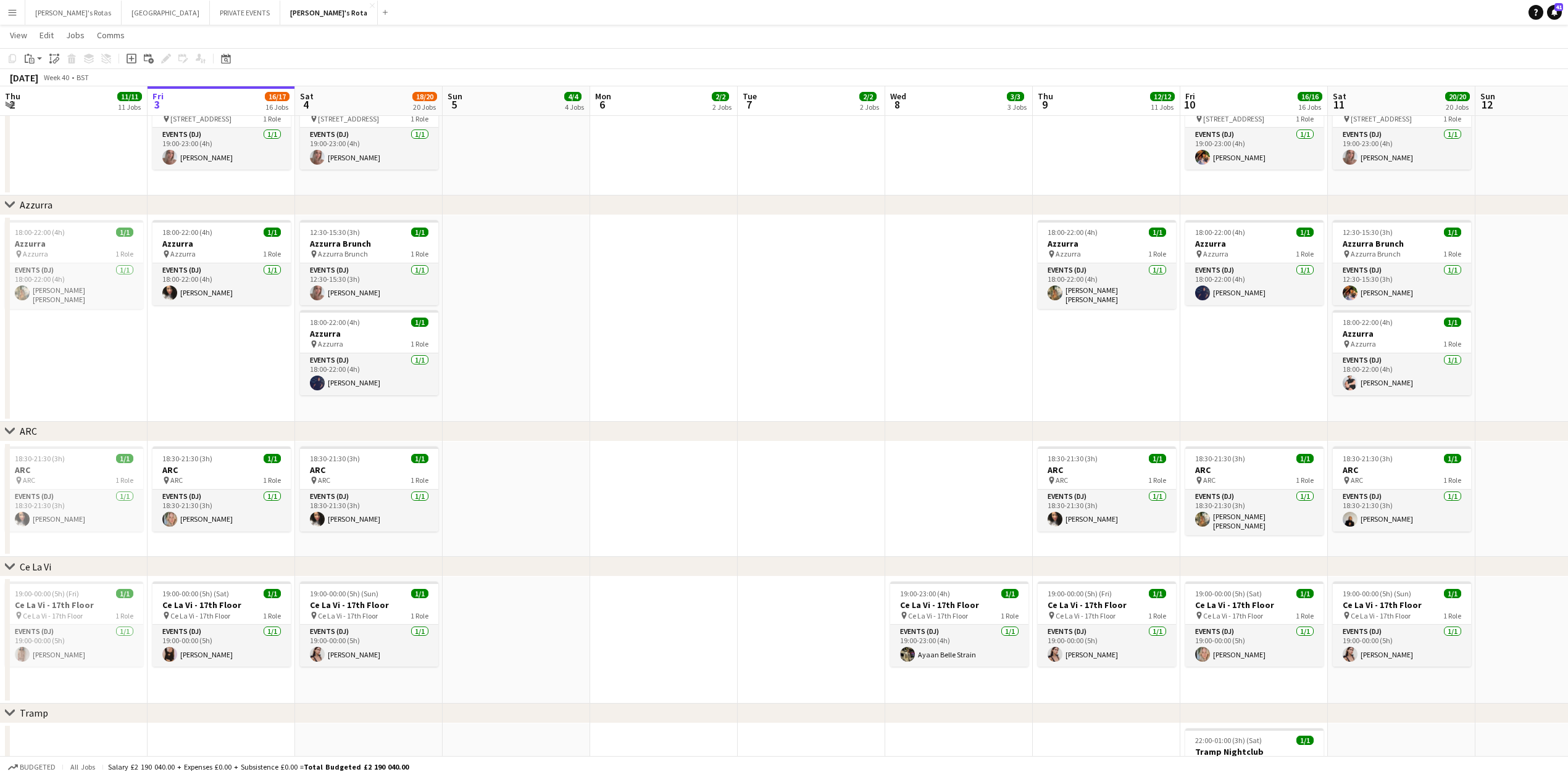
click at [249, 380] on app-date-cell "18:00-22:00 (4h) 1/1 Azzurra pin Azzurra 1 Role Events (DJ) [DATE] 18:00-22:00 …" at bounding box center [221, 319] width 147 height 207
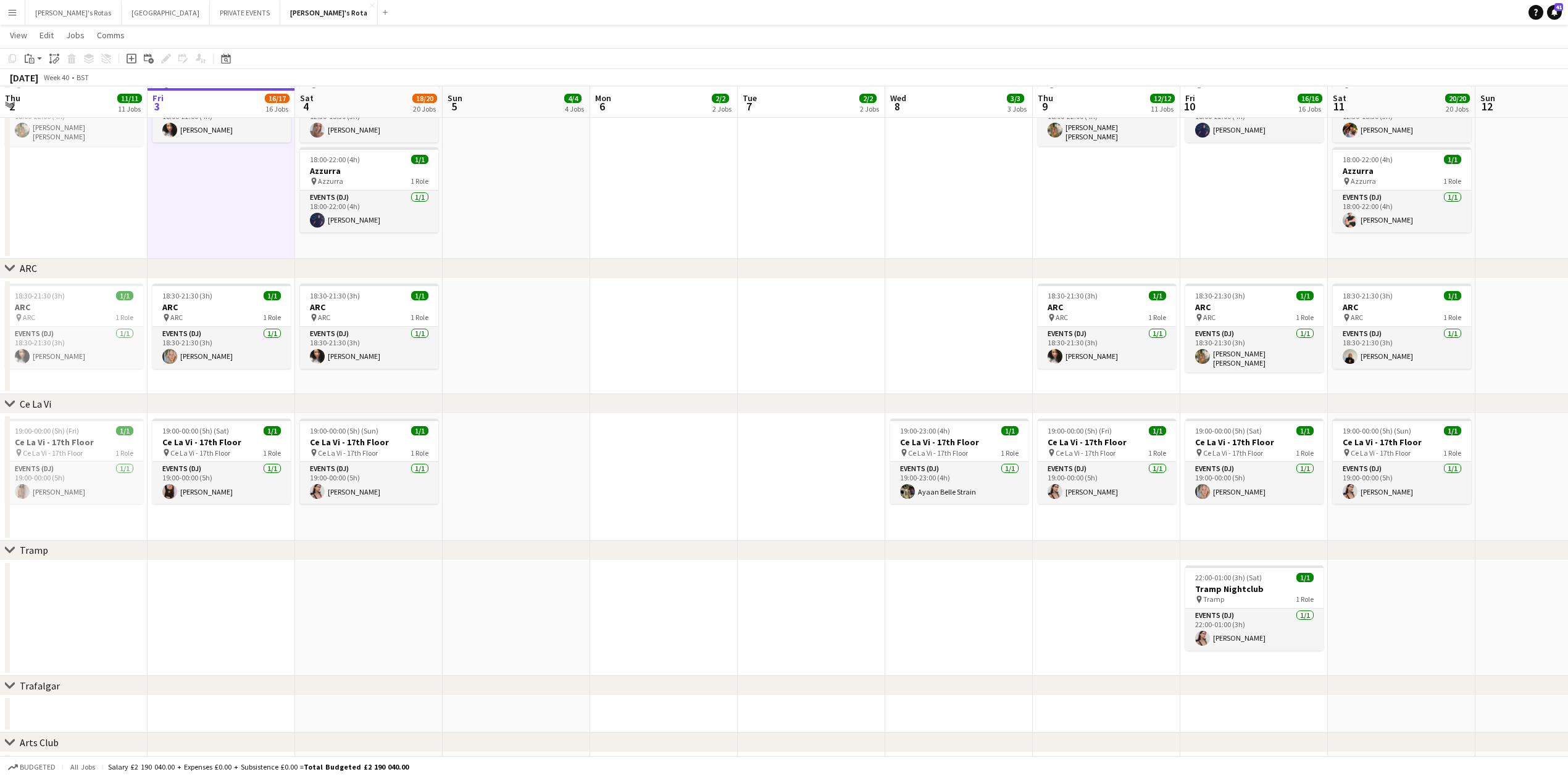
scroll to position [2221, 0]
click at [217, 508] on app-date-cell "19:00-00:00 (5h) (Sat) 1/1 Ce La Vi - 17th Floor pin Ce La Vi - 17th Floor 1 Ro…" at bounding box center [221, 475] width 147 height 127
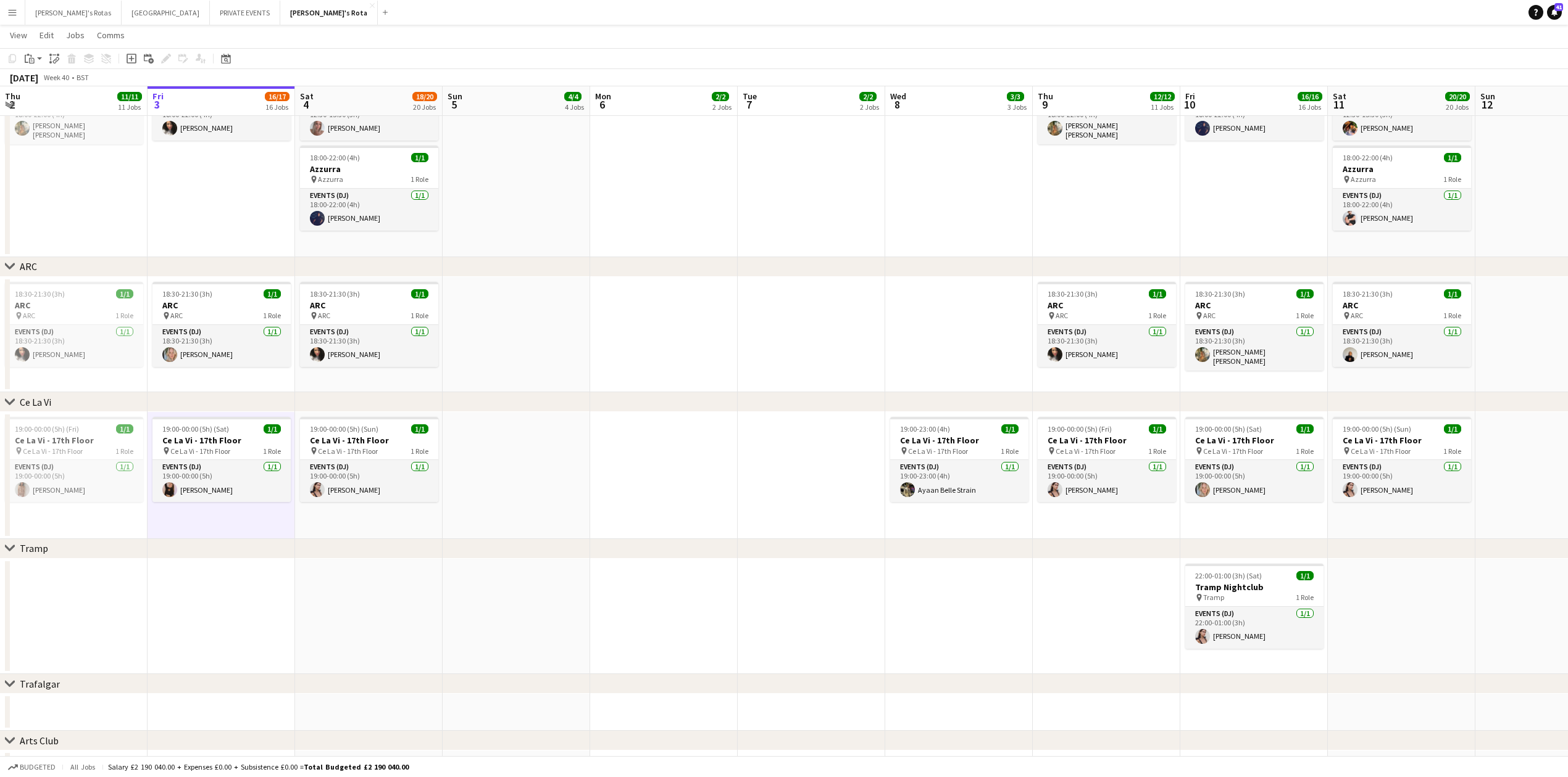
click at [207, 549] on div "chevron-right Tramp" at bounding box center [784, 548] width 1568 height 20
click at [232, 602] on app-date-cell at bounding box center [221, 617] width 147 height 116
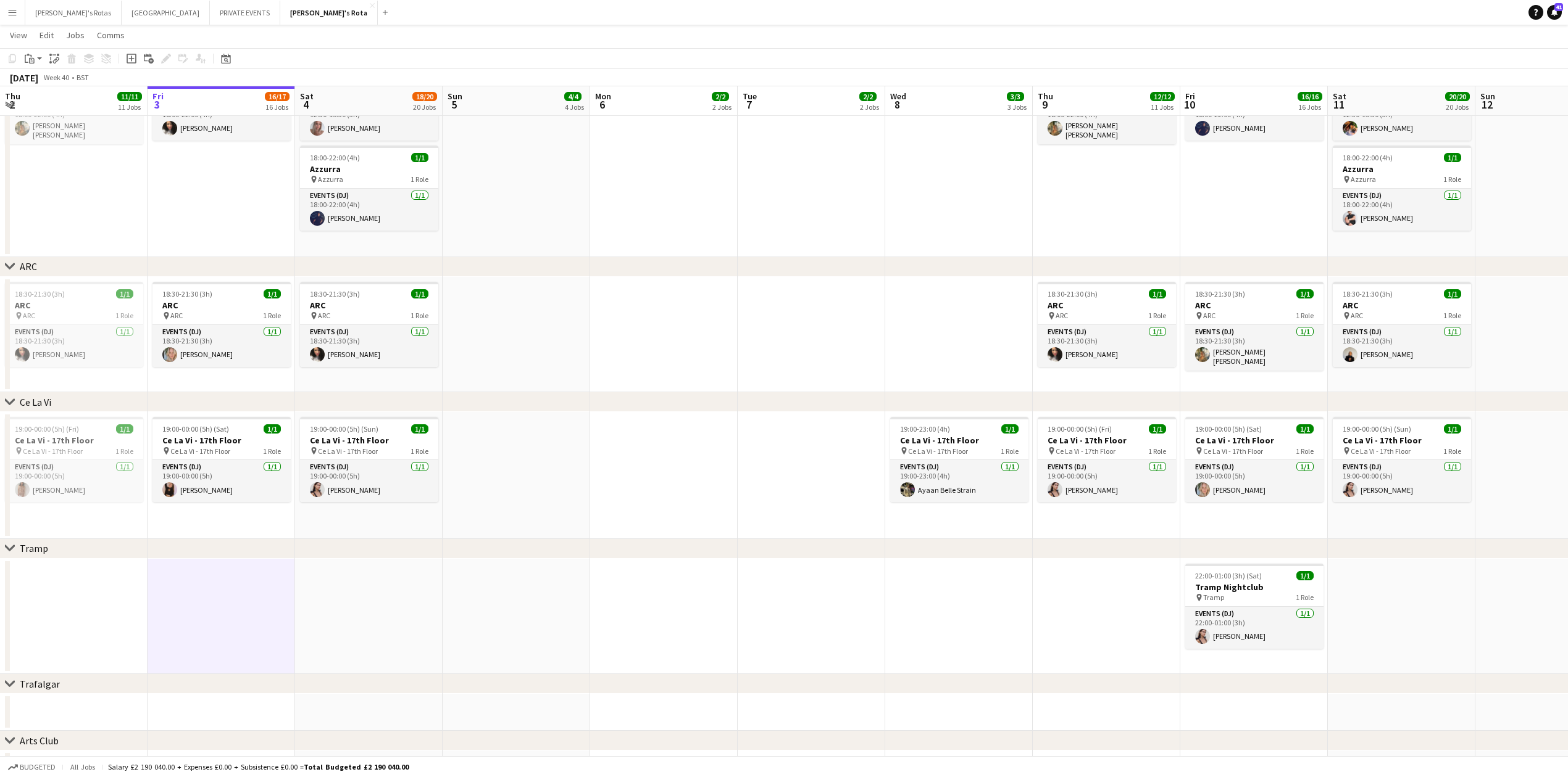
drag, startPoint x: 202, startPoint y: 533, endPoint x: 210, endPoint y: 580, distance: 47.7
click at [202, 534] on app-date-cell "19:00-00:00 (5h) (Sat) 1/1 Ce La Vi - 17th Floor pin Ce La Vi - 17th Floor 1 Ro…" at bounding box center [221, 475] width 147 height 127
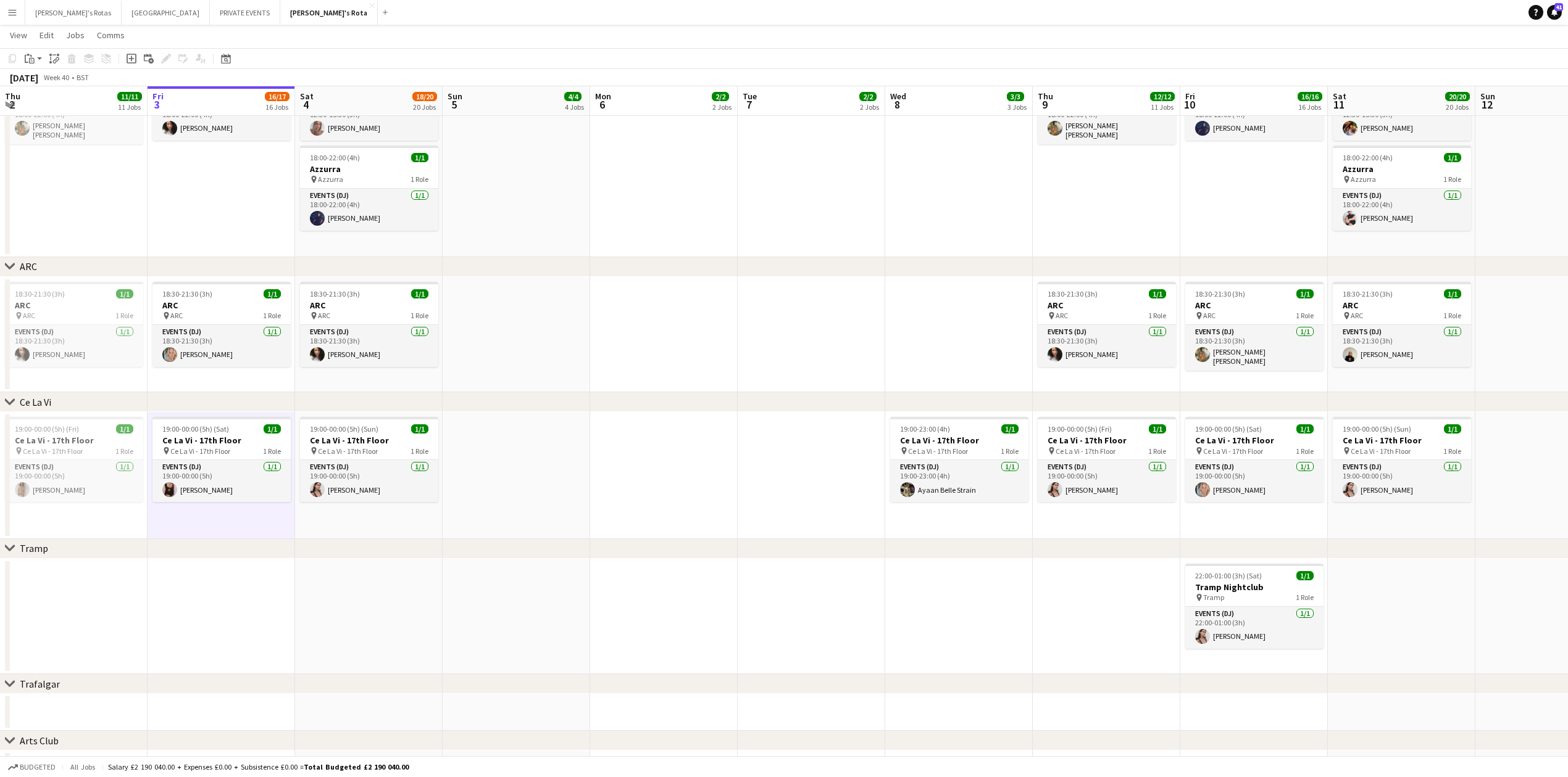
click at [210, 598] on app-date-cell at bounding box center [221, 617] width 147 height 116
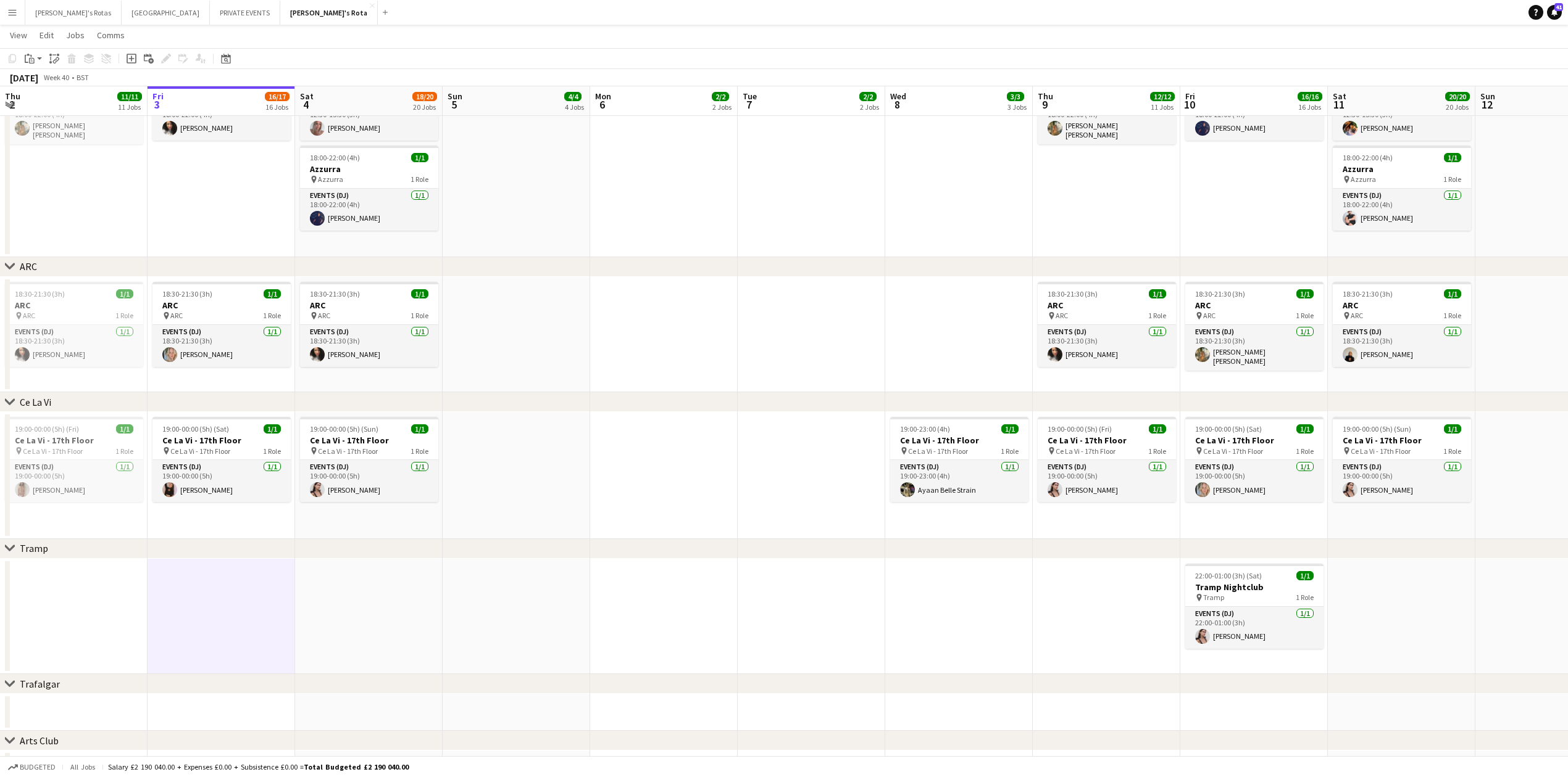
click at [224, 230] on app-date-cell "18:00-22:00 (4h) 1/1 Azzurra pin Azzurra 1 Role Events (DJ) [DATE] 18:00-22:00 …" at bounding box center [221, 154] width 147 height 207
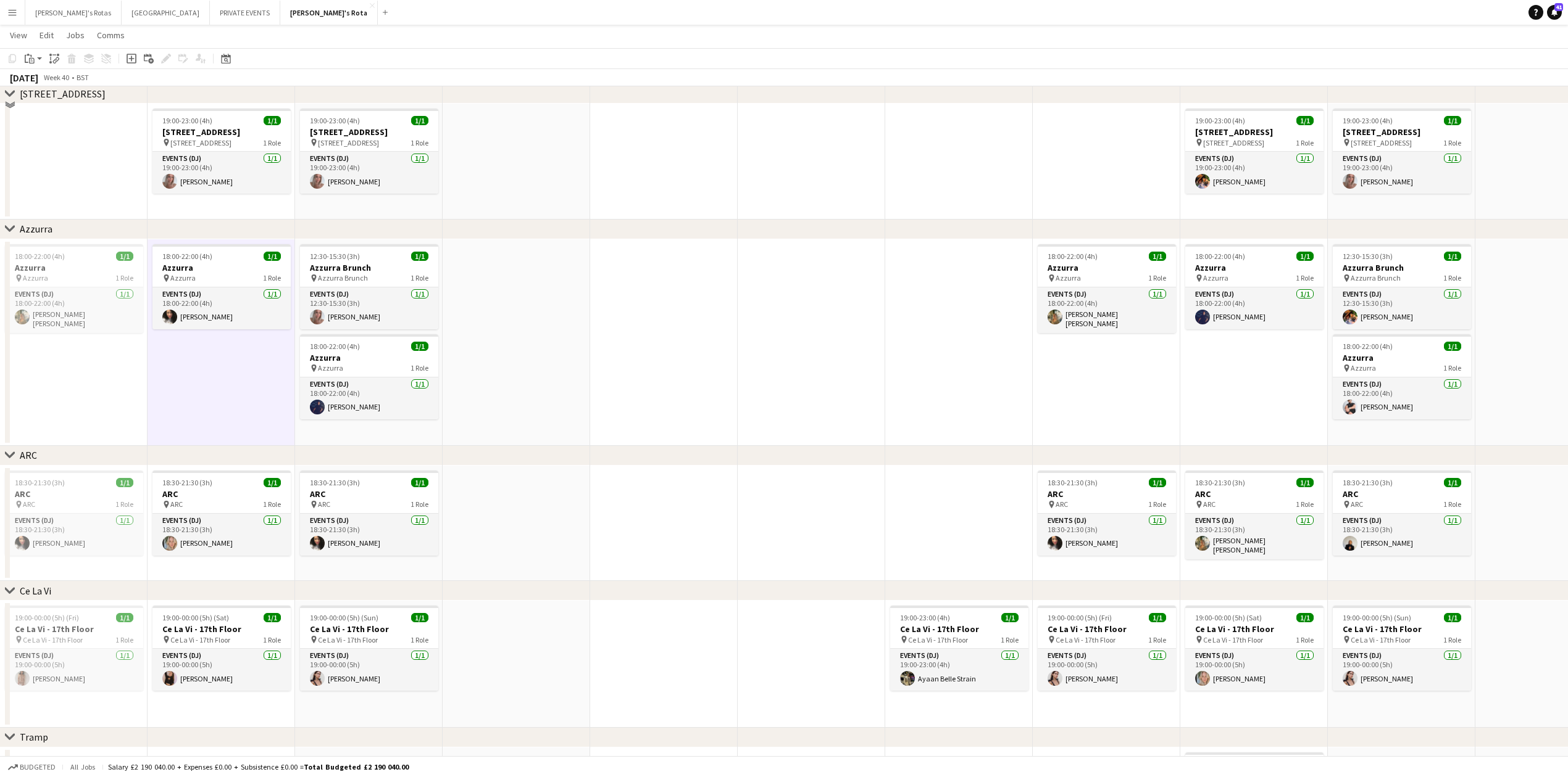
scroll to position [2056, 0]
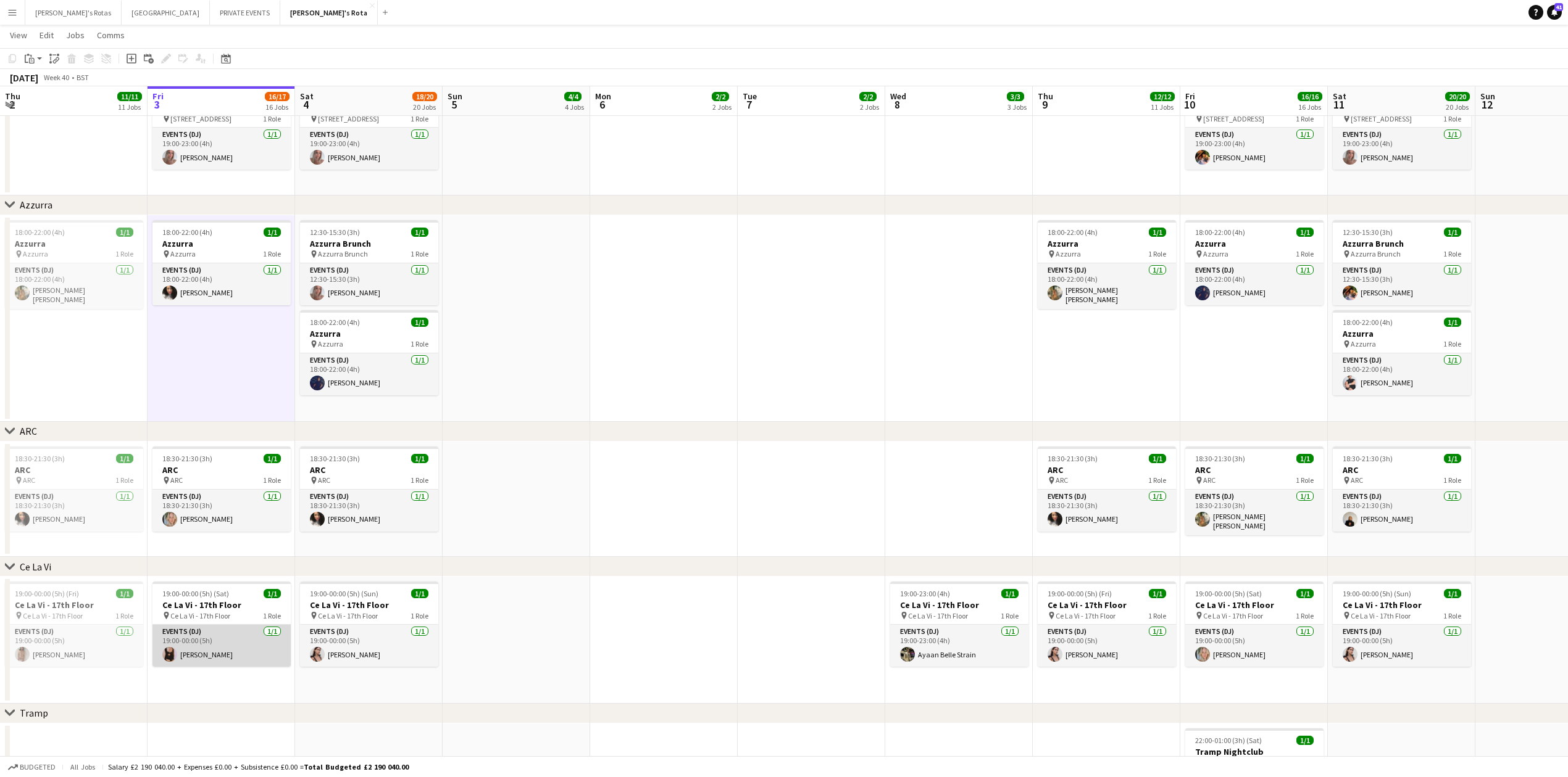
click at [218, 643] on app-card-role "Events (DJ) [DATE] 19:00-00:00 (5h) [PERSON_NAME]" at bounding box center [221, 645] width 138 height 42
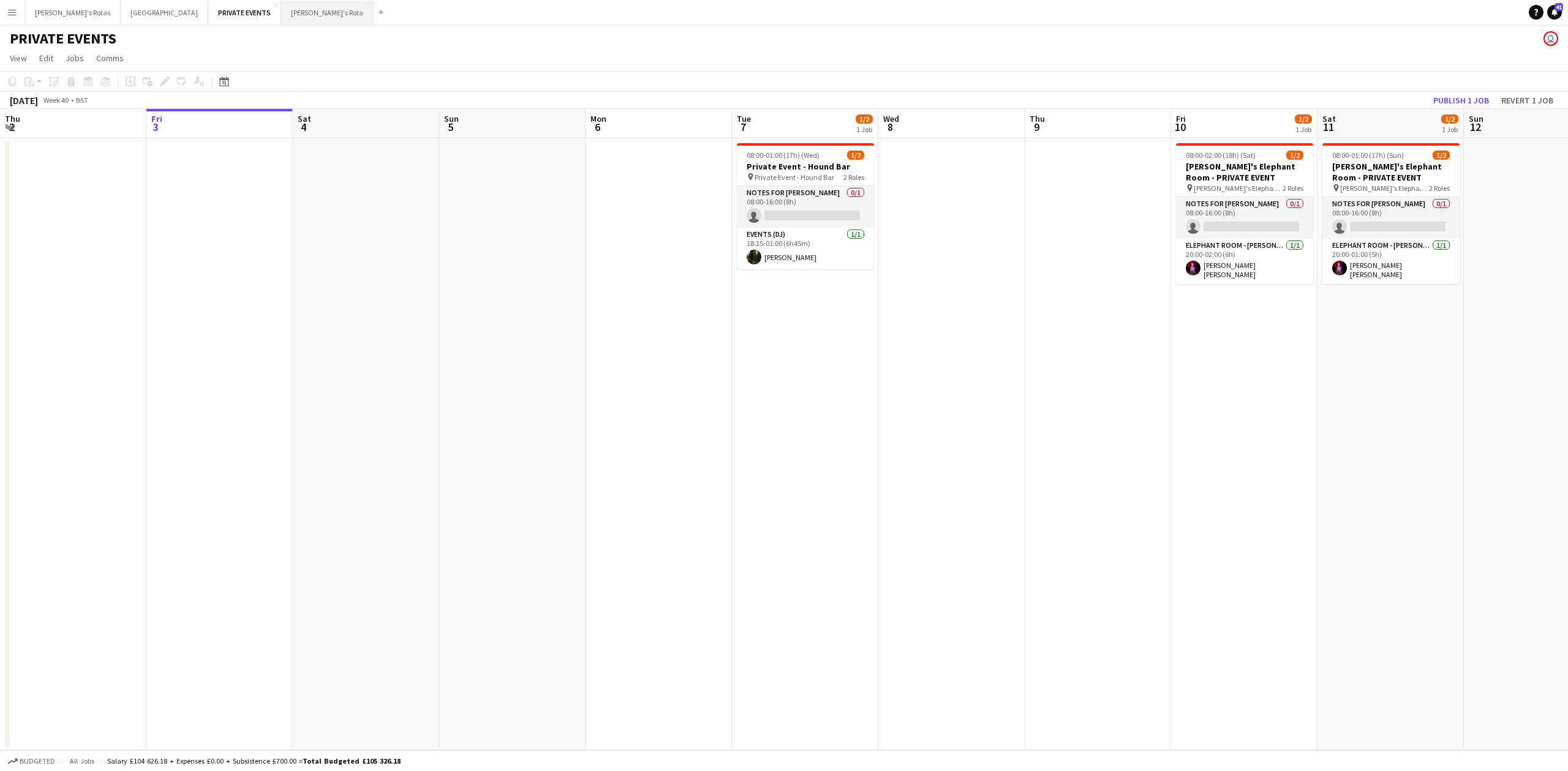
click at [281, 13] on button "[PERSON_NAME]'s Rota Close" at bounding box center [328, 12] width 93 height 24
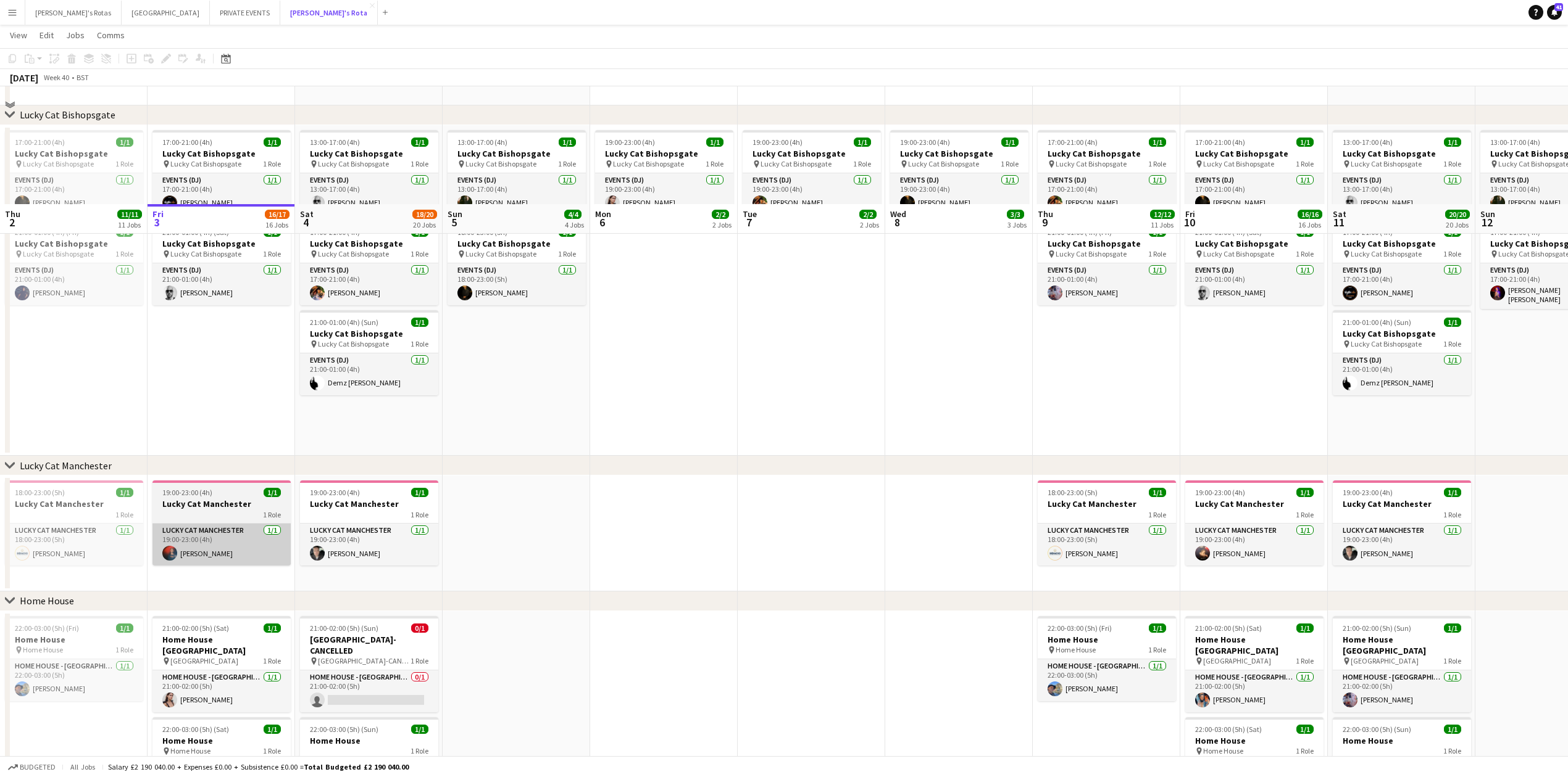
scroll to position [987, 0]
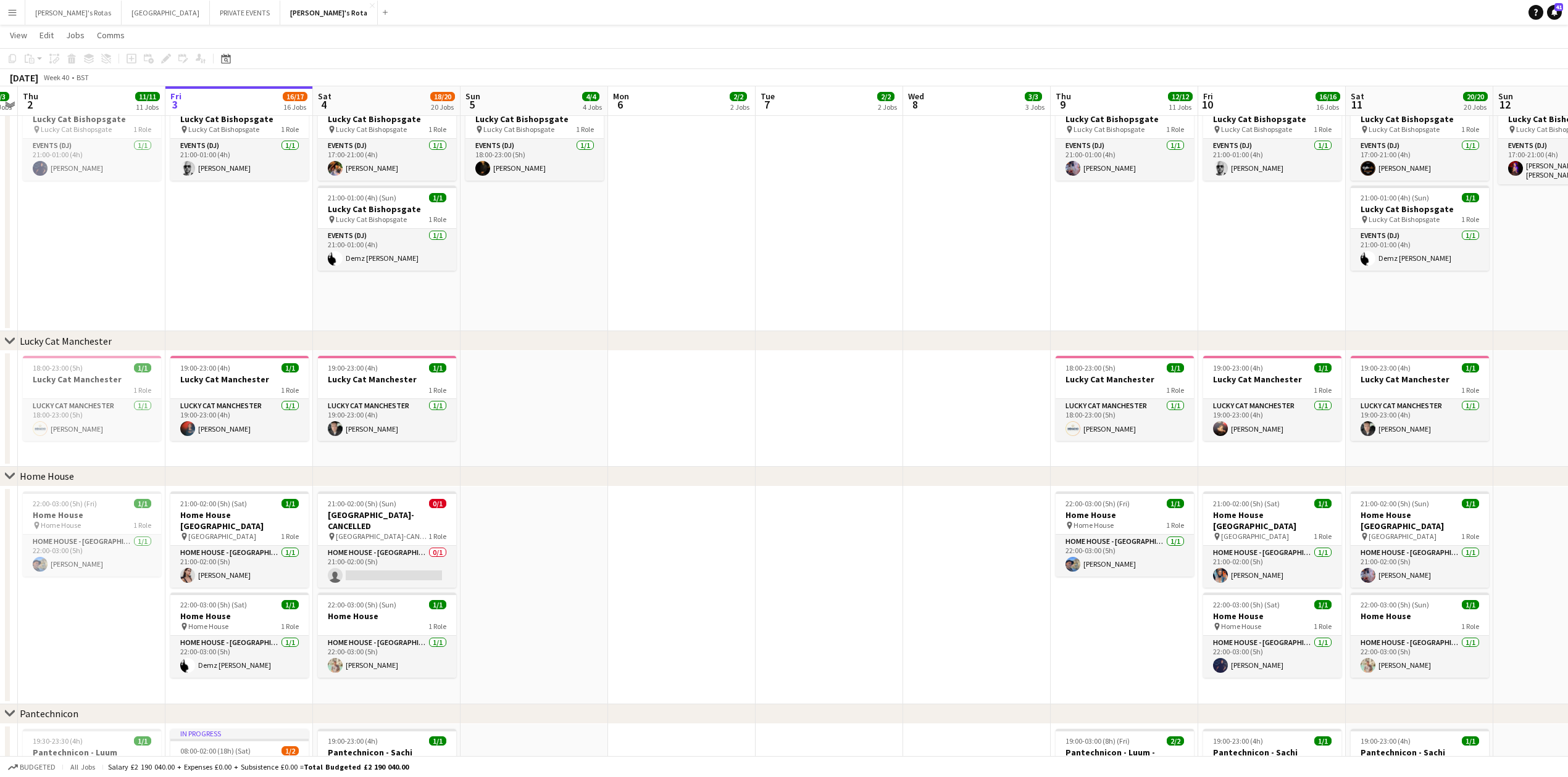
drag, startPoint x: 94, startPoint y: 659, endPoint x: 289, endPoint y: 674, distance: 195.6
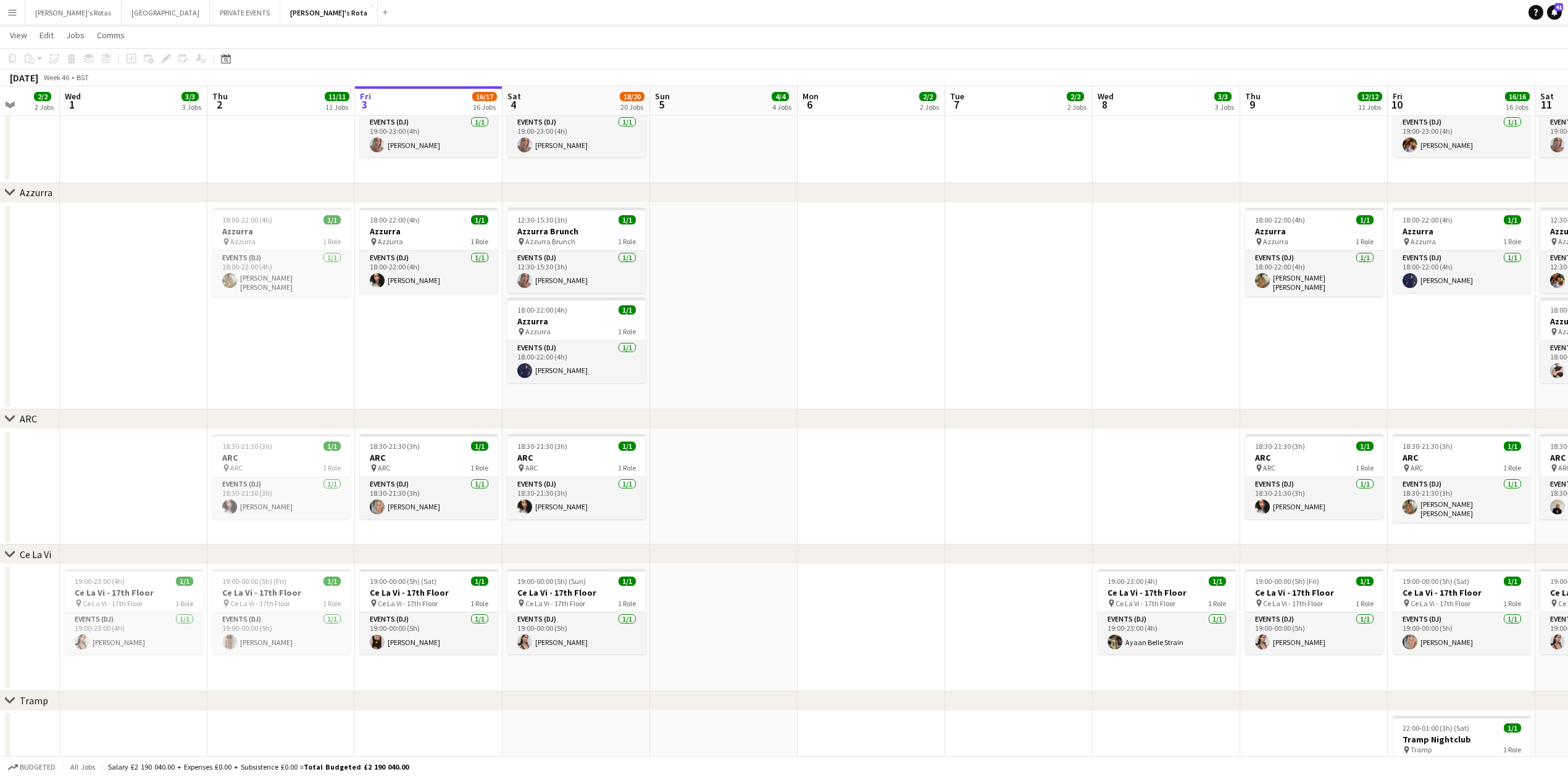
scroll to position [2138, 0]
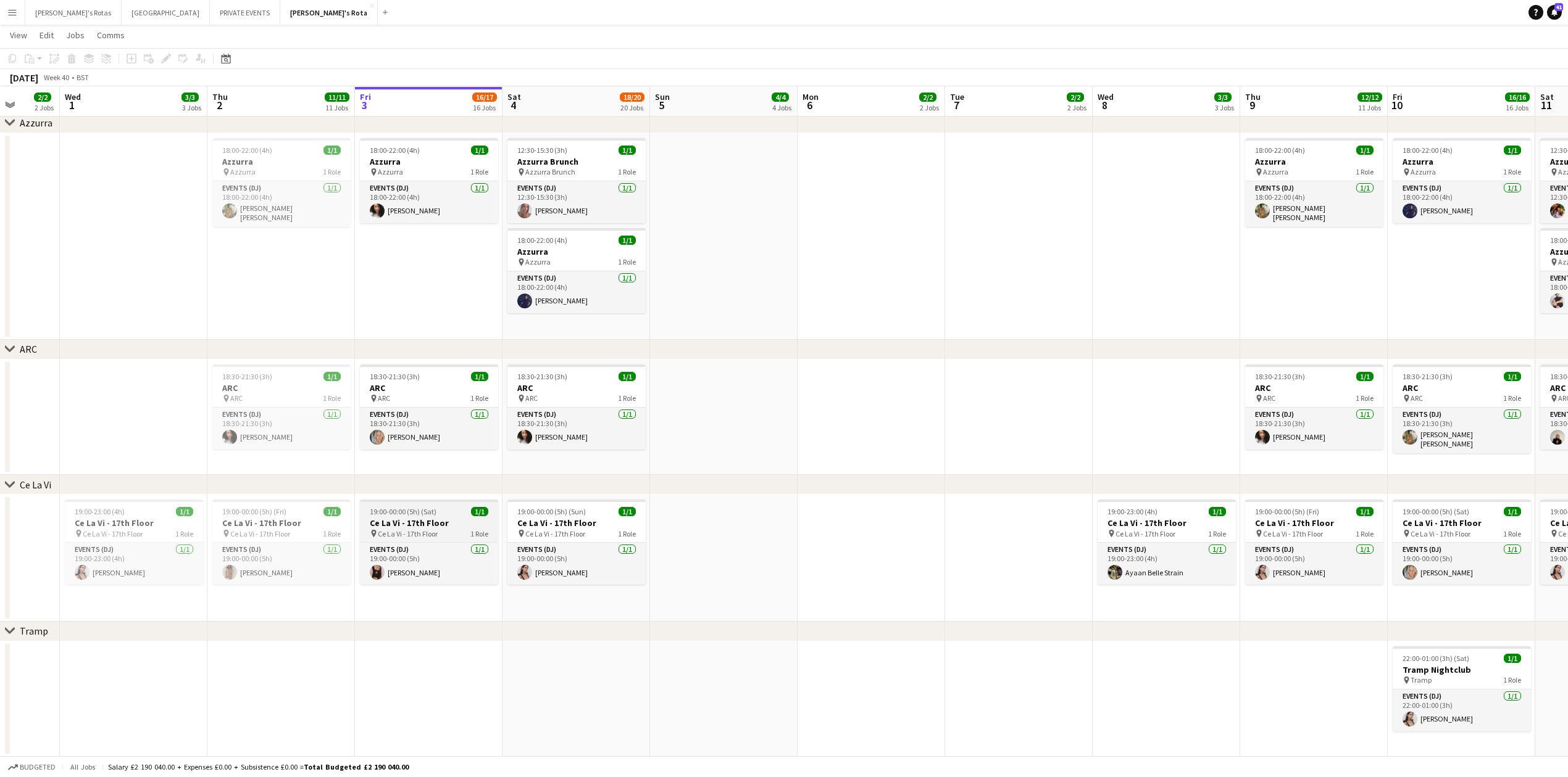
click at [421, 535] on span "Ce La Vi - 17th Floor" at bounding box center [408, 534] width 60 height 9
click at [170, 60] on icon "Edit" at bounding box center [166, 59] width 10 height 10
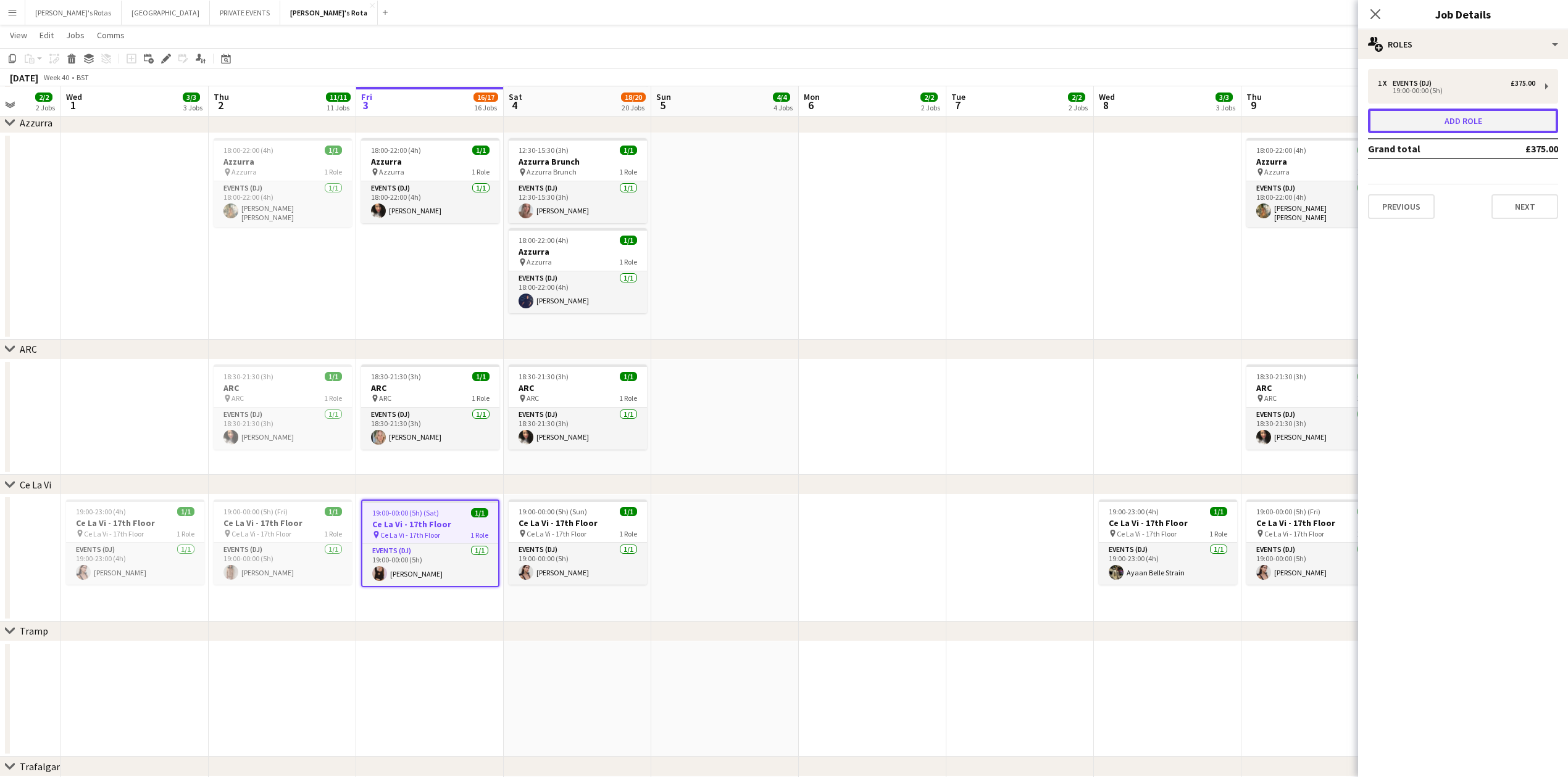
click at [1440, 127] on button "Add role" at bounding box center [1463, 120] width 190 height 25
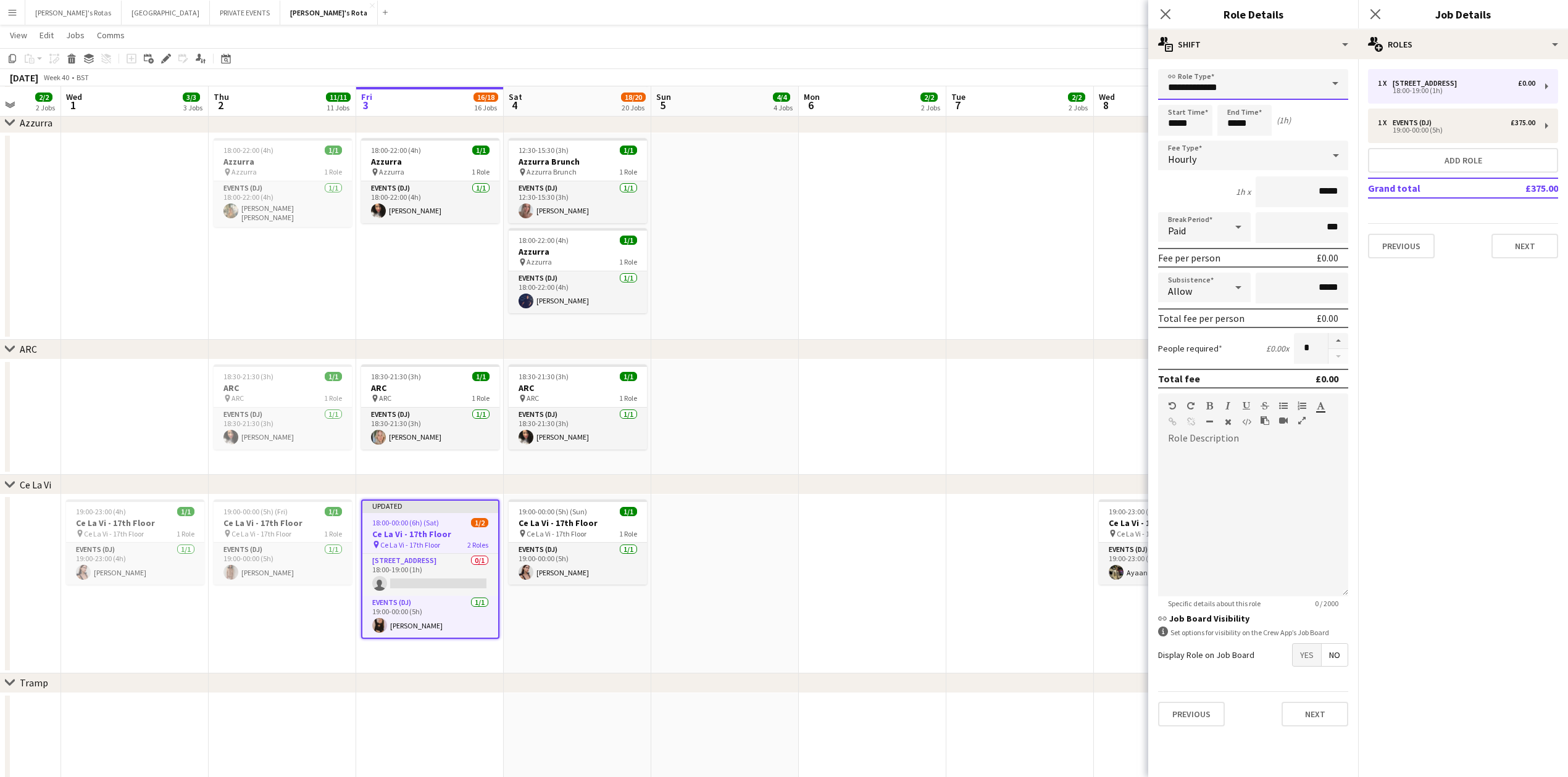
click at [1199, 89] on input "**********" at bounding box center [1253, 84] width 190 height 31
click at [1208, 104] on span "Events (DJ)" at bounding box center [1253, 110] width 170 height 12
type input "**********"
click at [1169, 122] on input "*****" at bounding box center [1185, 120] width 54 height 31
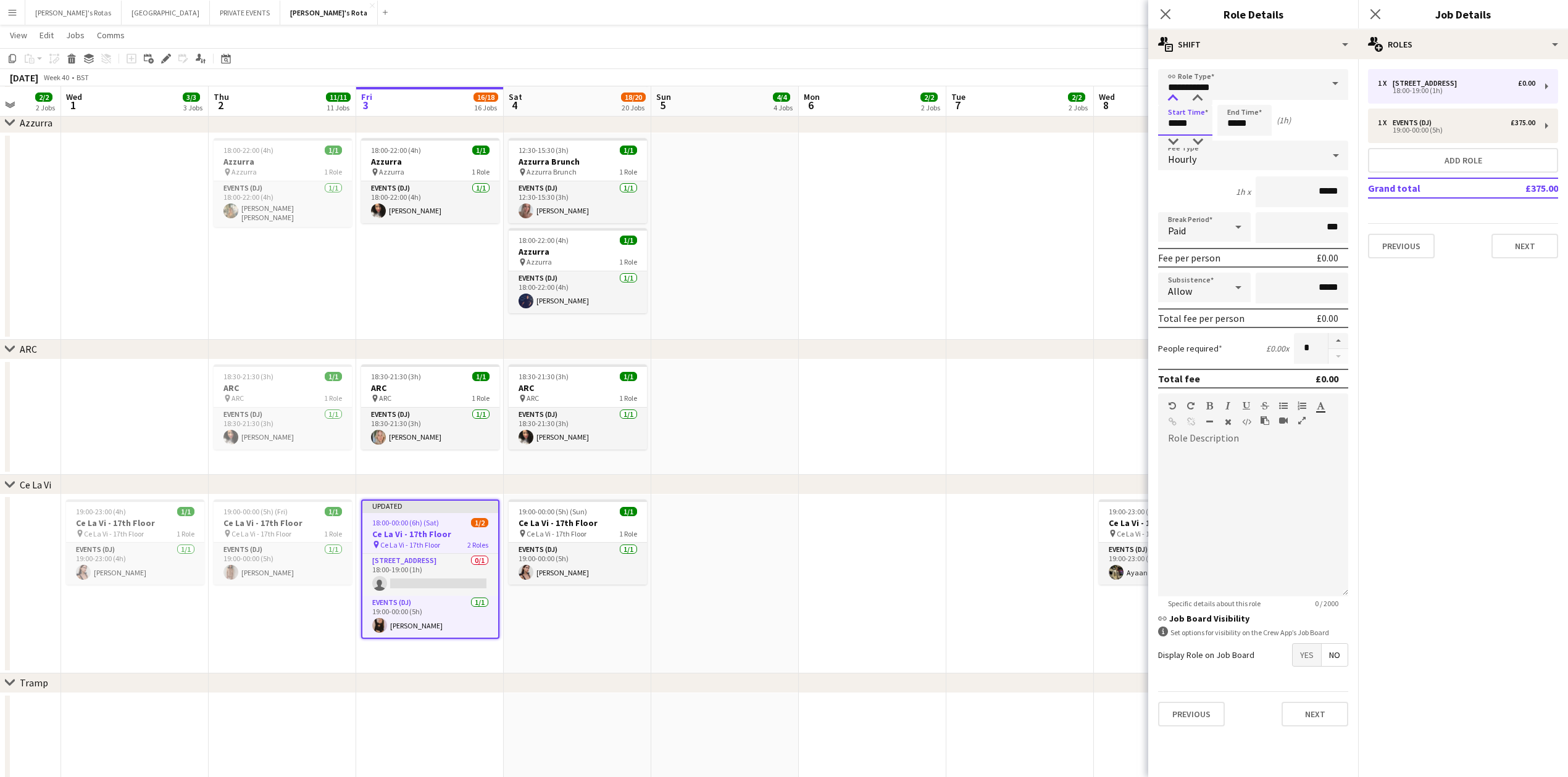
click at [1171, 94] on div at bounding box center [1172, 99] width 25 height 13
type input "*****"
click at [1171, 94] on div at bounding box center [1172, 99] width 25 height 13
click at [1247, 120] on input "*****" at bounding box center [1244, 120] width 54 height 31
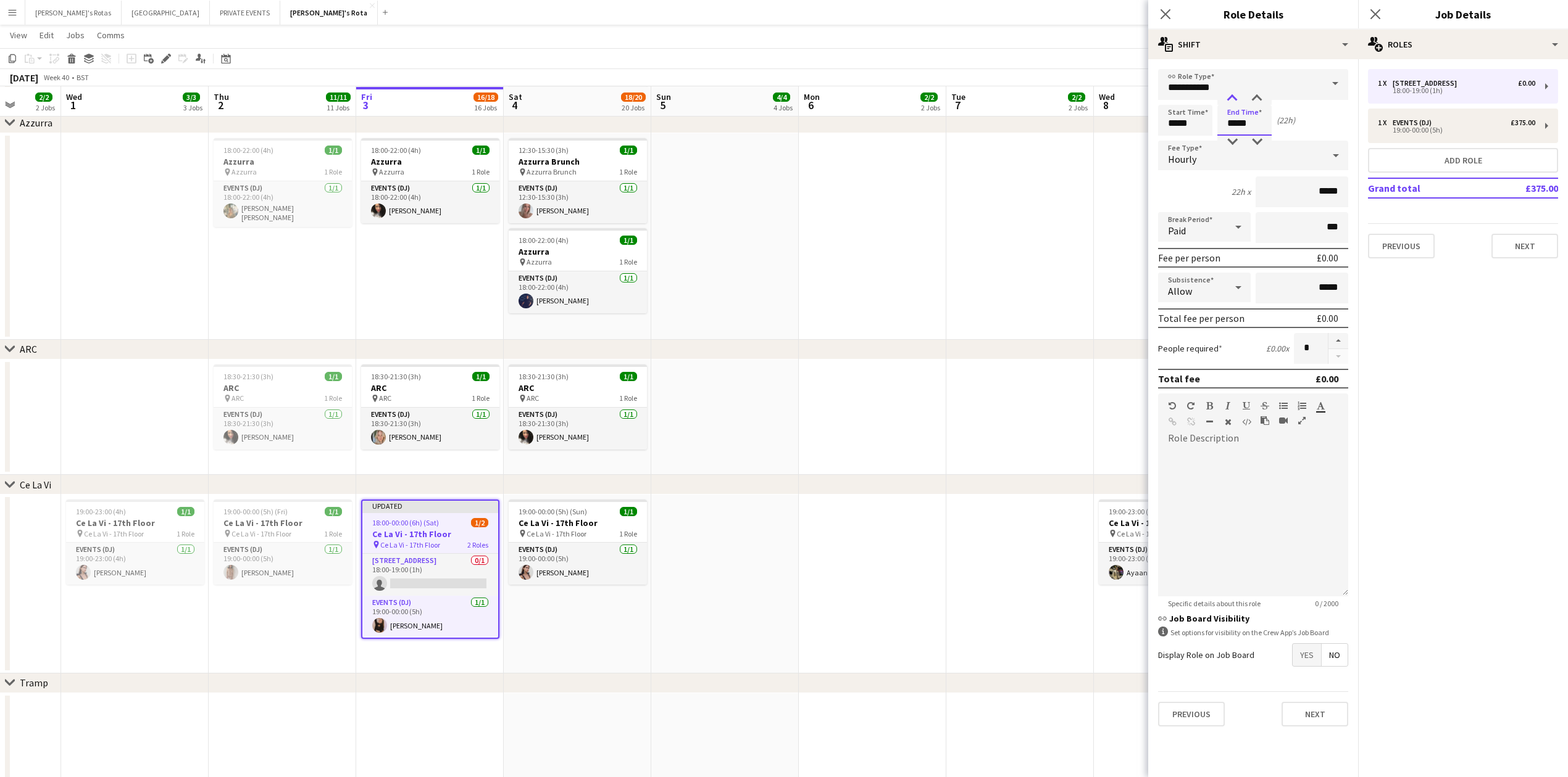
click at [1233, 98] on div at bounding box center [1232, 99] width 25 height 13
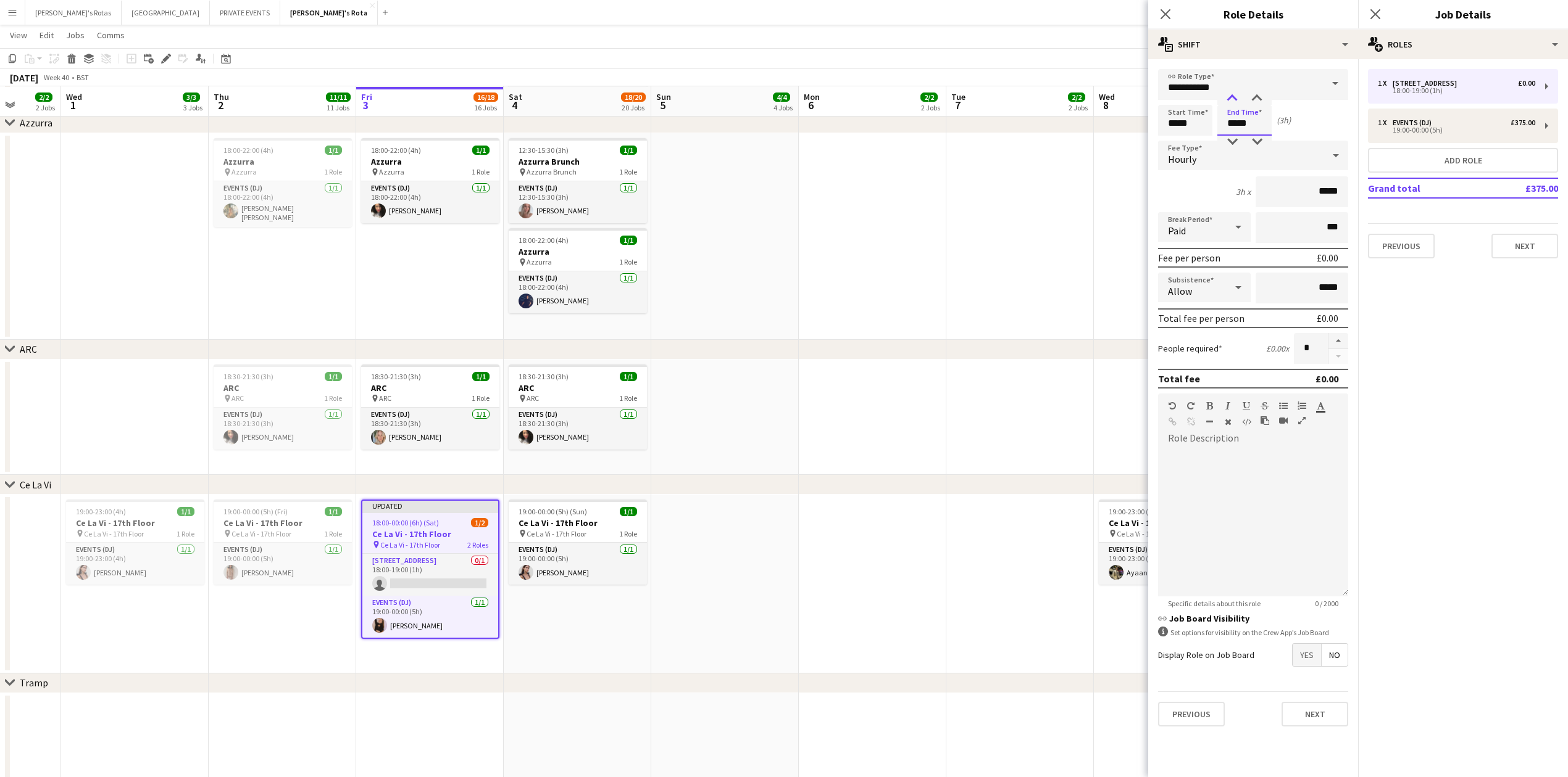
click at [1233, 98] on div at bounding box center [1232, 99] width 25 height 13
type input "*****"
click at [1237, 139] on div at bounding box center [1232, 142] width 25 height 13
click at [1205, 156] on div "Hourly" at bounding box center [1240, 155] width 166 height 30
click at [1203, 210] on mat-option "Fixed" at bounding box center [1253, 220] width 190 height 31
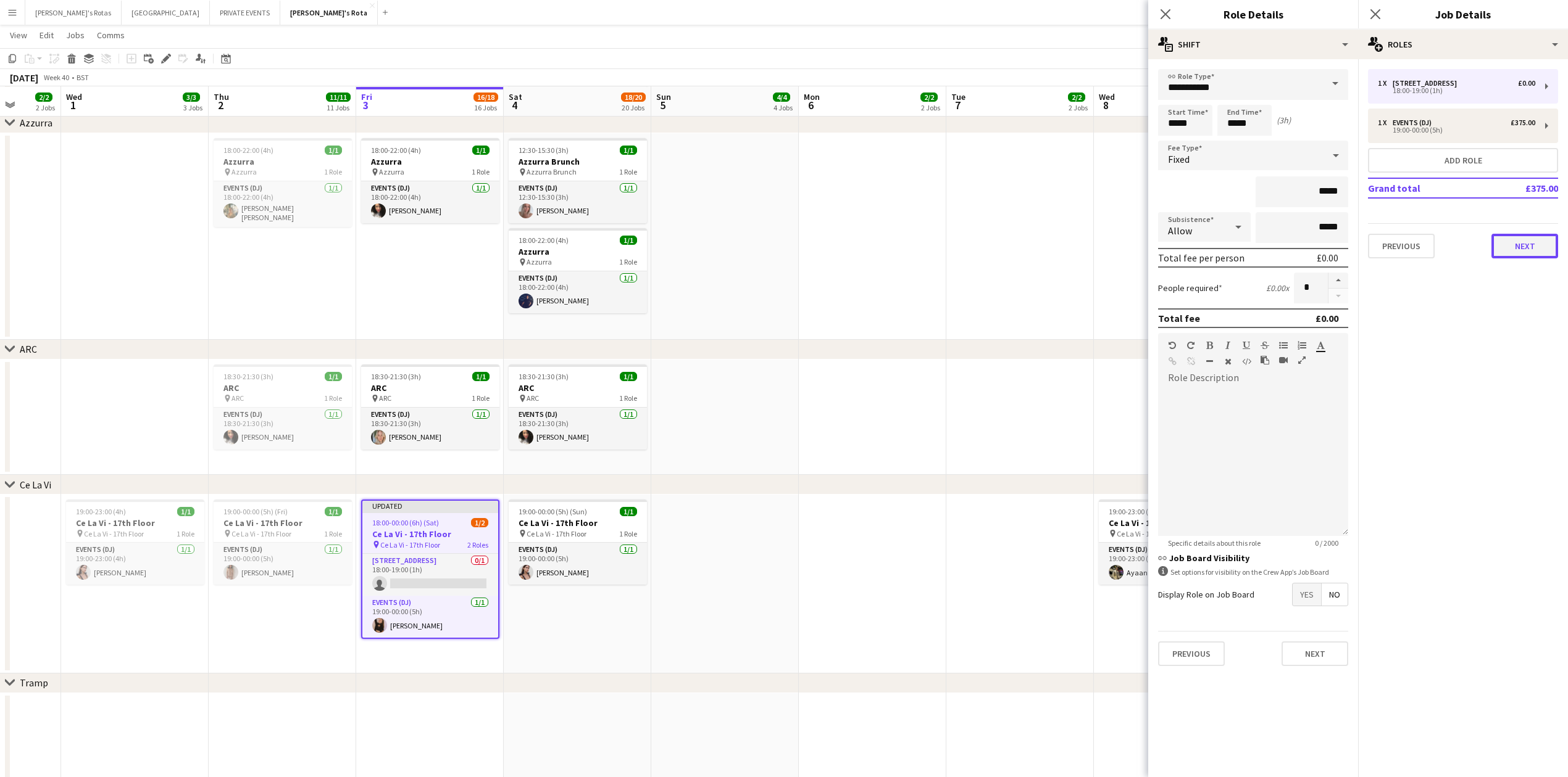
click at [1531, 246] on button "Next" at bounding box center [1525, 246] width 67 height 25
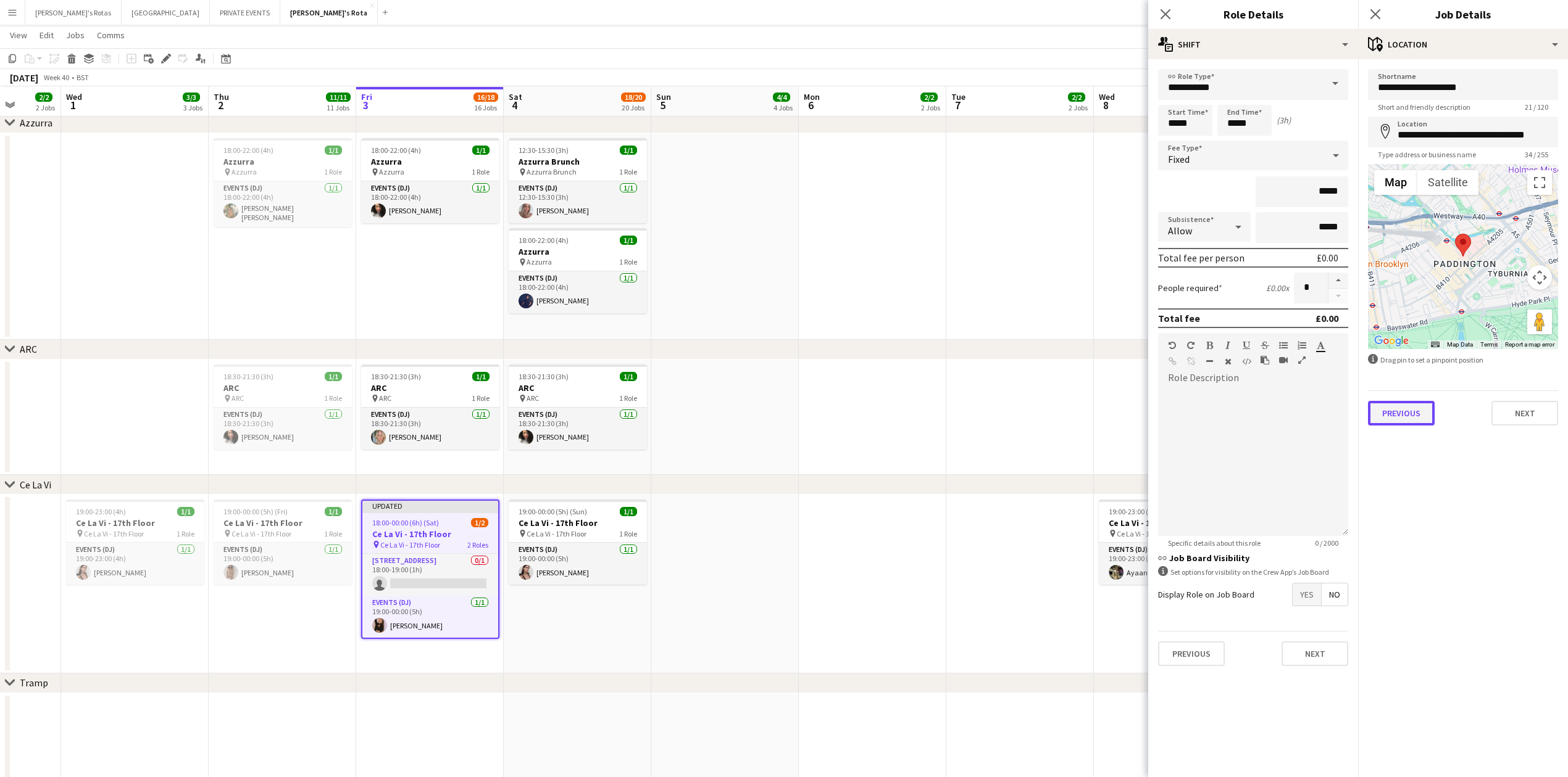
click at [1396, 412] on button "Previous" at bounding box center [1401, 413] width 67 height 25
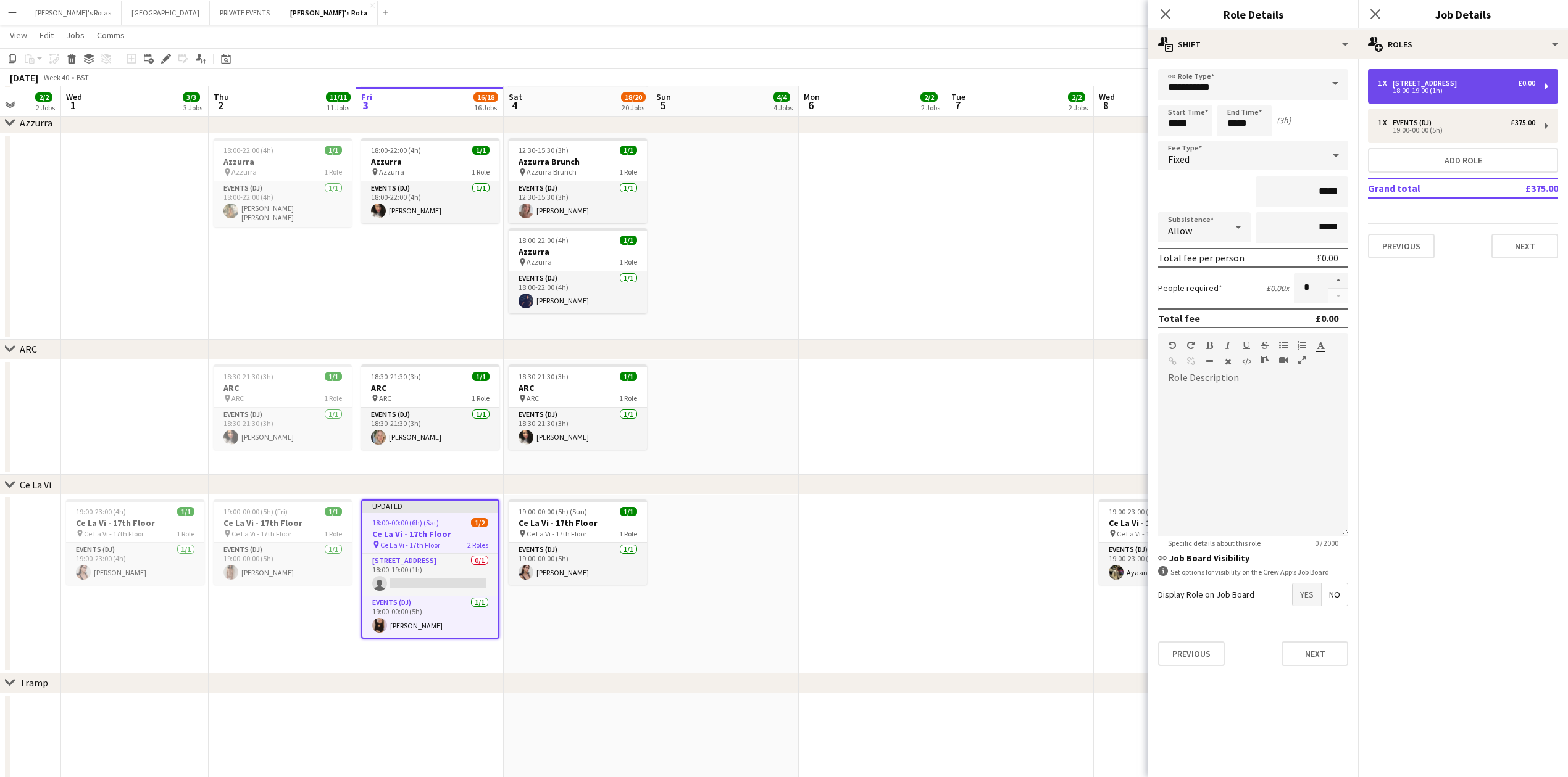
click at [1441, 79] on div "45 PARK LANE" at bounding box center [1427, 83] width 69 height 9
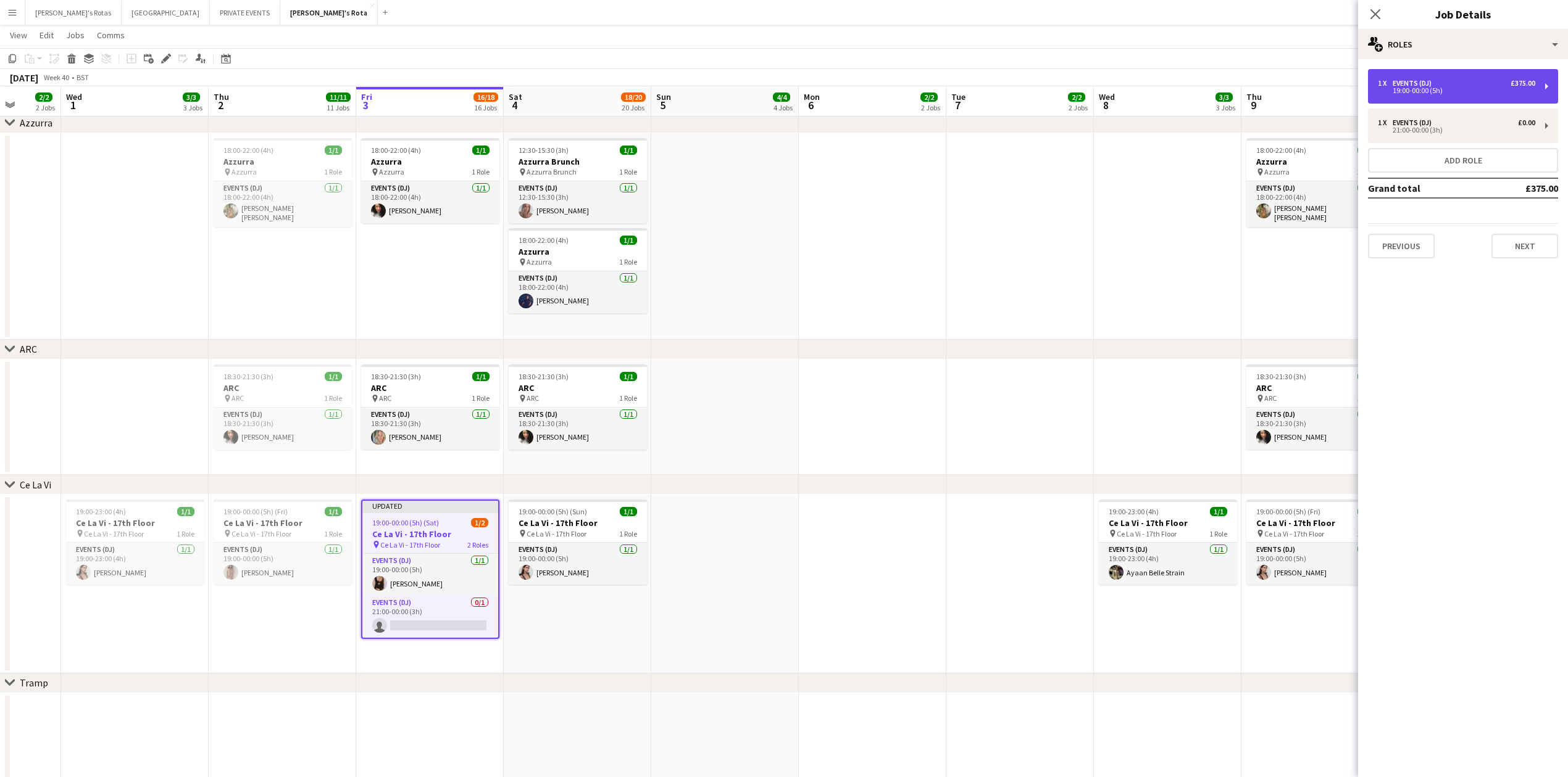
click at [1435, 79] on div "Events (DJ)" at bounding box center [1414, 83] width 44 height 9
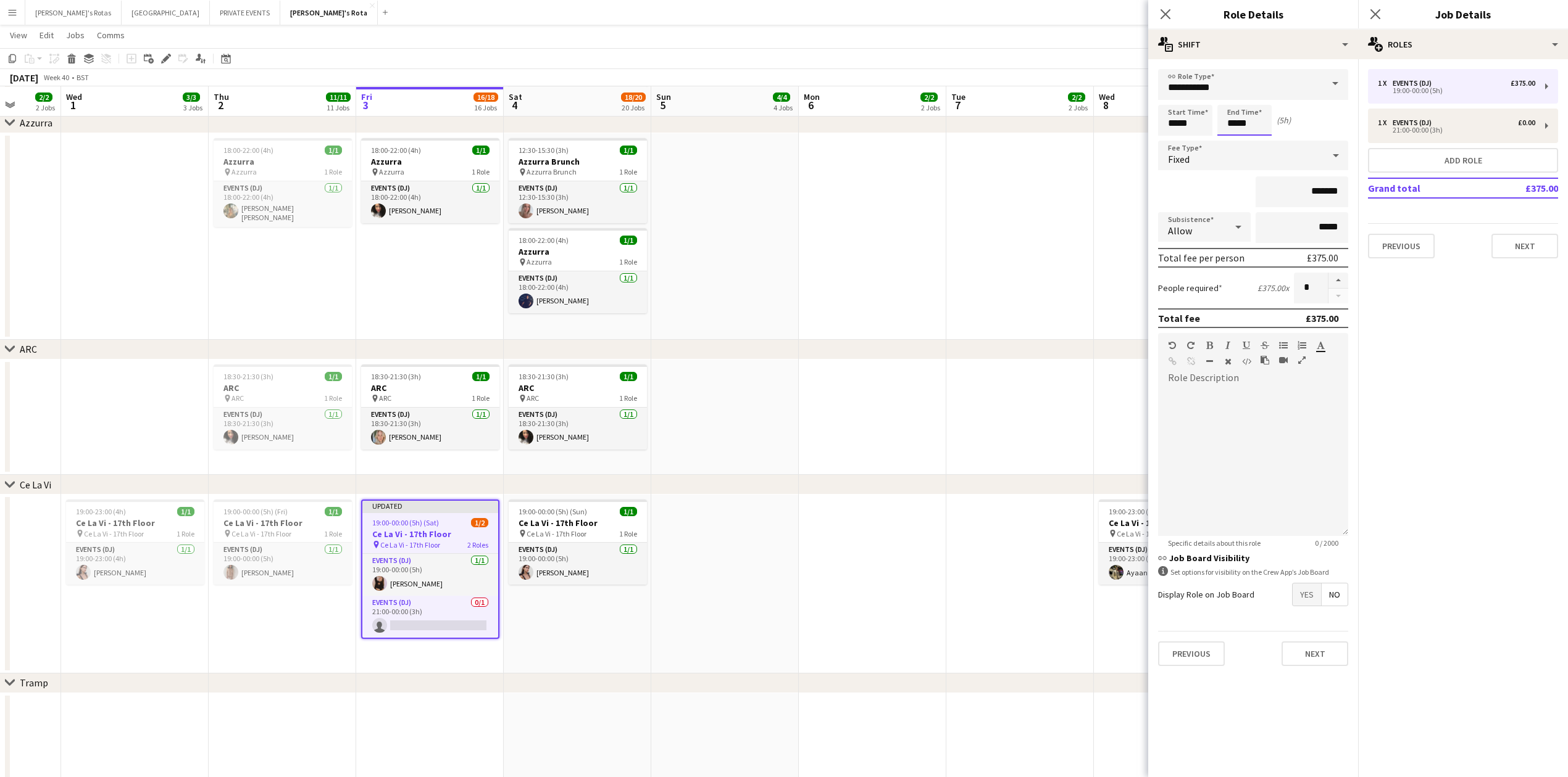
click at [1240, 122] on input "*****" at bounding box center [1244, 120] width 54 height 31
click at [1233, 141] on div at bounding box center [1232, 142] width 25 height 13
type input "*****"
click at [1233, 141] on div at bounding box center [1232, 142] width 25 height 13
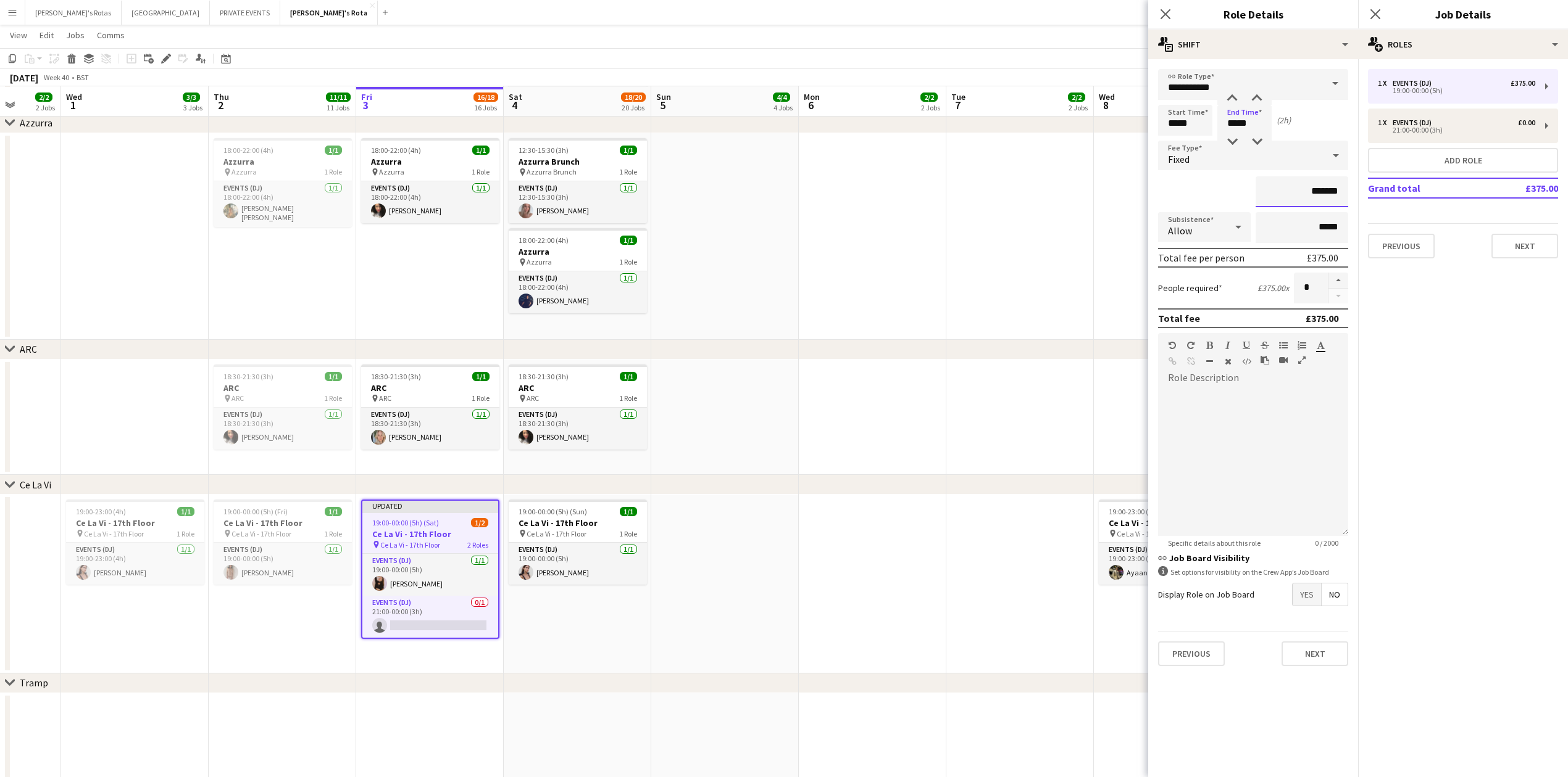
click at [1322, 183] on input "*******" at bounding box center [1302, 191] width 93 height 31
type input "**"
click at [1535, 234] on button "Next" at bounding box center [1525, 246] width 67 height 25
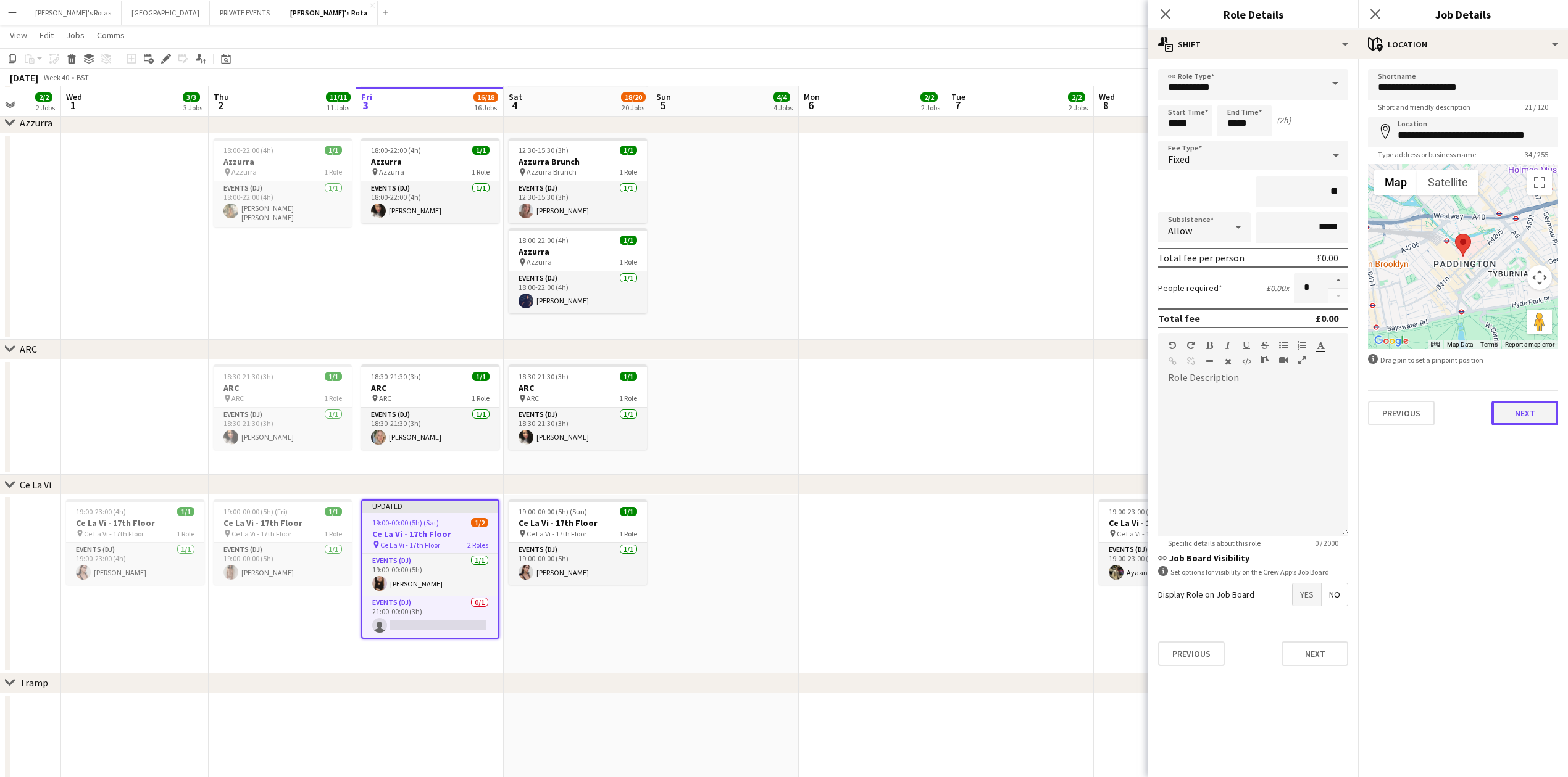
click at [1525, 419] on button "Next" at bounding box center [1525, 413] width 67 height 25
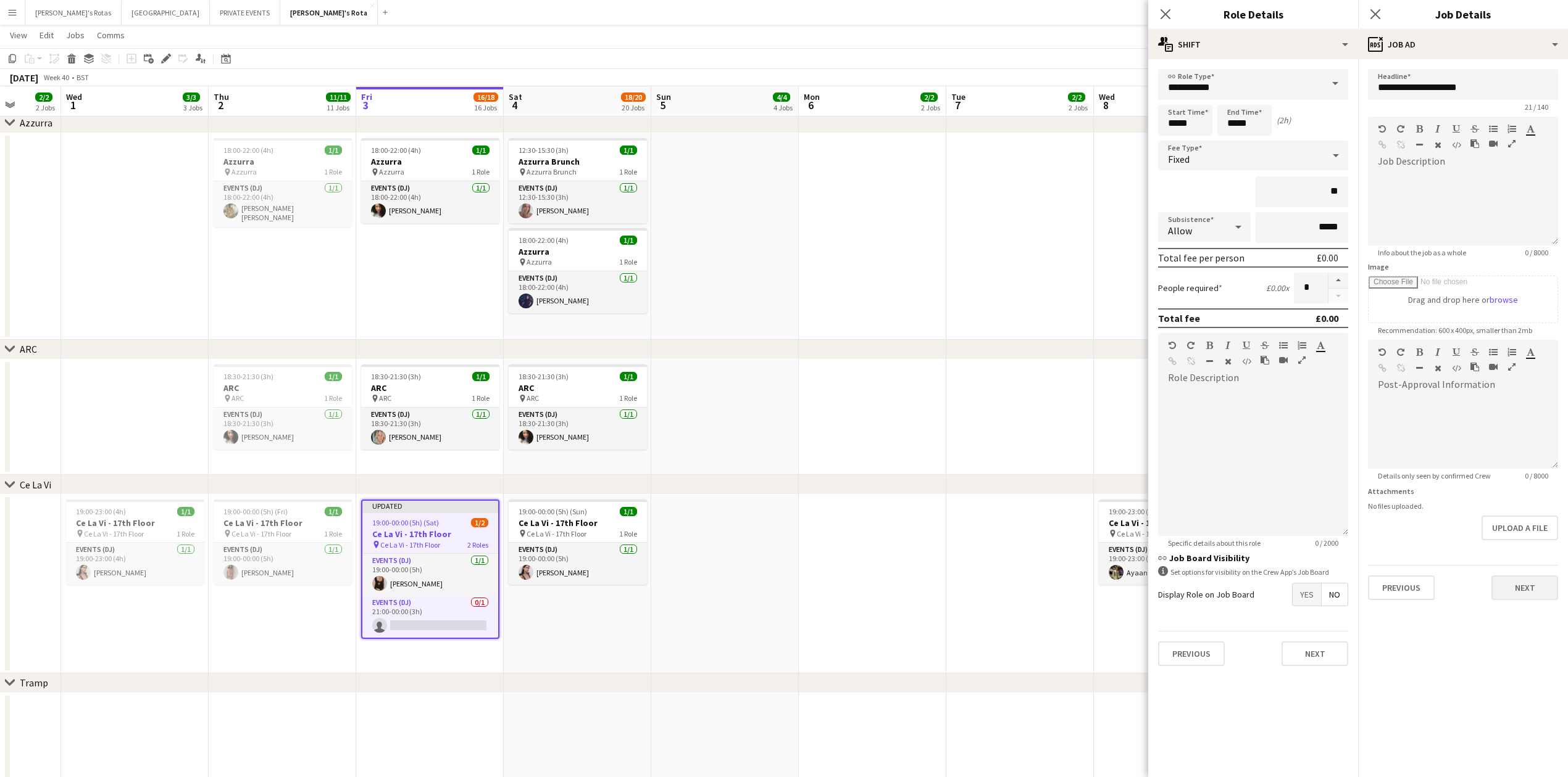
click at [1508, 576] on div "Previous Next" at bounding box center [1463, 582] width 190 height 35
click at [1511, 586] on button "Next" at bounding box center [1525, 587] width 67 height 25
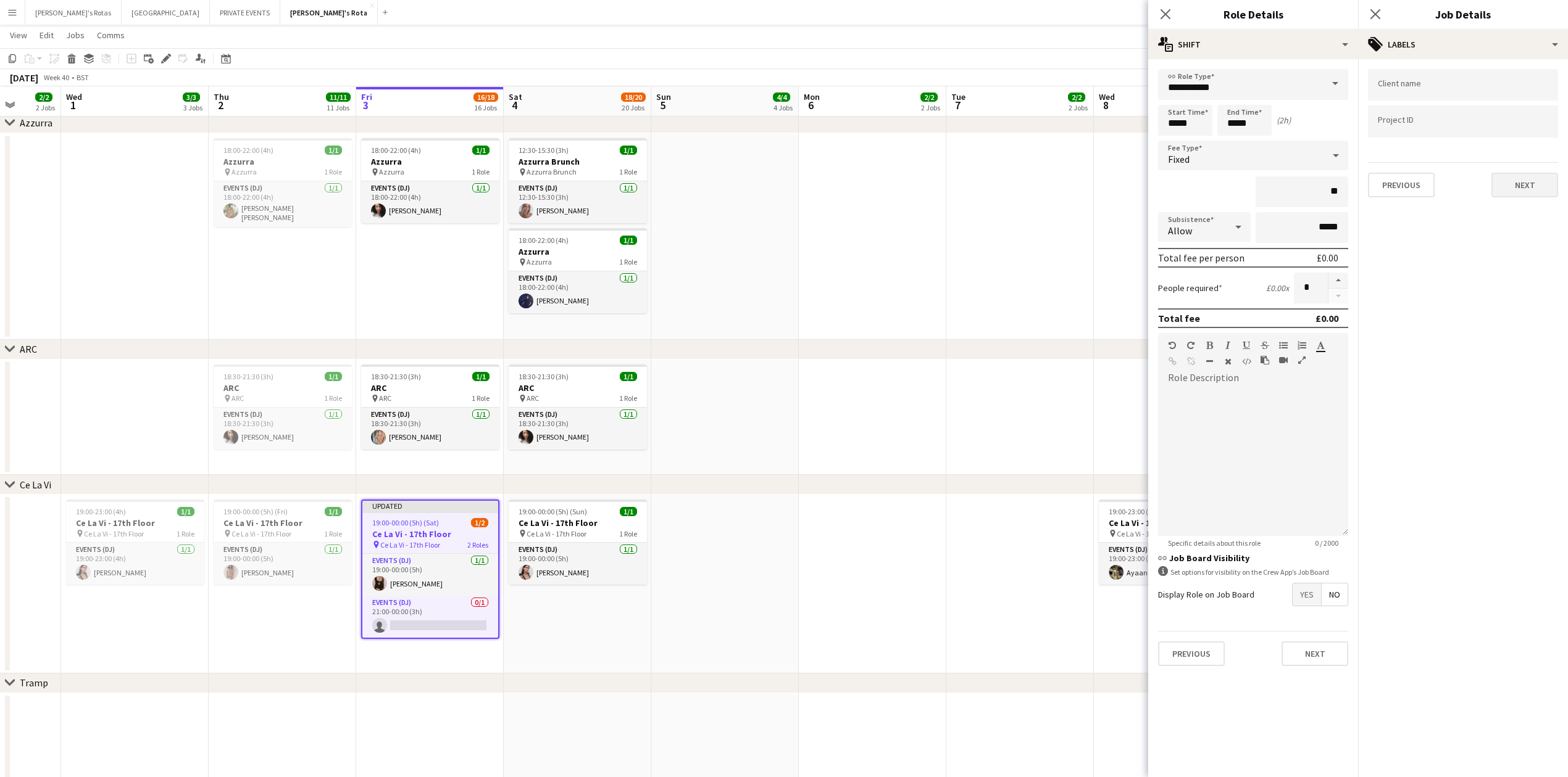
drag, startPoint x: 1514, startPoint y: 168, endPoint x: 1516, endPoint y: 186, distance: 18.1
click at [1516, 183] on div "Previous Next" at bounding box center [1463, 180] width 190 height 35
click at [1516, 189] on button "Next" at bounding box center [1525, 184] width 67 height 25
click at [1522, 241] on button "Next" at bounding box center [1525, 238] width 67 height 25
click at [1536, 263] on button "Next" at bounding box center [1525, 256] width 67 height 25
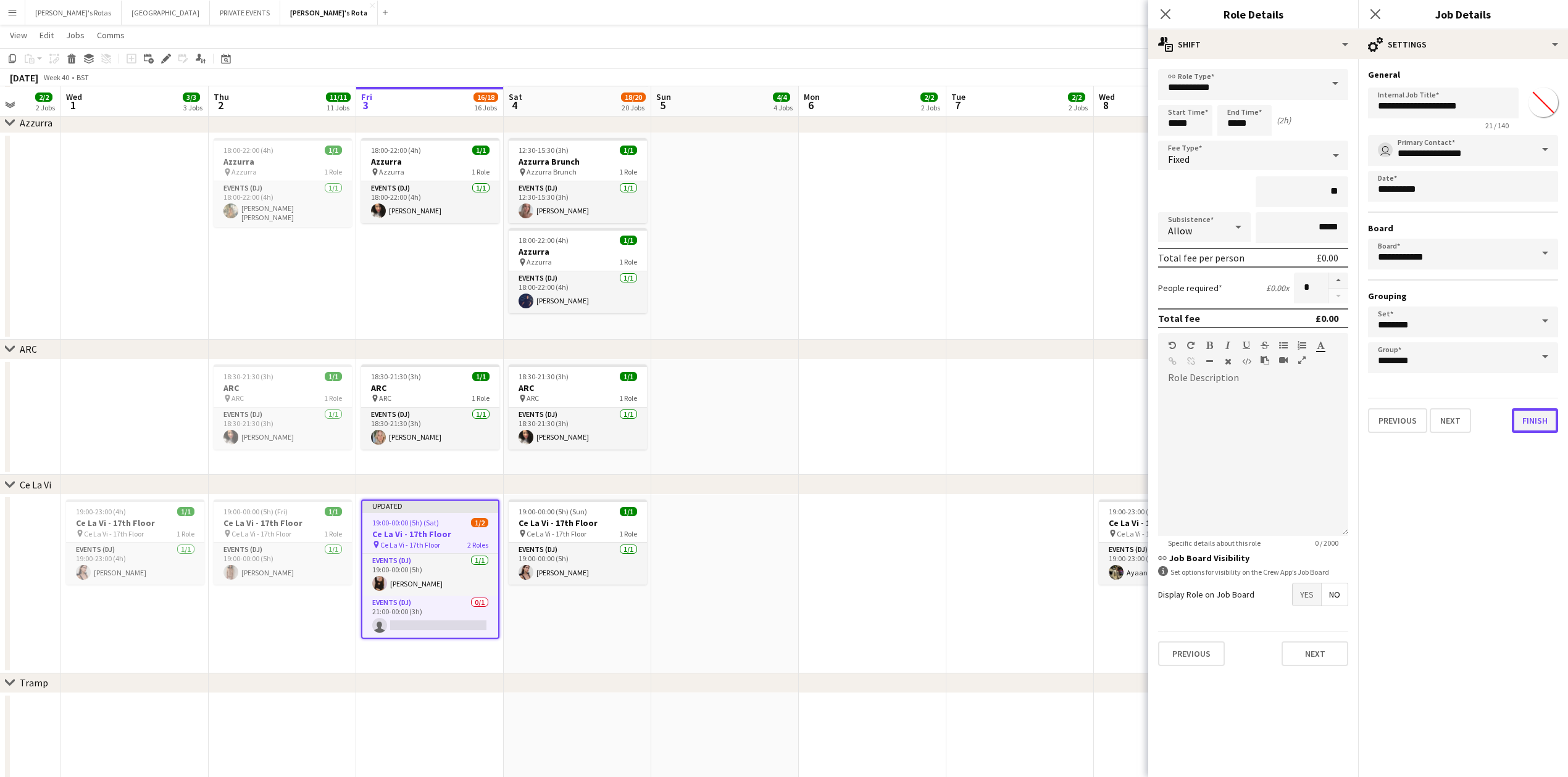
click at [1544, 415] on button "Finish" at bounding box center [1534, 421] width 46 height 25
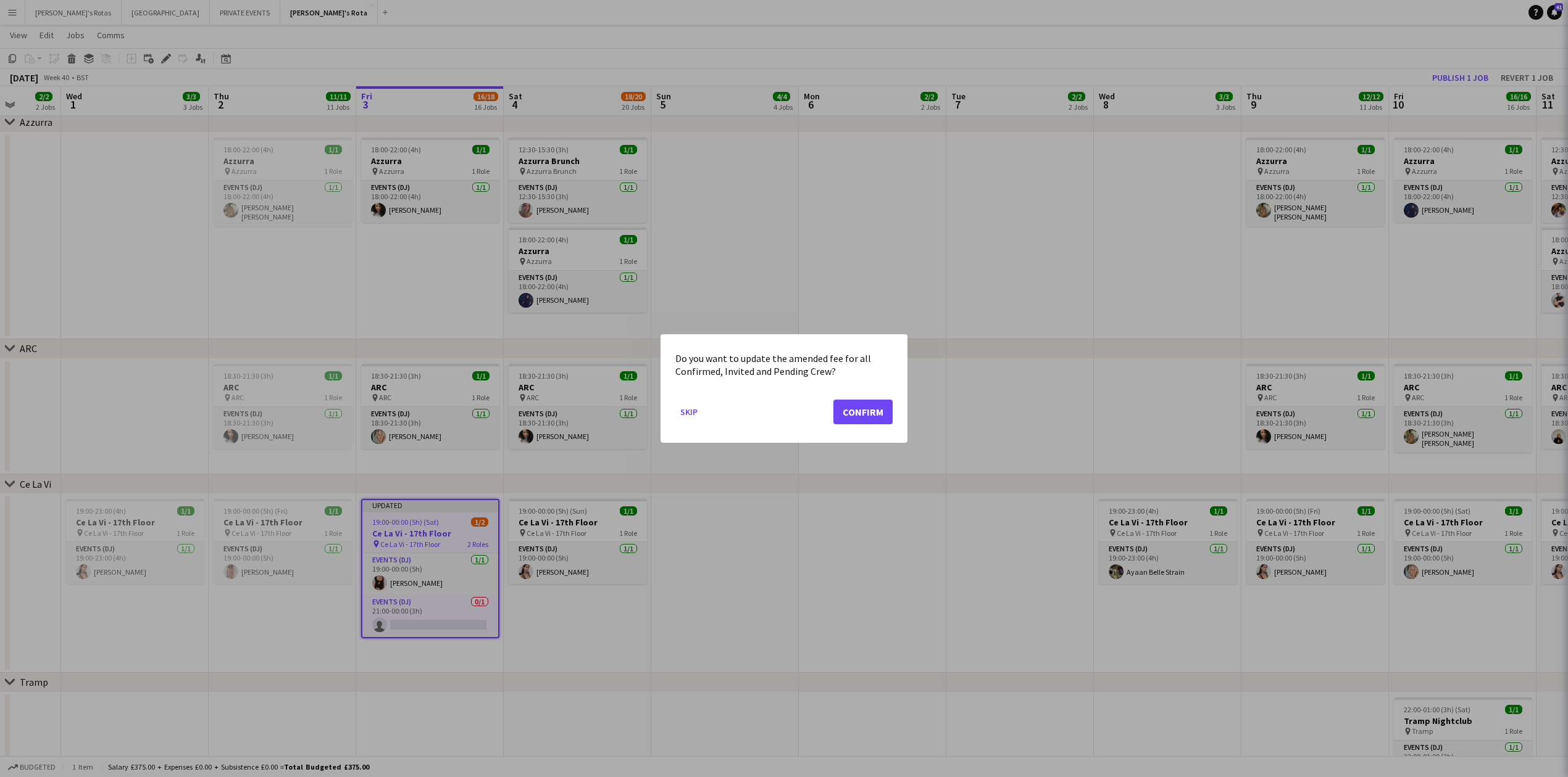
scroll to position [0, 0]
click at [876, 414] on button "Confirm" at bounding box center [863, 412] width 59 height 25
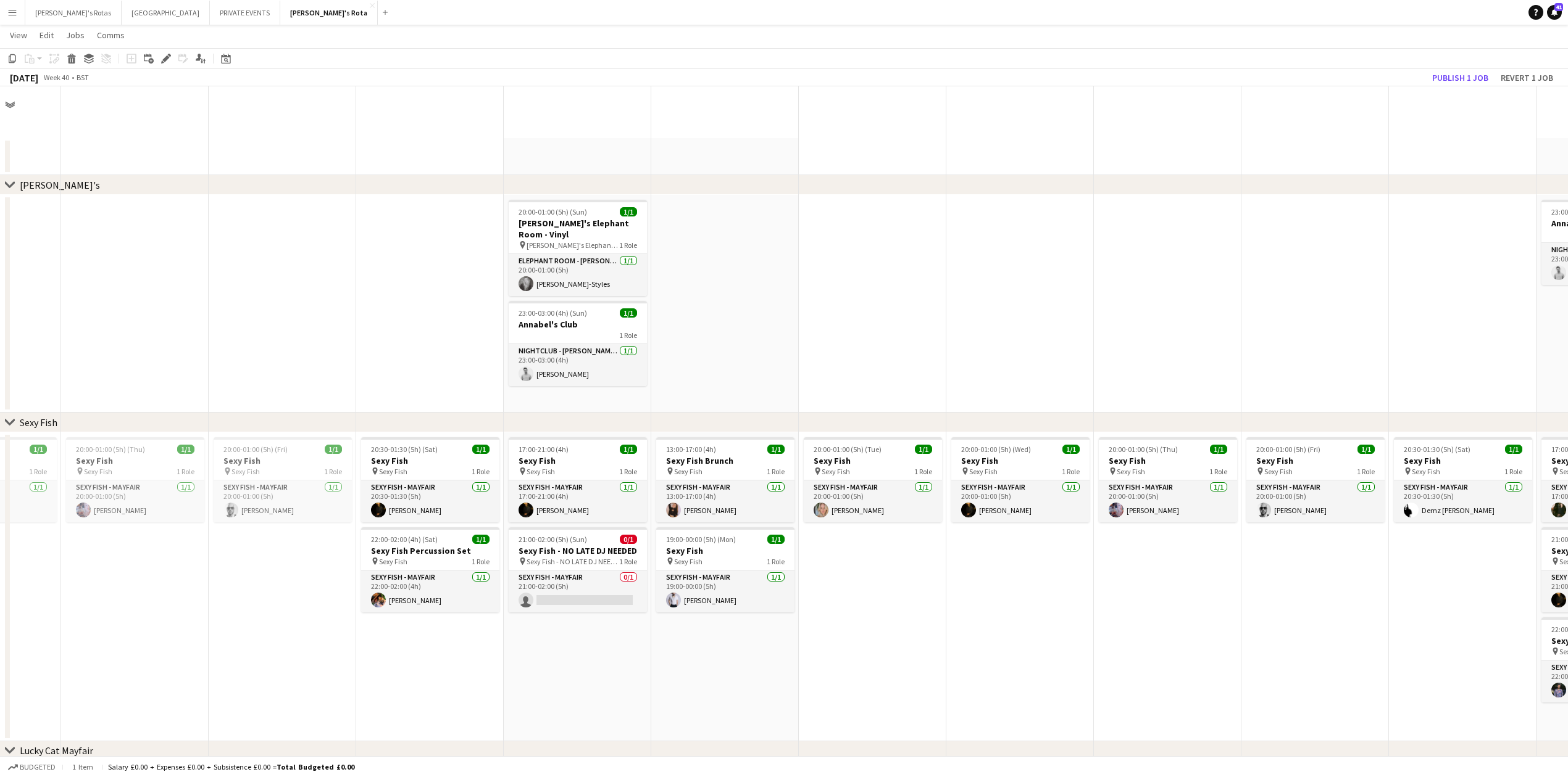
scroll to position [2138, 0]
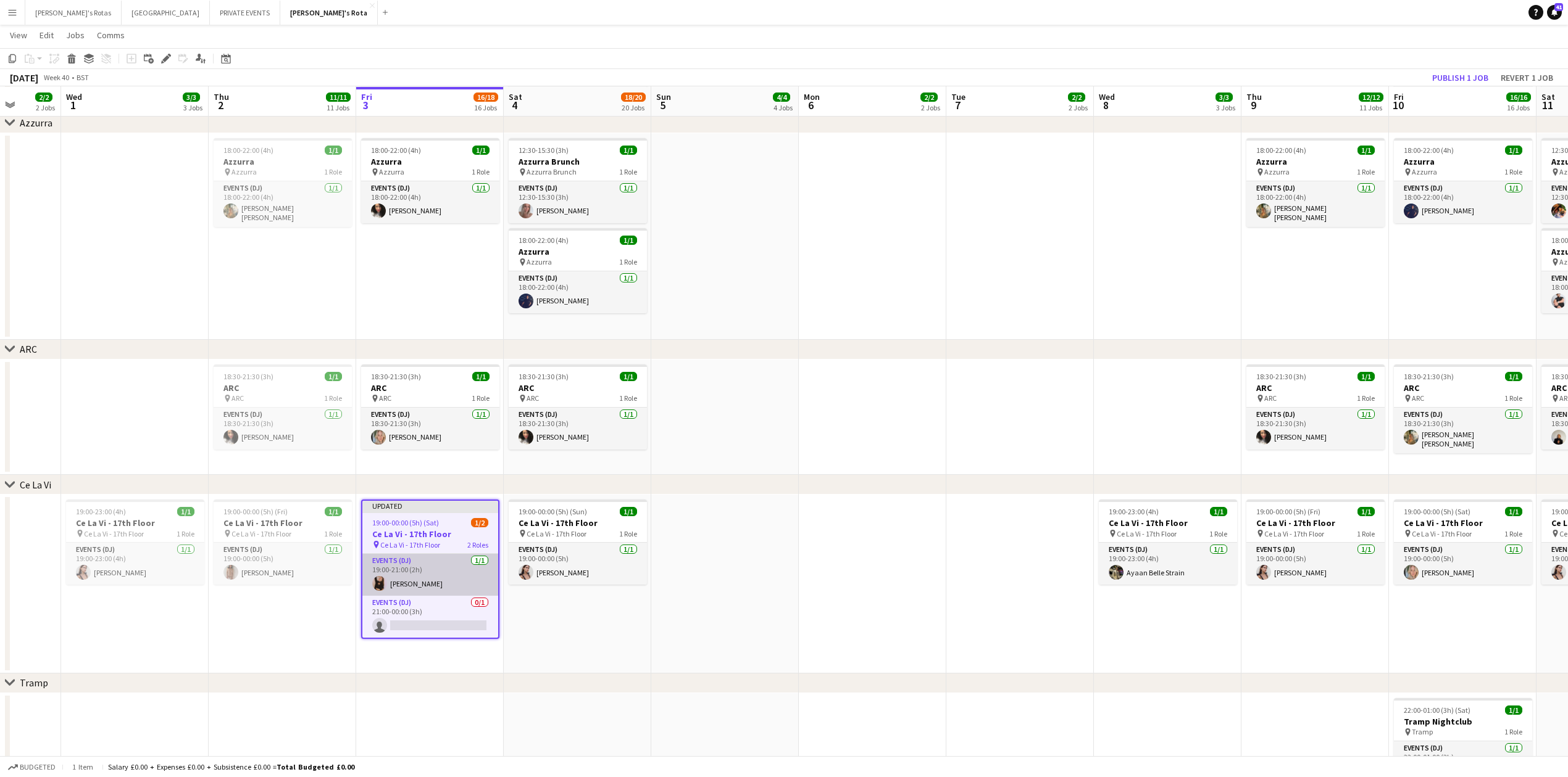
click at [431, 569] on app-card-role "Events (DJ) 1/1 19:00-21:00 (2h) Lisa English" at bounding box center [430, 575] width 136 height 42
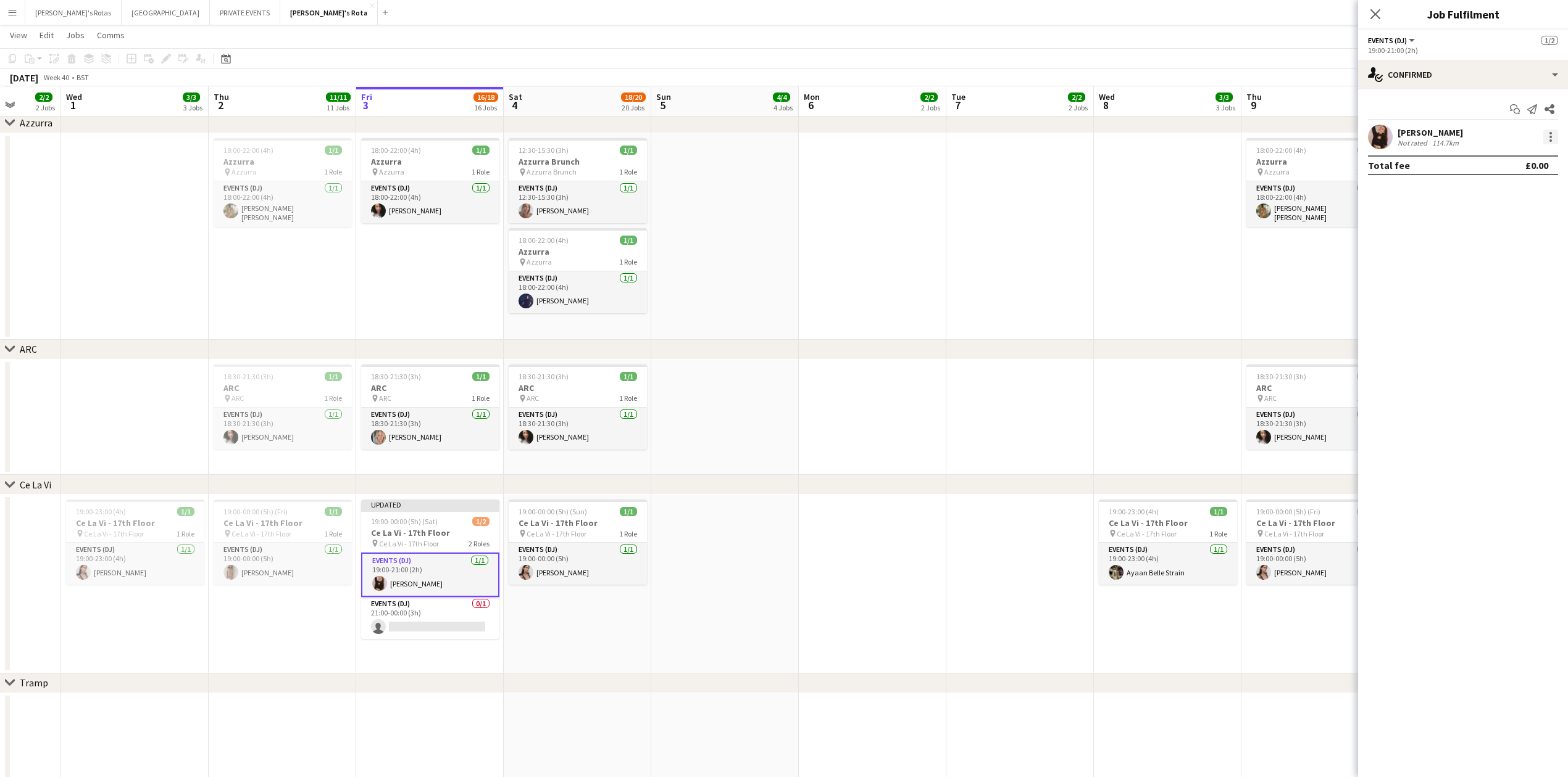
click at [1552, 136] on div at bounding box center [1550, 137] width 15 height 15
click at [1538, 285] on button "Remove" at bounding box center [1509, 278] width 96 height 30
click at [1443, 139] on input at bounding box center [1468, 137] width 143 height 15
type input "******"
click at [1442, 179] on span "[PHONE_NUMBER]" at bounding box center [1469, 174] width 123 height 10
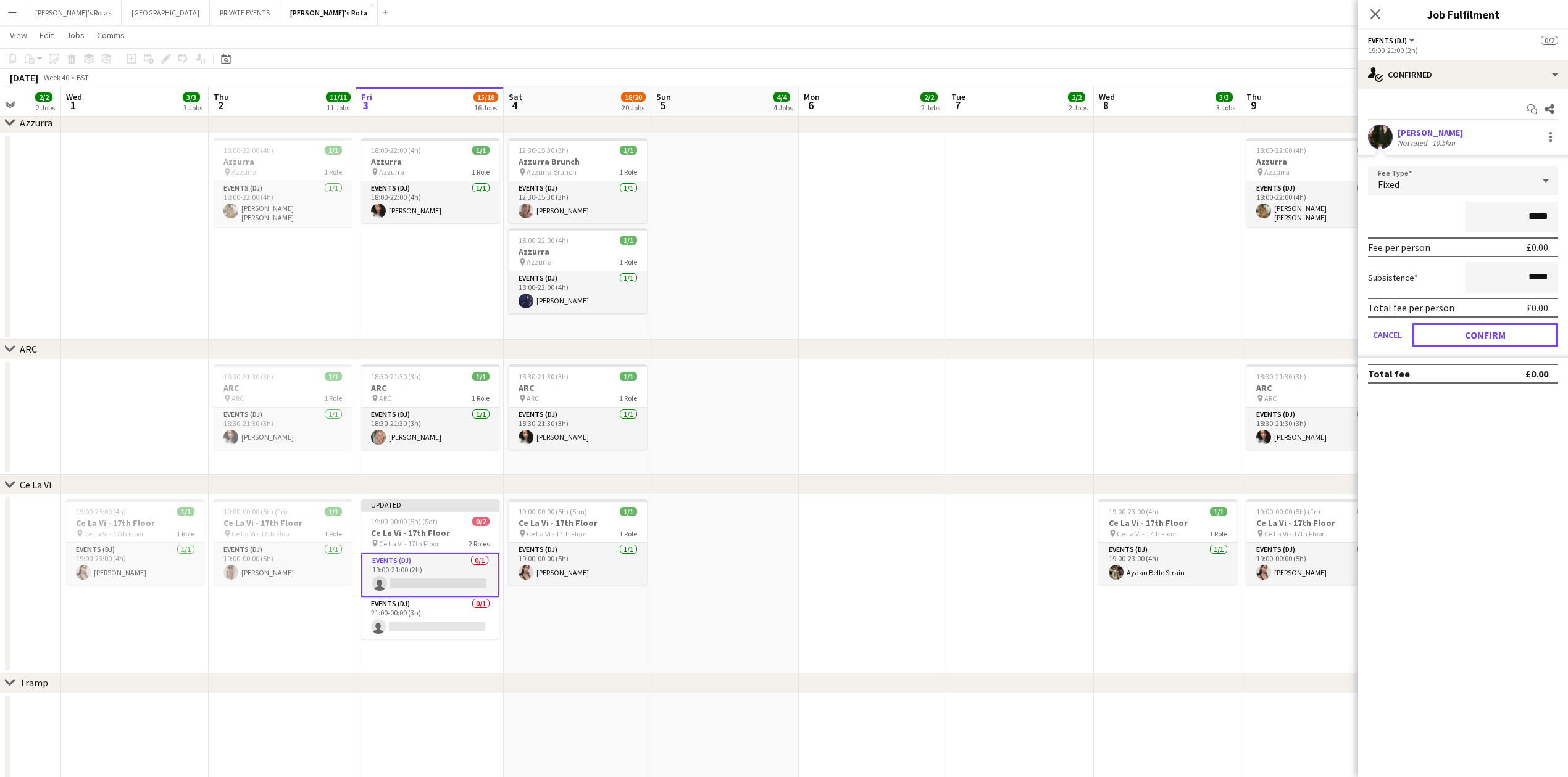
click at [1479, 329] on button "Confirm" at bounding box center [1485, 334] width 146 height 25
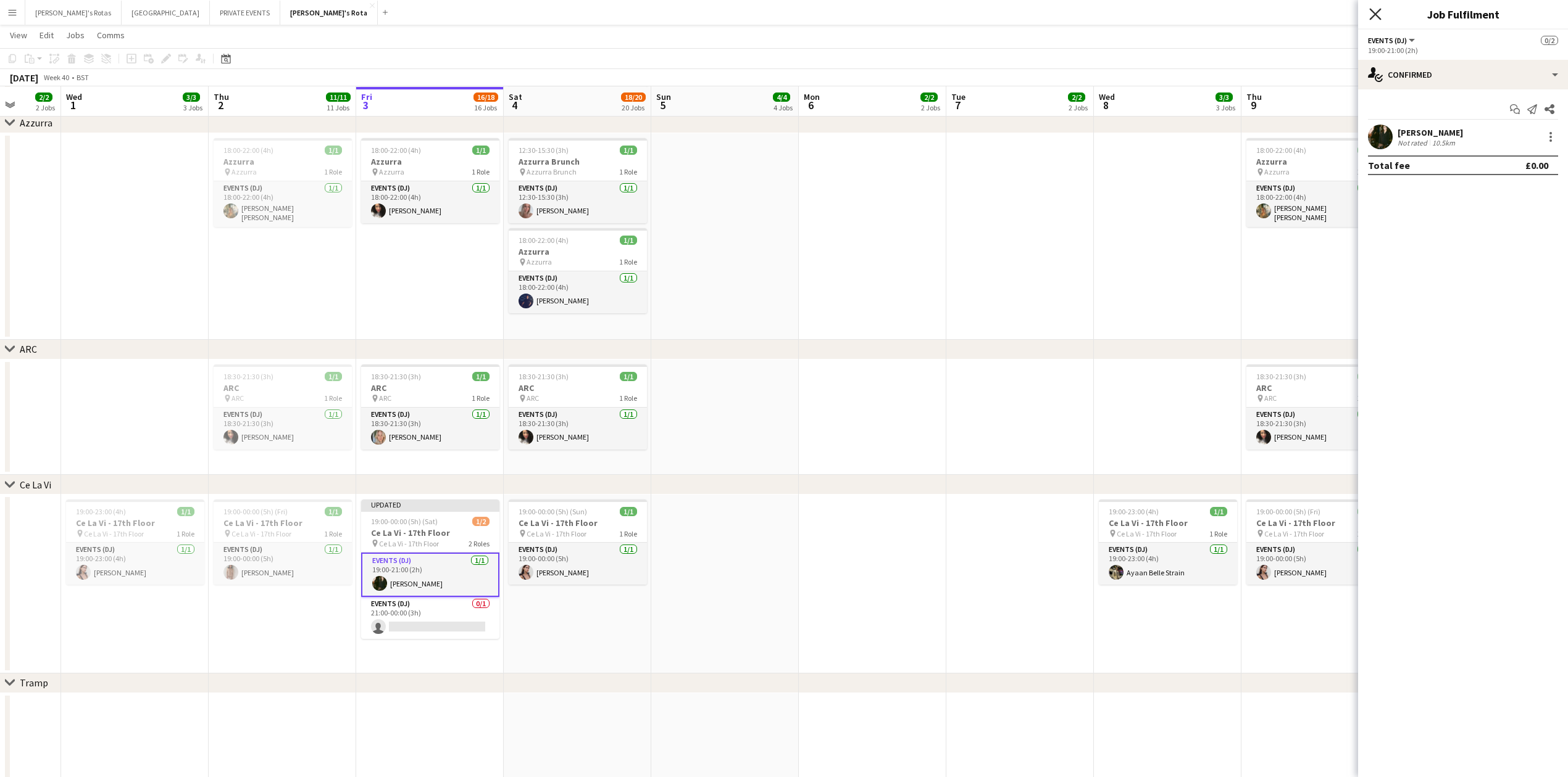
drag, startPoint x: 1370, startPoint y: 4, endPoint x: 1371, endPoint y: 11, distance: 7.1
click at [1371, 9] on div "Close pop-in" at bounding box center [1375, 14] width 35 height 28
click at [1371, 11] on icon at bounding box center [1375, 14] width 12 height 12
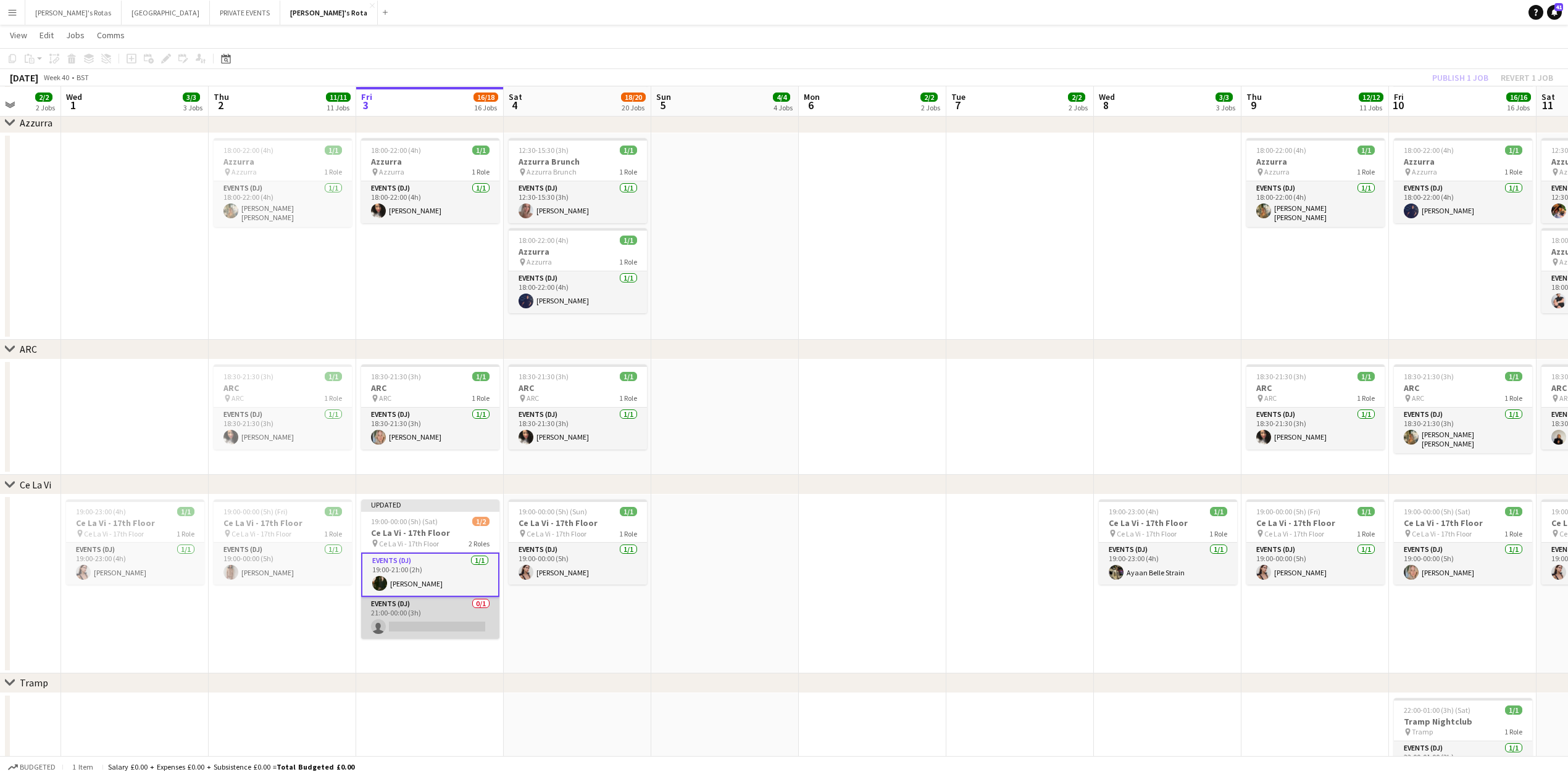
click at [423, 608] on app-card-role "Events (DJ) 0/1 21:00-00:00 (3h) single-neutral-actions" at bounding box center [430, 618] width 138 height 42
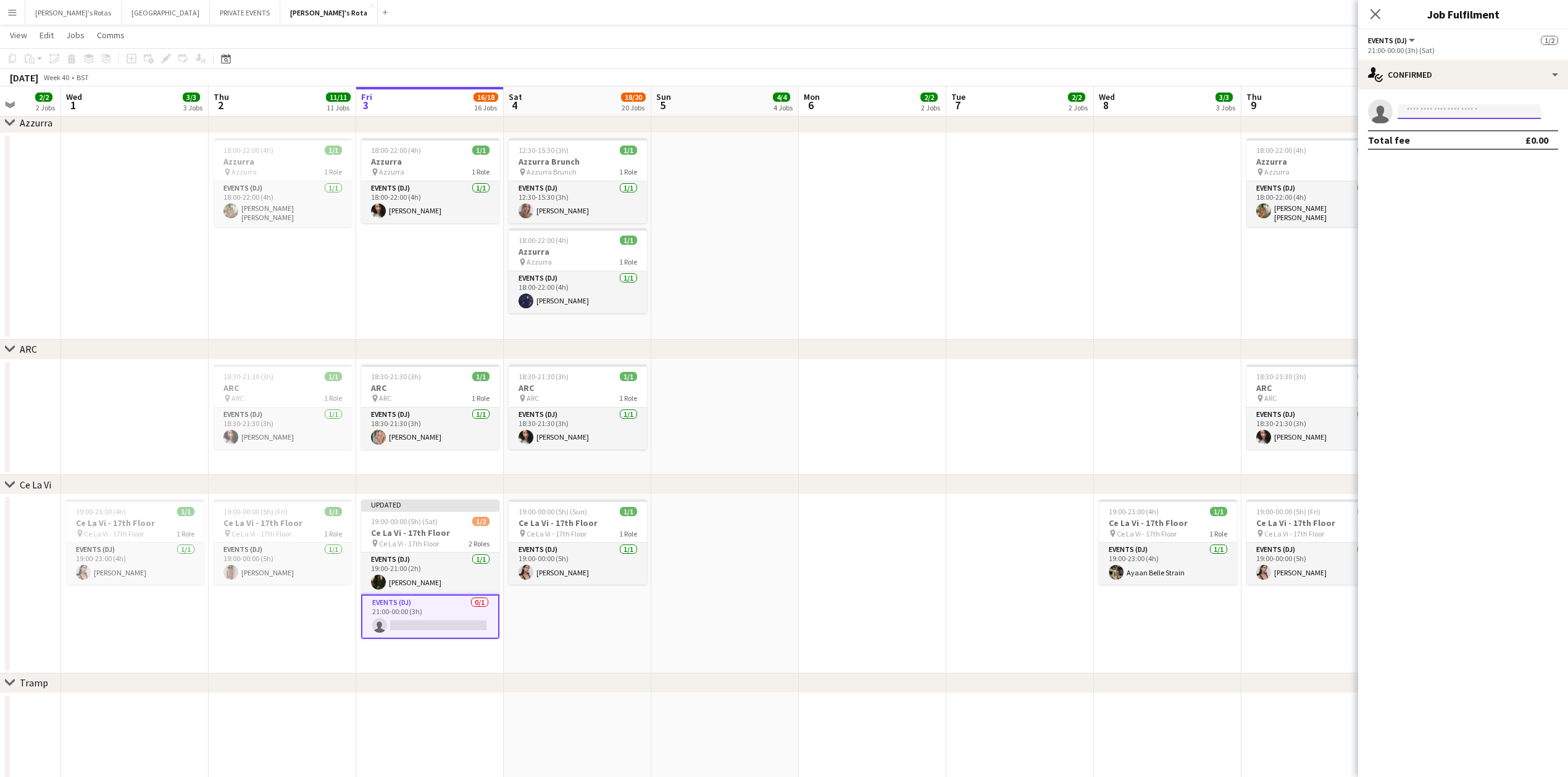
click at [1423, 109] on input at bounding box center [1468, 112] width 143 height 15
type input "****"
click at [408, 528] on h3 "Ce La Vi - 17th Floor" at bounding box center [430, 533] width 138 height 11
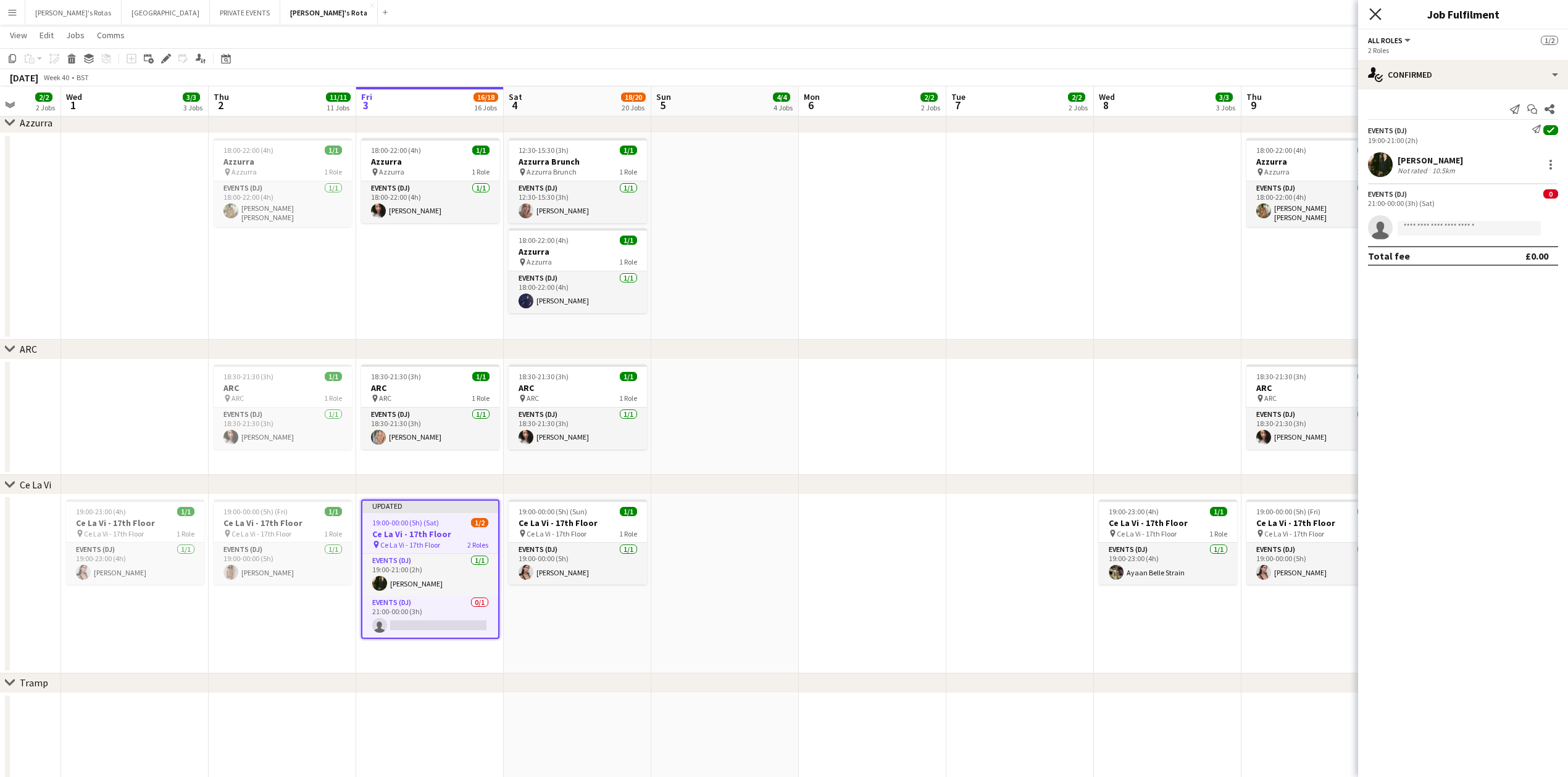
click at [1373, 14] on icon at bounding box center [1375, 14] width 12 height 12
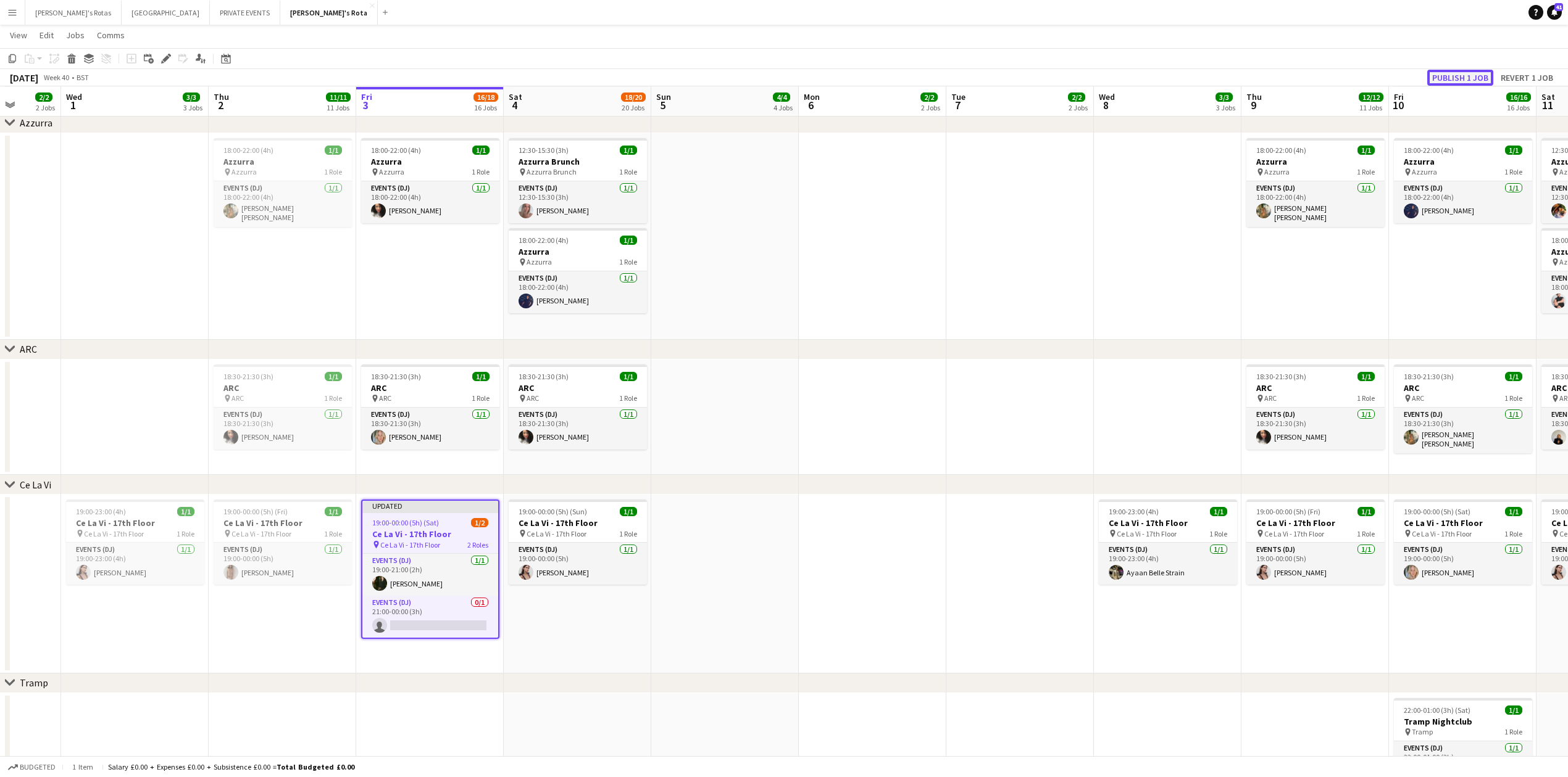
click at [1469, 79] on button "Publish 1 job" at bounding box center [1460, 77] width 66 height 16
click at [409, 611] on app-job-card "Publishing 19:00-00:00 (5h) (Sat) 1/2 Ce La Vi - 17th Floor pin Ce La Vi - 17th…" at bounding box center [430, 569] width 138 height 139
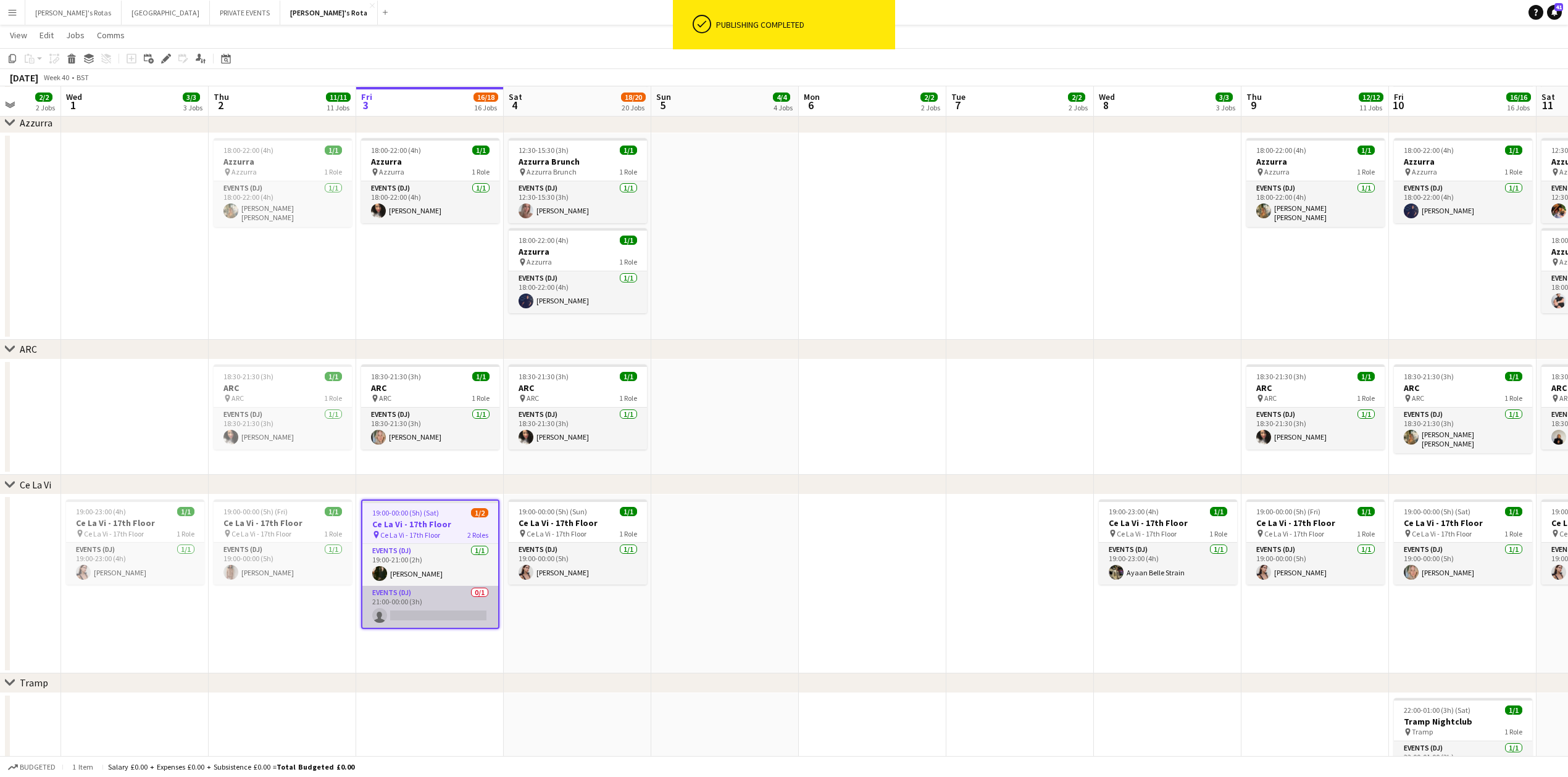
click at [423, 602] on app-card-role "Events (DJ) 0/1 21:00-00:00 (3h) single-neutral-actions" at bounding box center [430, 607] width 136 height 42
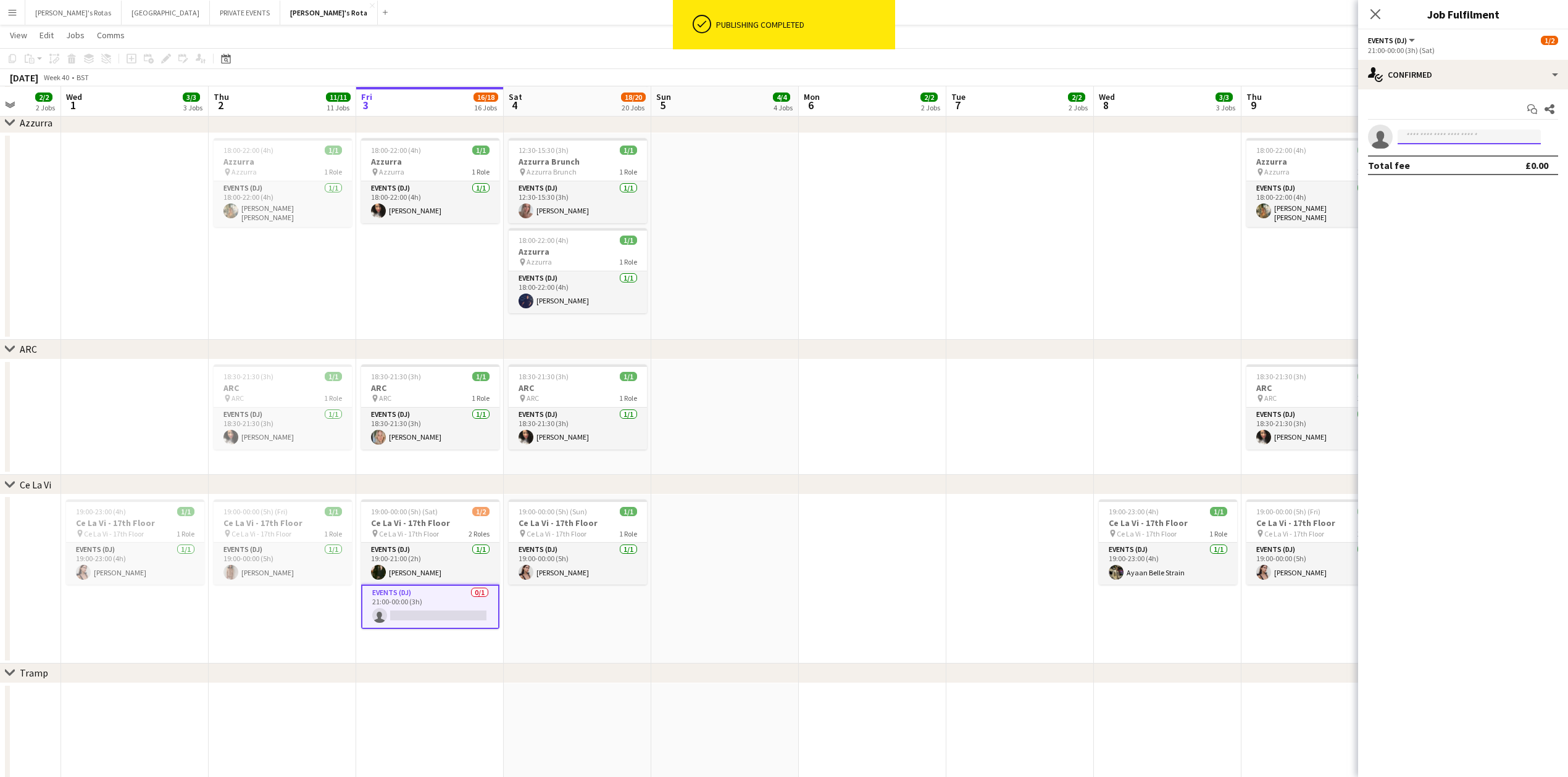
click at [1438, 132] on input at bounding box center [1468, 137] width 143 height 15
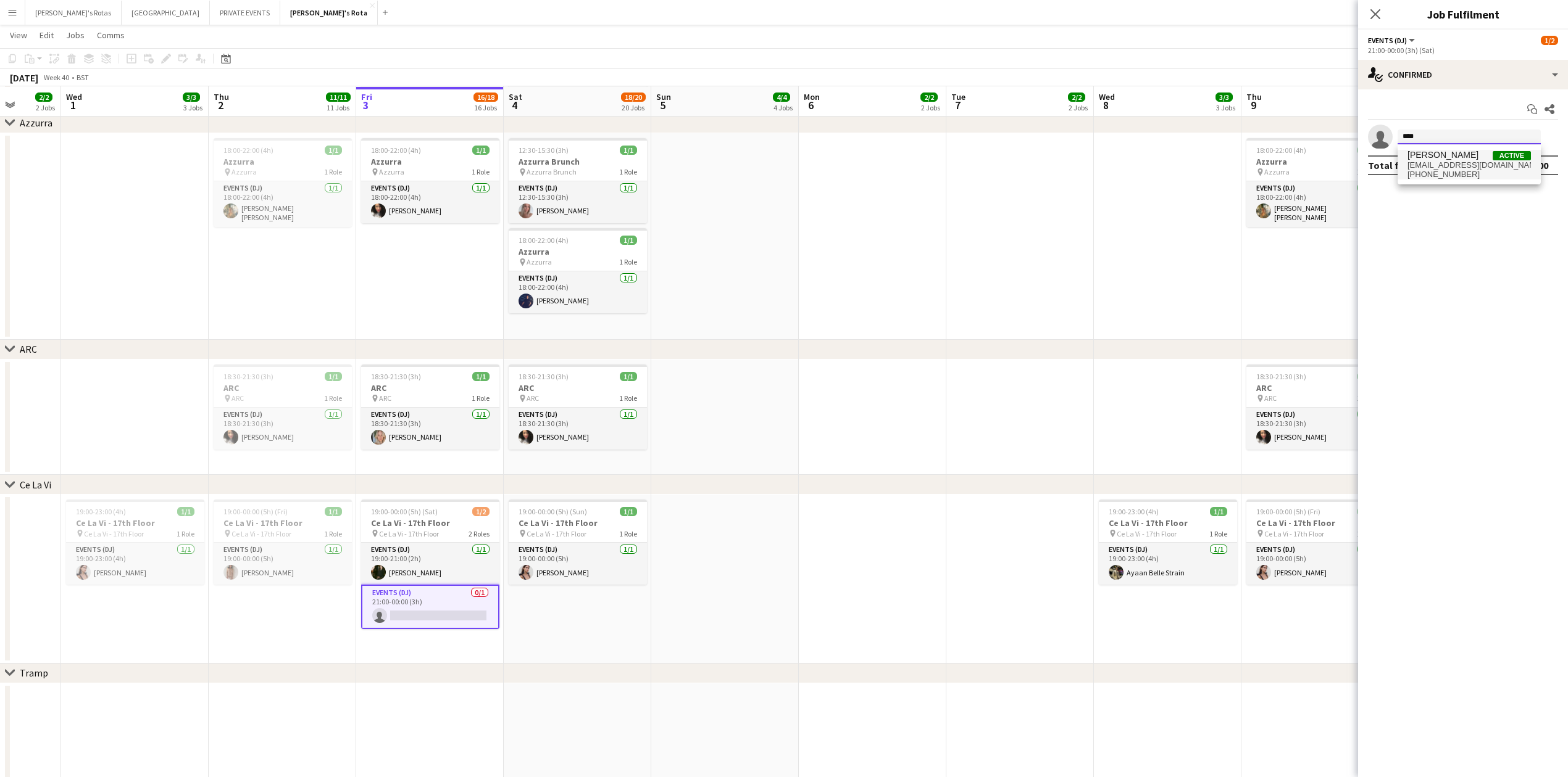
type input "****"
click at [1419, 171] on span "+447885459232" at bounding box center [1469, 174] width 123 height 10
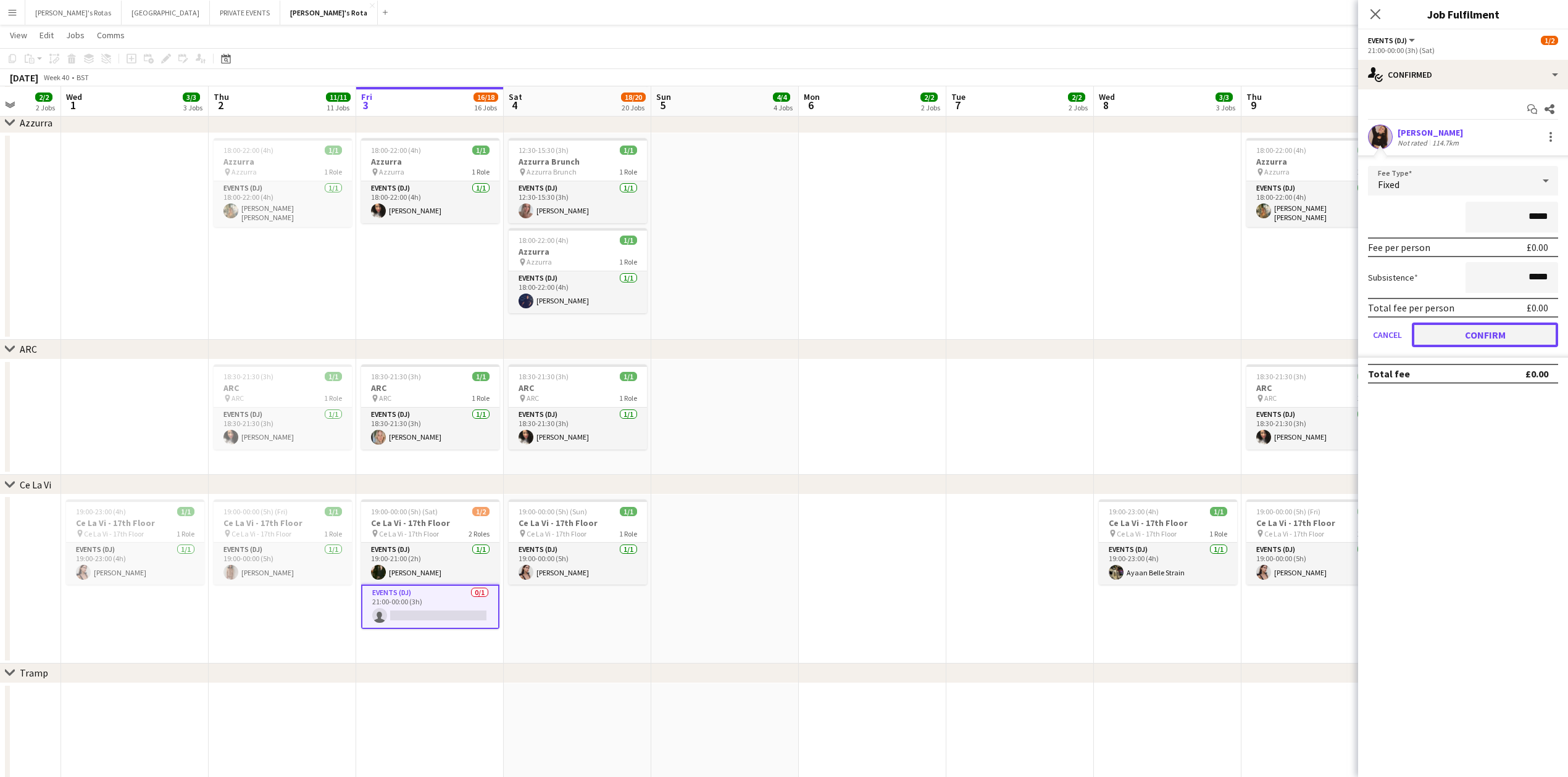
click at [1516, 329] on button "Confirm" at bounding box center [1485, 334] width 146 height 25
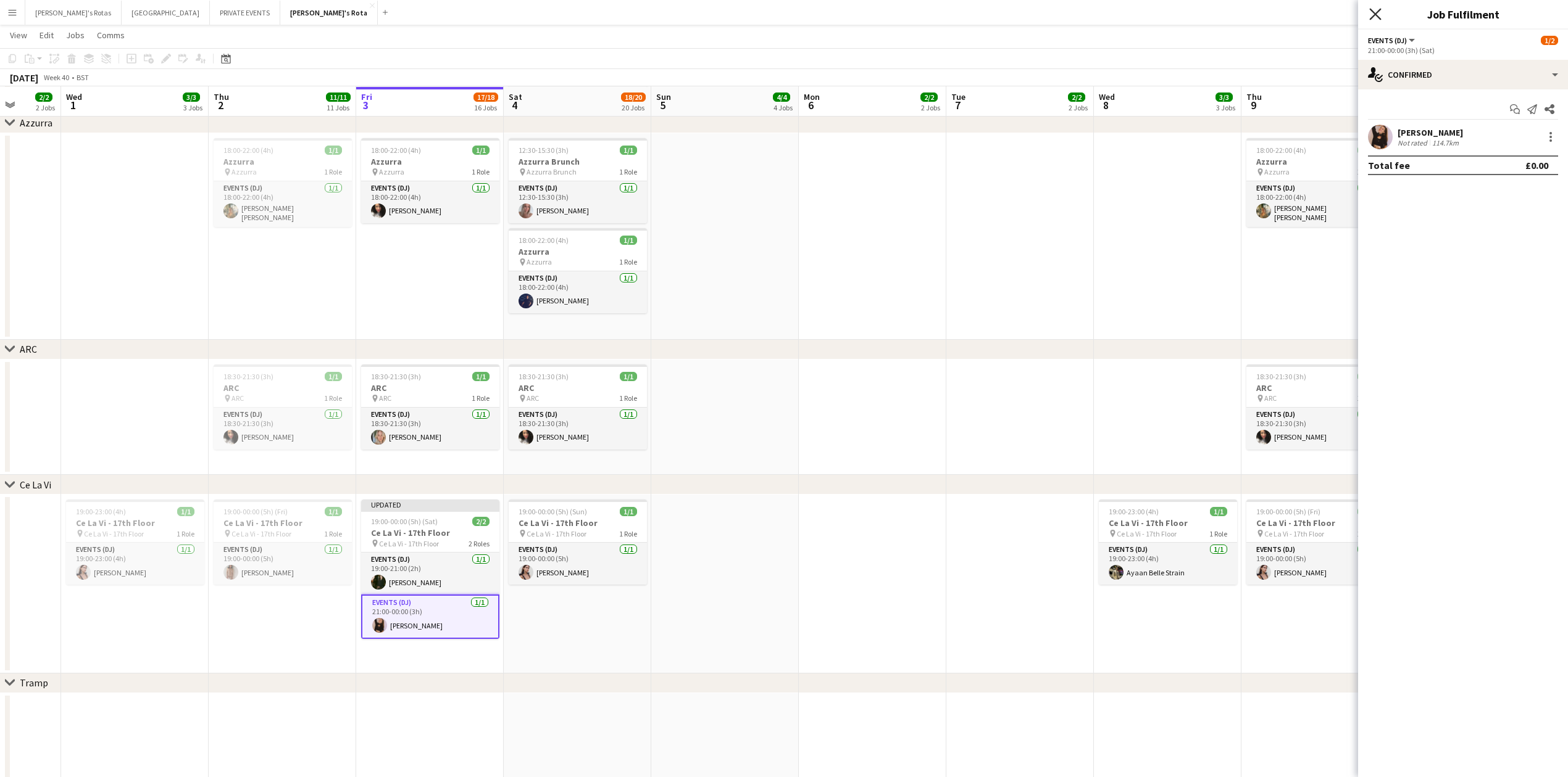
click at [1373, 14] on icon "Close pop-in" at bounding box center [1375, 14] width 12 height 12
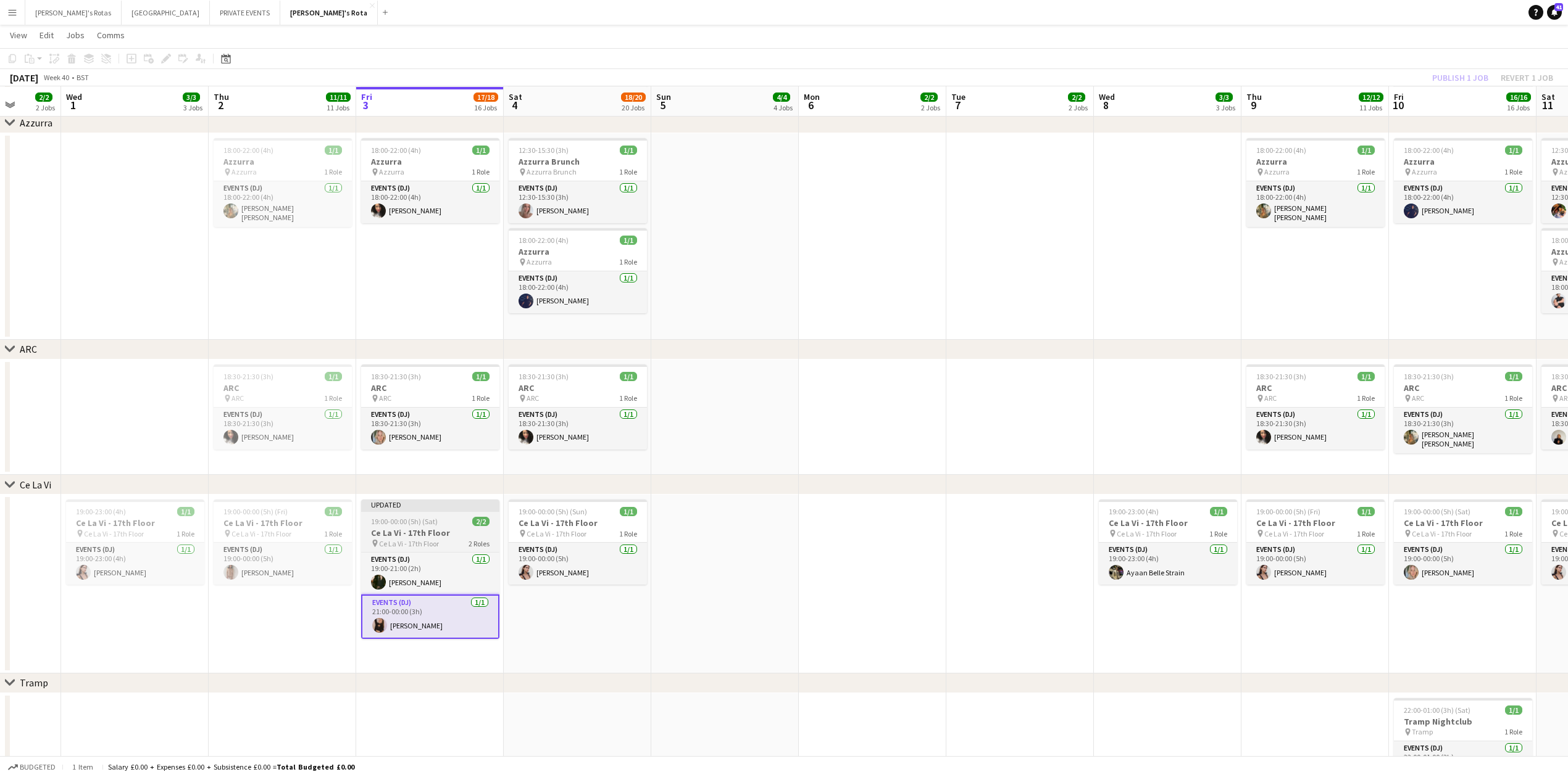
click at [411, 518] on span "19:00-00:00 (5h) (Sat)" at bounding box center [404, 521] width 67 height 9
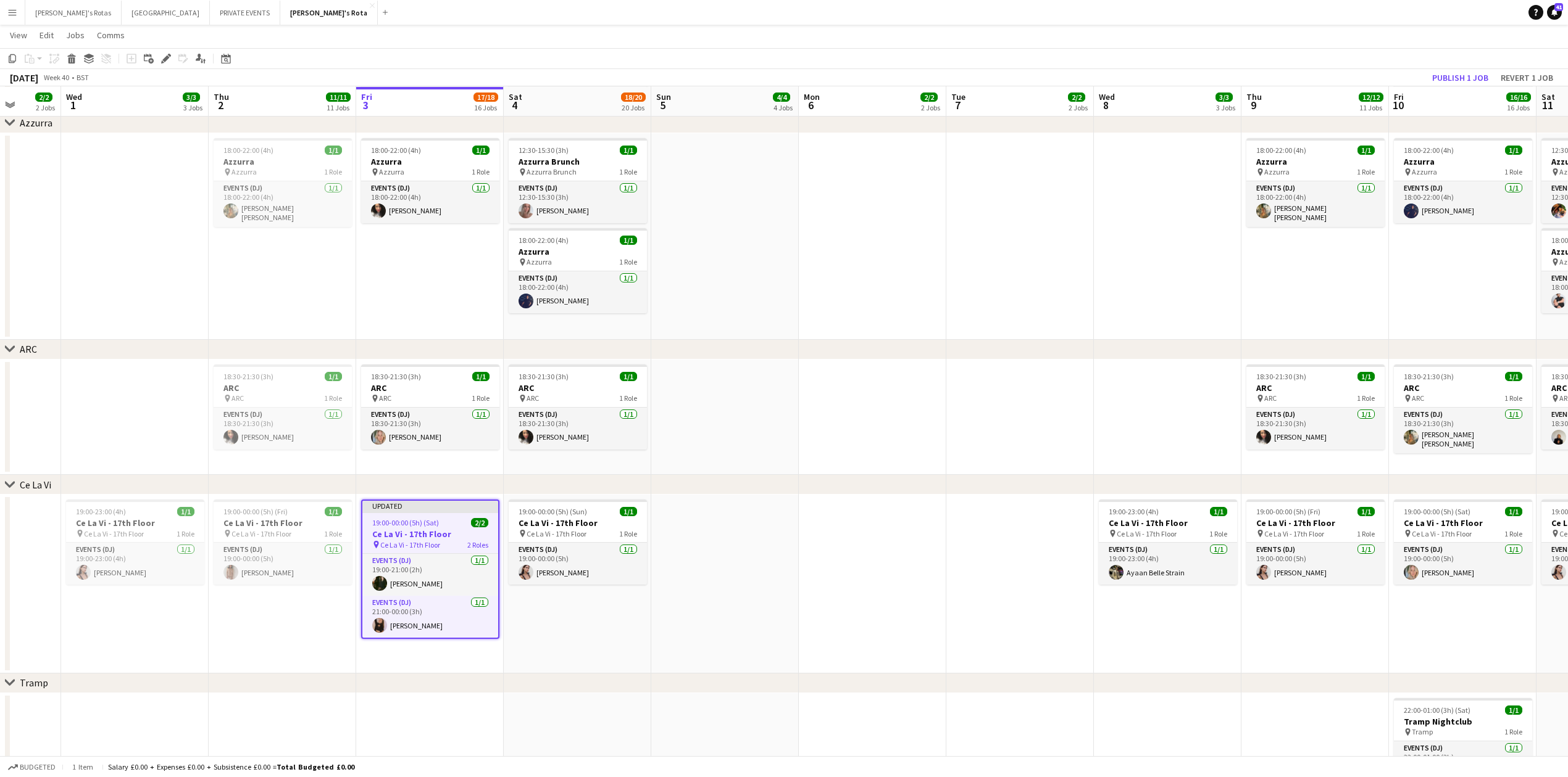
click at [1449, 85] on div "October 2025 Week 40 • BST Publish 1 job Revert 1 job" at bounding box center [784, 77] width 1568 height 17
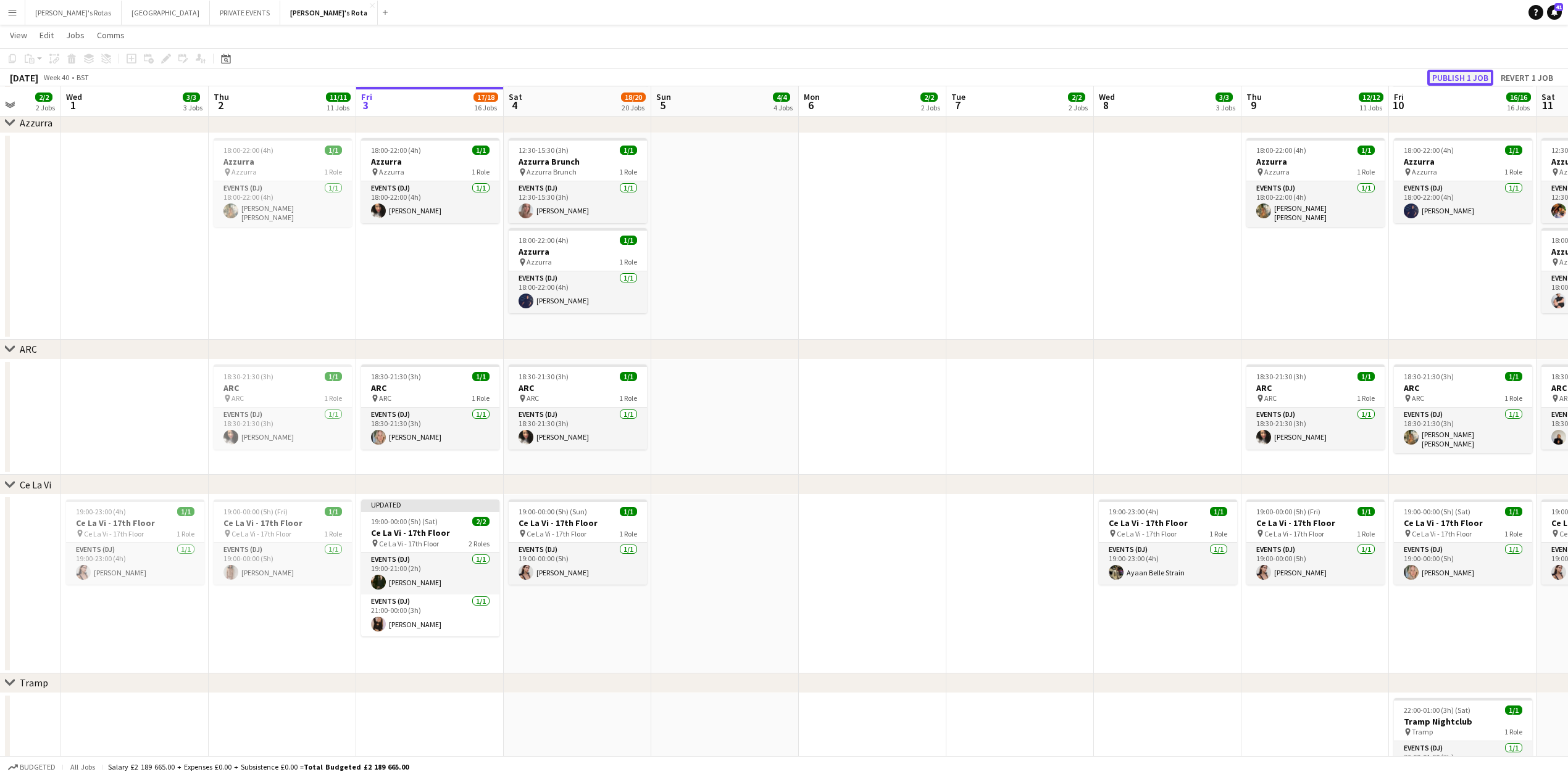
click at [1455, 73] on button "Publish 1 job" at bounding box center [1460, 77] width 66 height 16
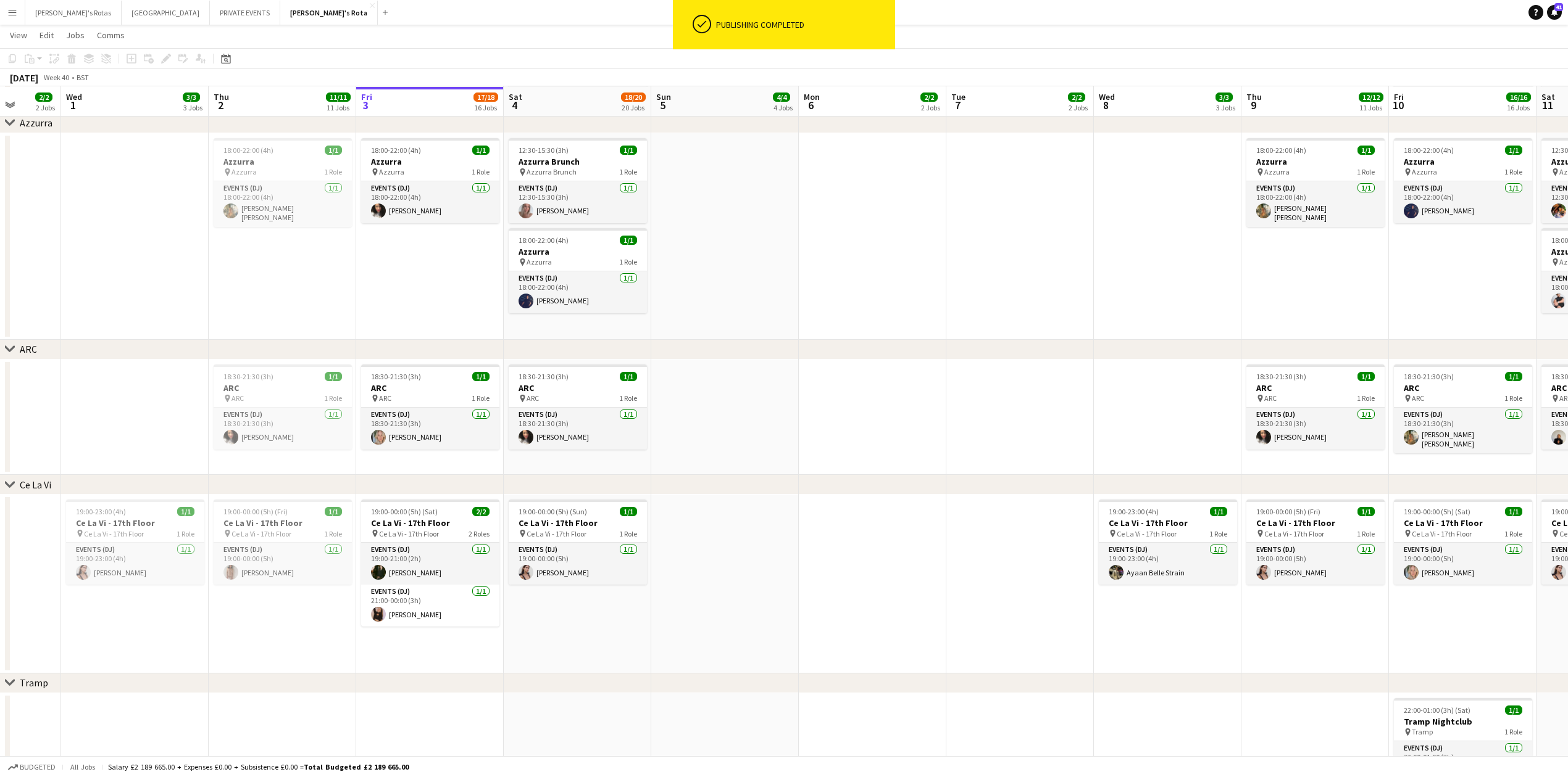
click at [258, 635] on app-date-cell "19:00-00:00 (5h) (Fri) 1/1 Ce La Vi - 17th Floor pin Ce La Vi - 17th Floor 1 Ro…" at bounding box center [282, 584] width 147 height 179
